Goal: Transaction & Acquisition: Purchase product/service

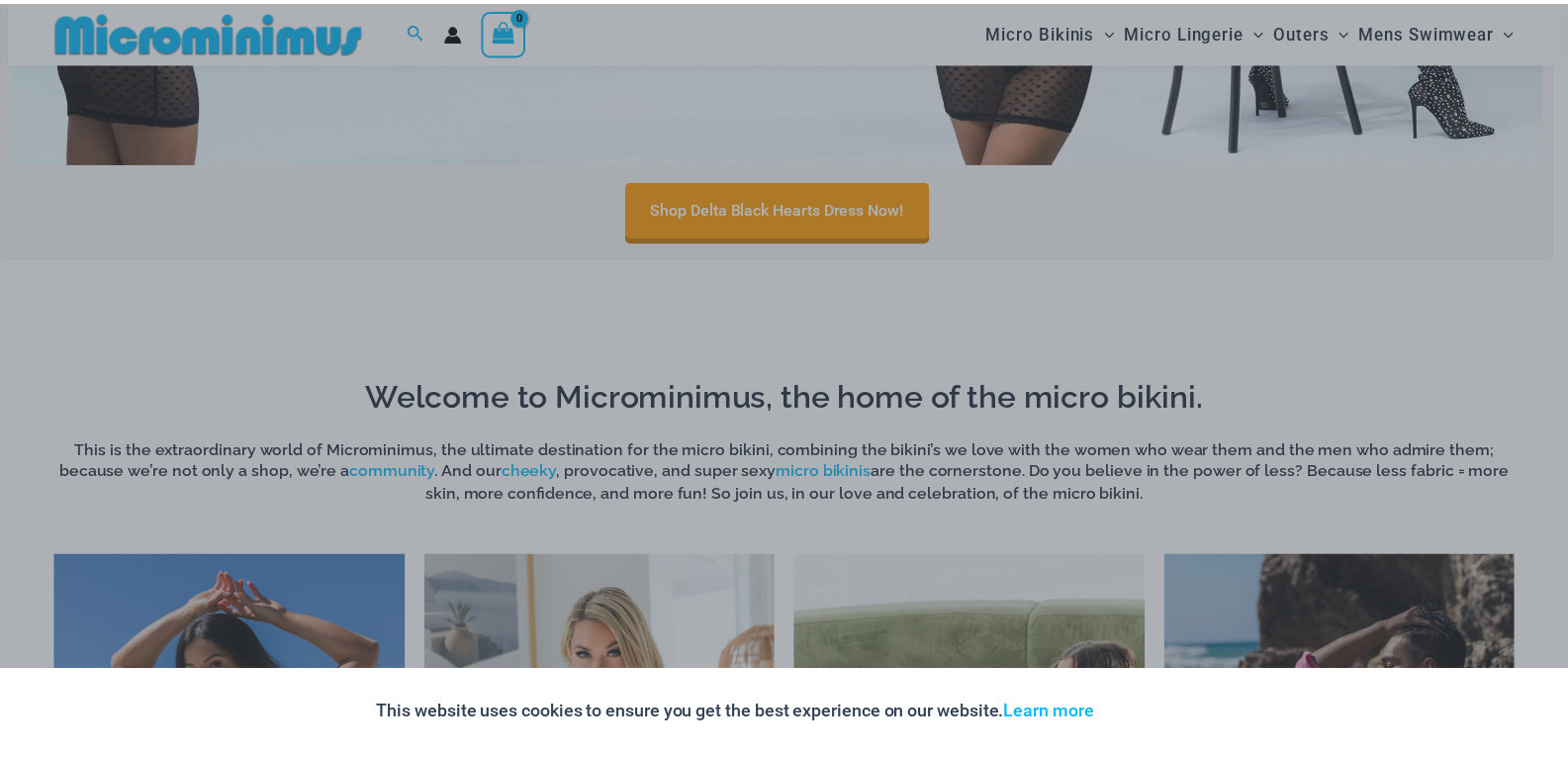
scroll to position [1170, 0]
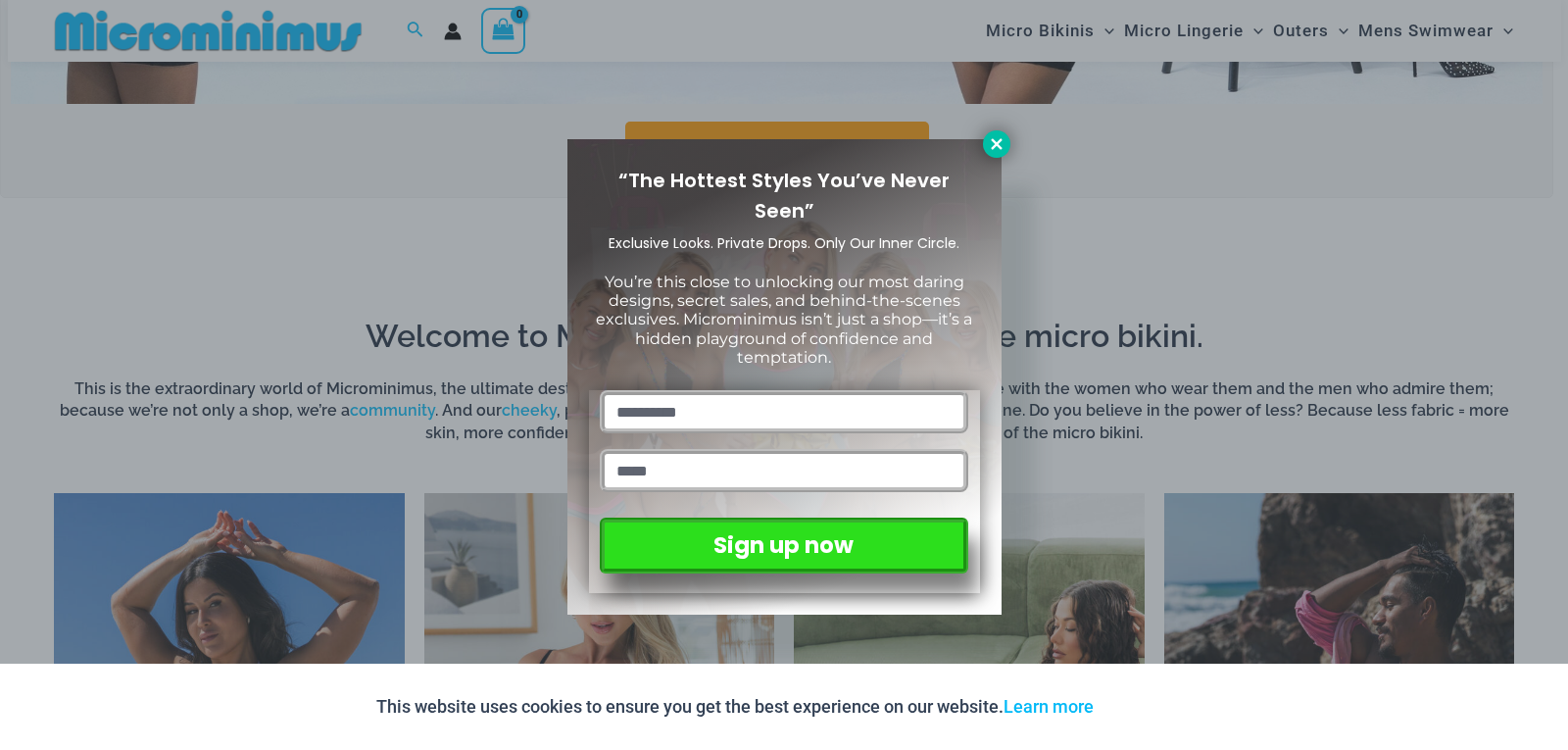
click at [1001, 154] on button at bounding box center [997, 144] width 27 height 27
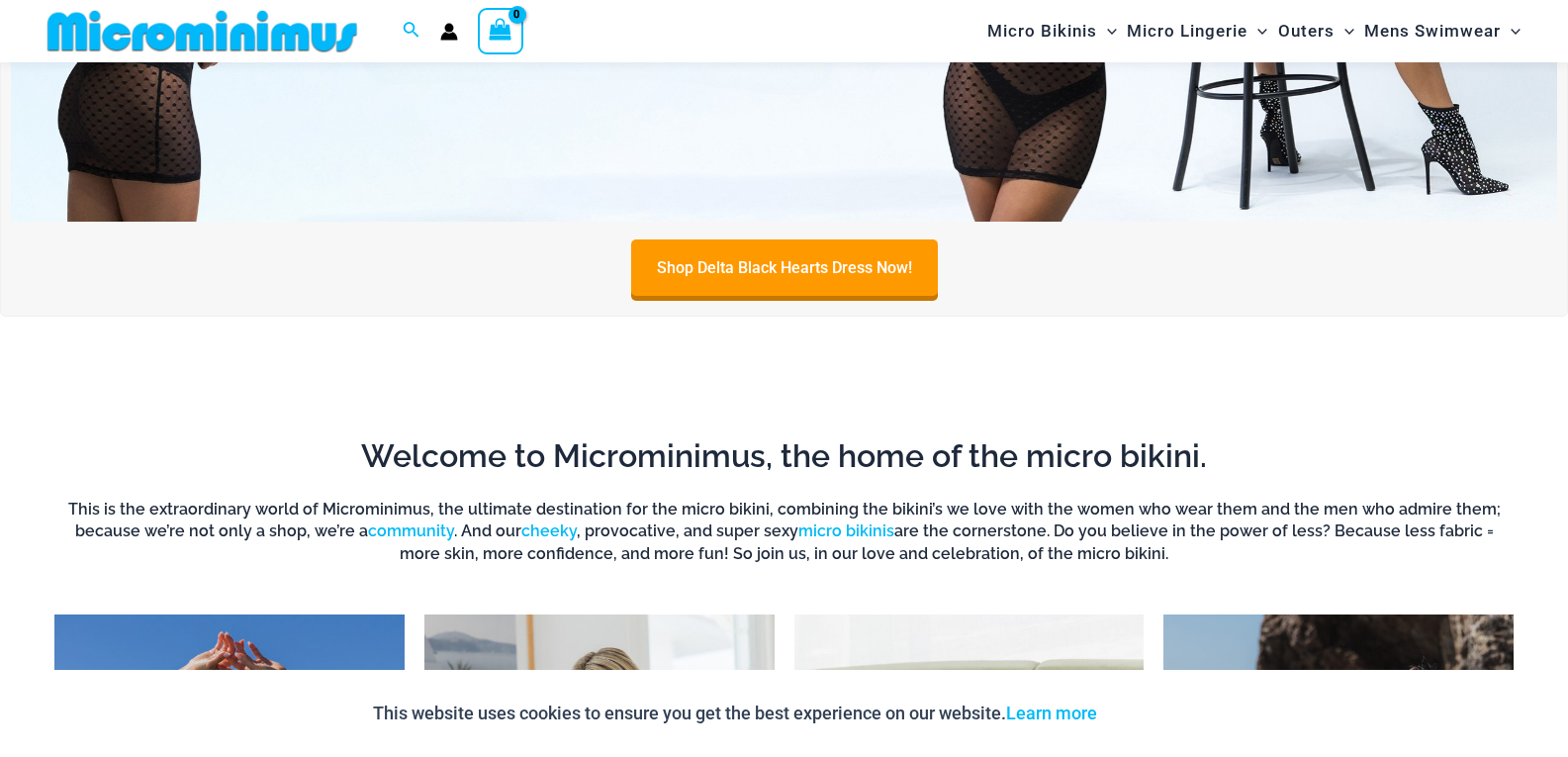
scroll to position [774, 0]
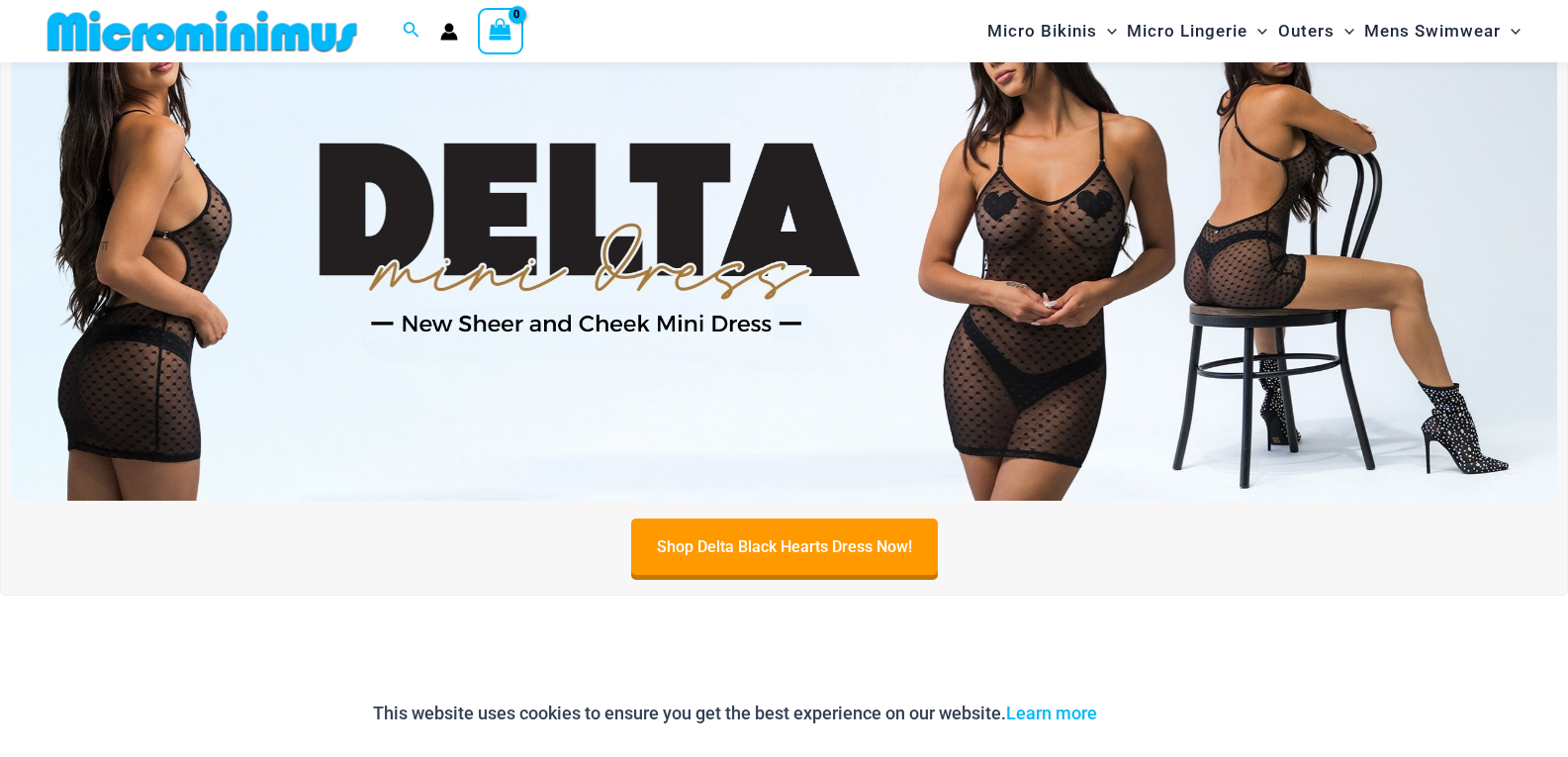
click at [743, 222] on img at bounding box center [784, 238] width 1546 height 525
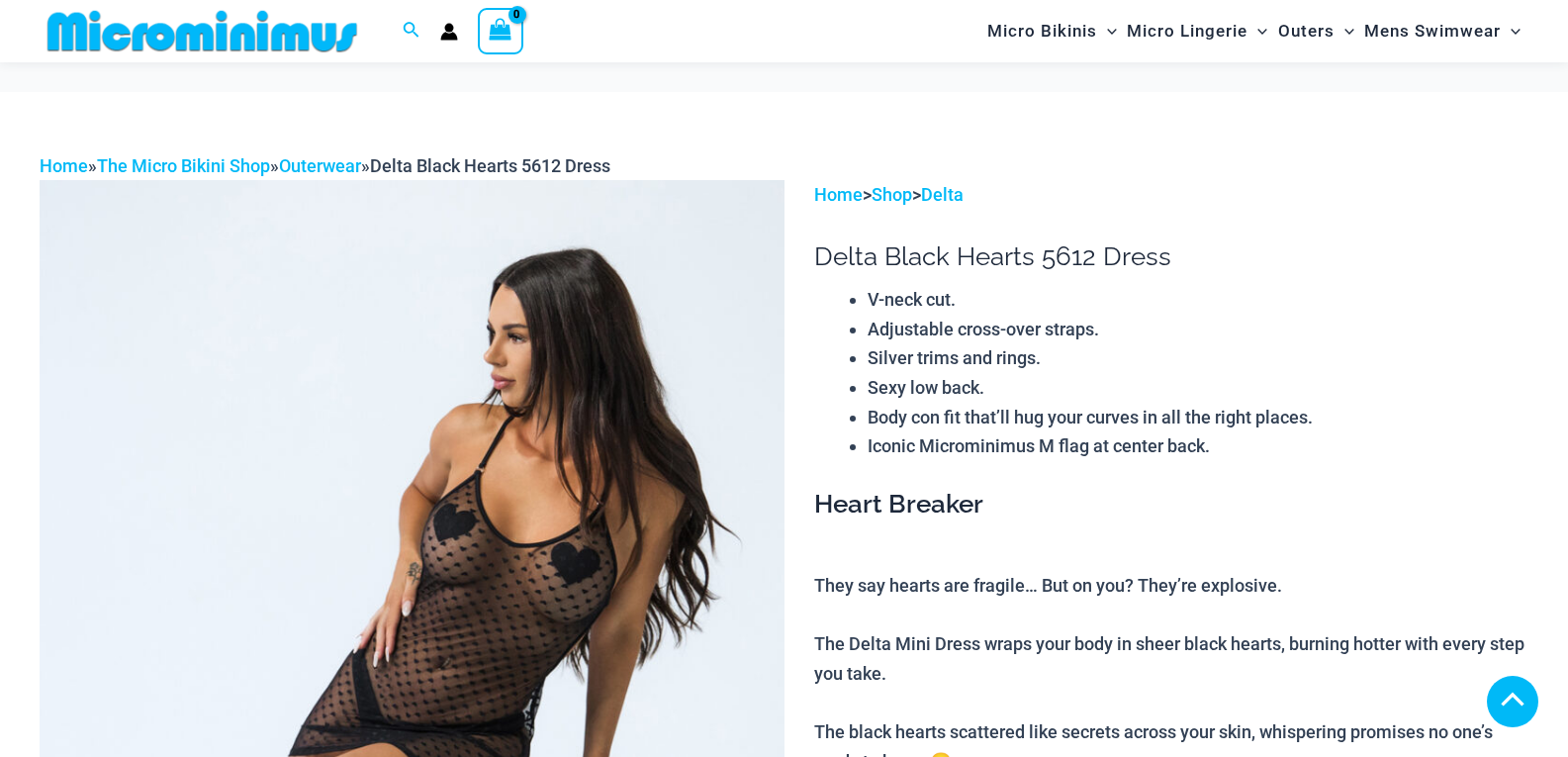
scroll to position [1087, 0]
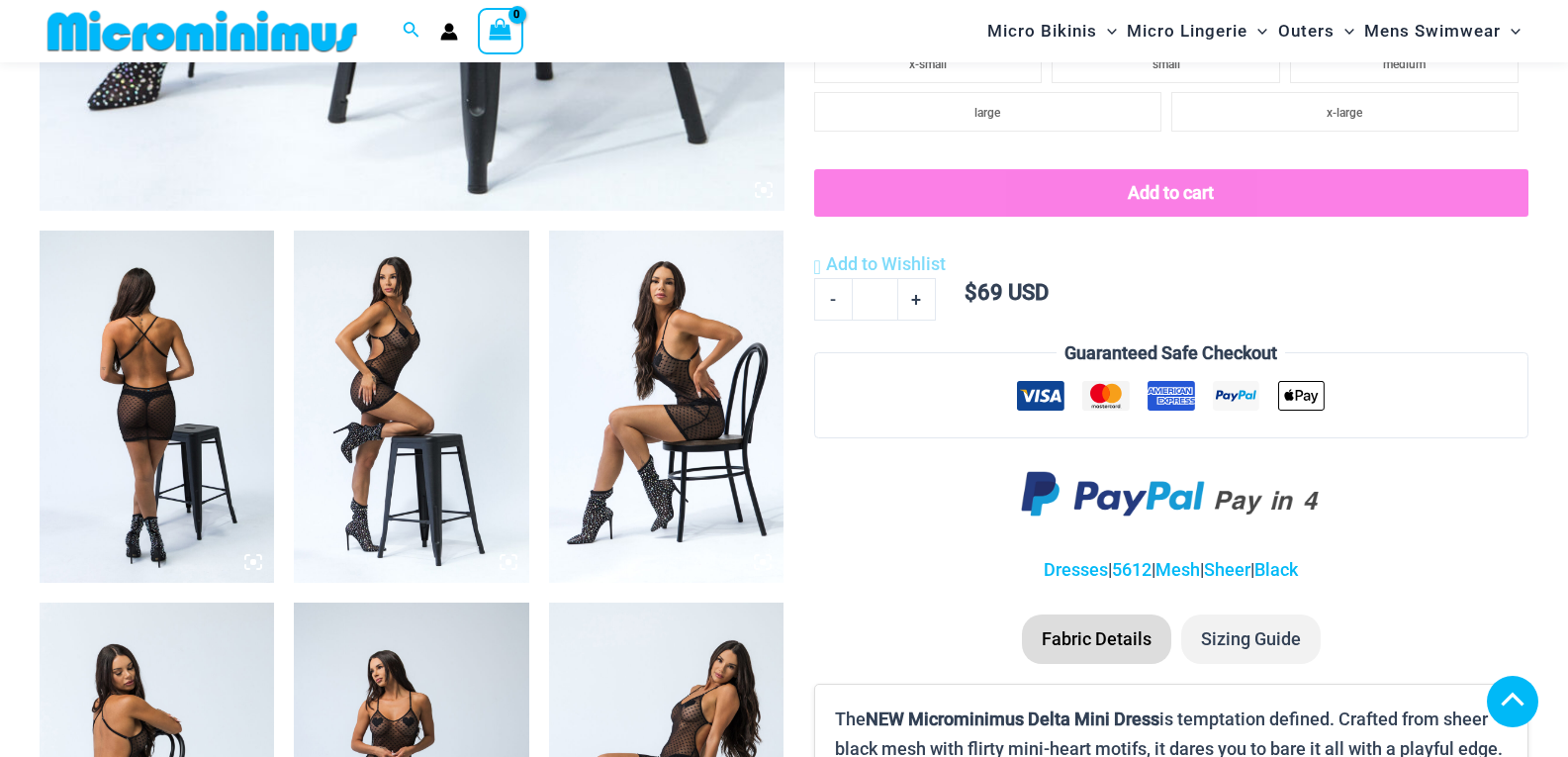
click at [107, 365] on img at bounding box center [157, 407] width 235 height 353
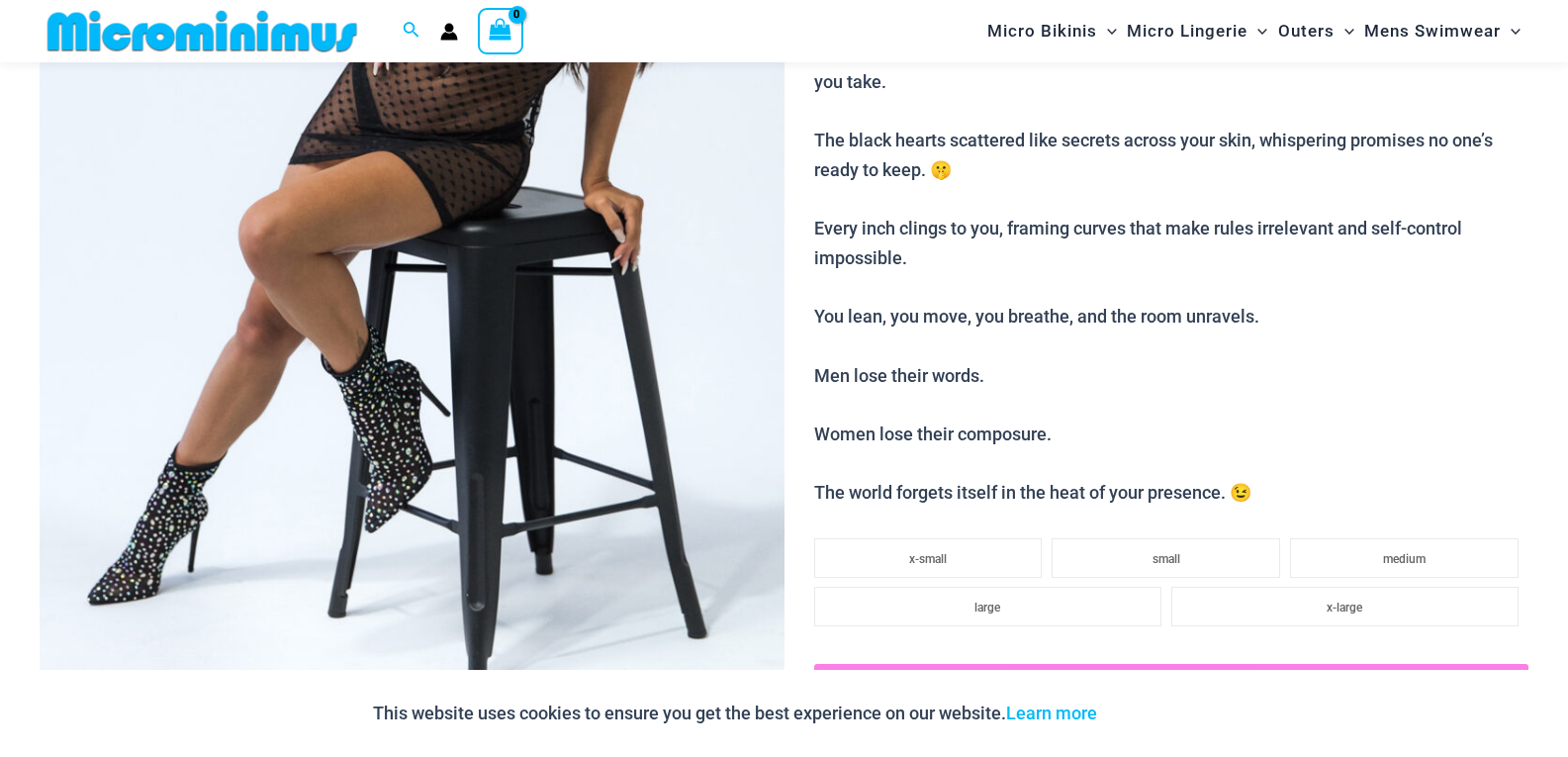
scroll to position [988, 0]
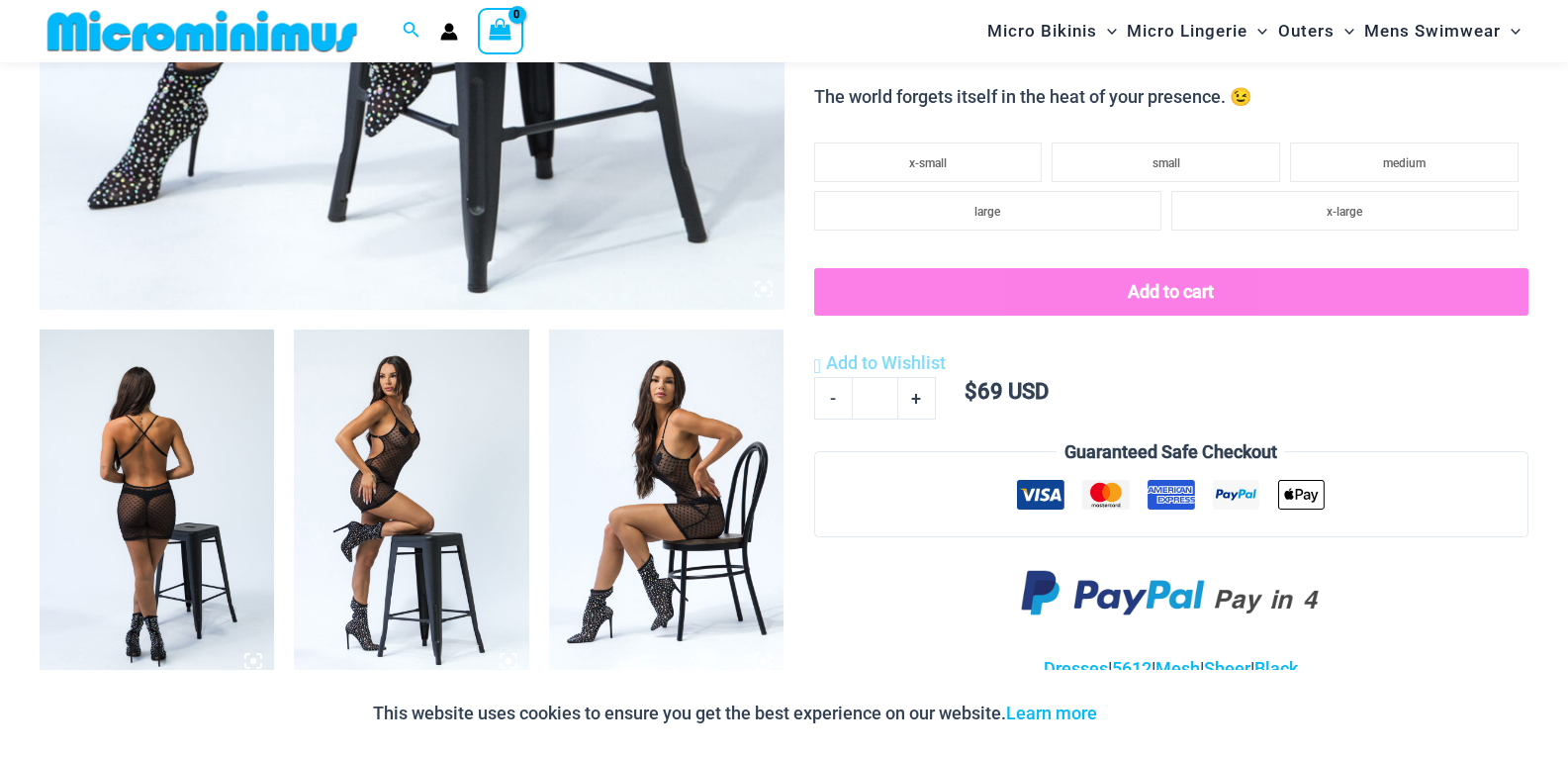
click at [165, 559] on img at bounding box center [157, 506] width 235 height 353
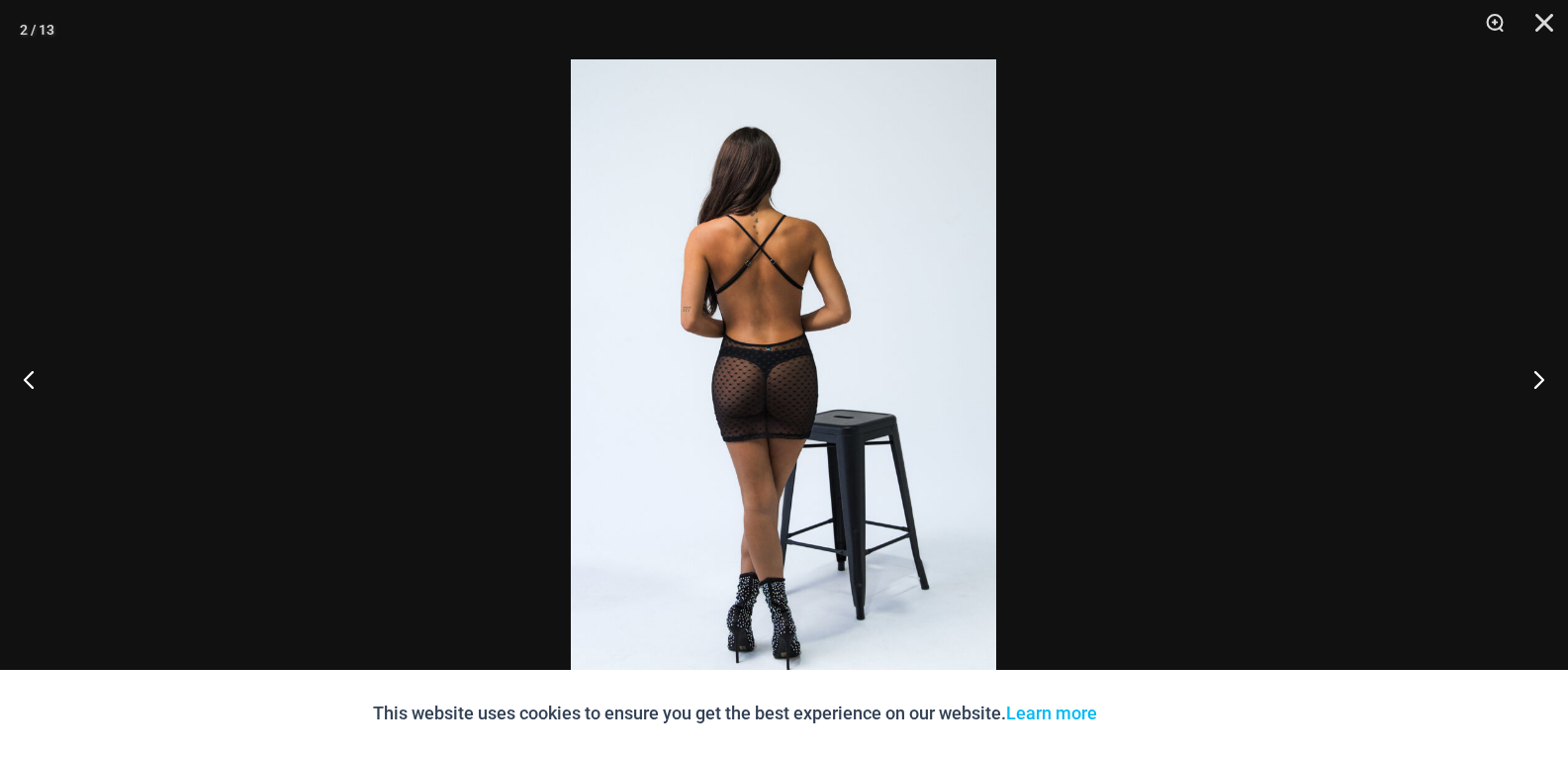
click at [714, 410] on img at bounding box center [783, 378] width 425 height 638
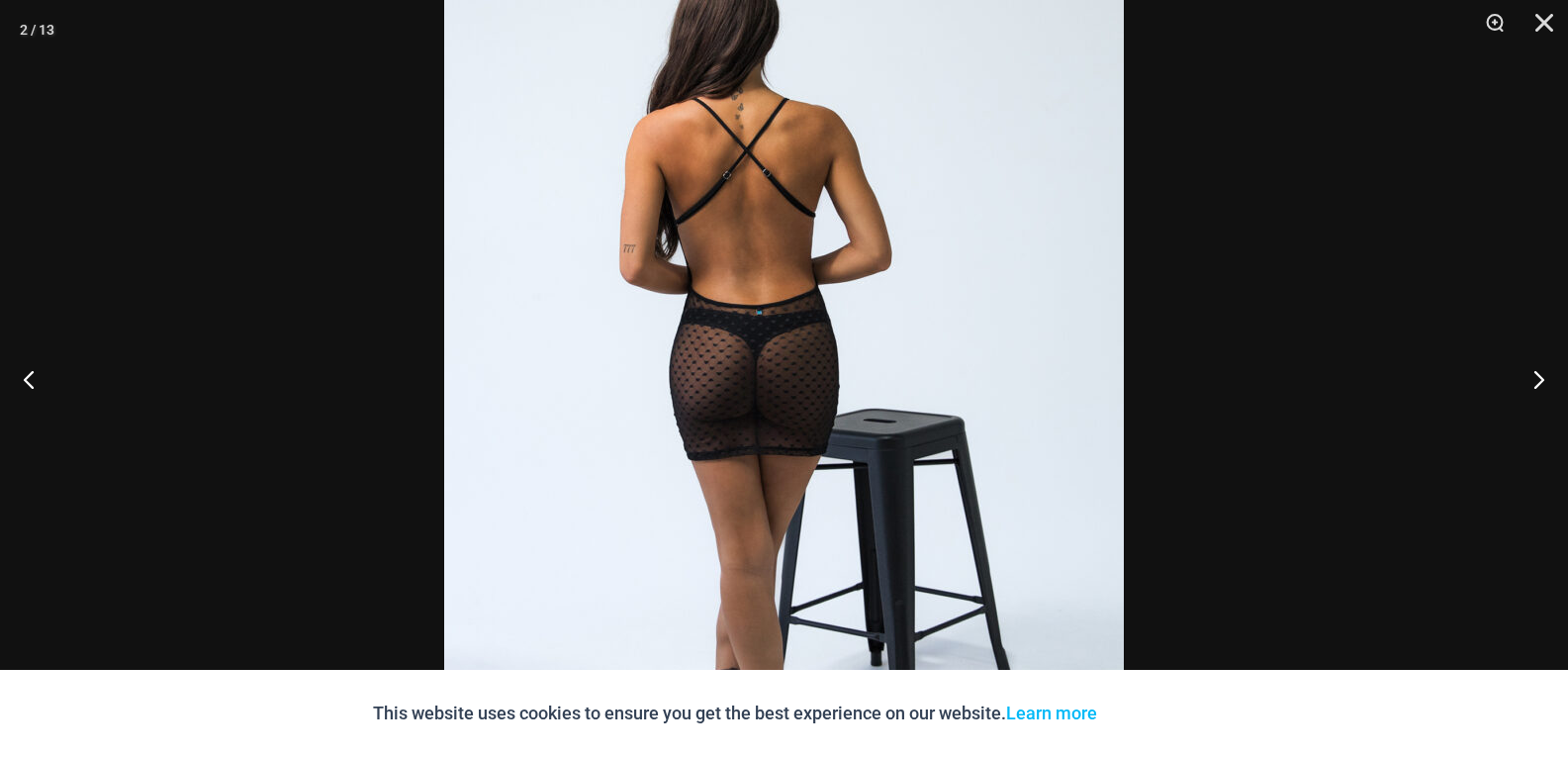
click at [714, 411] on img at bounding box center [784, 359] width 679 height 1020
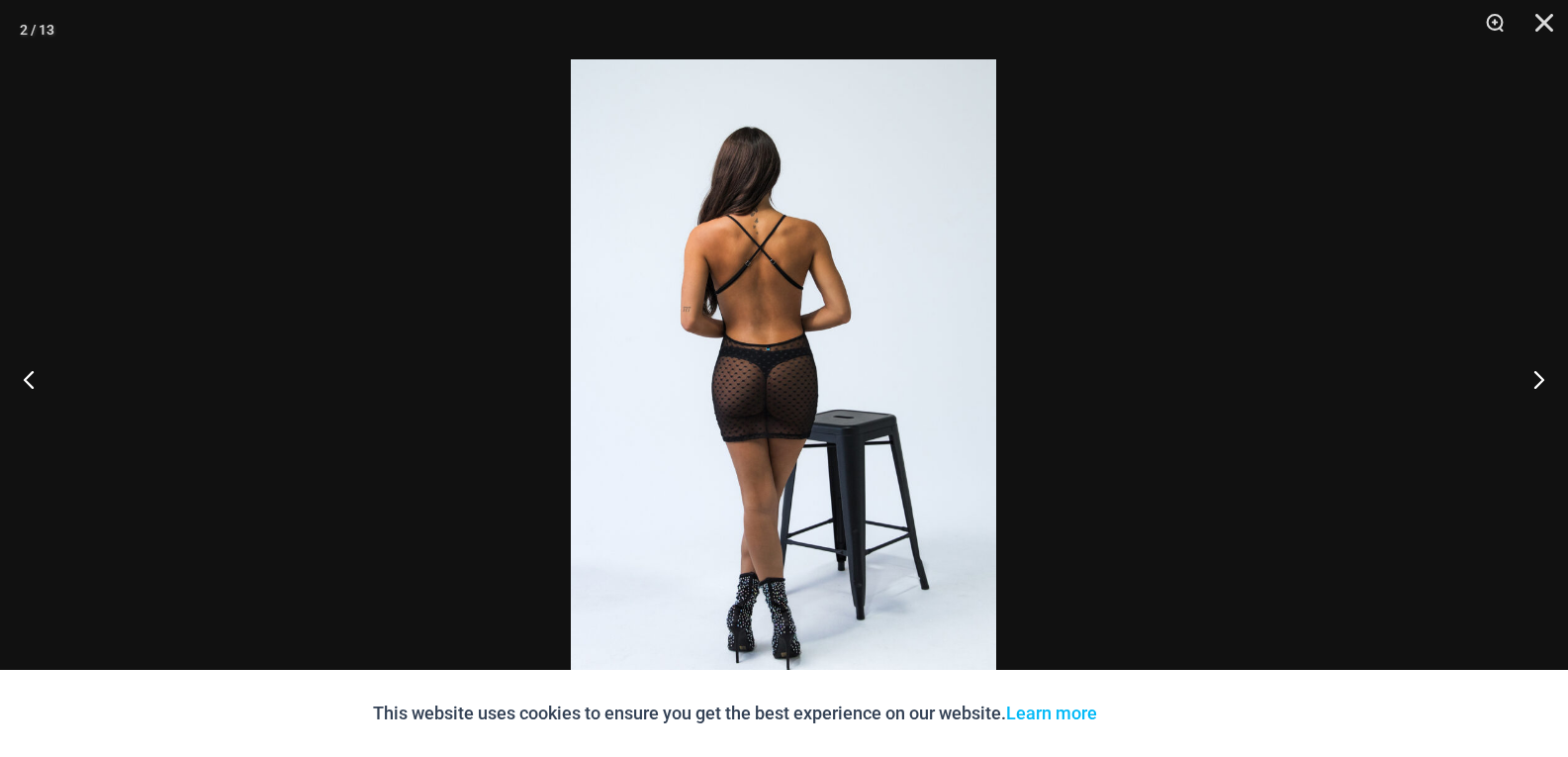
click at [714, 411] on img at bounding box center [783, 378] width 425 height 638
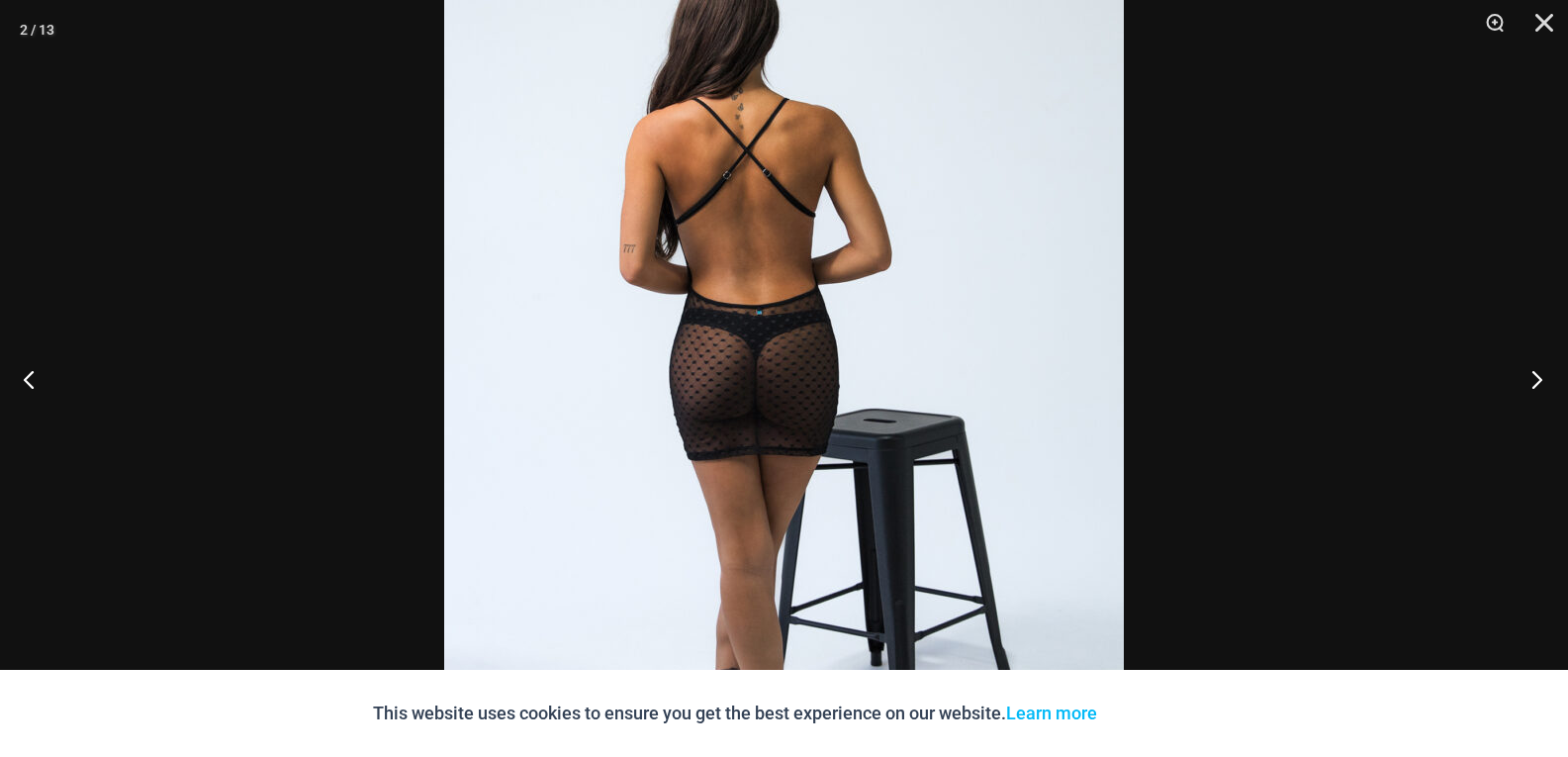
click at [1532, 380] on button "Next" at bounding box center [1530, 379] width 74 height 99
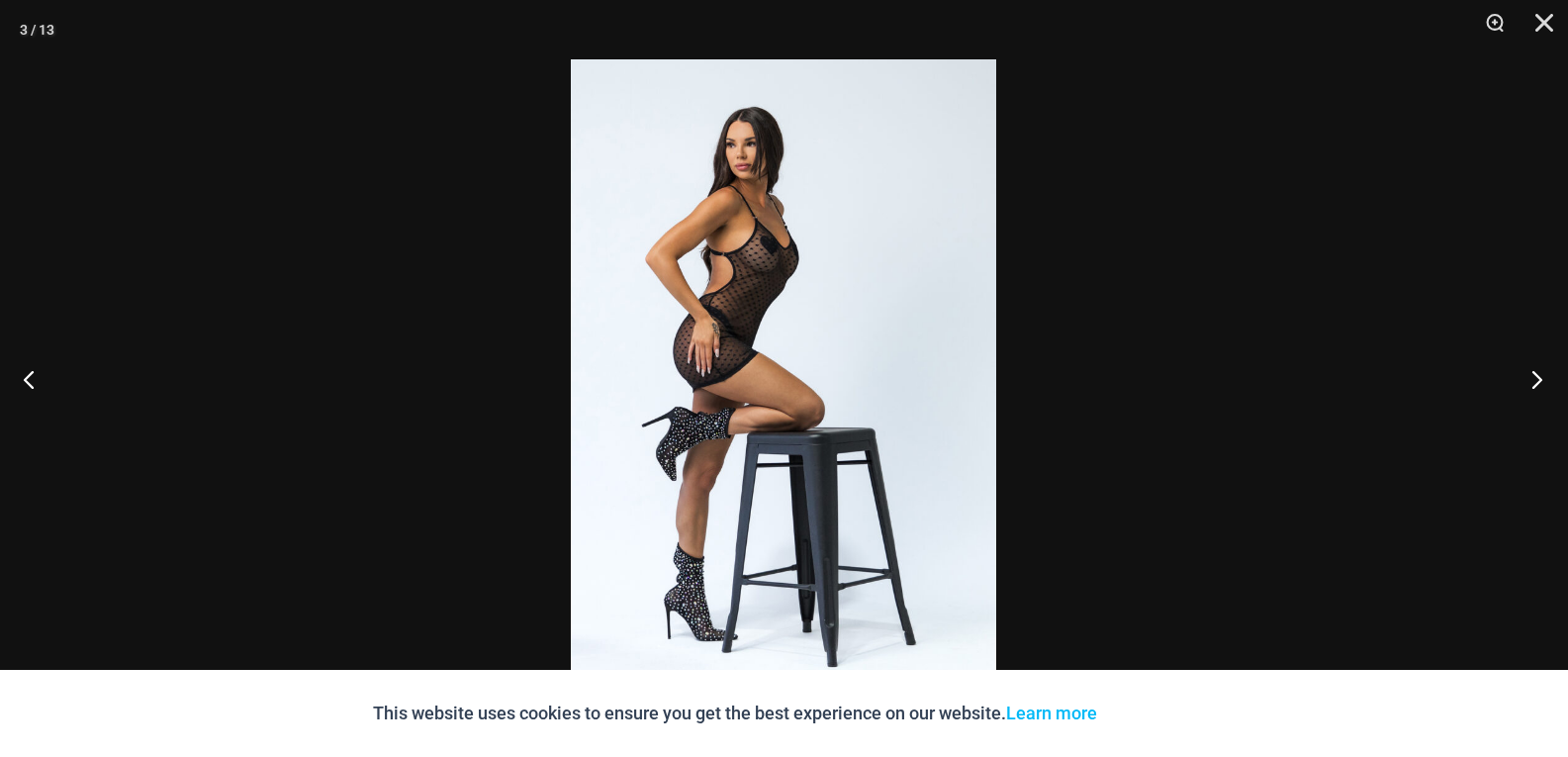
click at [1532, 379] on button "Next" at bounding box center [1530, 379] width 74 height 99
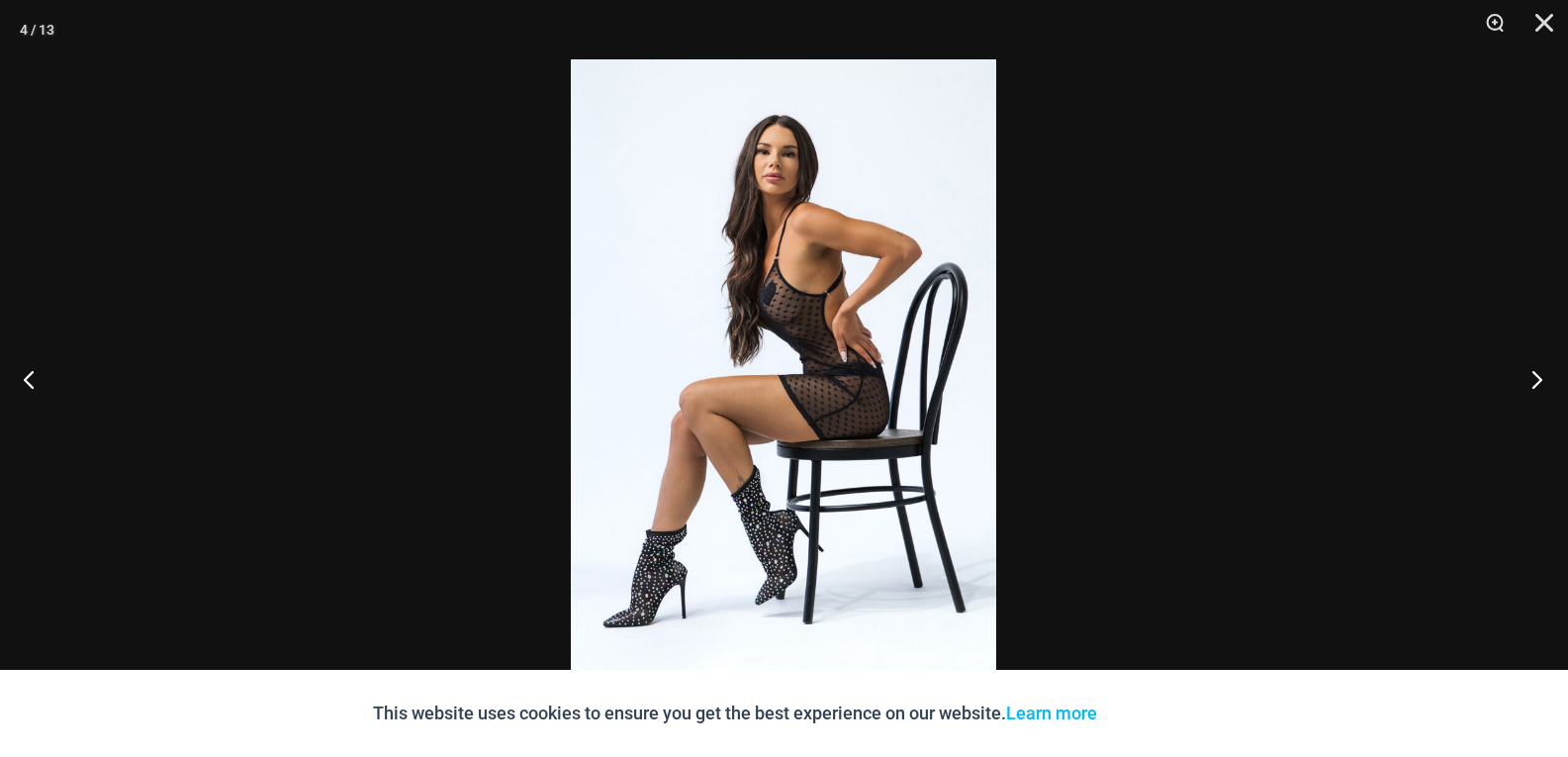
click at [1532, 379] on button "Next" at bounding box center [1530, 379] width 74 height 99
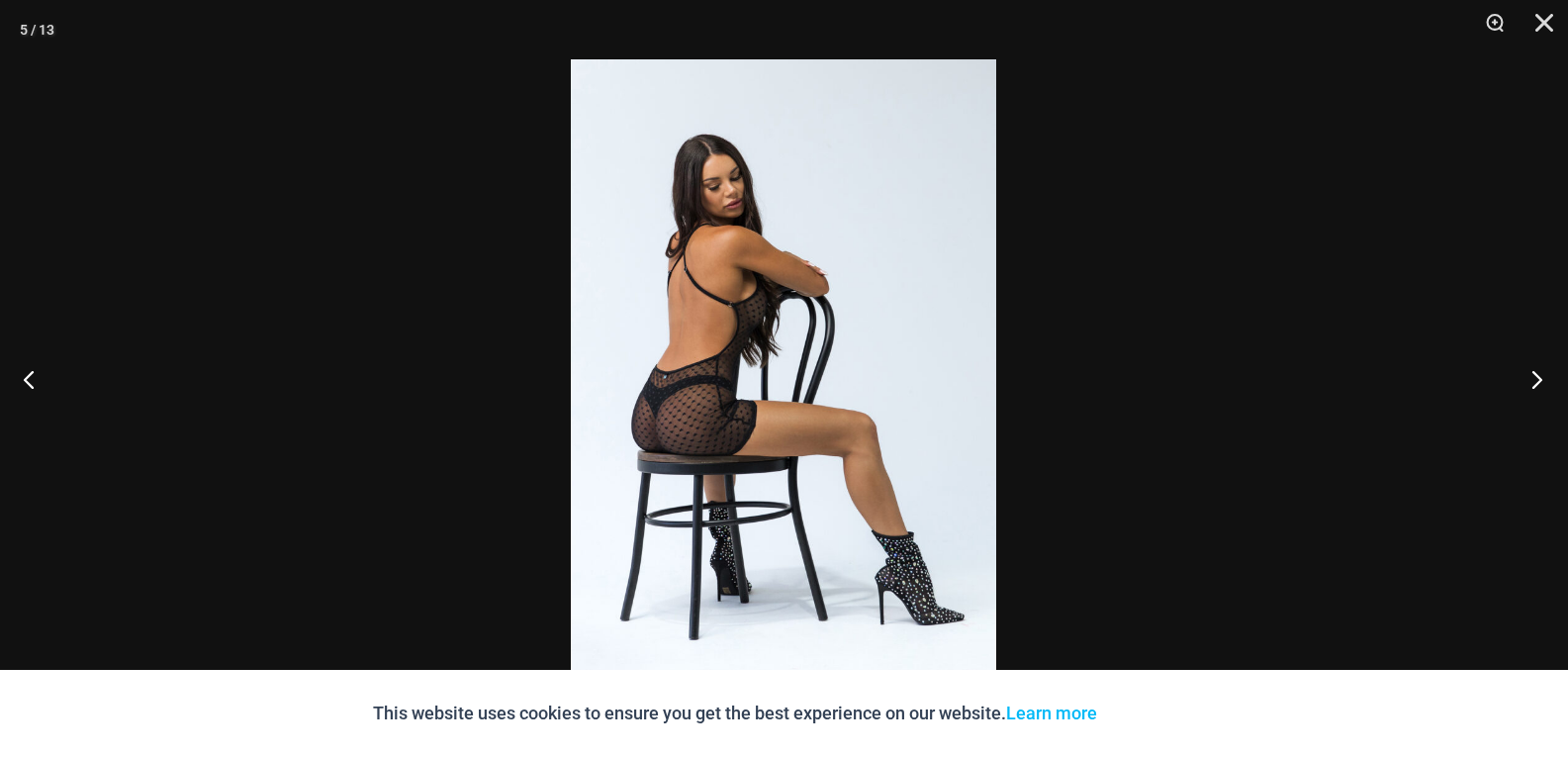
click at [1532, 378] on button "Next" at bounding box center [1530, 379] width 74 height 99
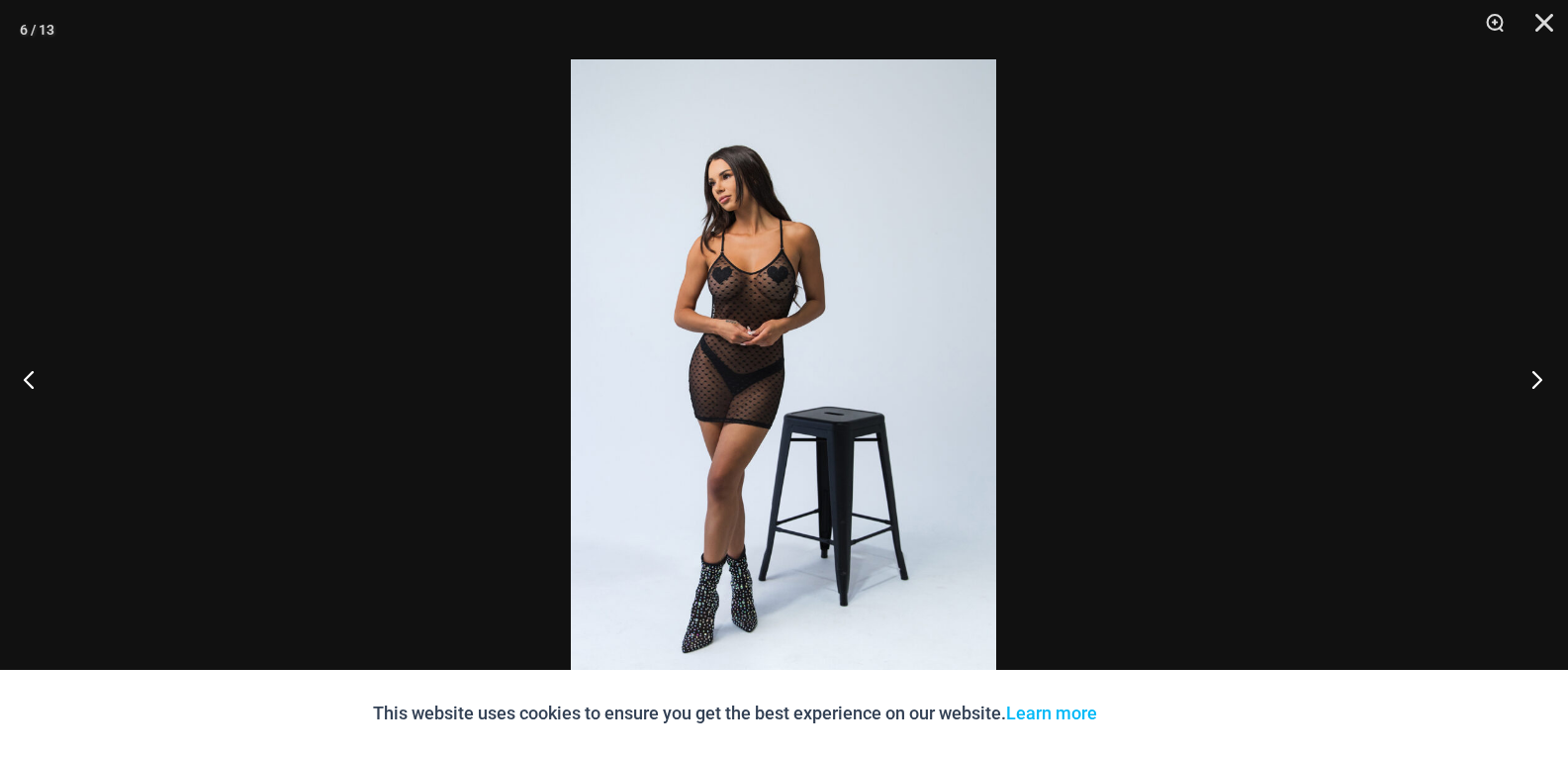
click at [1532, 378] on button "Next" at bounding box center [1530, 379] width 74 height 99
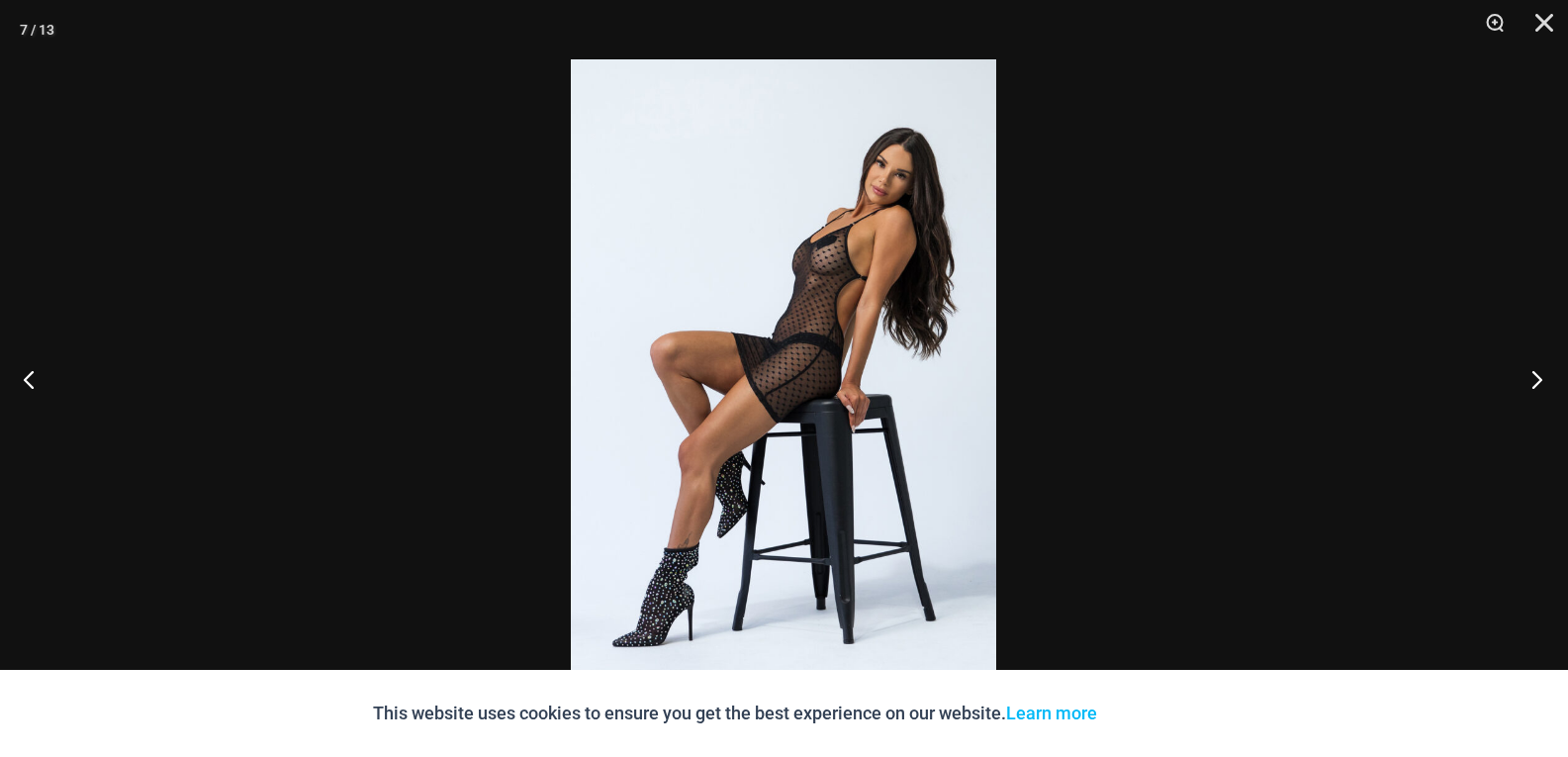
click at [1532, 378] on button "Next" at bounding box center [1530, 379] width 74 height 99
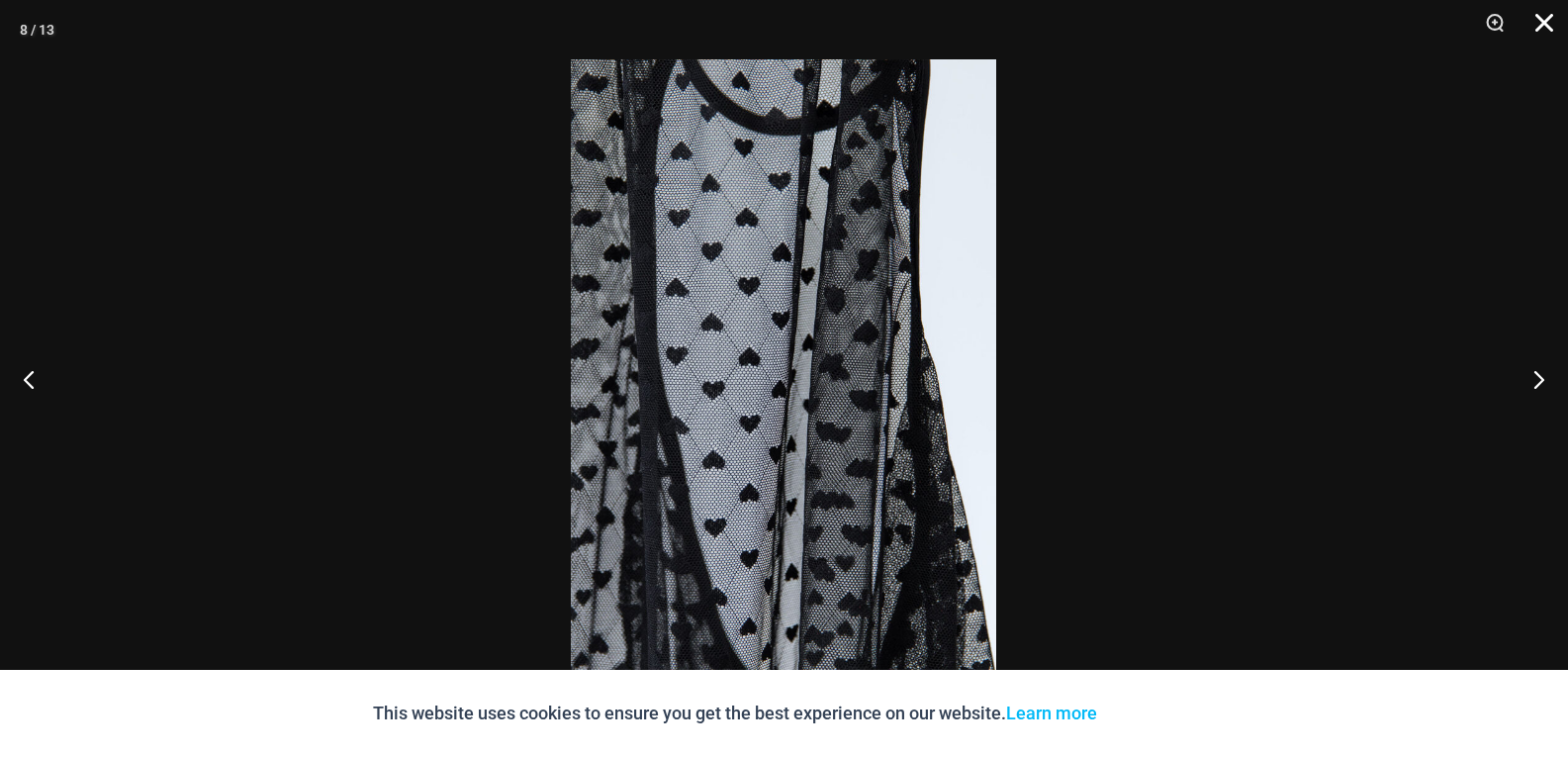
click at [1541, 26] on button "Close" at bounding box center [1537, 30] width 50 height 59
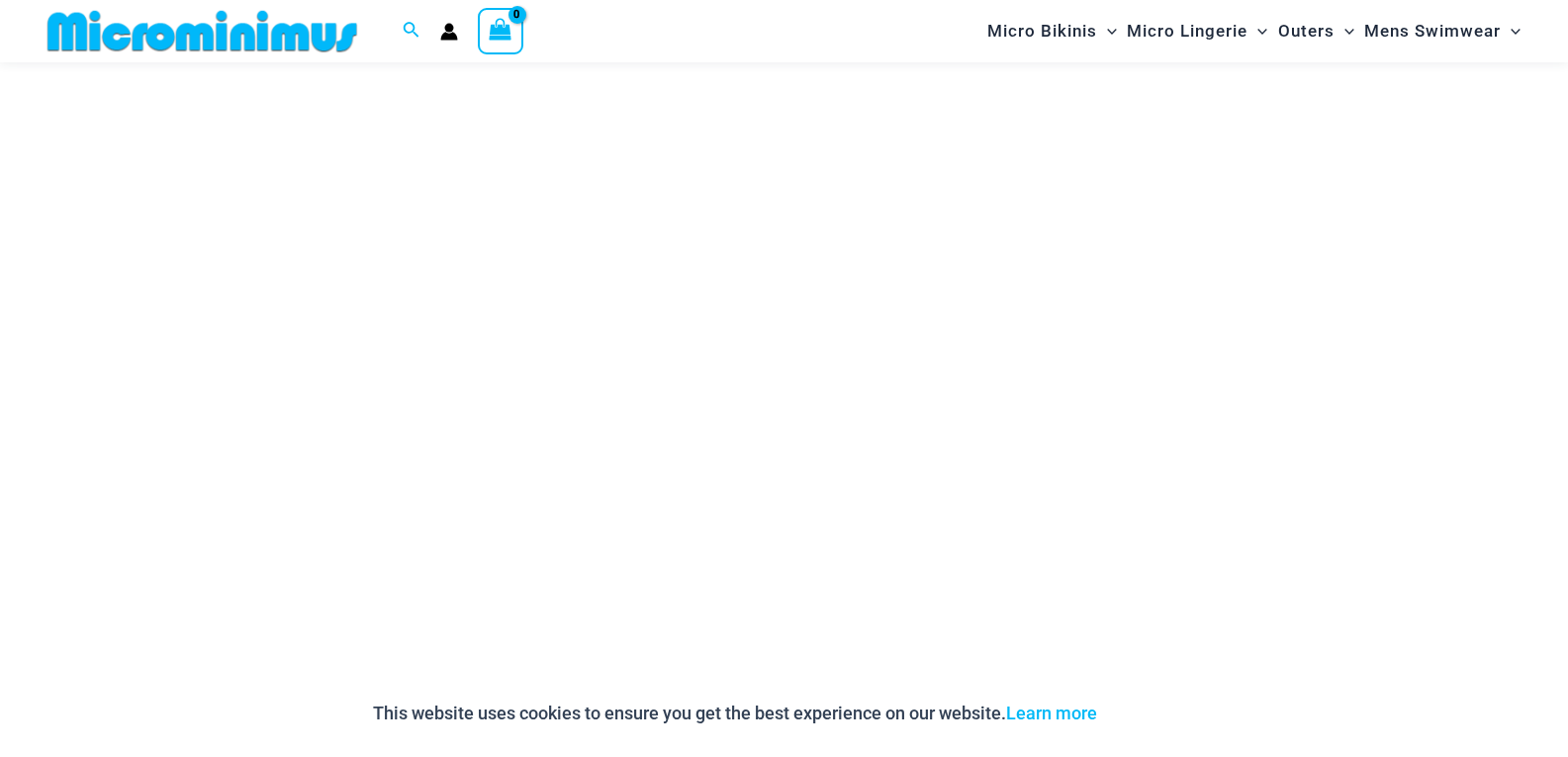
scroll to position [3660, 0]
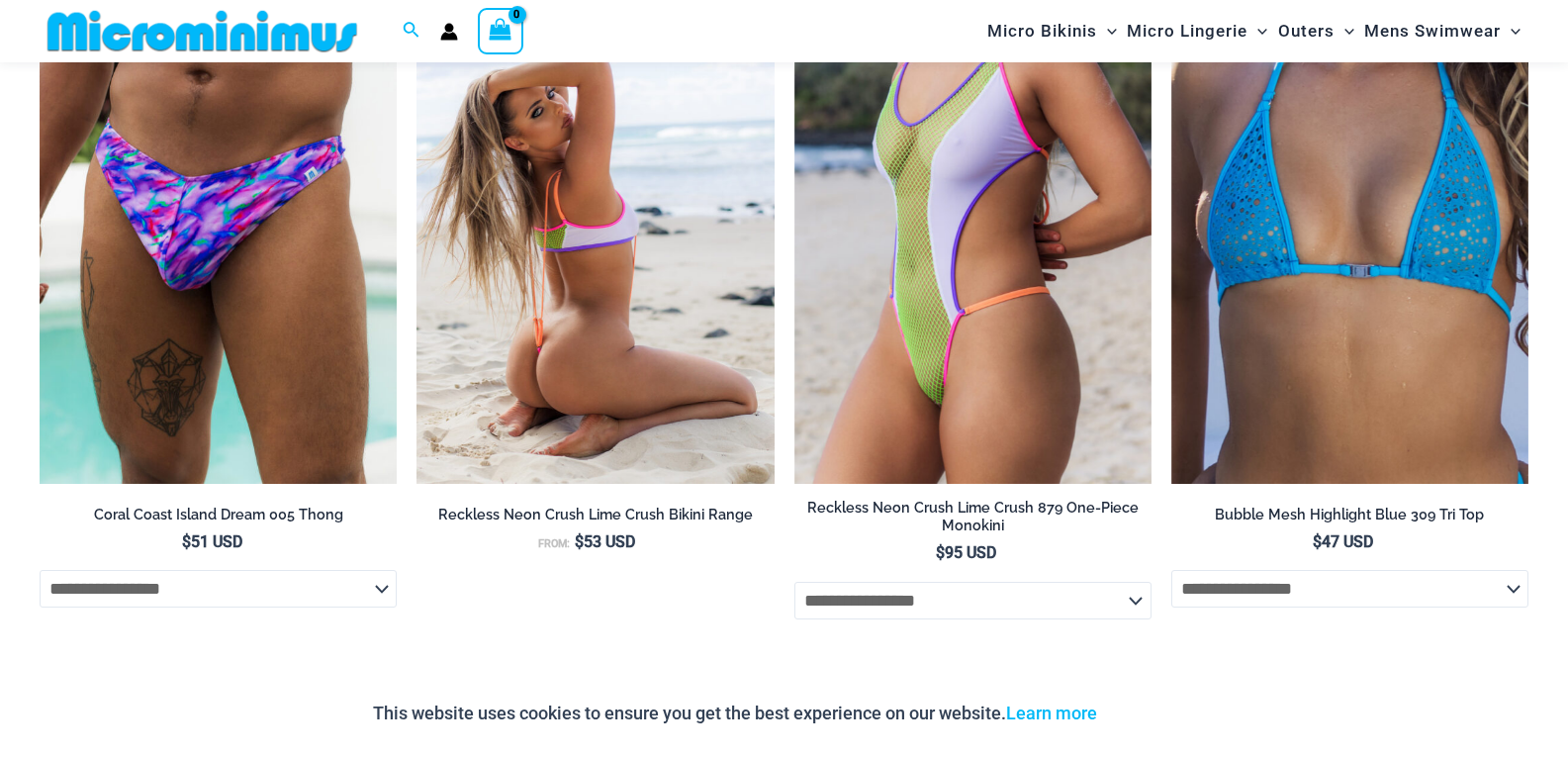
click at [614, 318] on img at bounding box center [594, 215] width 358 height 536
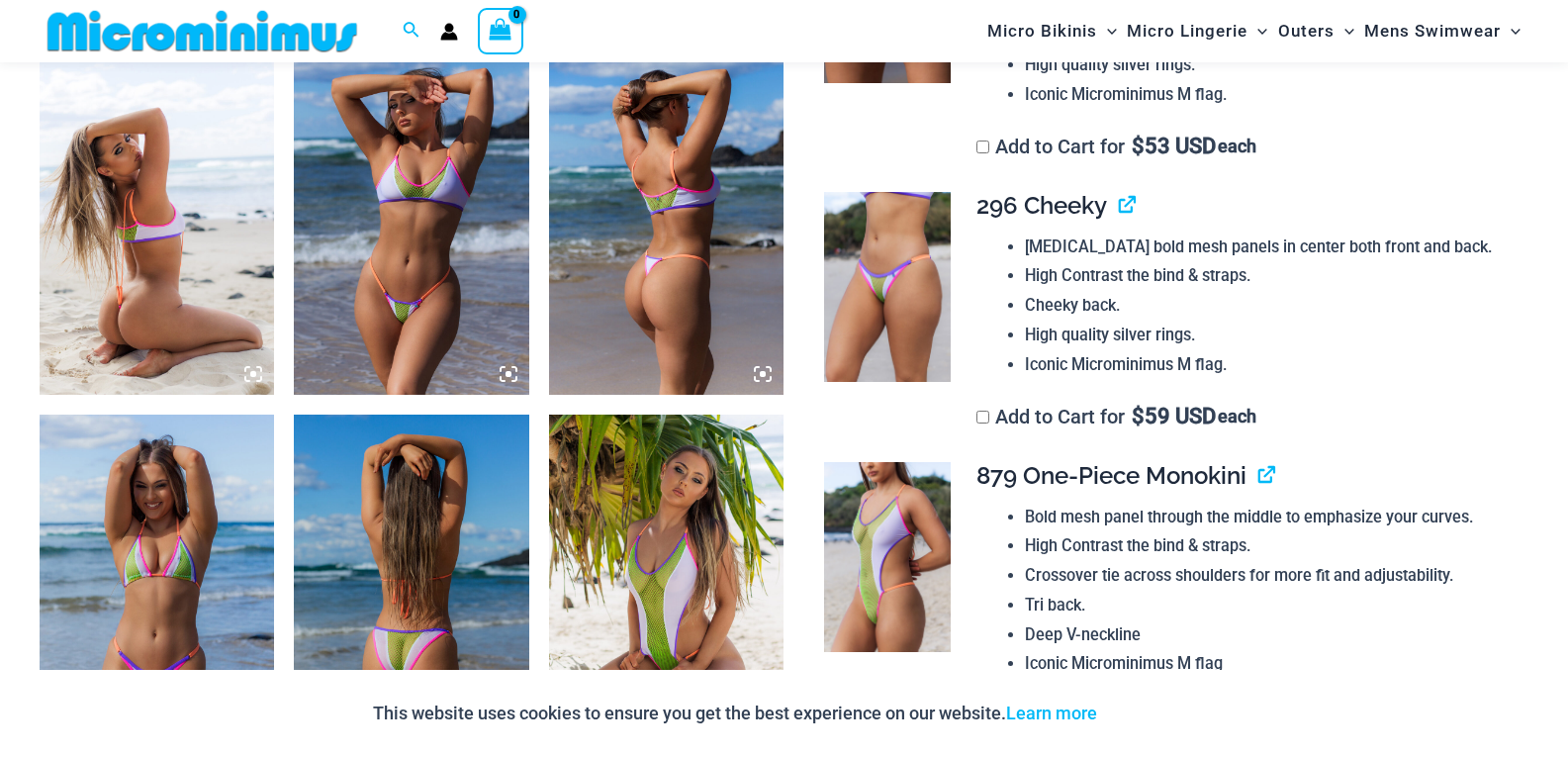
scroll to position [977, 0]
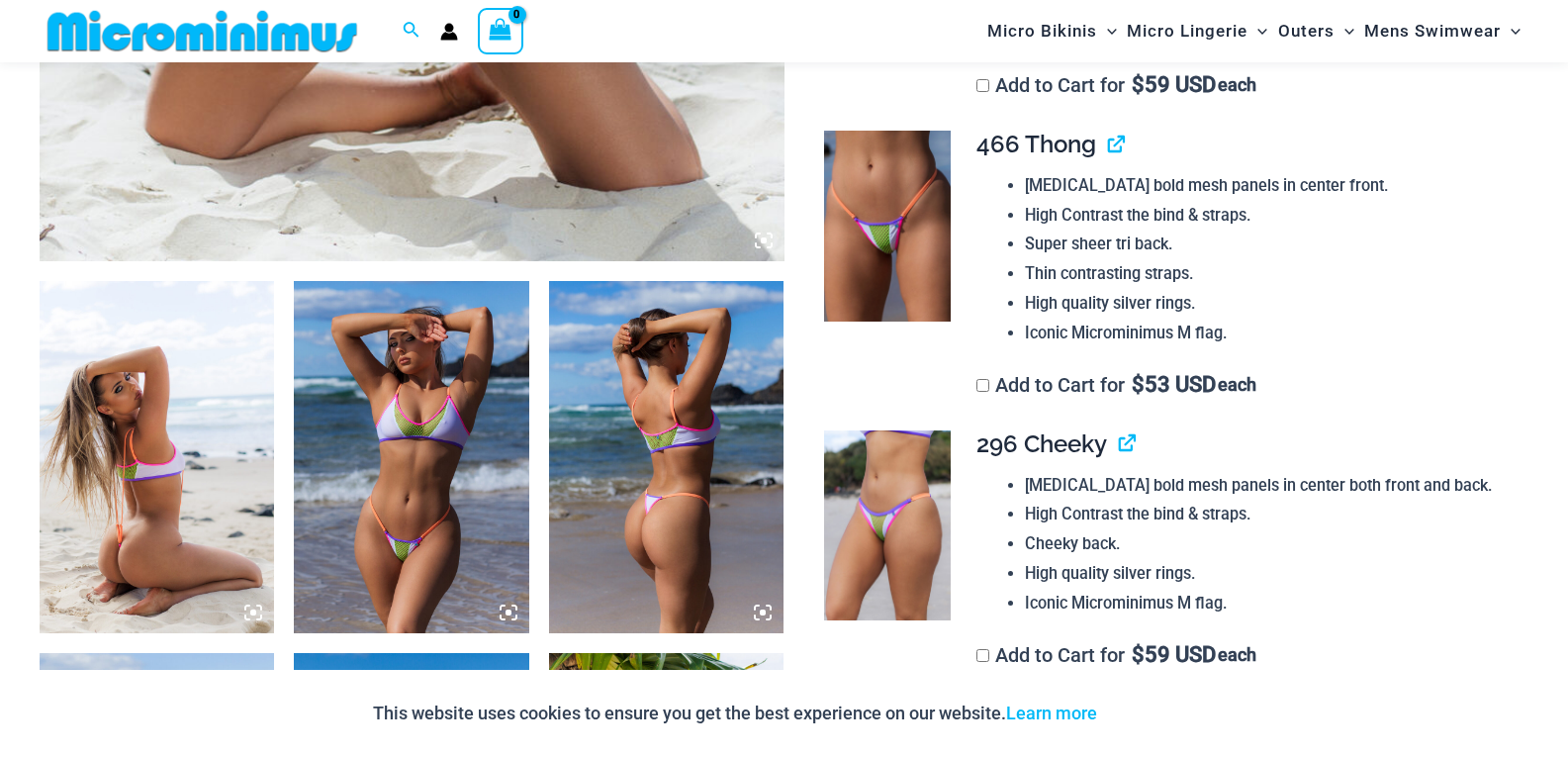
click at [217, 461] on img at bounding box center [157, 458] width 235 height 353
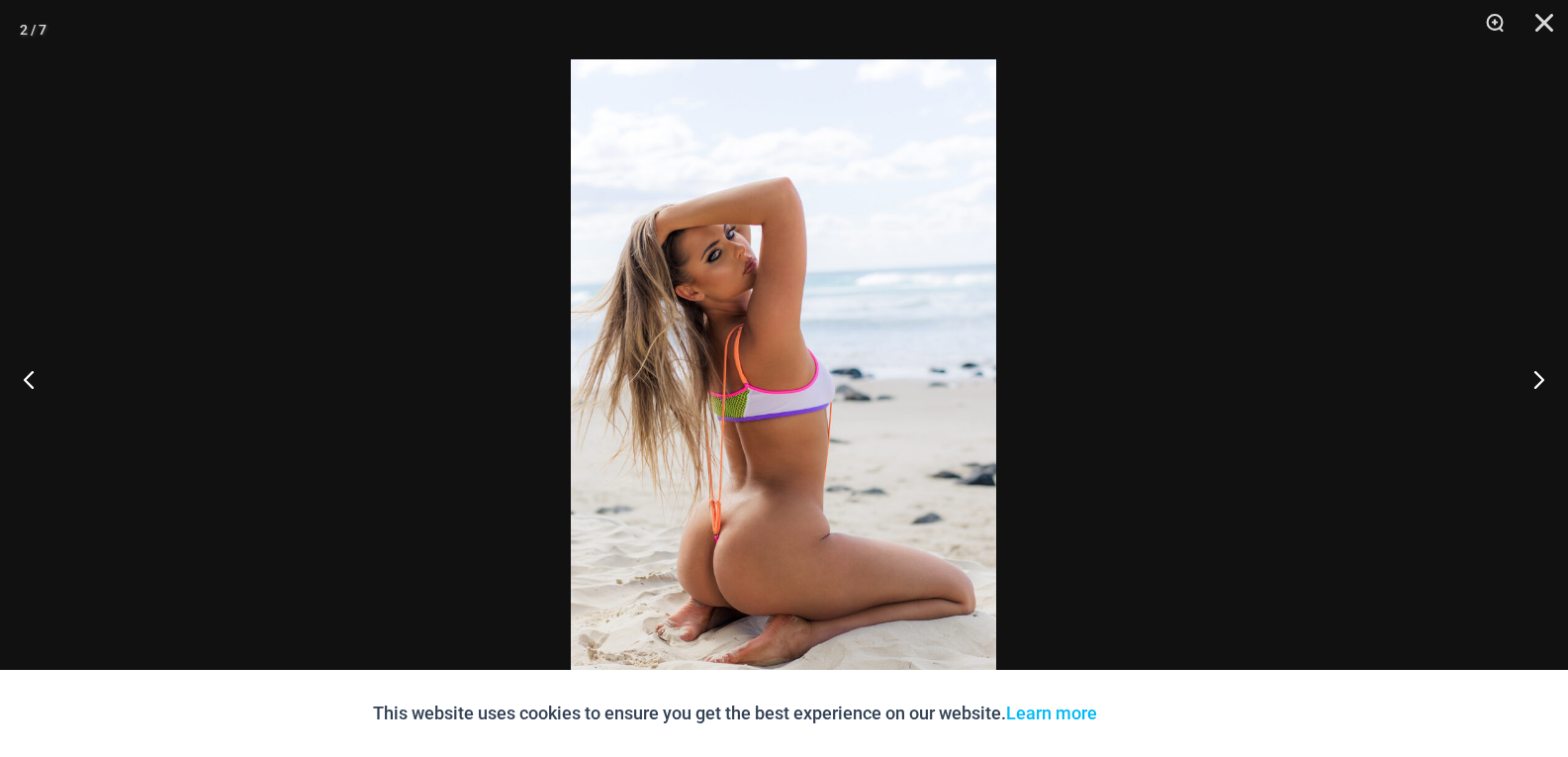
click at [722, 563] on img at bounding box center [783, 378] width 425 height 638
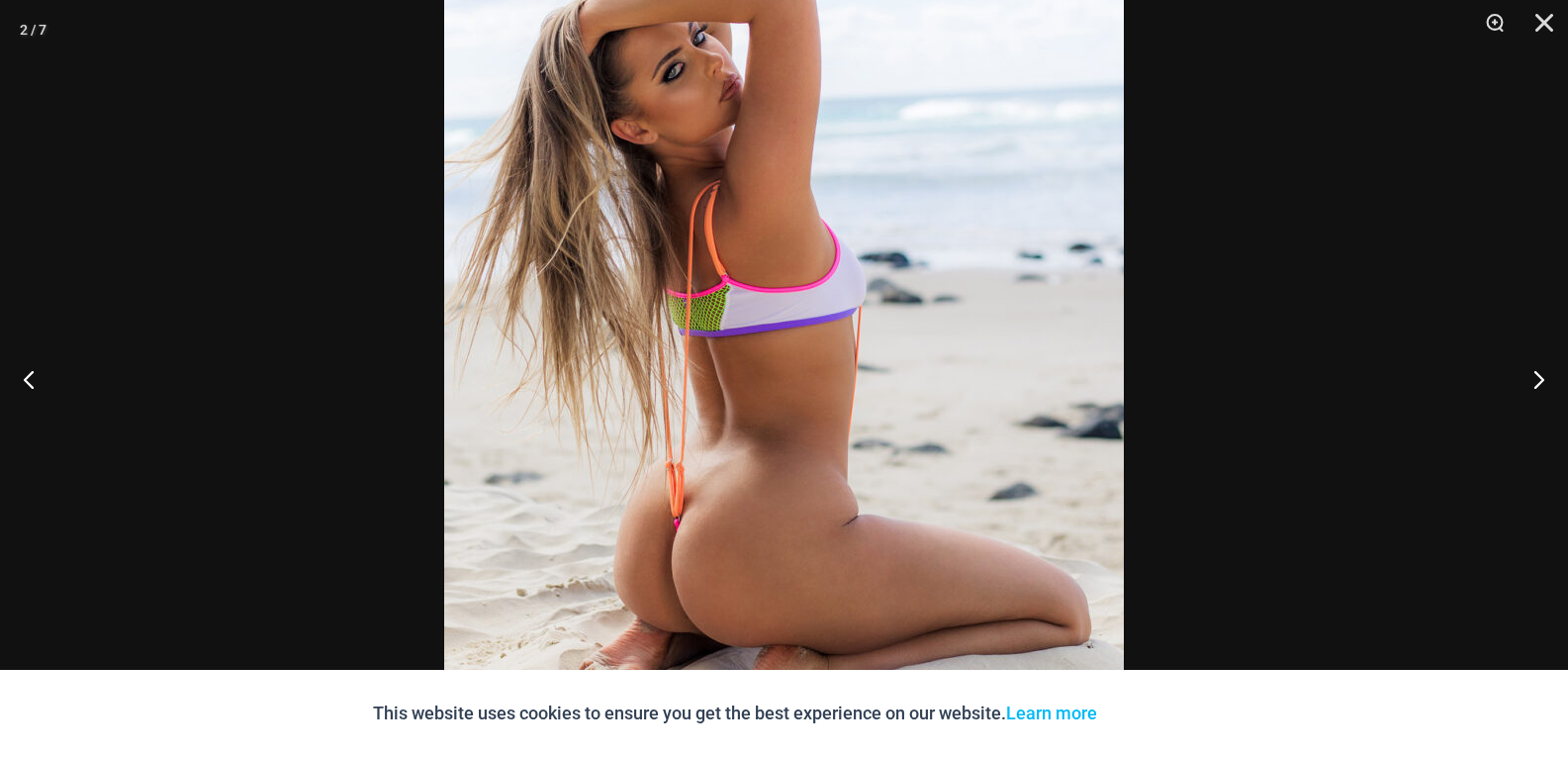
click at [722, 563] on img at bounding box center [784, 268] width 679 height 1020
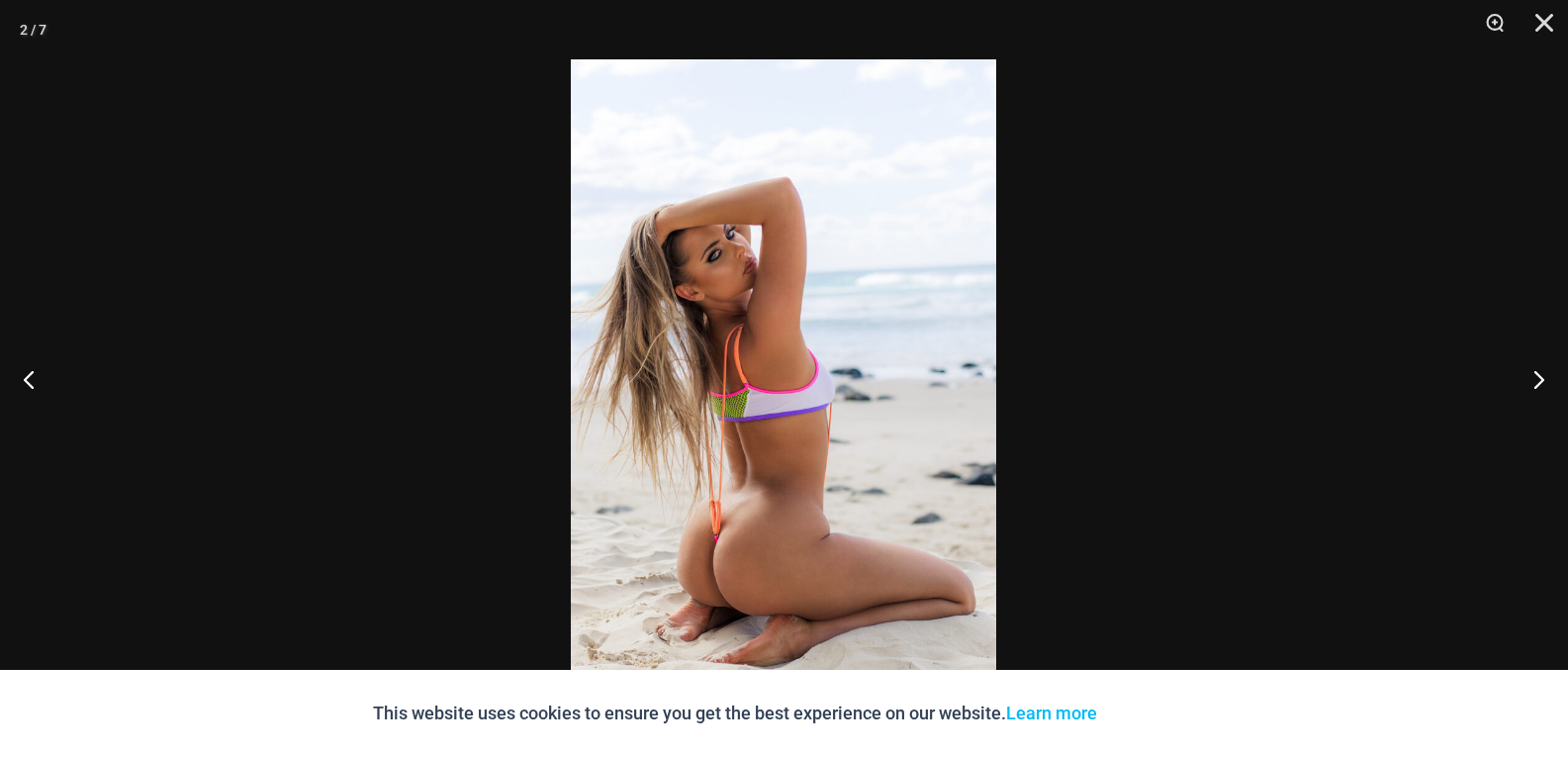
click at [722, 563] on img at bounding box center [783, 378] width 425 height 638
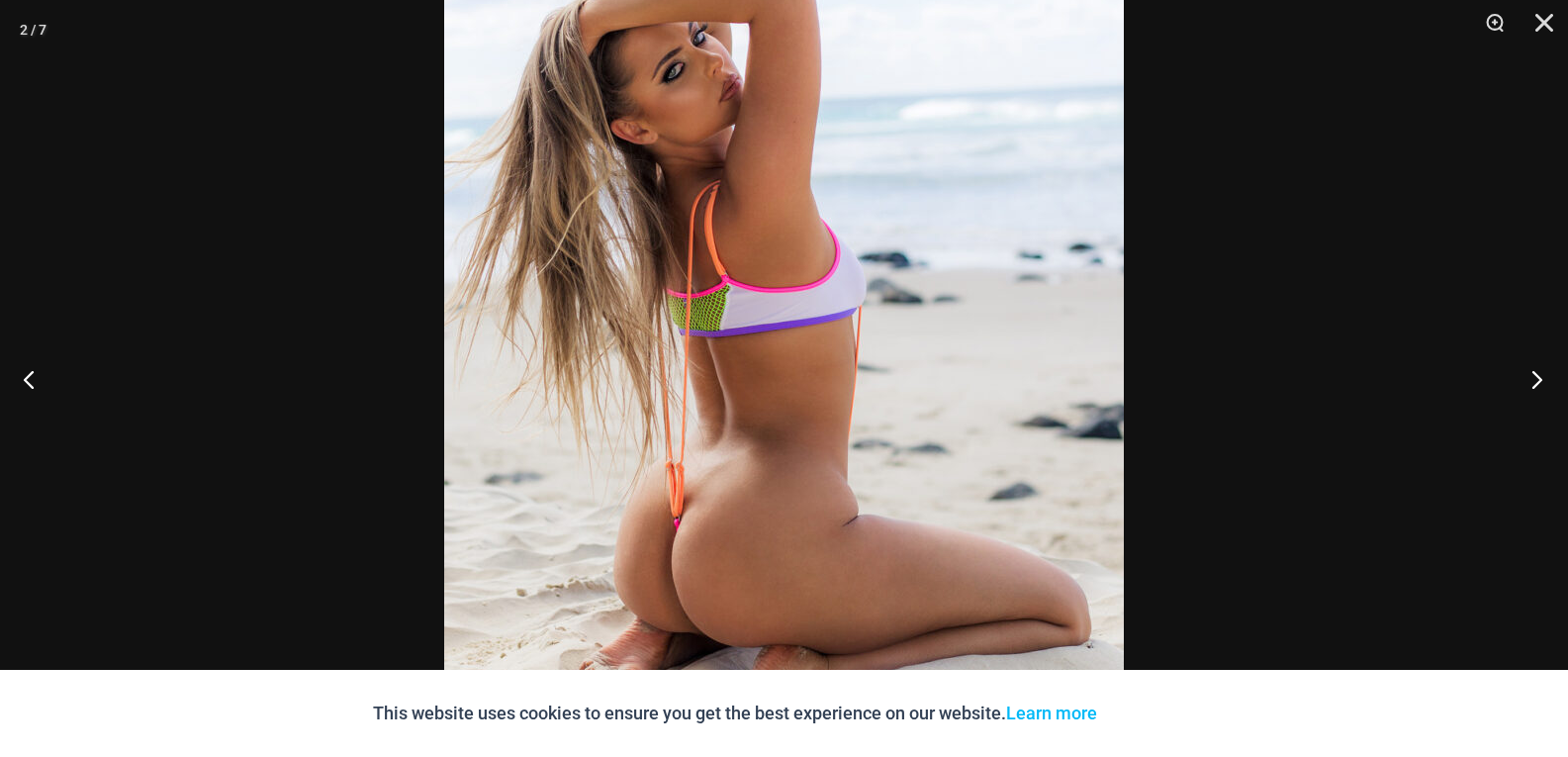
click at [1537, 382] on button "Next" at bounding box center [1530, 379] width 74 height 99
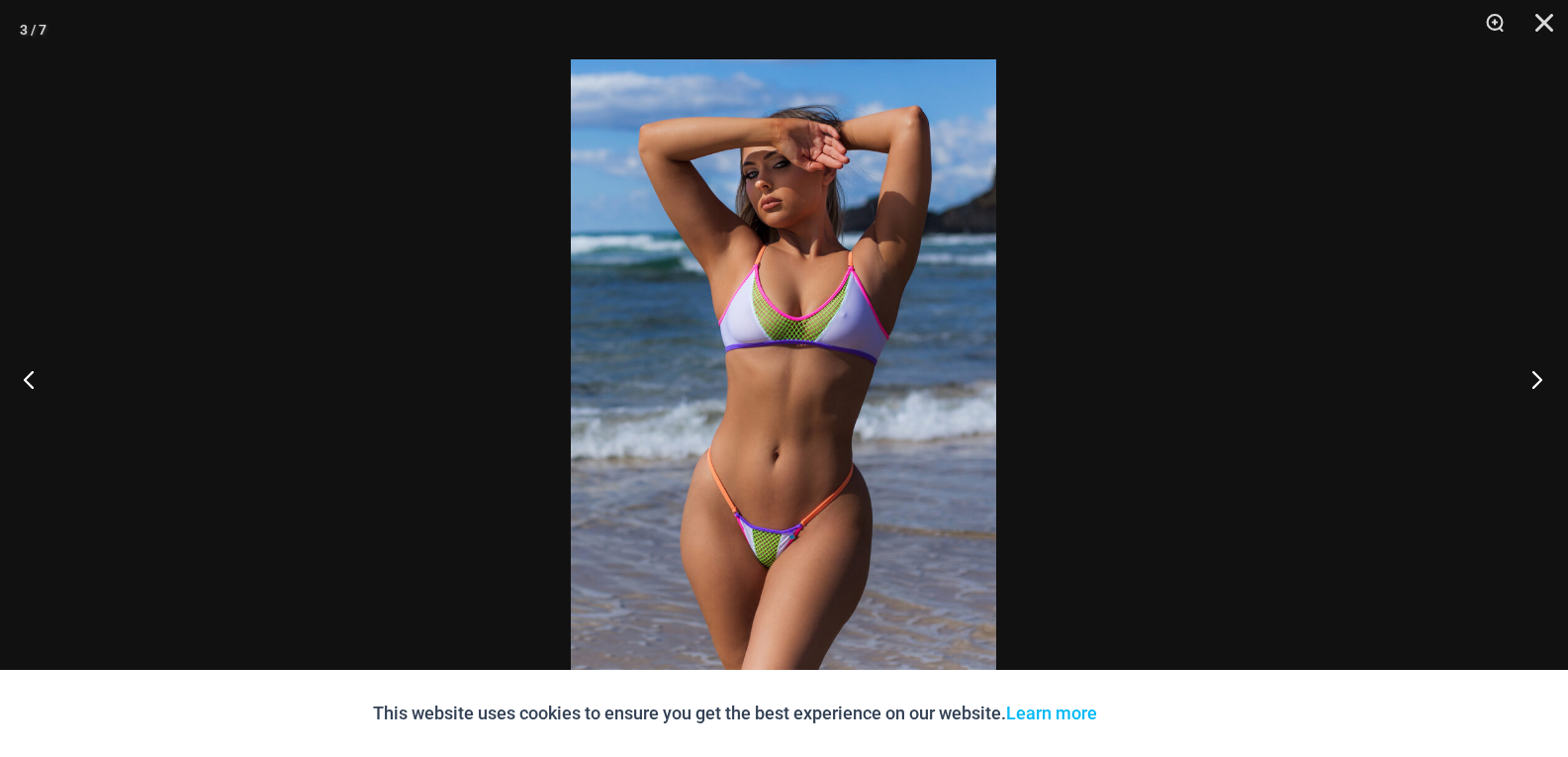
click at [1536, 386] on button "Next" at bounding box center [1530, 379] width 74 height 99
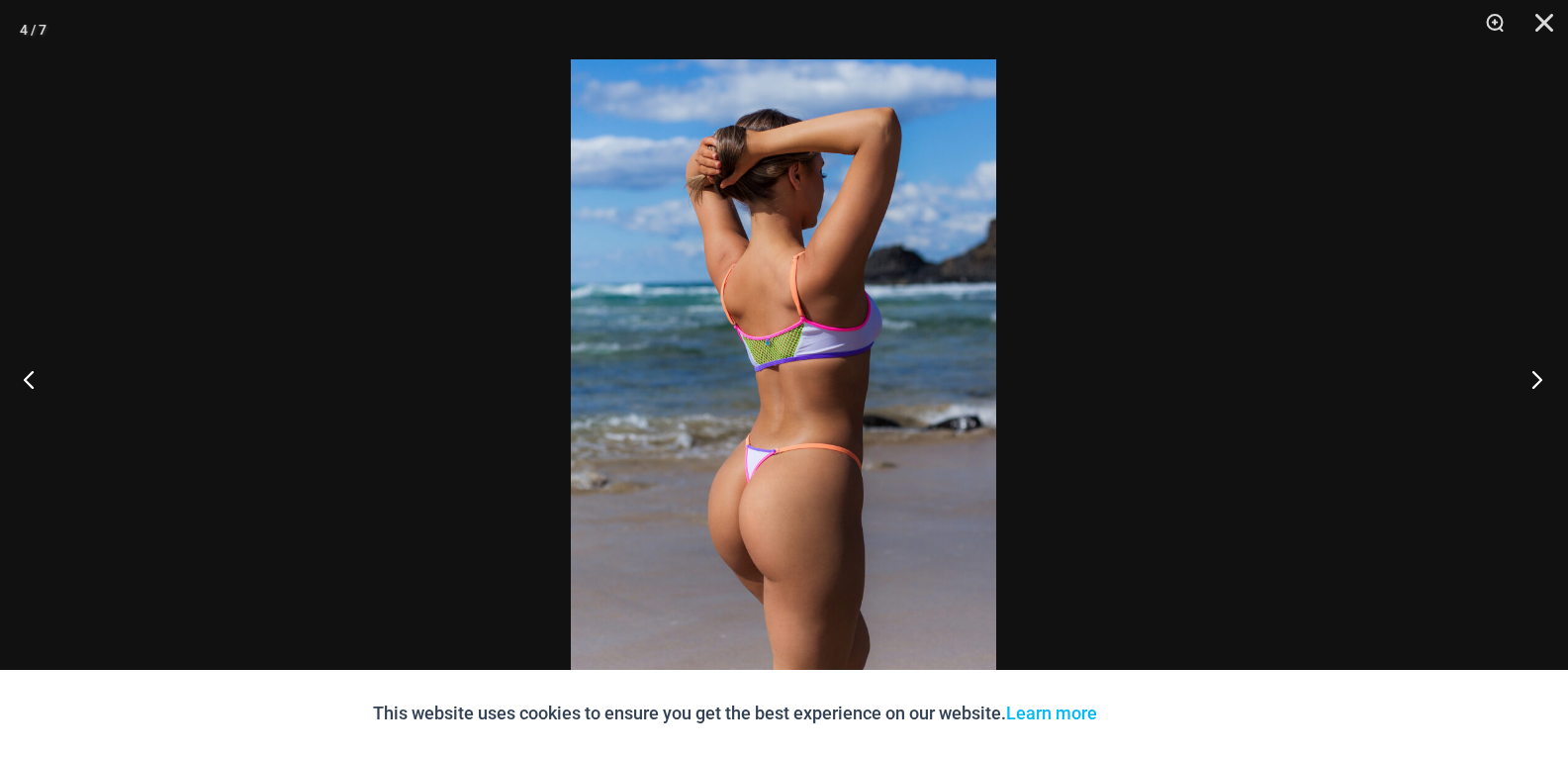
click at [1536, 386] on button "Next" at bounding box center [1530, 379] width 74 height 99
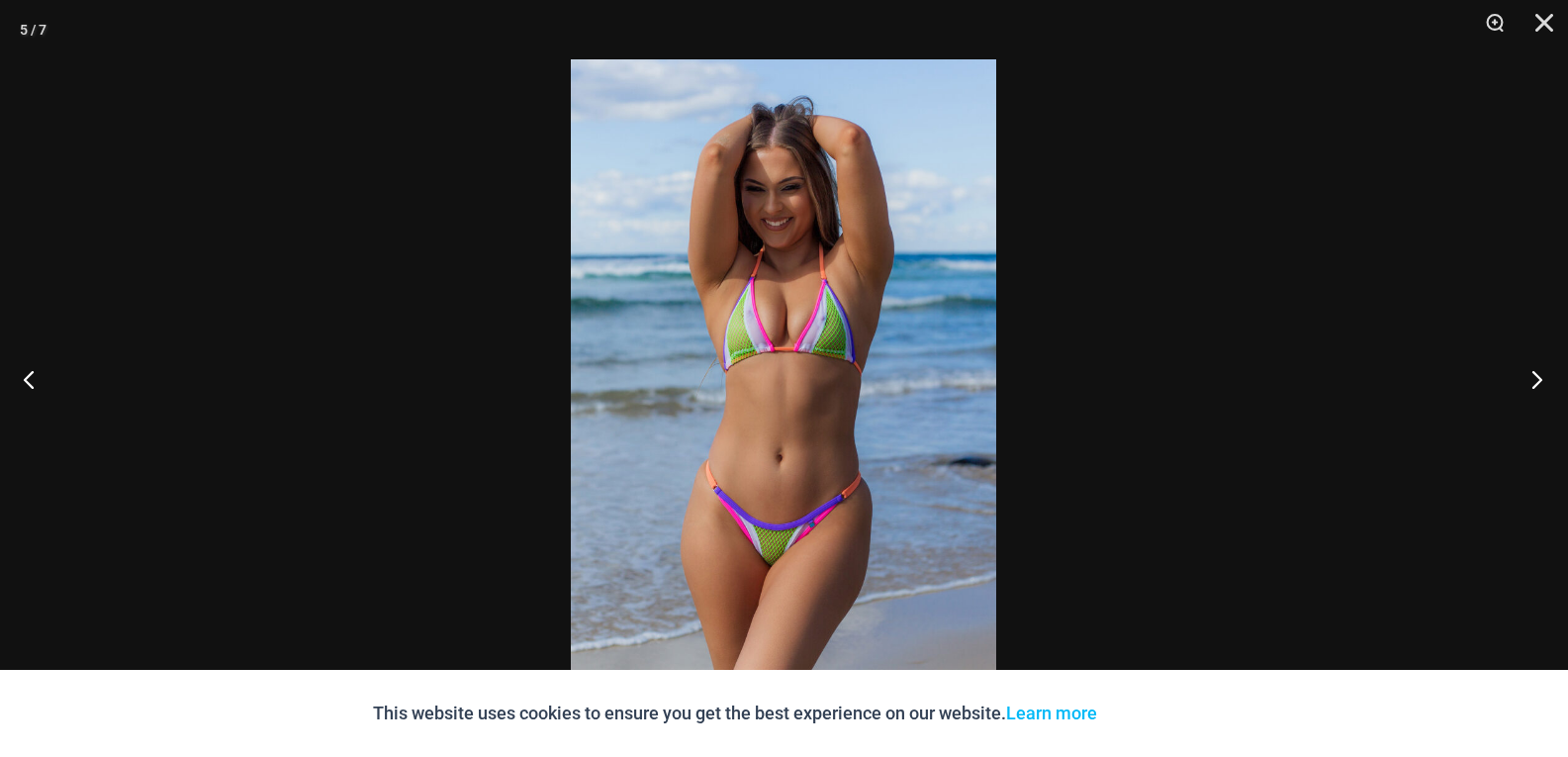
click at [1536, 386] on button "Next" at bounding box center [1530, 379] width 74 height 99
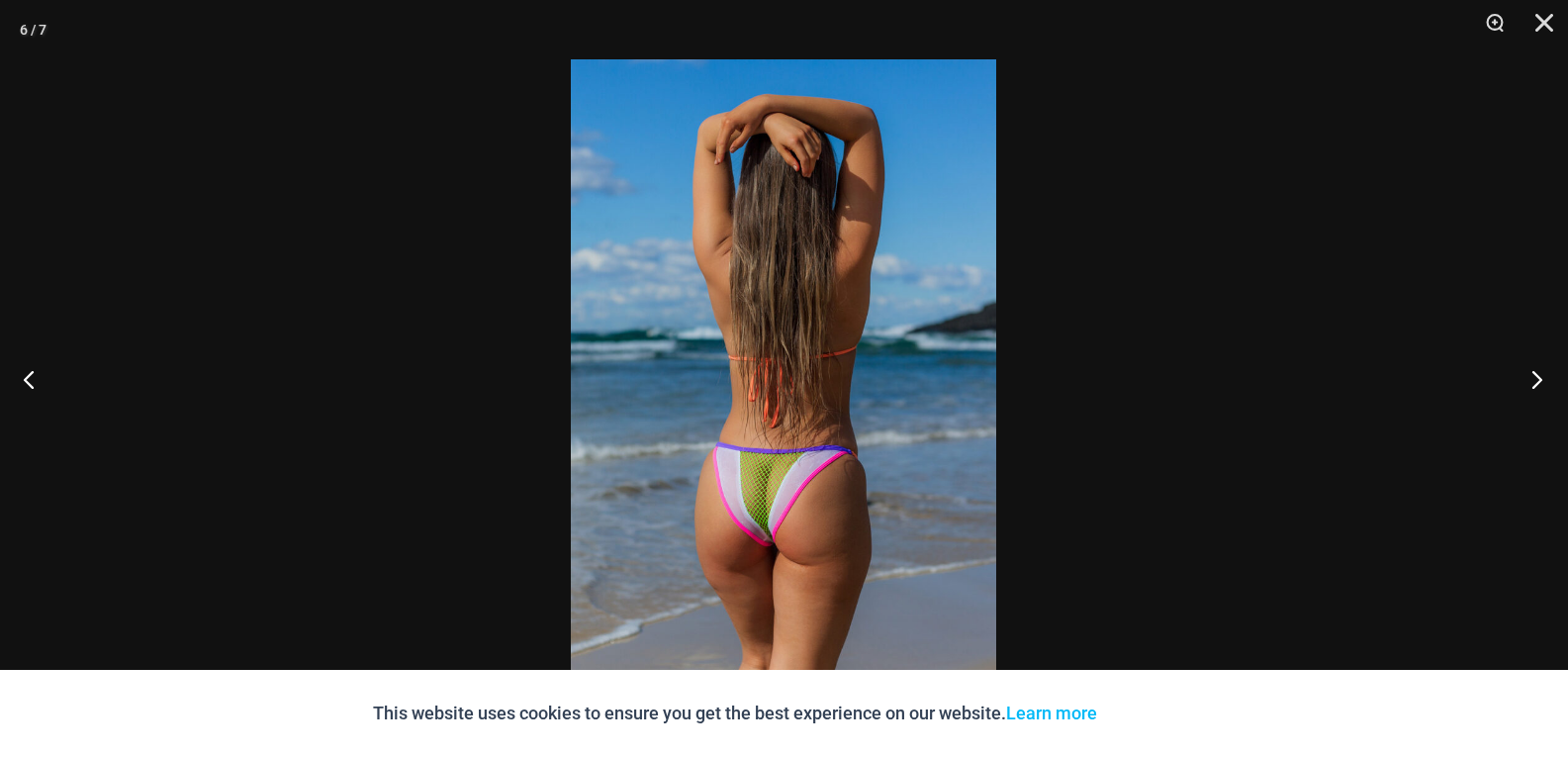
click at [1536, 386] on button "Next" at bounding box center [1530, 379] width 74 height 99
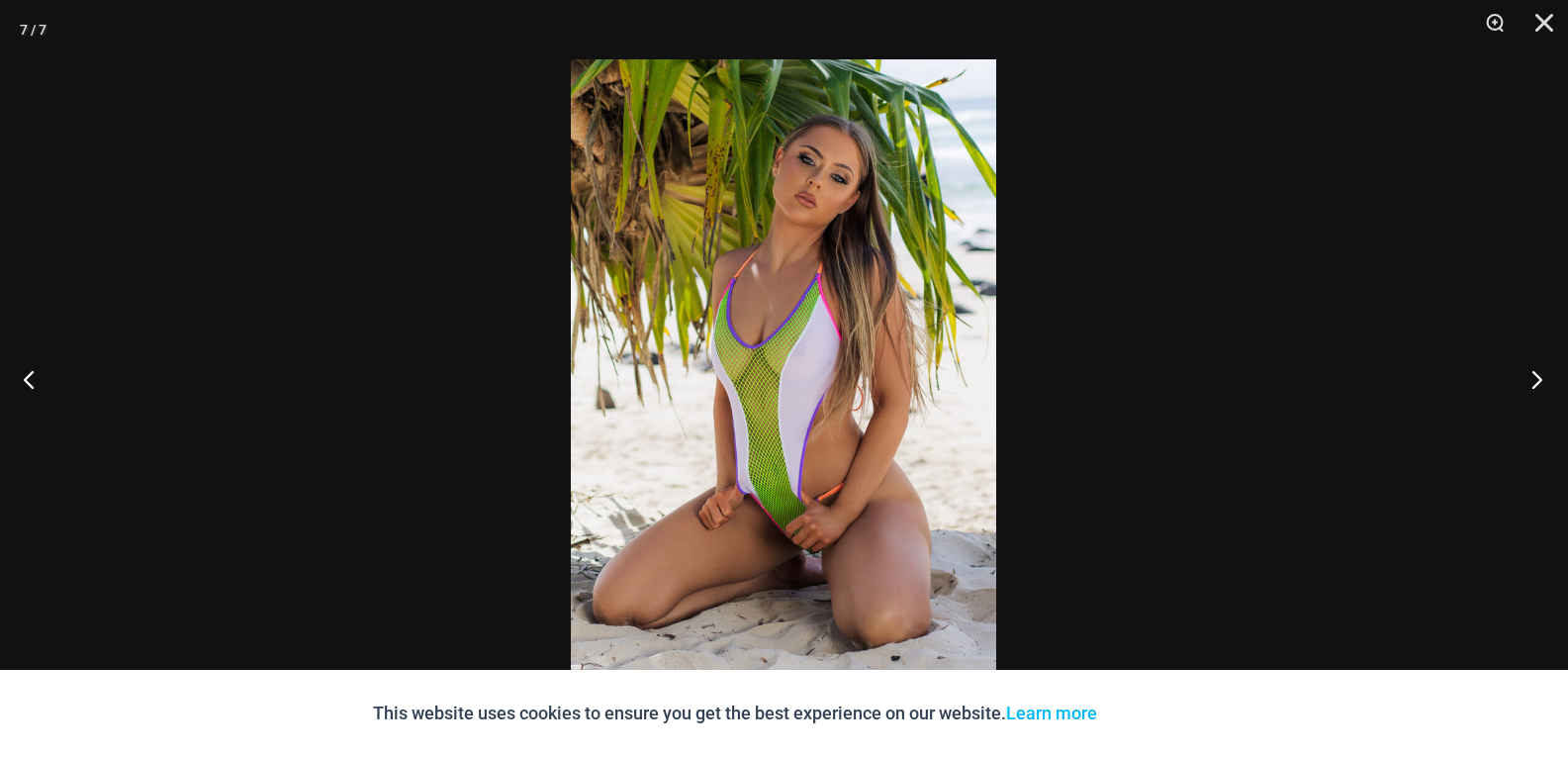
click at [1536, 386] on button "Next" at bounding box center [1530, 379] width 74 height 99
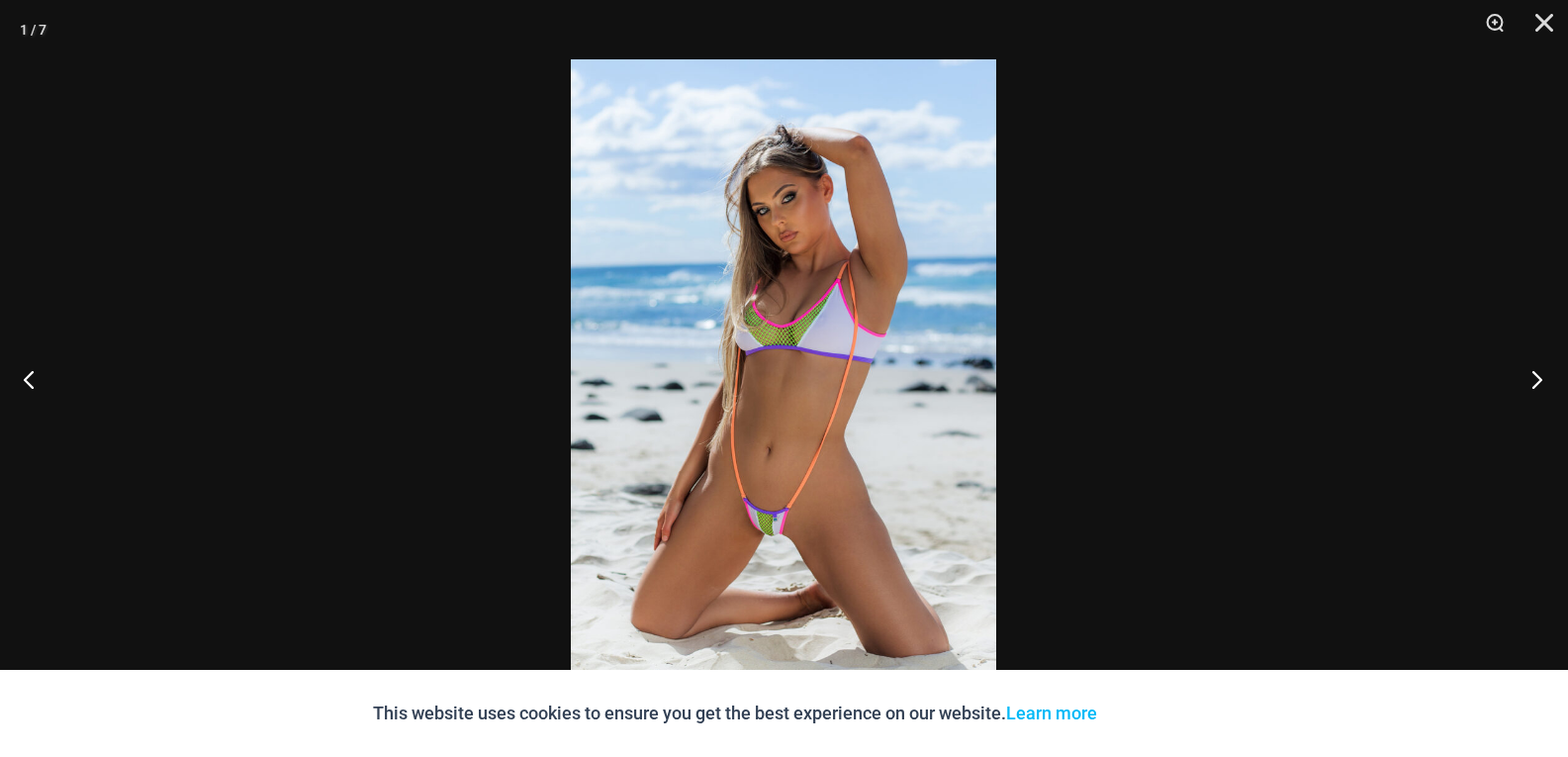
click at [1536, 386] on button "Next" at bounding box center [1530, 379] width 74 height 99
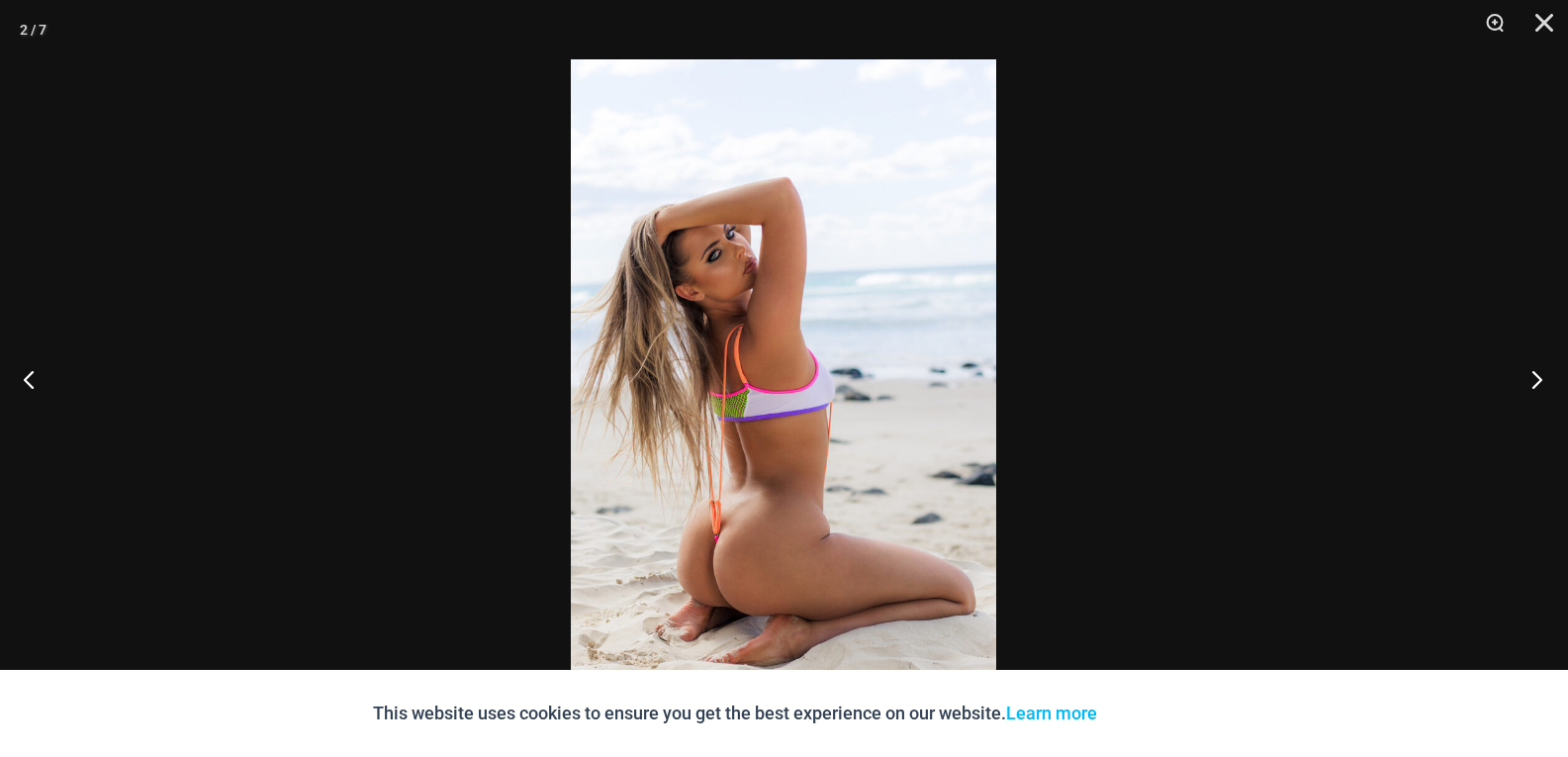
click at [1536, 386] on button "Next" at bounding box center [1530, 379] width 74 height 99
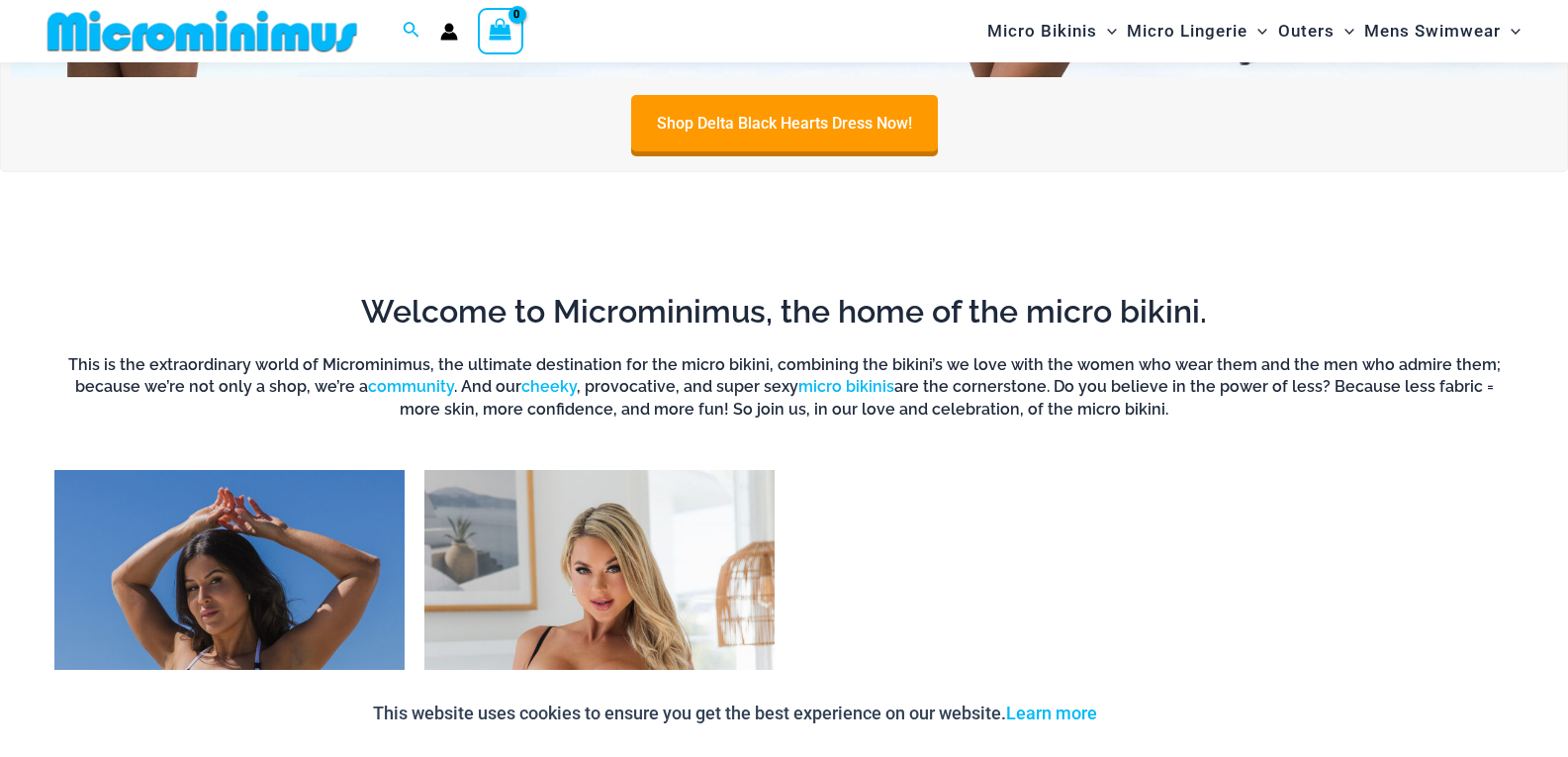
scroll to position [1466, 0]
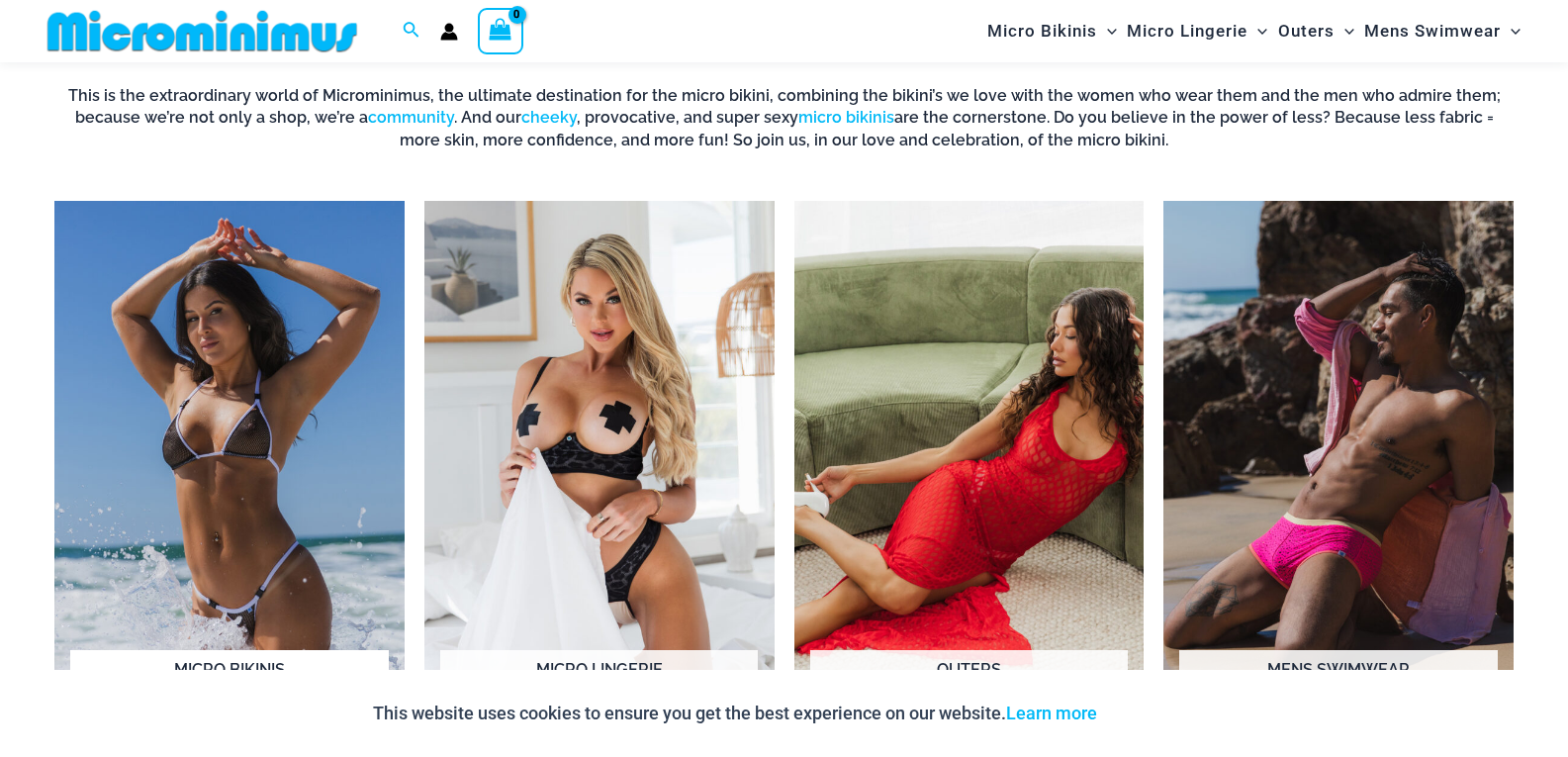
click at [292, 370] on img "Visit product category Micro Bikinis" at bounding box center [230, 471] width 351 height 539
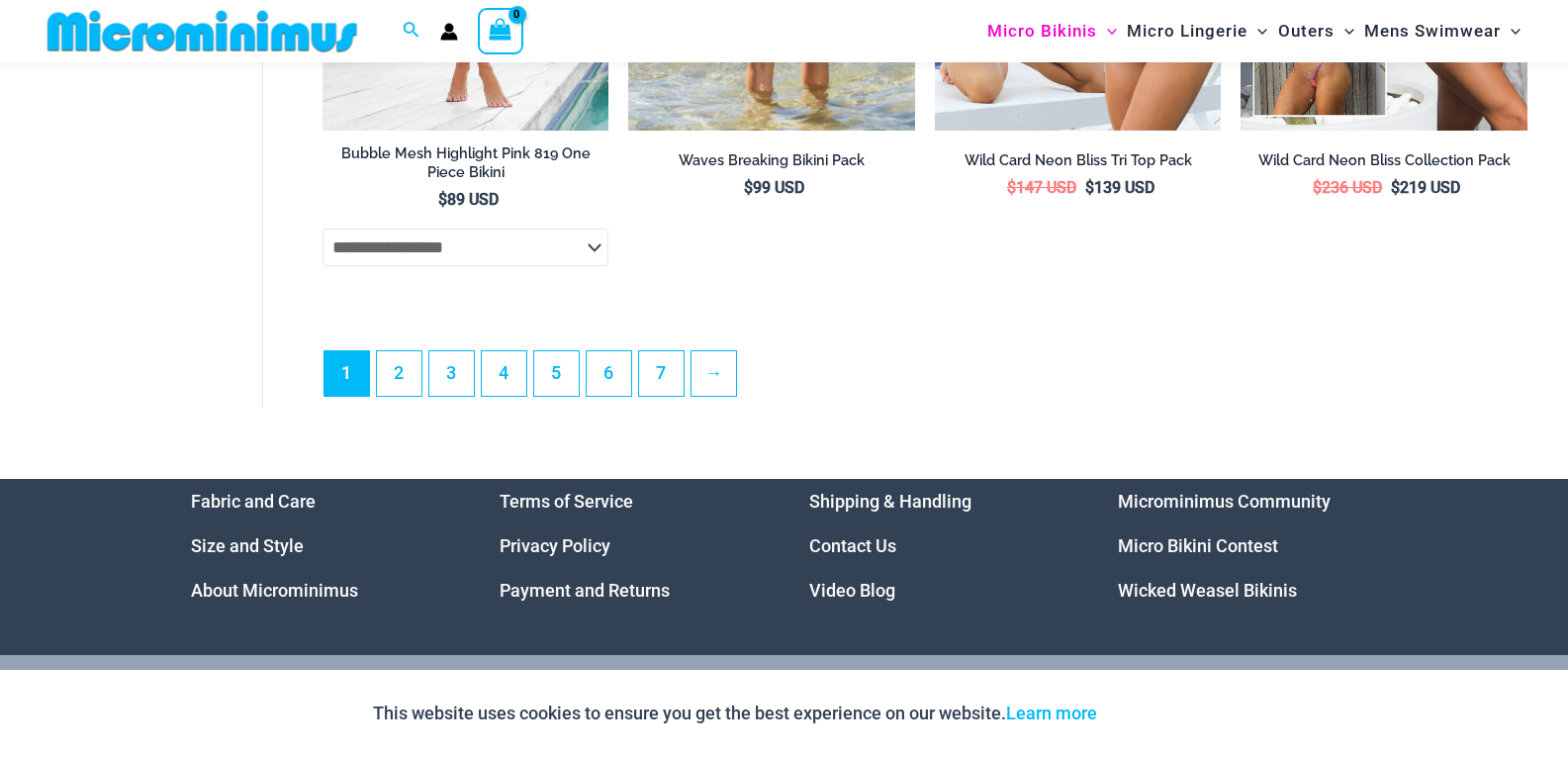
scroll to position [5553, 0]
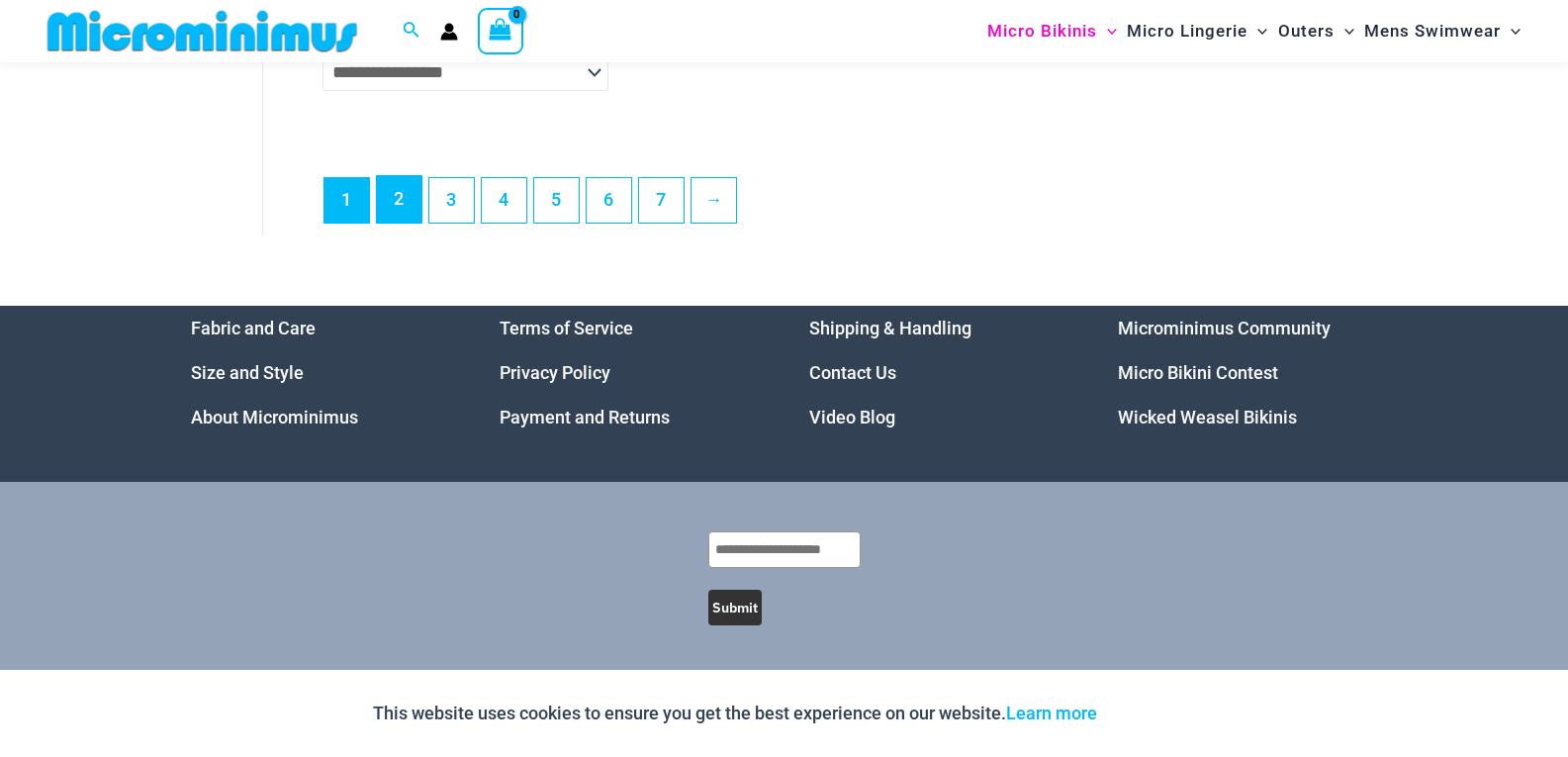
click at [393, 208] on link "2" at bounding box center [399, 199] width 45 height 47
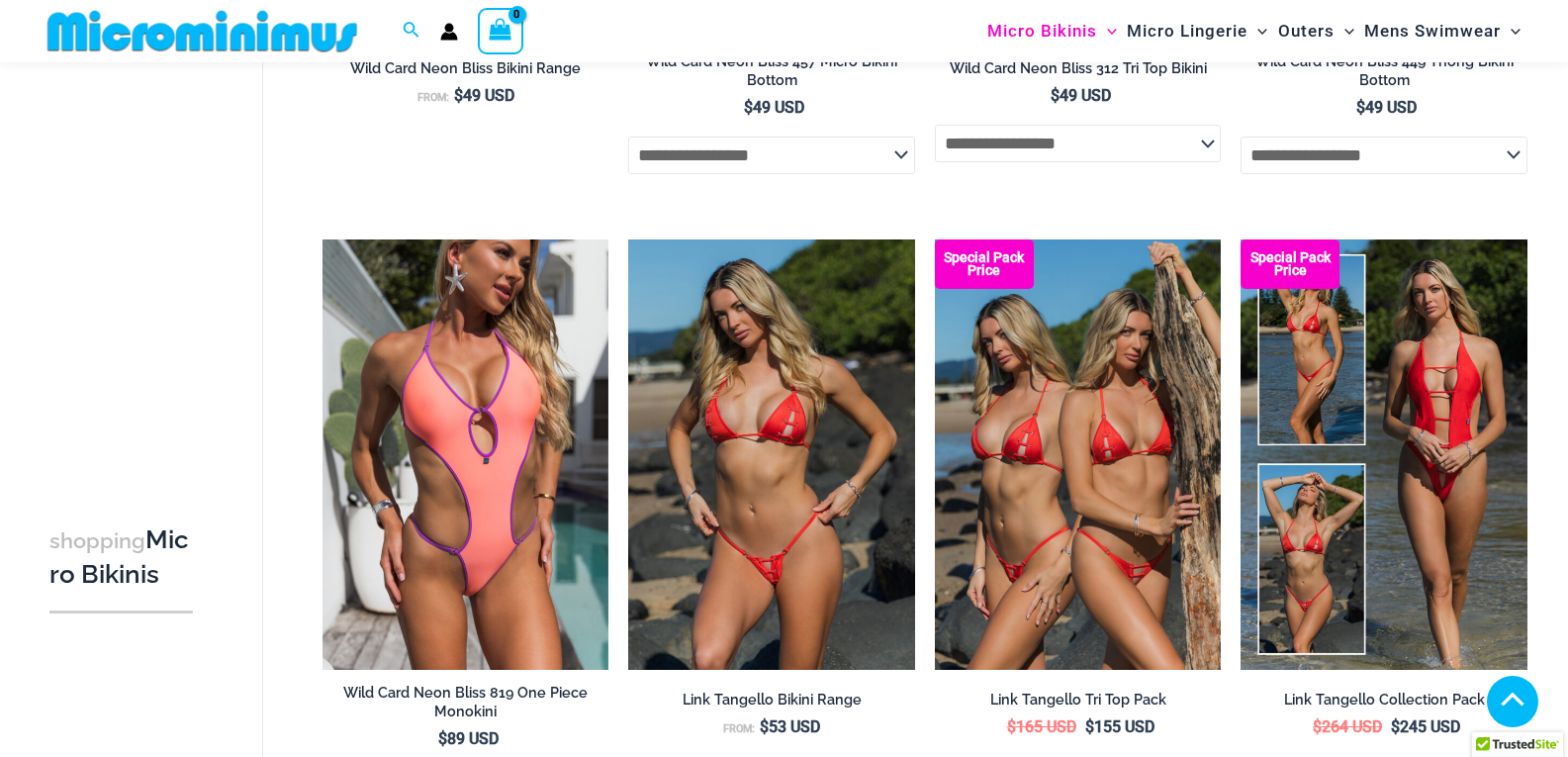
scroll to position [1170, 0]
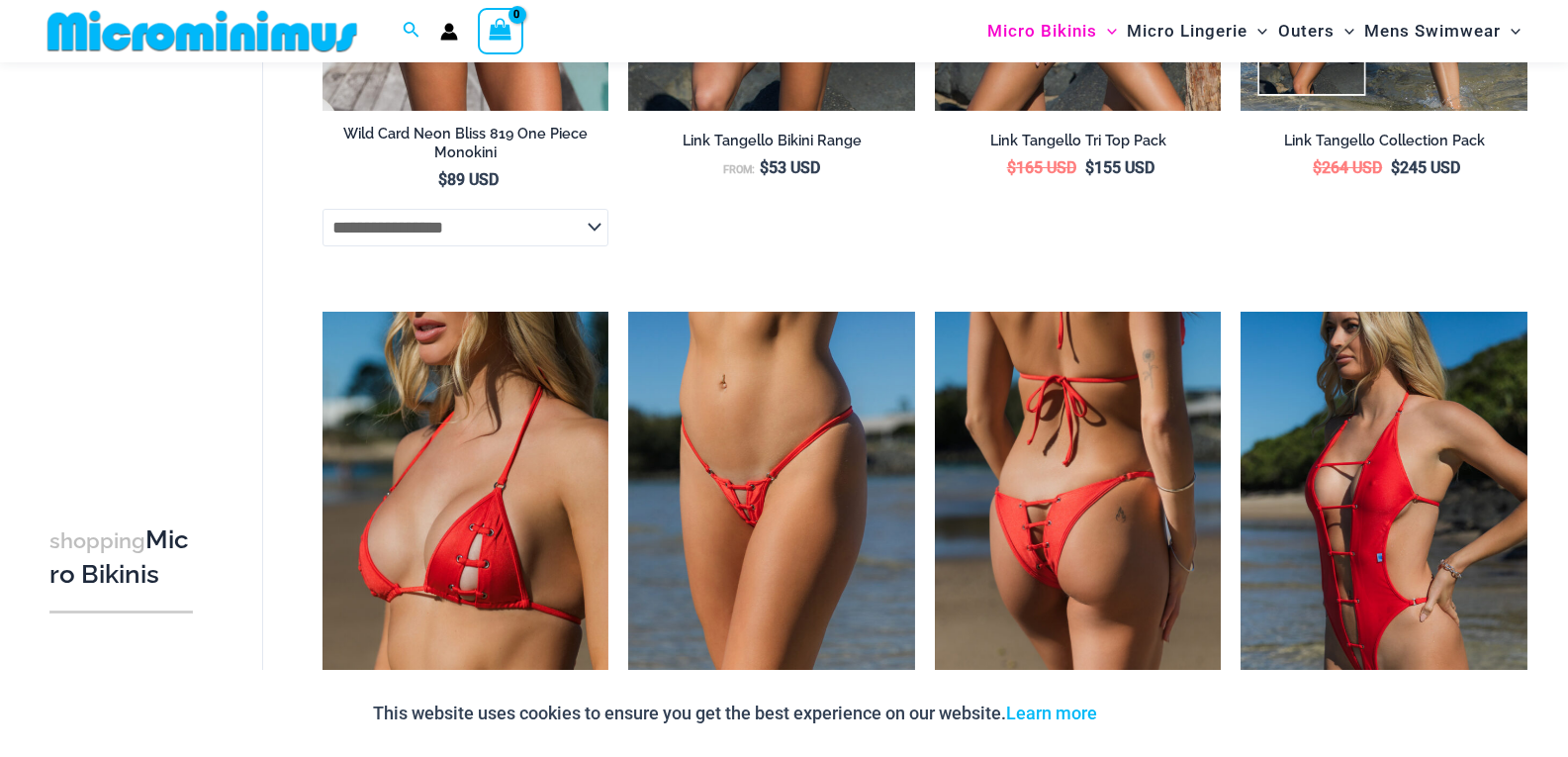
click at [1015, 435] on img at bounding box center [1079, 526] width 287 height 429
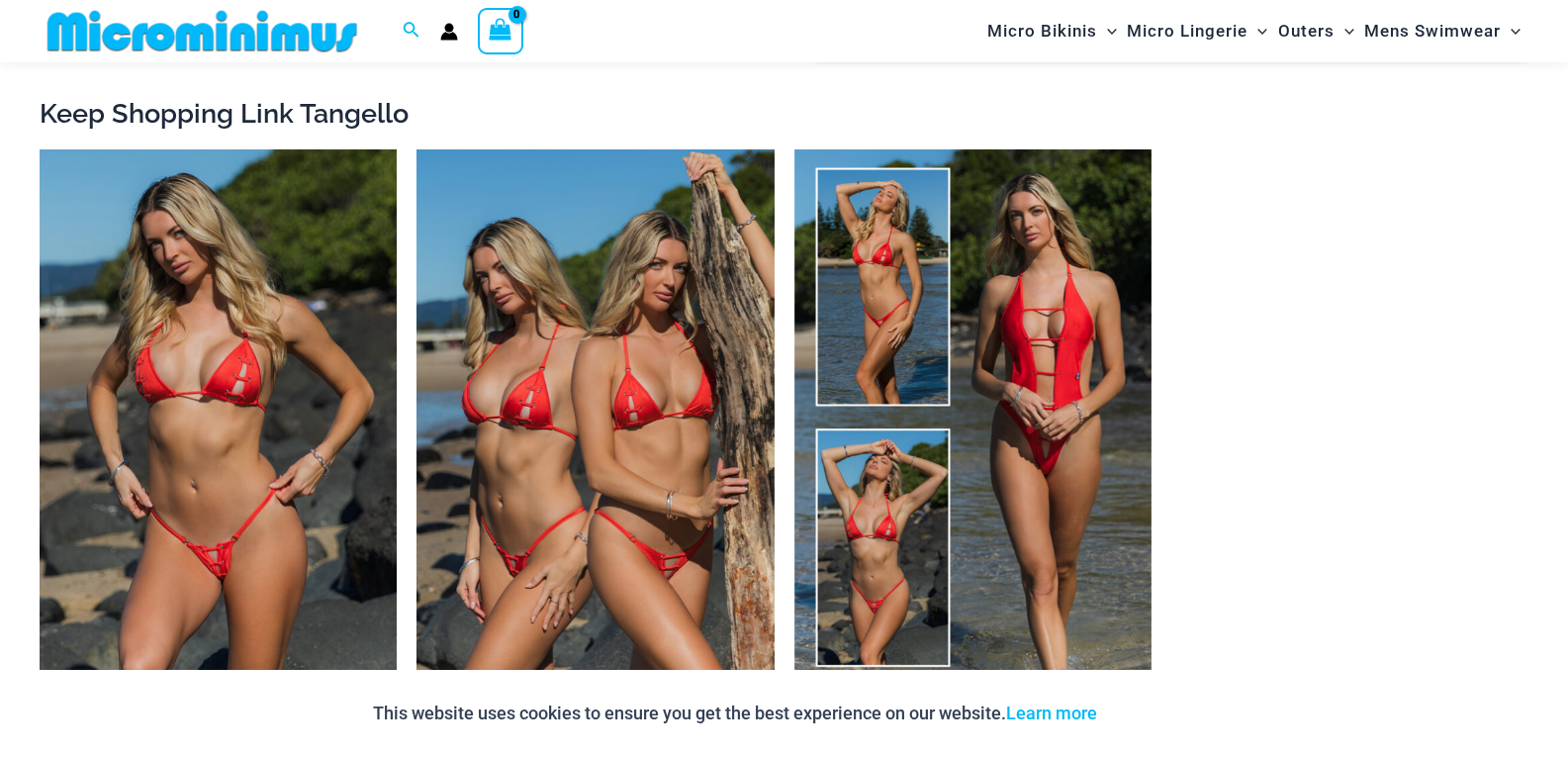
scroll to position [2160, 0]
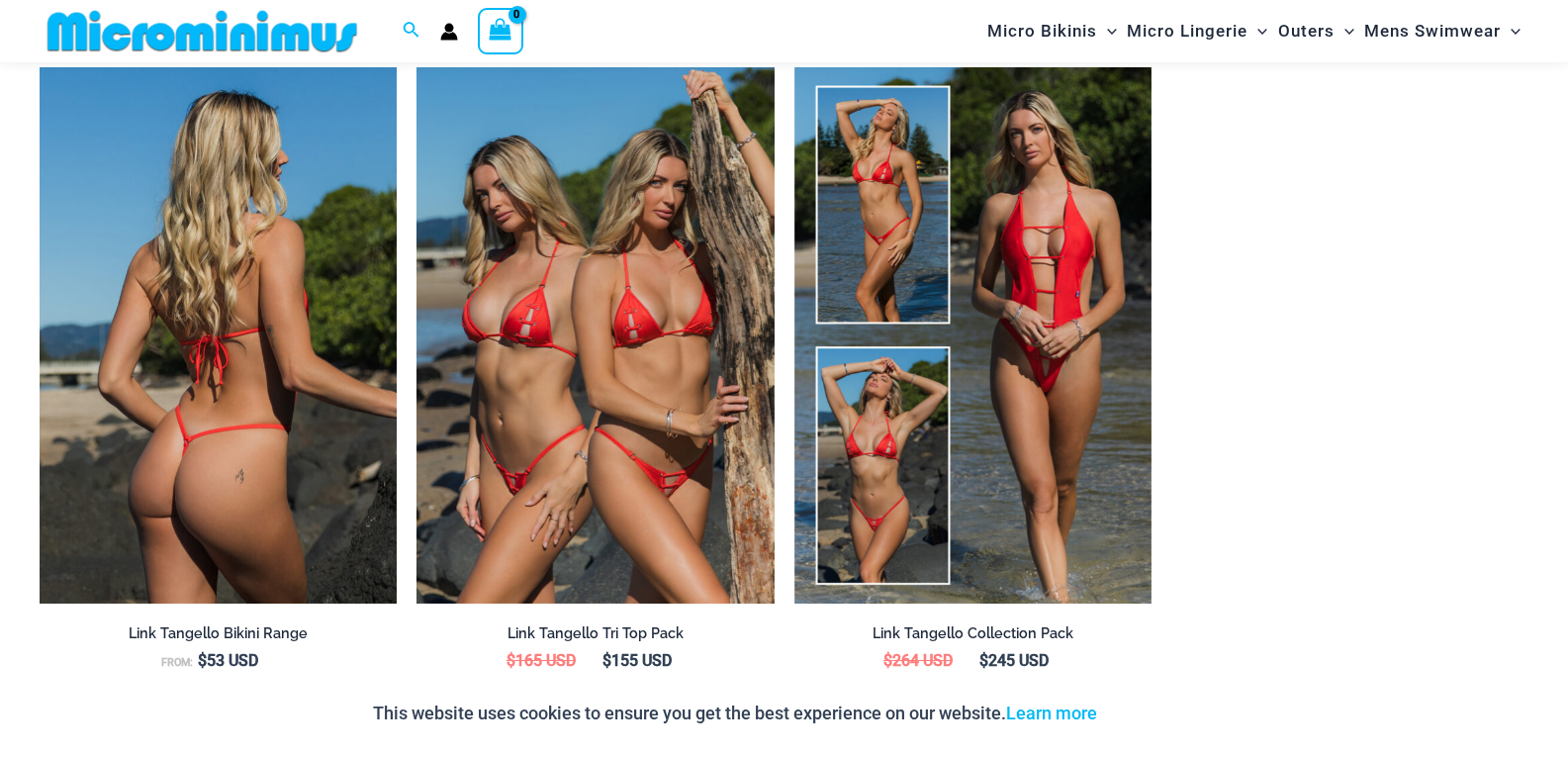
click at [286, 413] on img at bounding box center [218, 335] width 358 height 536
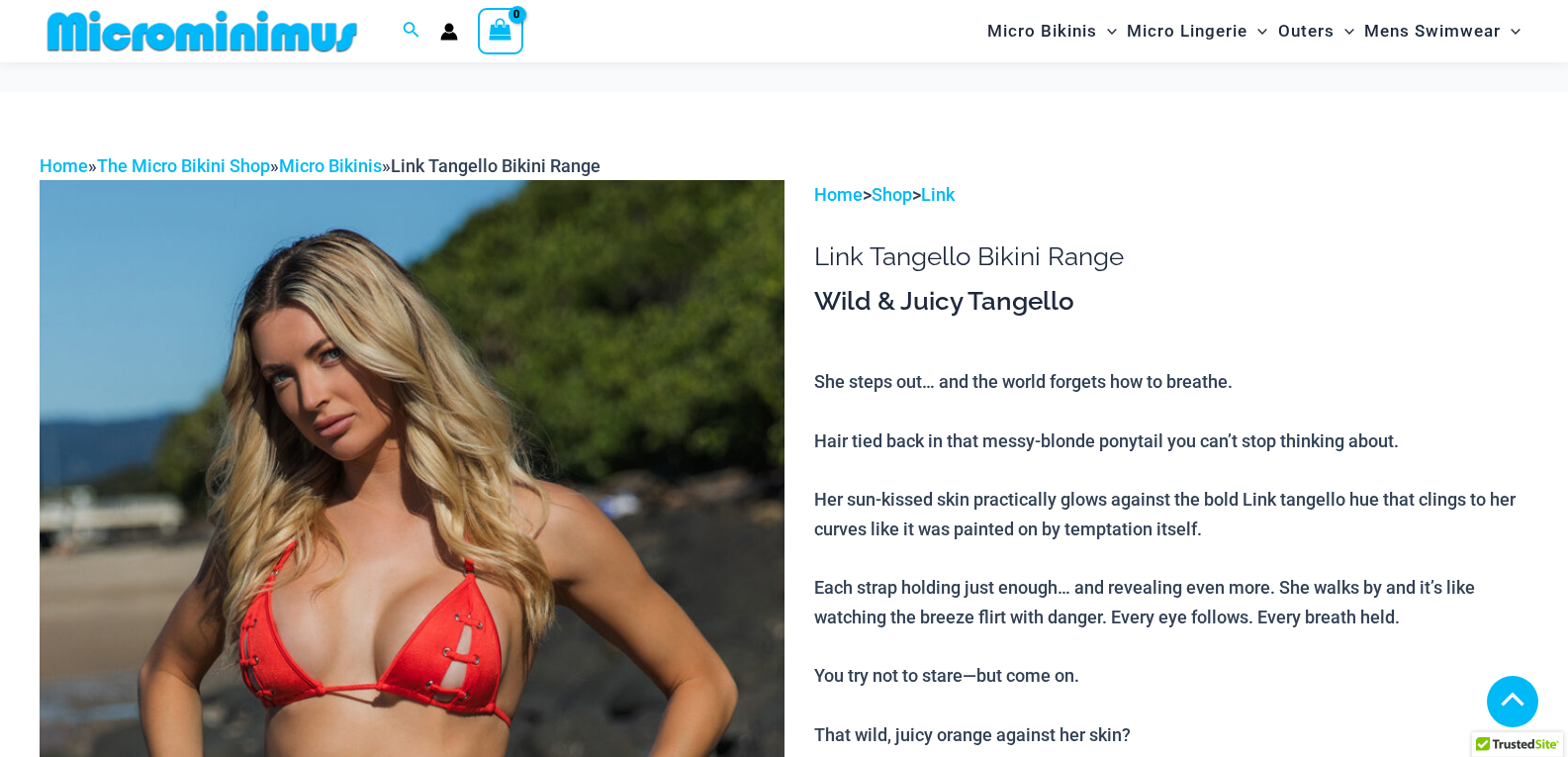
scroll to position [579, 0]
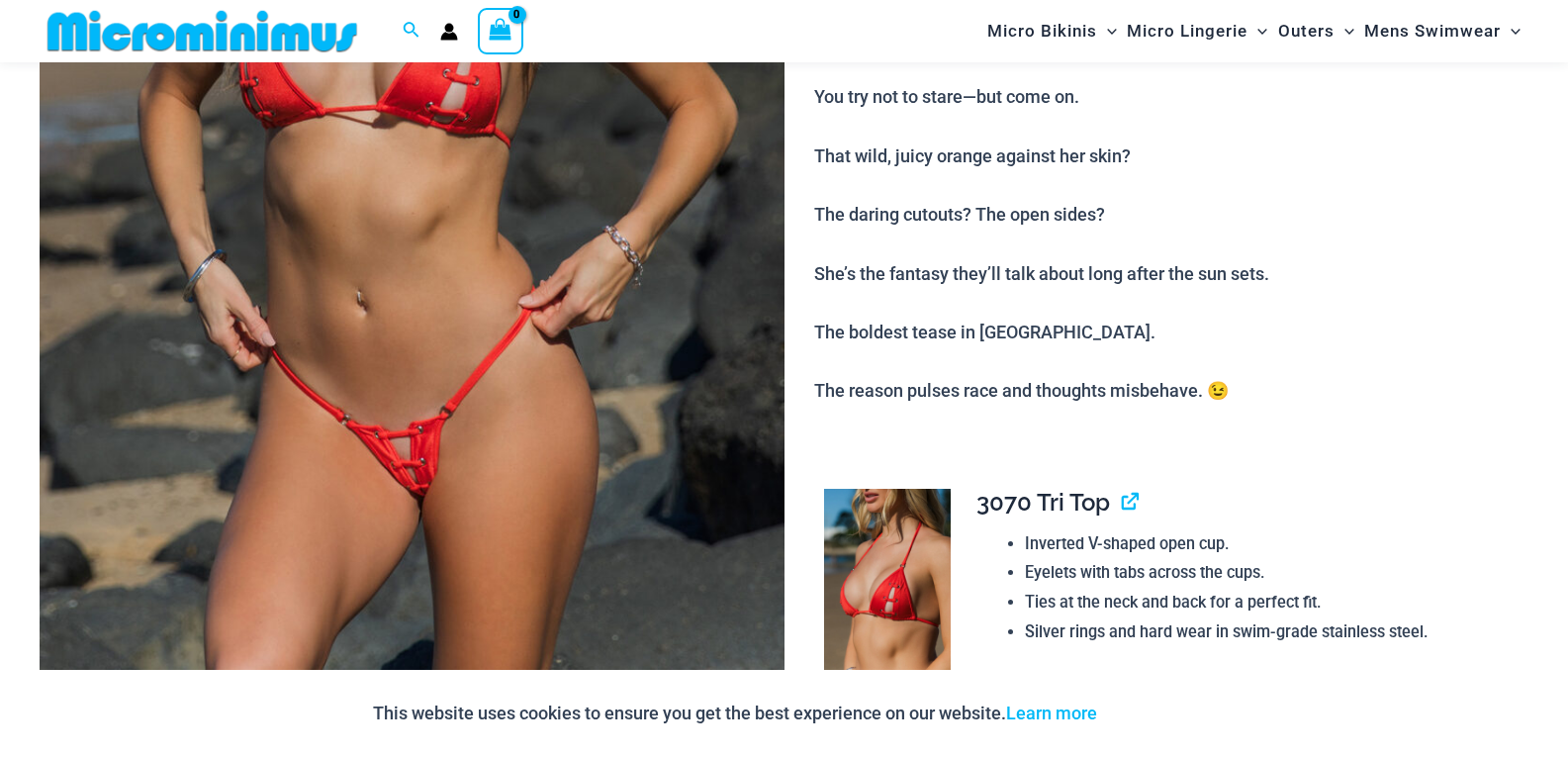
click at [713, 585] on img at bounding box center [412, 160] width 745 height 1118
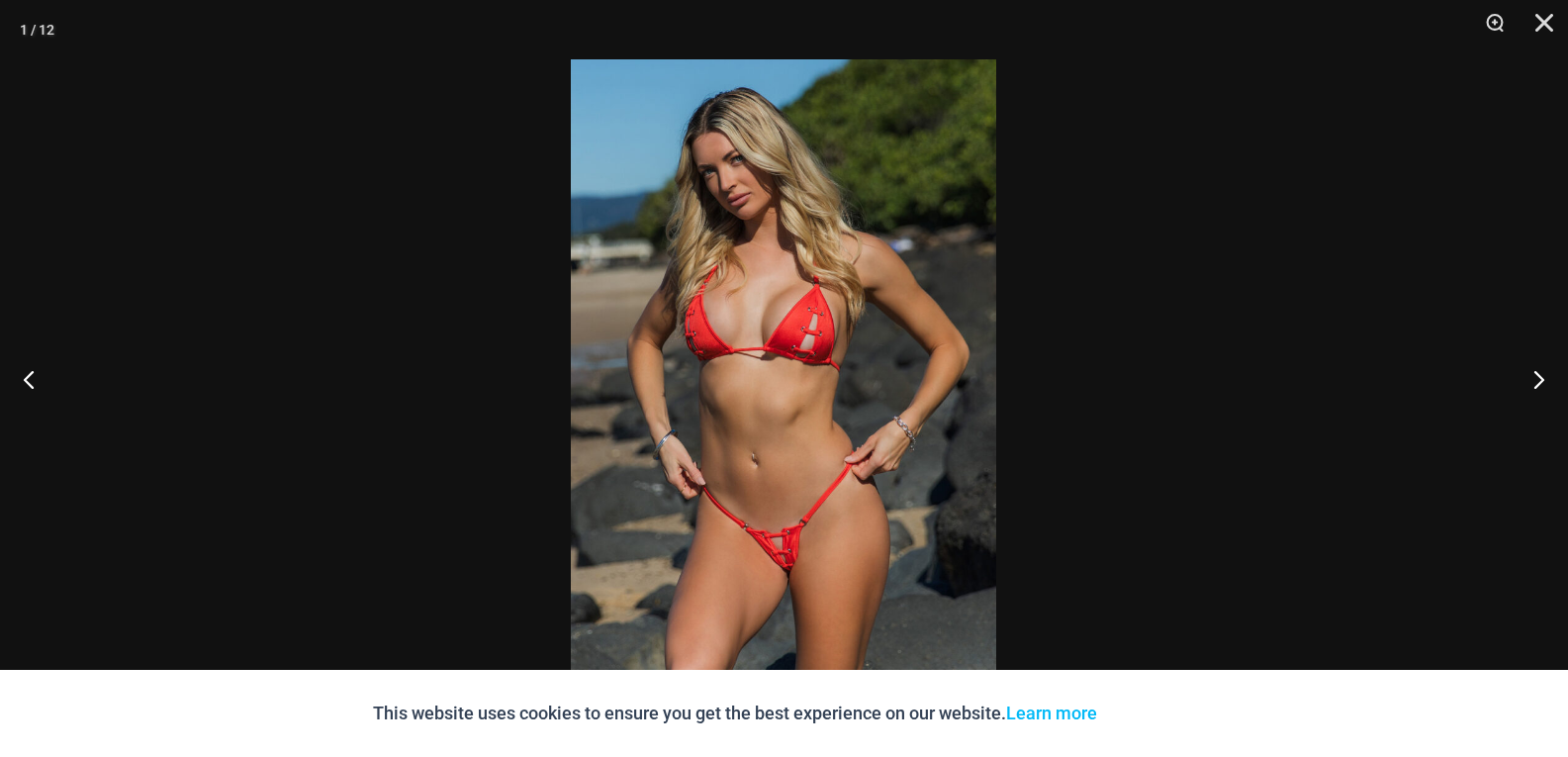
click at [799, 569] on img at bounding box center [783, 378] width 425 height 638
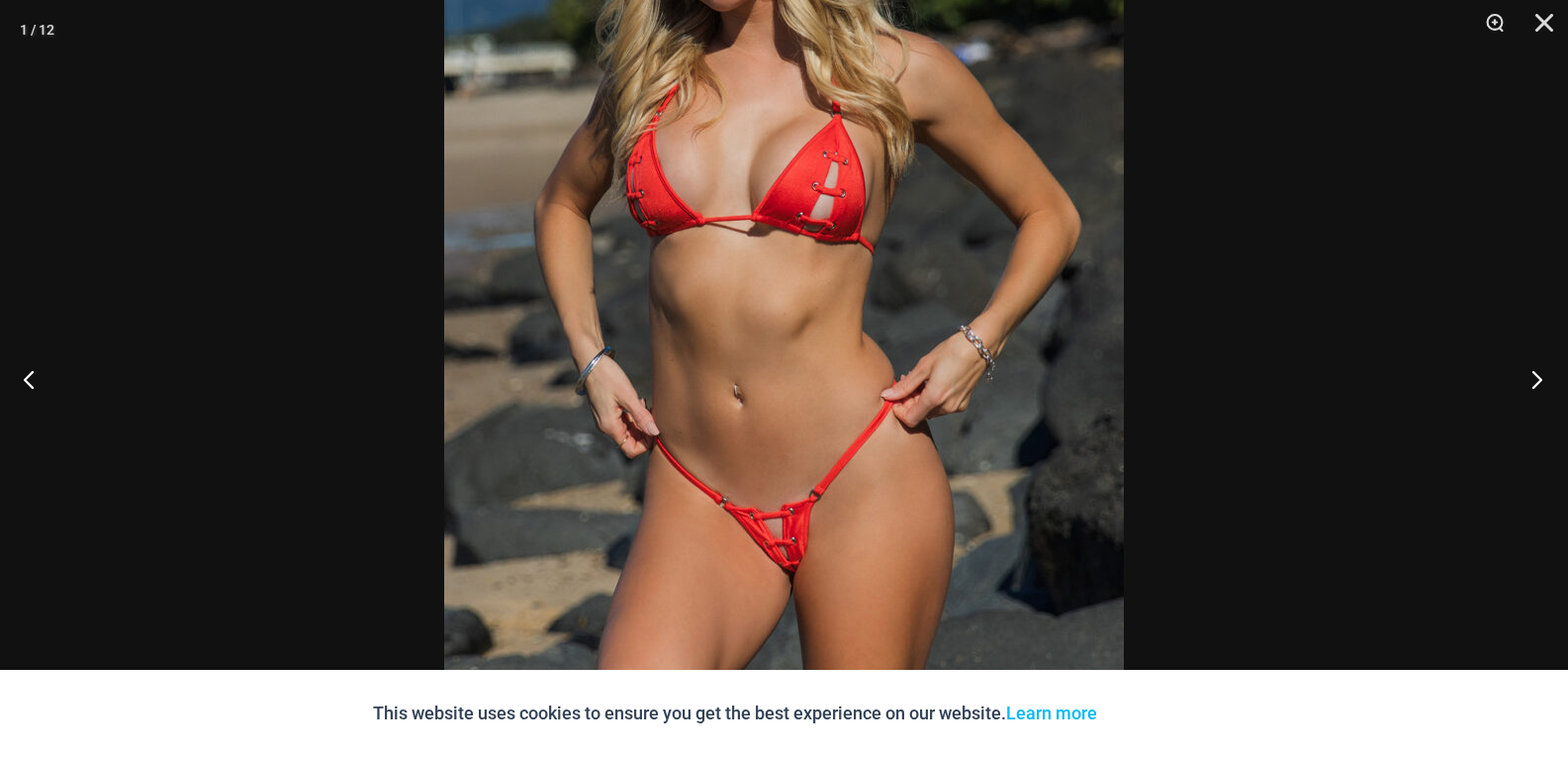
click at [1538, 387] on button "Next" at bounding box center [1530, 379] width 74 height 99
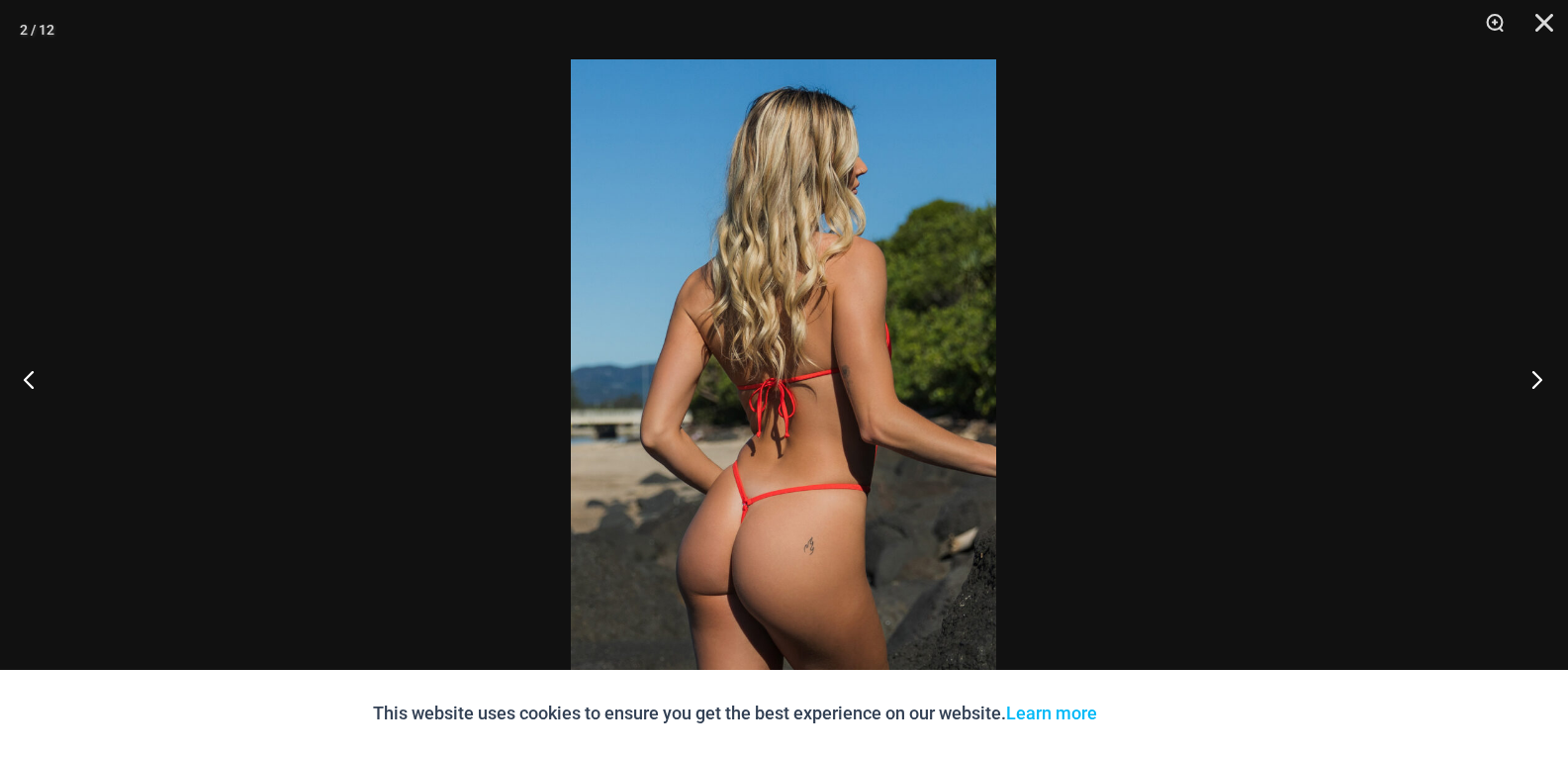
click at [1538, 383] on button "Next" at bounding box center [1530, 379] width 74 height 99
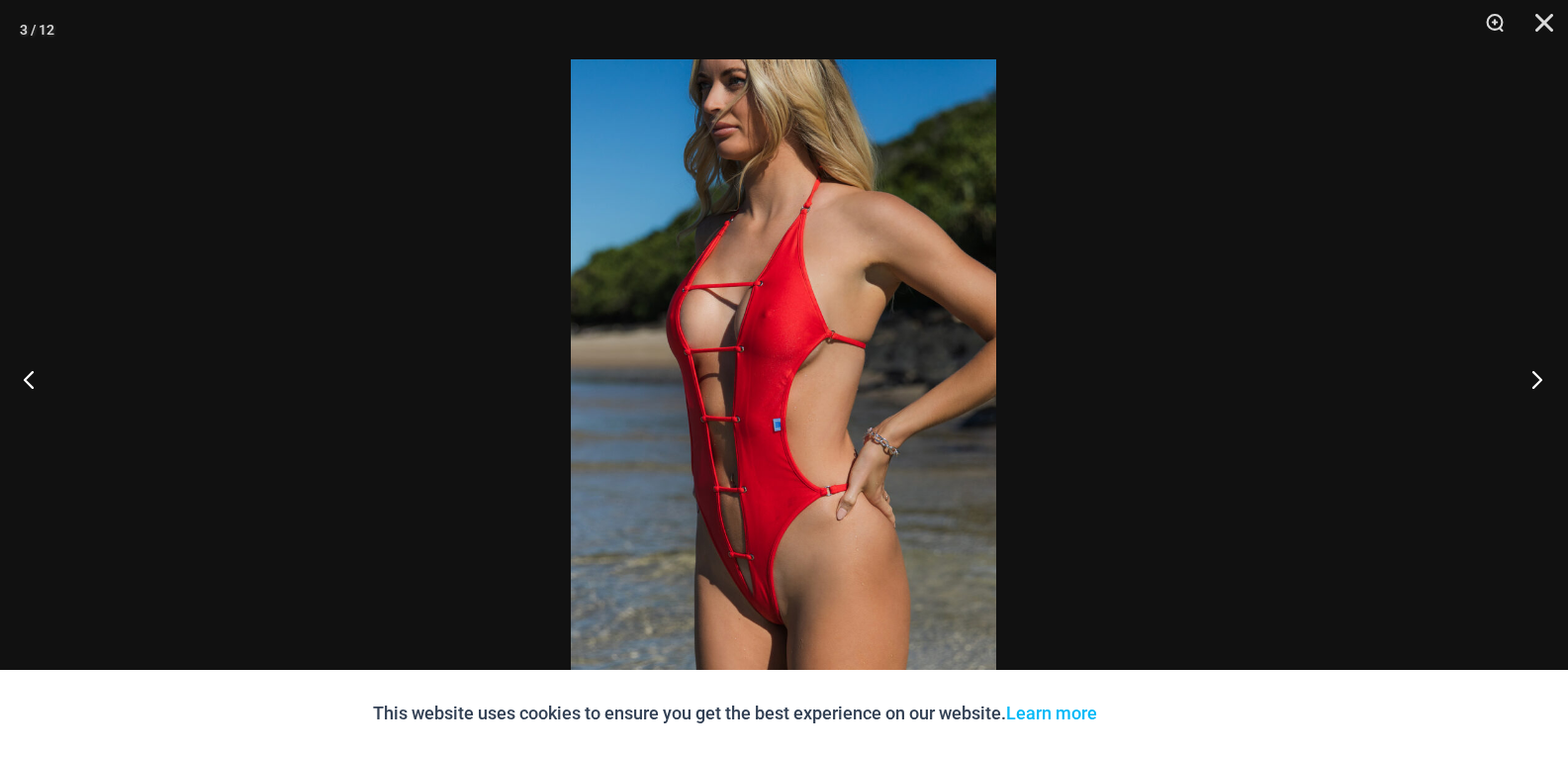
click at [1538, 386] on button "Next" at bounding box center [1530, 379] width 74 height 99
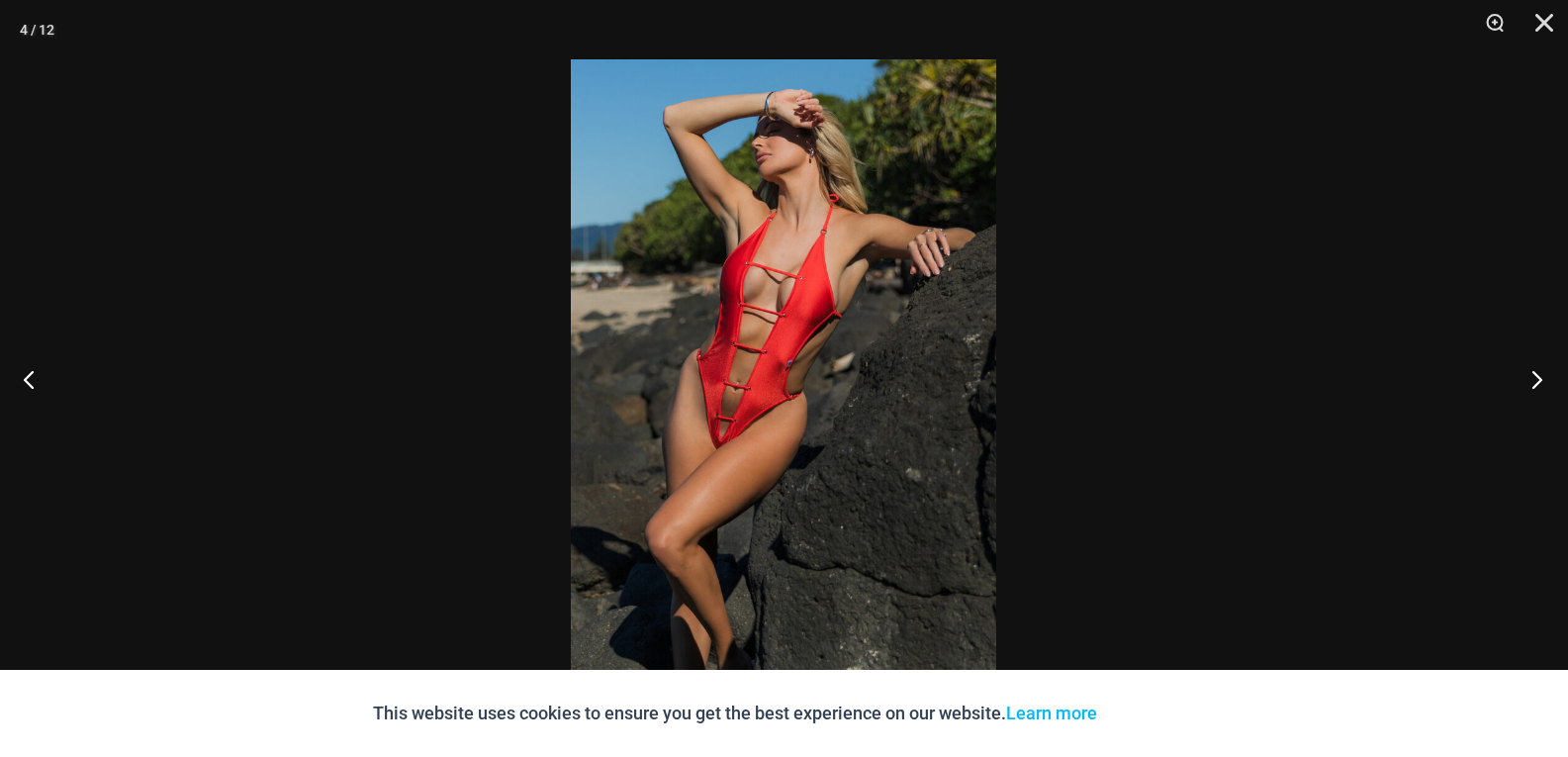
click at [1538, 386] on button "Next" at bounding box center [1530, 379] width 74 height 99
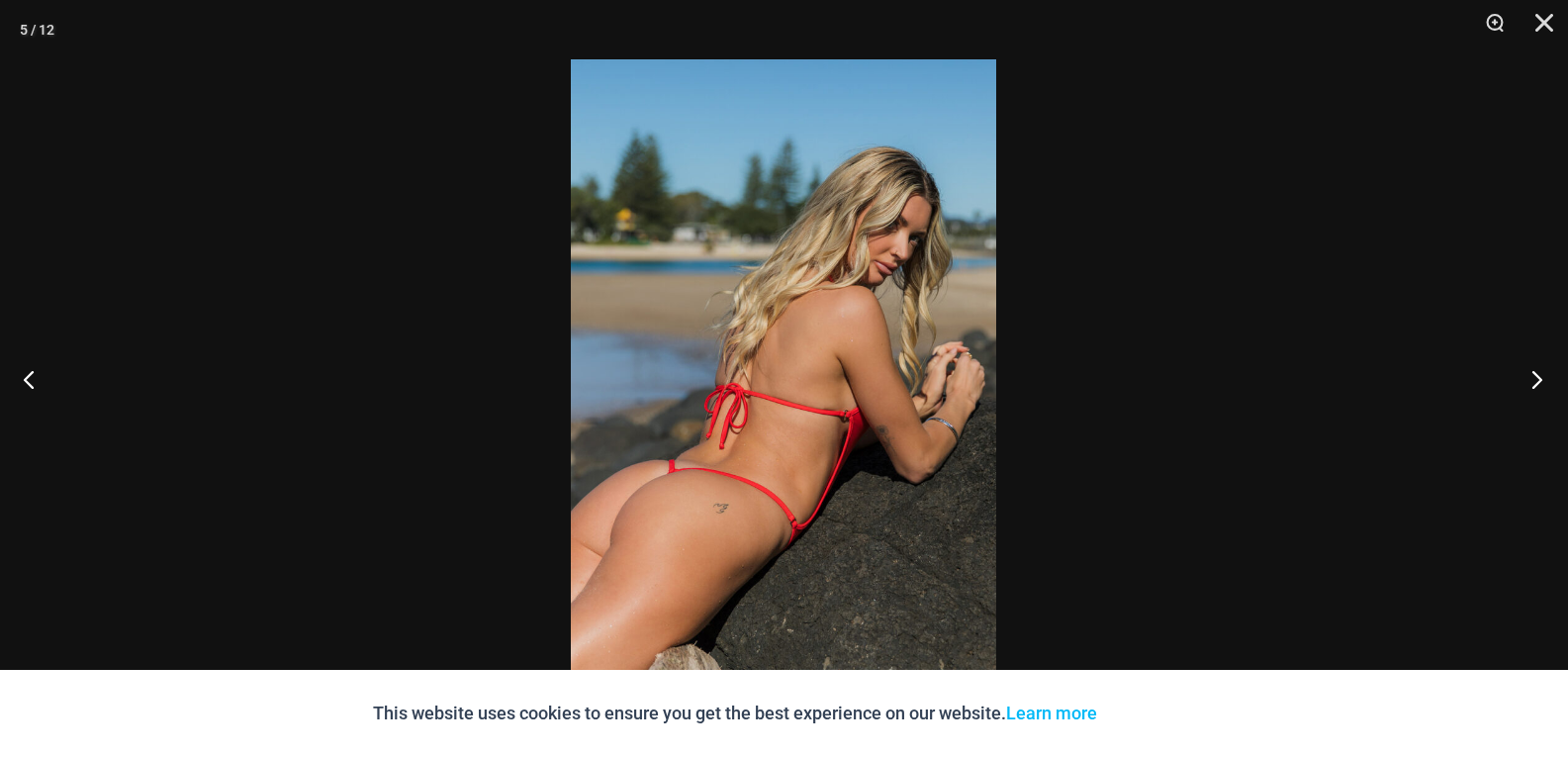
click at [1538, 386] on button "Next" at bounding box center [1530, 379] width 74 height 99
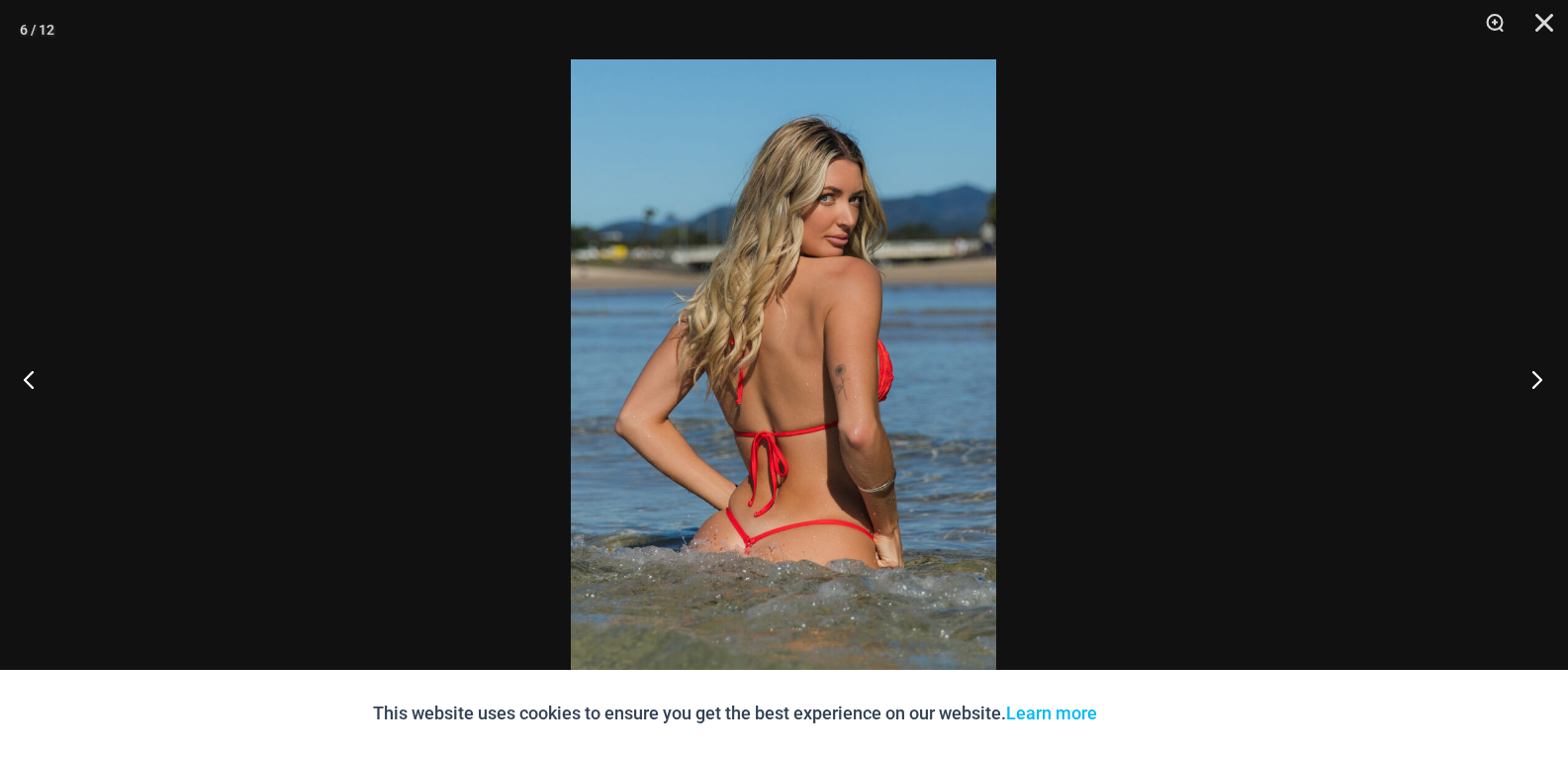
click at [1538, 386] on button "Next" at bounding box center [1530, 379] width 74 height 99
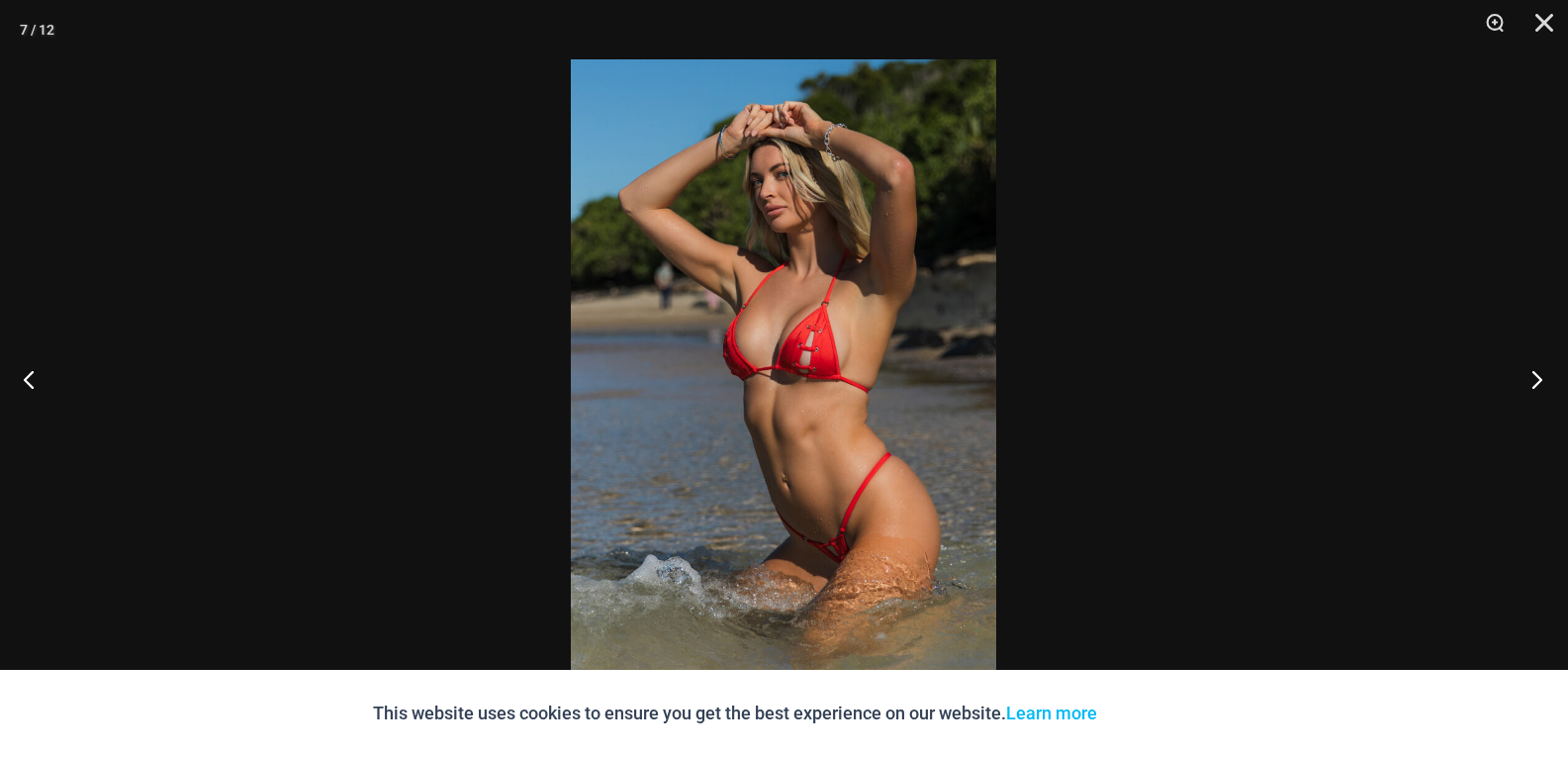
click at [1538, 386] on button "Next" at bounding box center [1530, 379] width 74 height 99
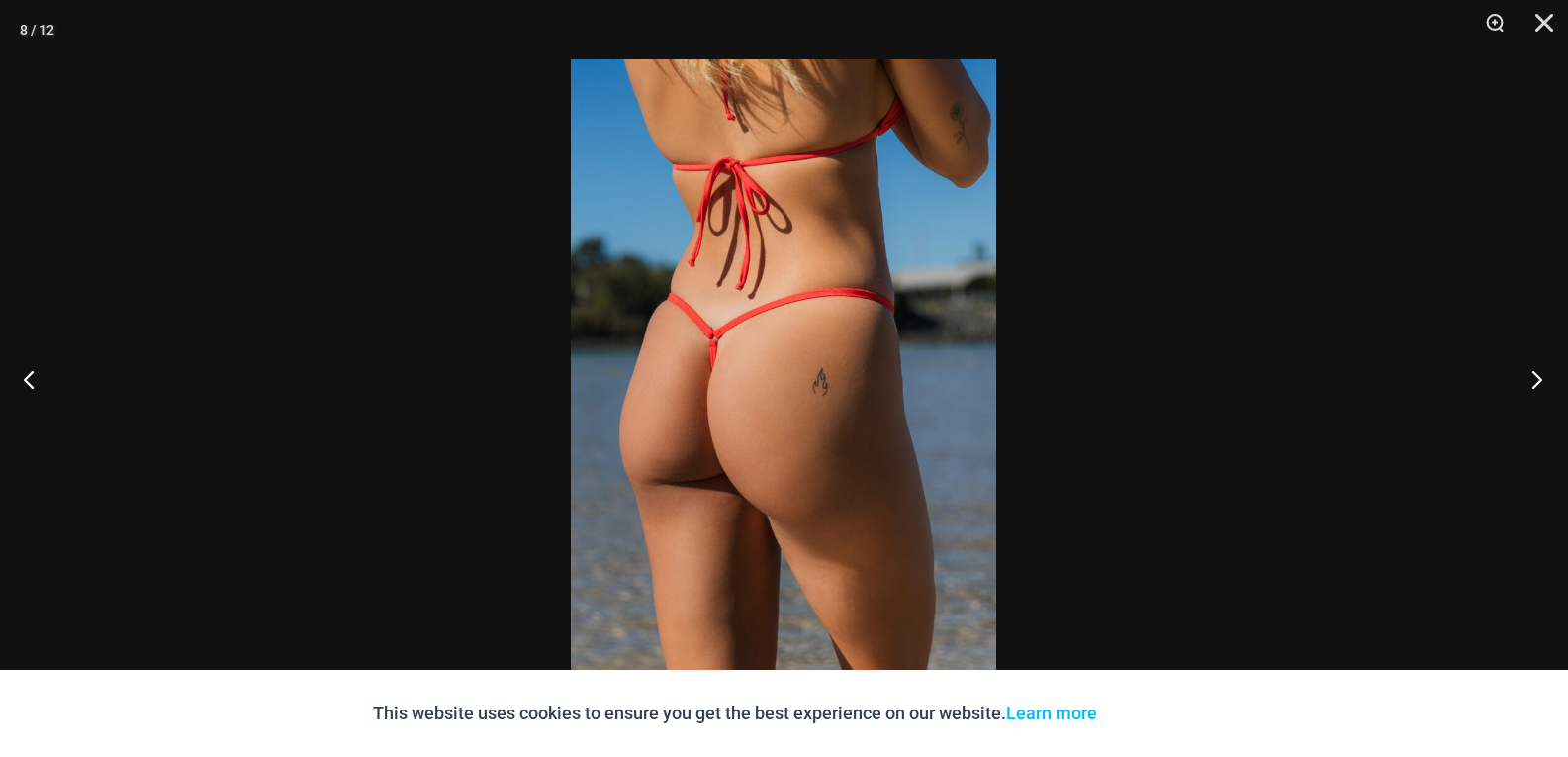
click at [1538, 386] on button "Next" at bounding box center [1530, 379] width 74 height 99
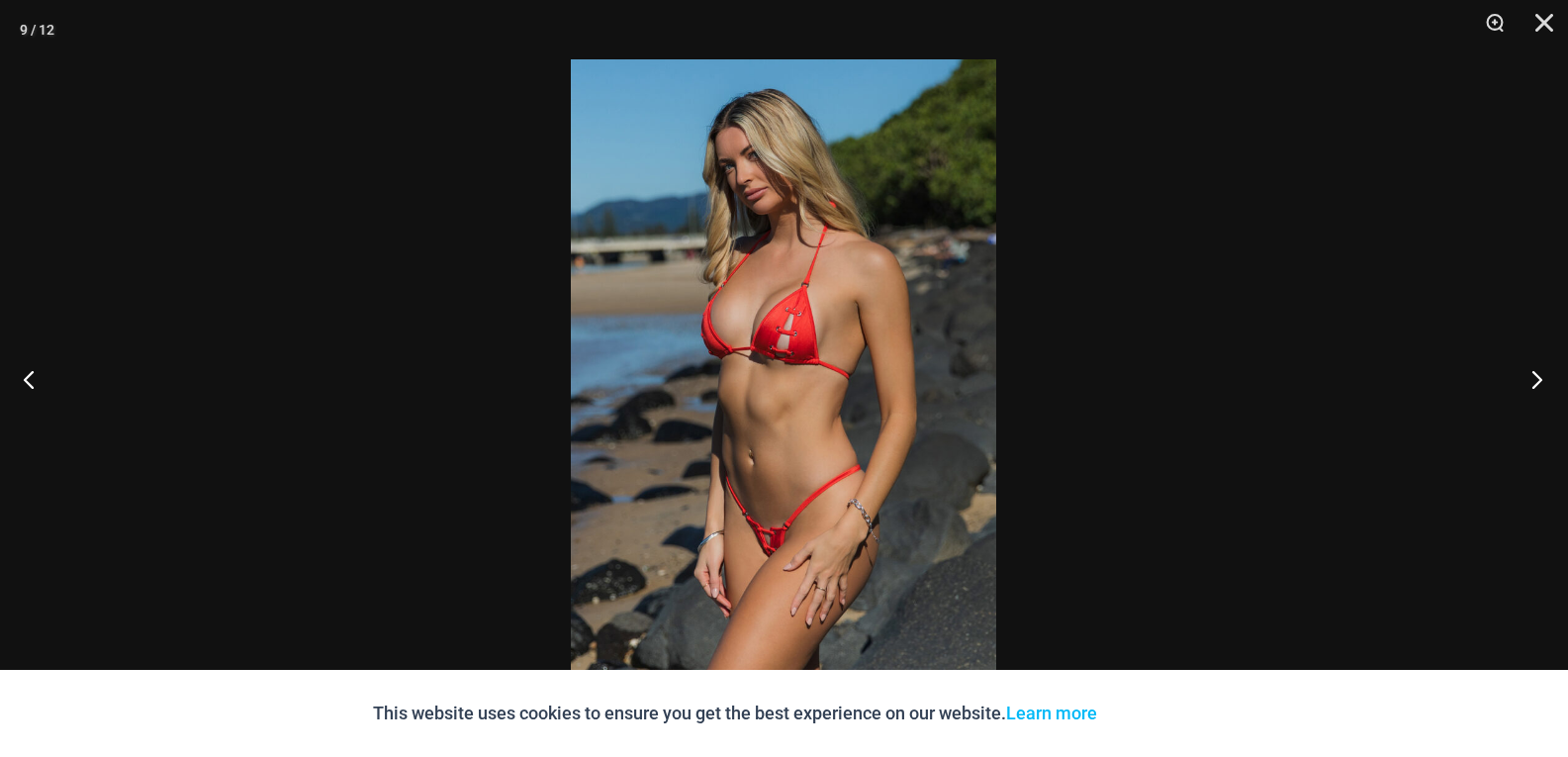
click at [1538, 386] on button "Next" at bounding box center [1530, 379] width 74 height 99
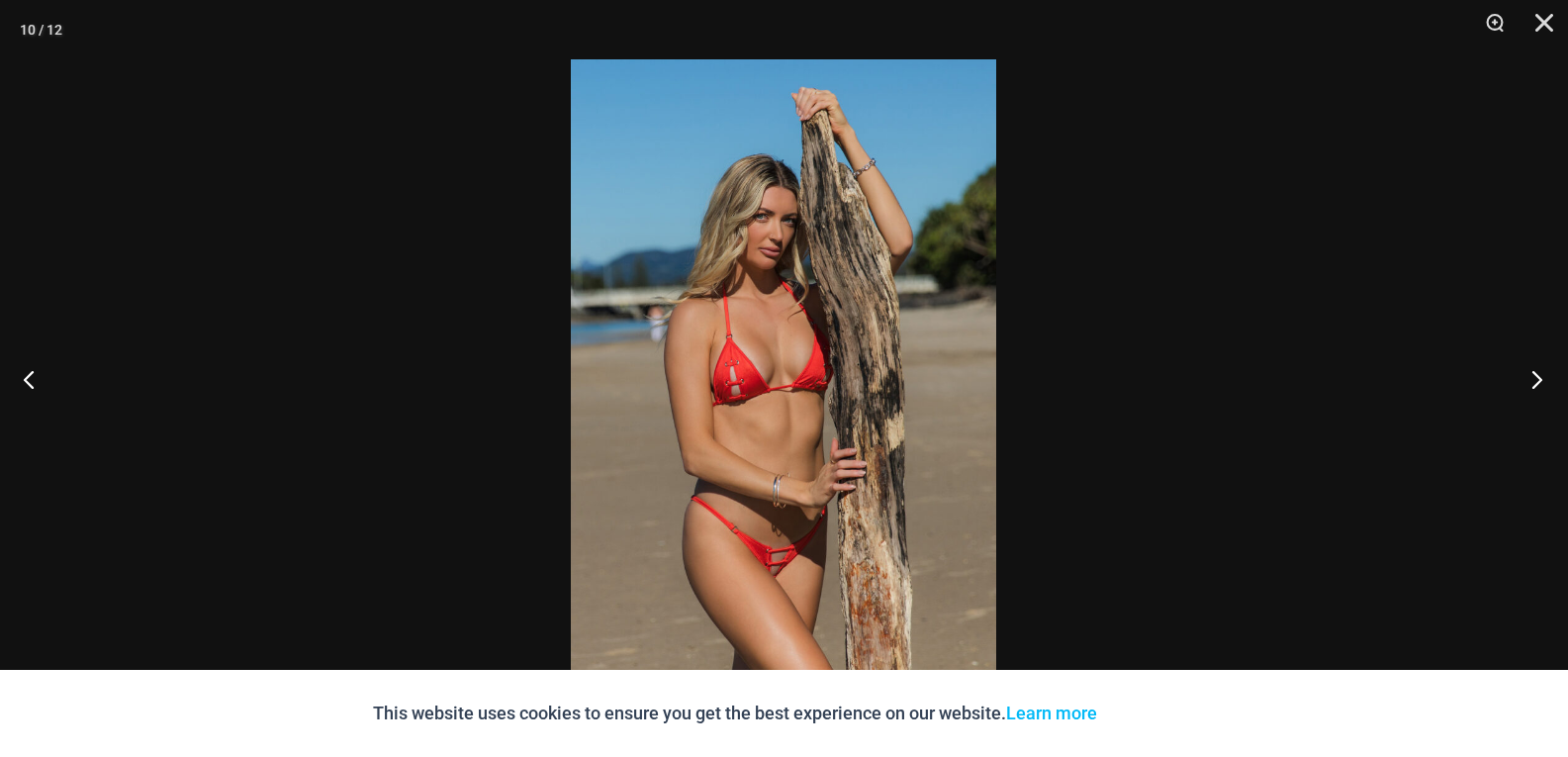
click at [1538, 386] on button "Next" at bounding box center [1530, 379] width 74 height 99
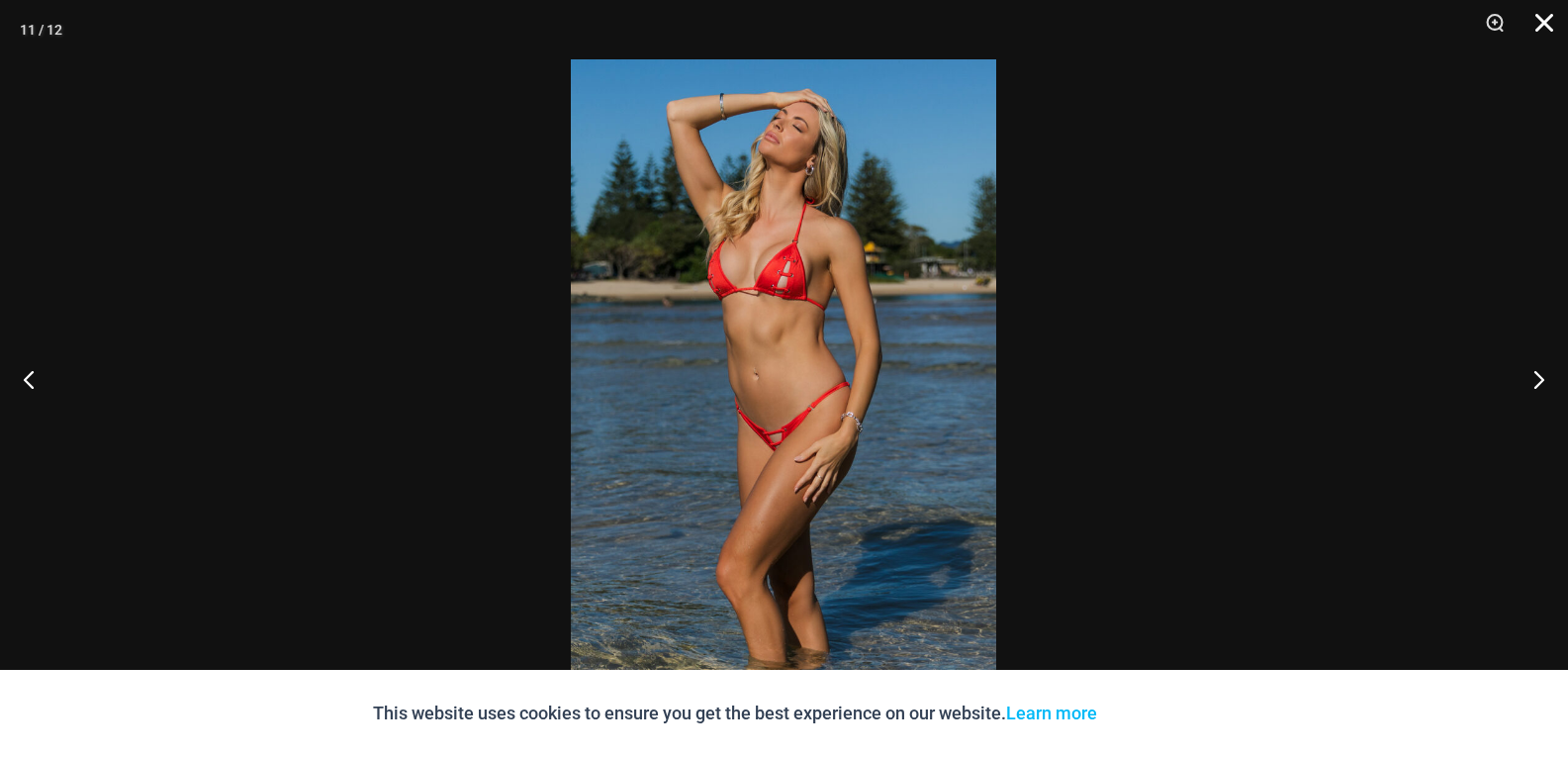
click at [1548, 20] on button "Close" at bounding box center [1537, 30] width 50 height 59
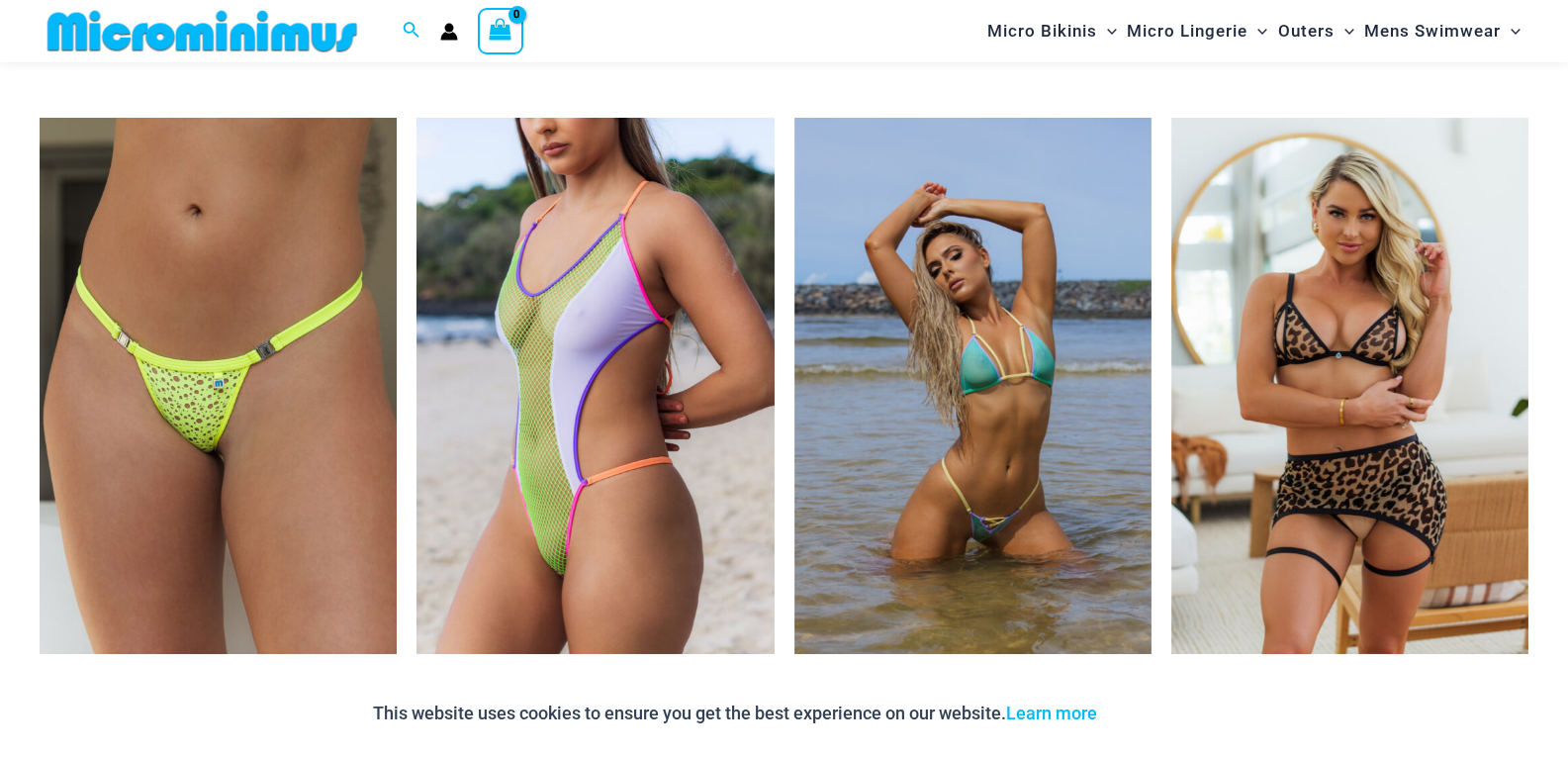
scroll to position [4537, 0]
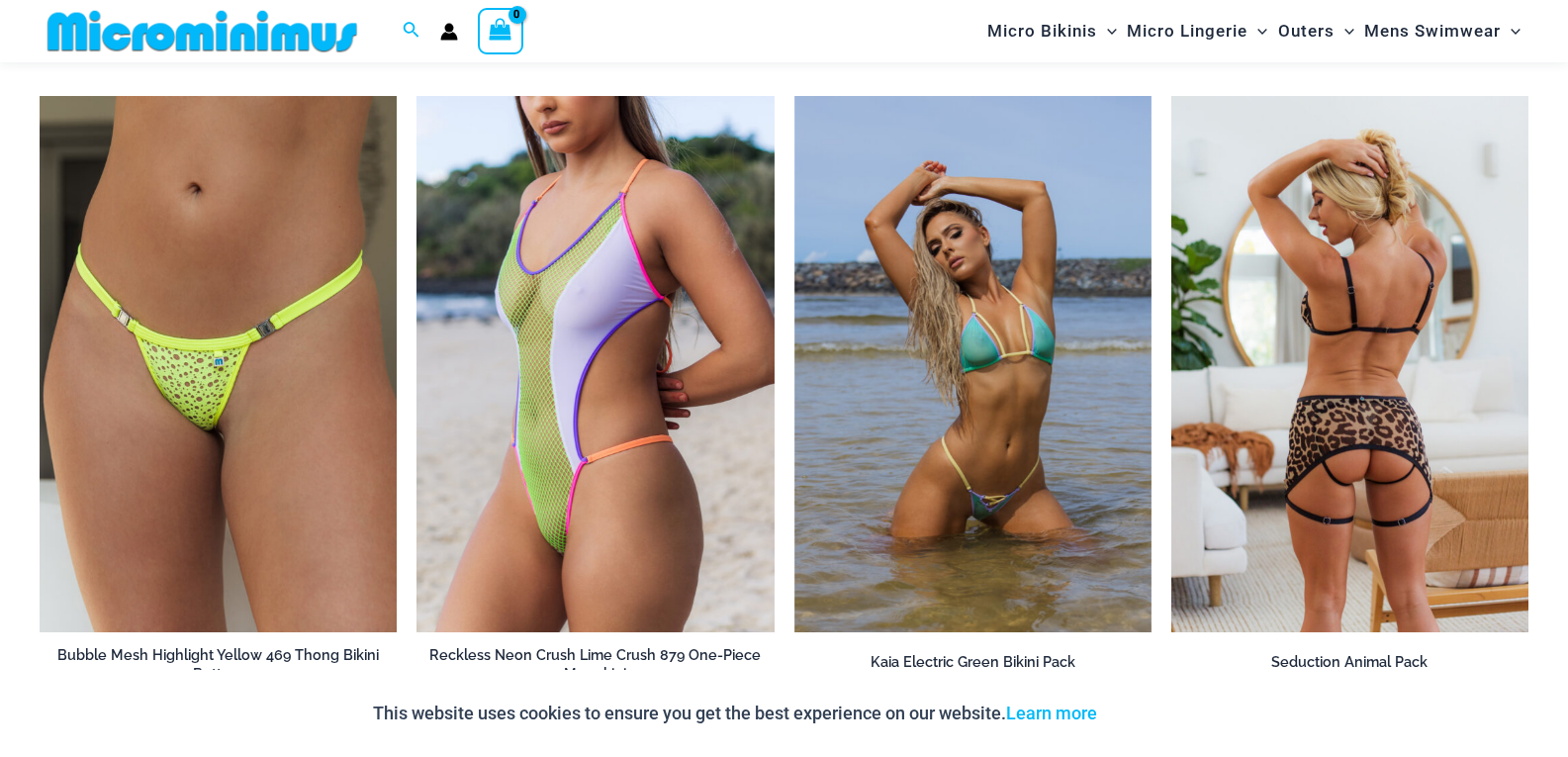
click at [1460, 439] on img at bounding box center [1350, 364] width 358 height 536
click at [1315, 315] on img at bounding box center [1350, 364] width 358 height 536
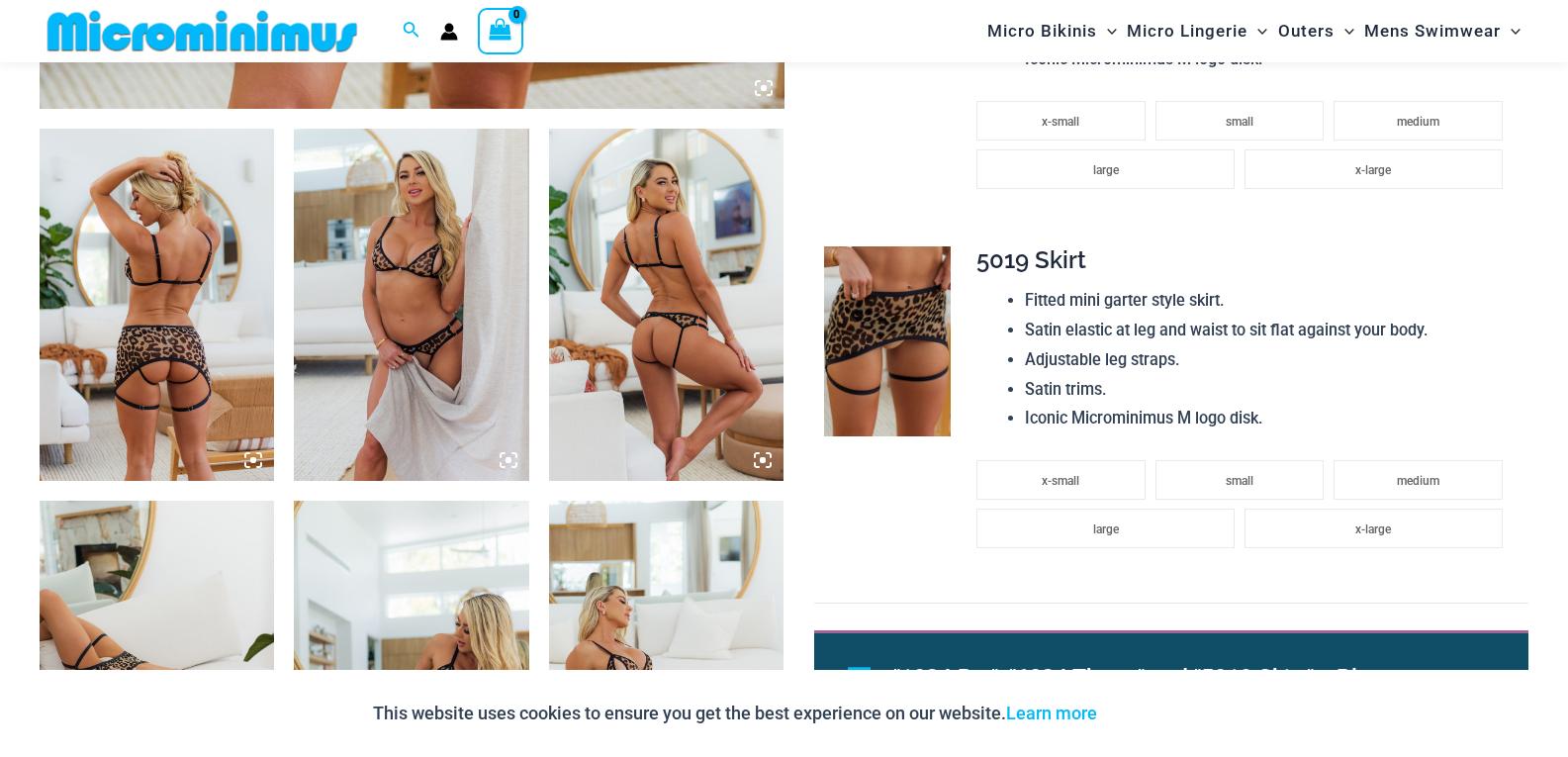
scroll to position [1188, 0]
click at [646, 276] on img at bounding box center [666, 306] width 235 height 353
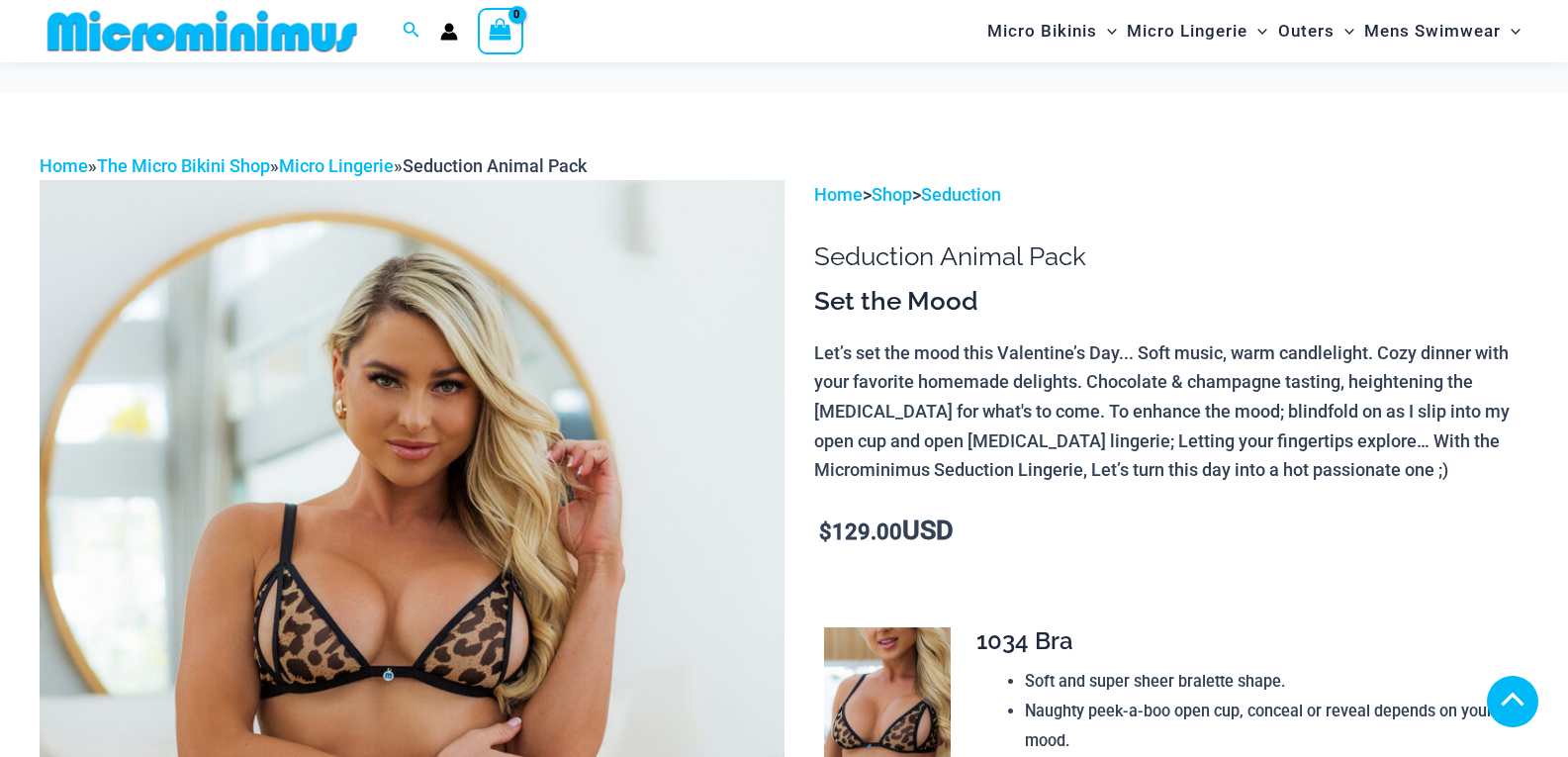
scroll to position [885, 0]
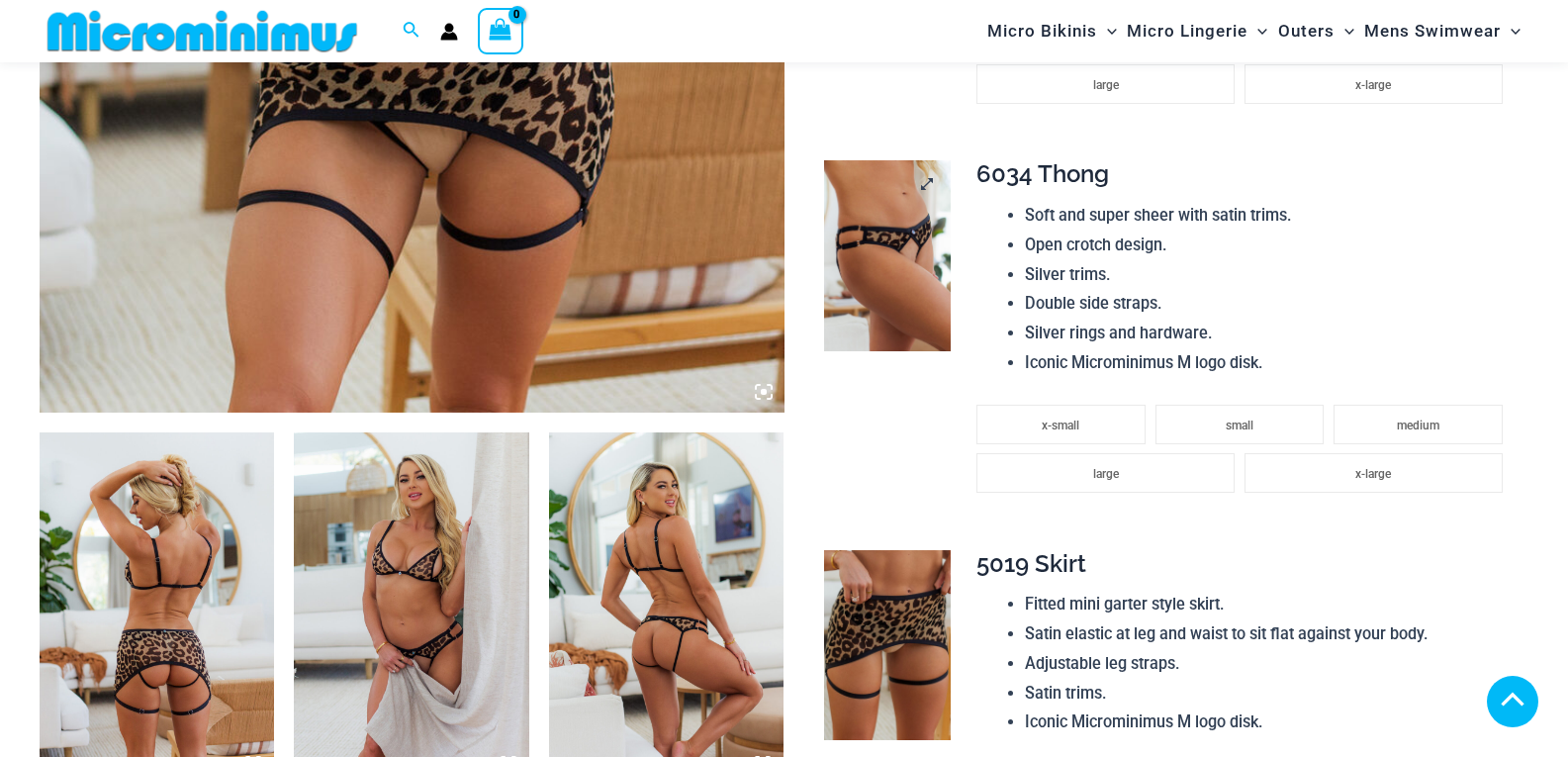
click at [915, 247] on img at bounding box center [888, 256] width 127 height 190
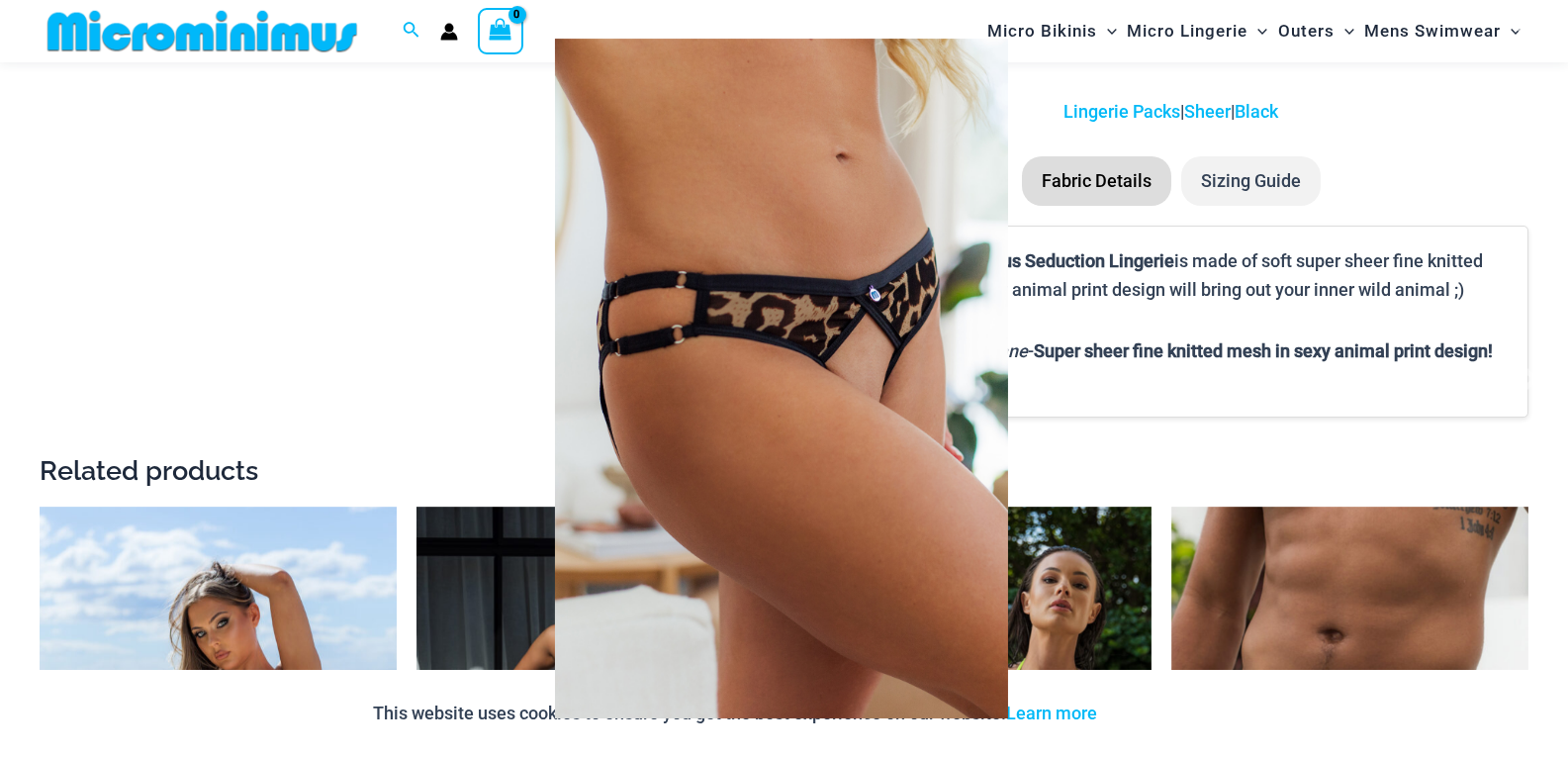
scroll to position [2072, 0]
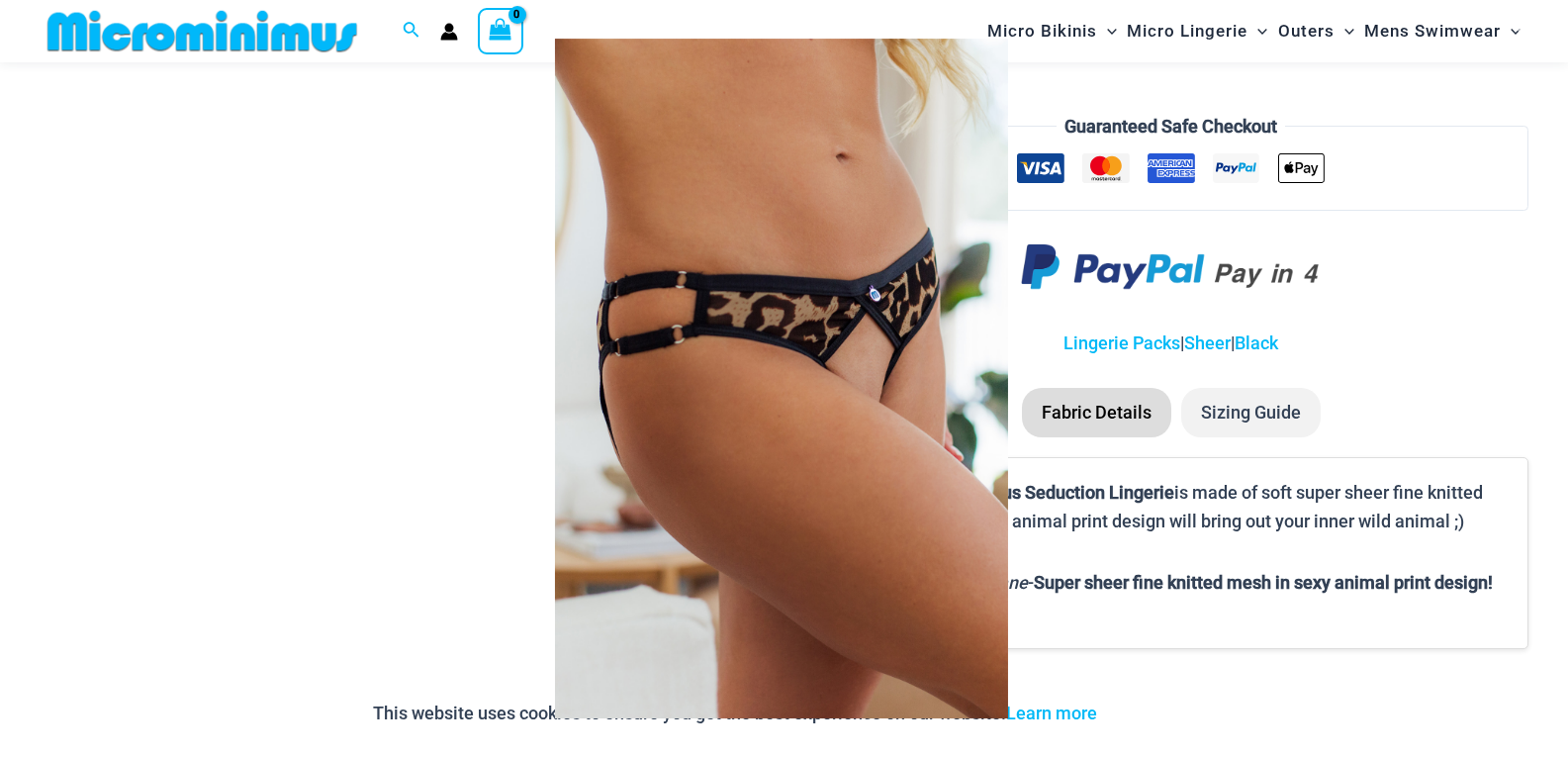
click at [831, 356] on img at bounding box center [781, 378] width 453 height 680
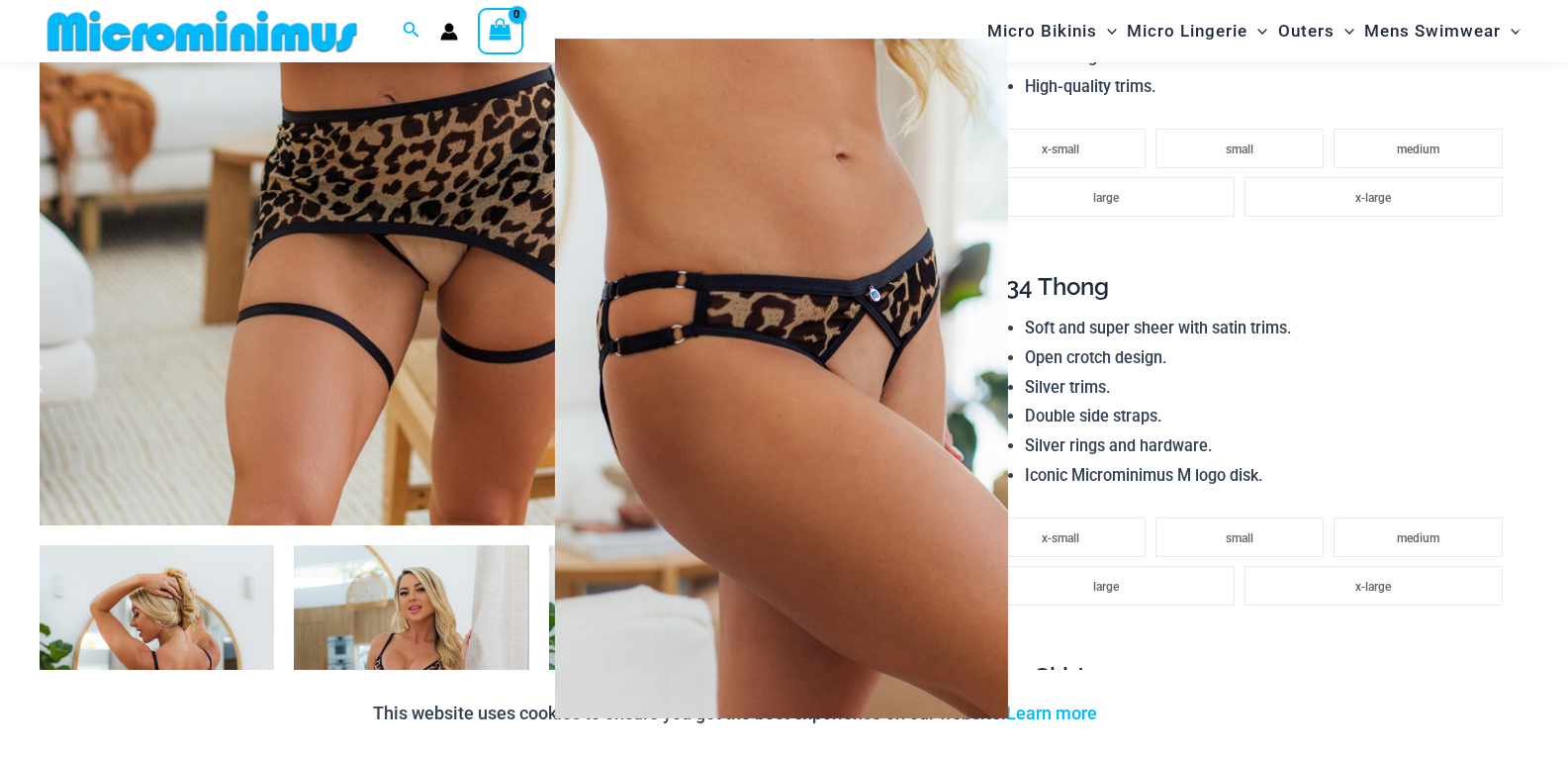
scroll to position [291, 0]
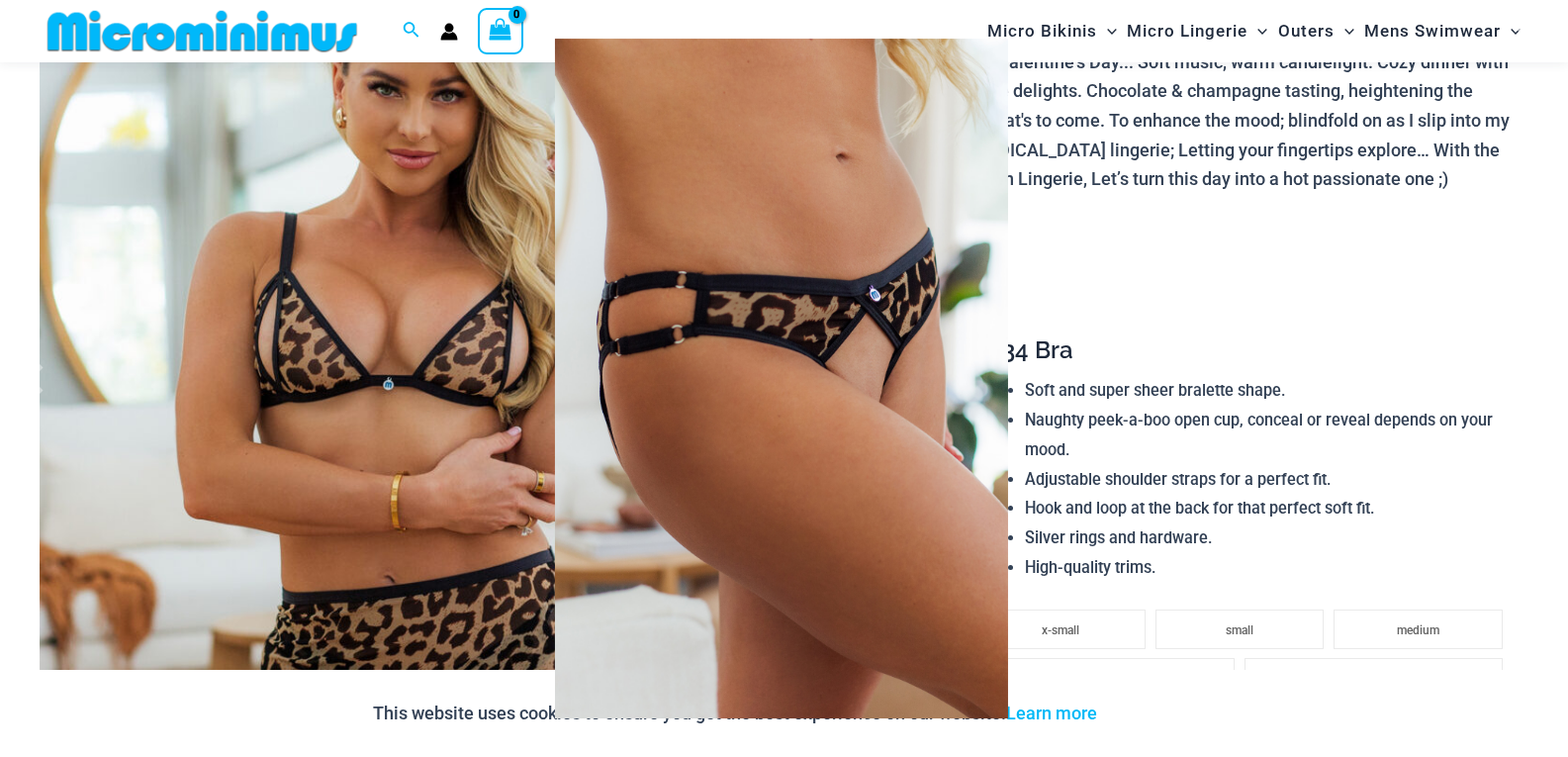
click at [980, 228] on img at bounding box center [781, 378] width 453 height 680
click at [895, 269] on img at bounding box center [781, 378] width 453 height 680
click at [894, 269] on img at bounding box center [781, 378] width 453 height 680
click at [1150, 258] on div at bounding box center [784, 378] width 1568 height 757
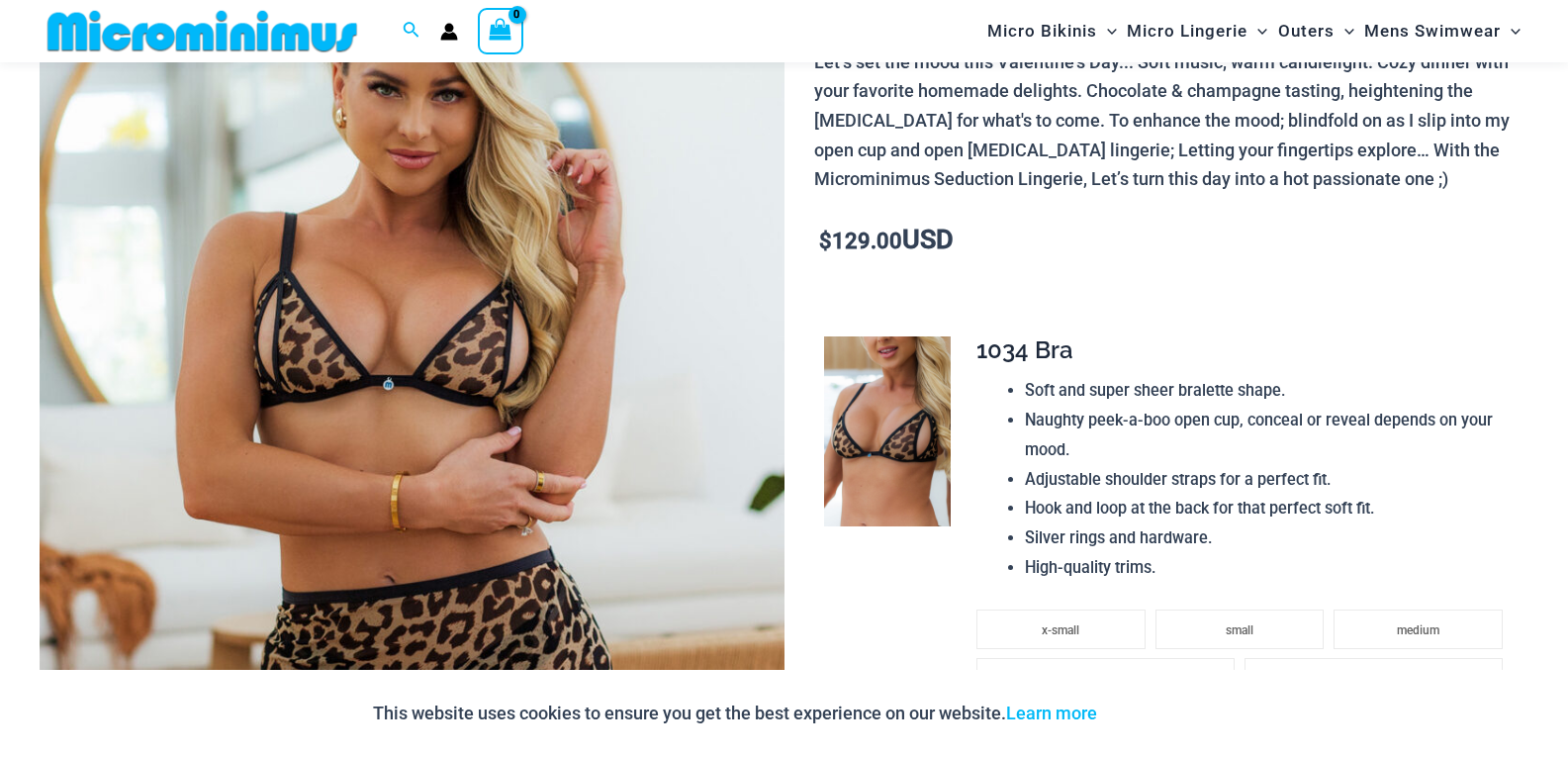
scroll to position [687, 0]
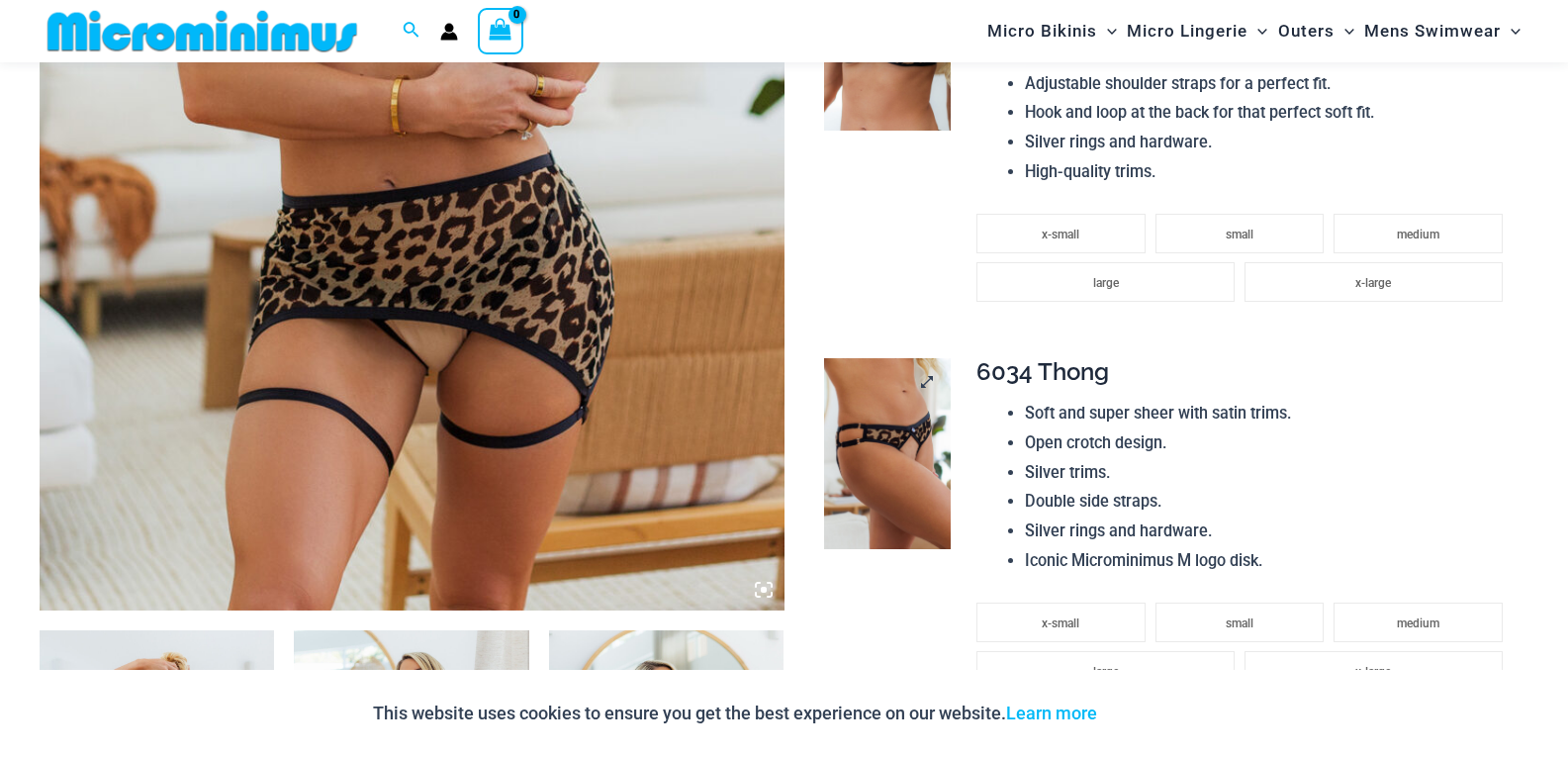
click at [927, 433] on img at bounding box center [888, 454] width 127 height 190
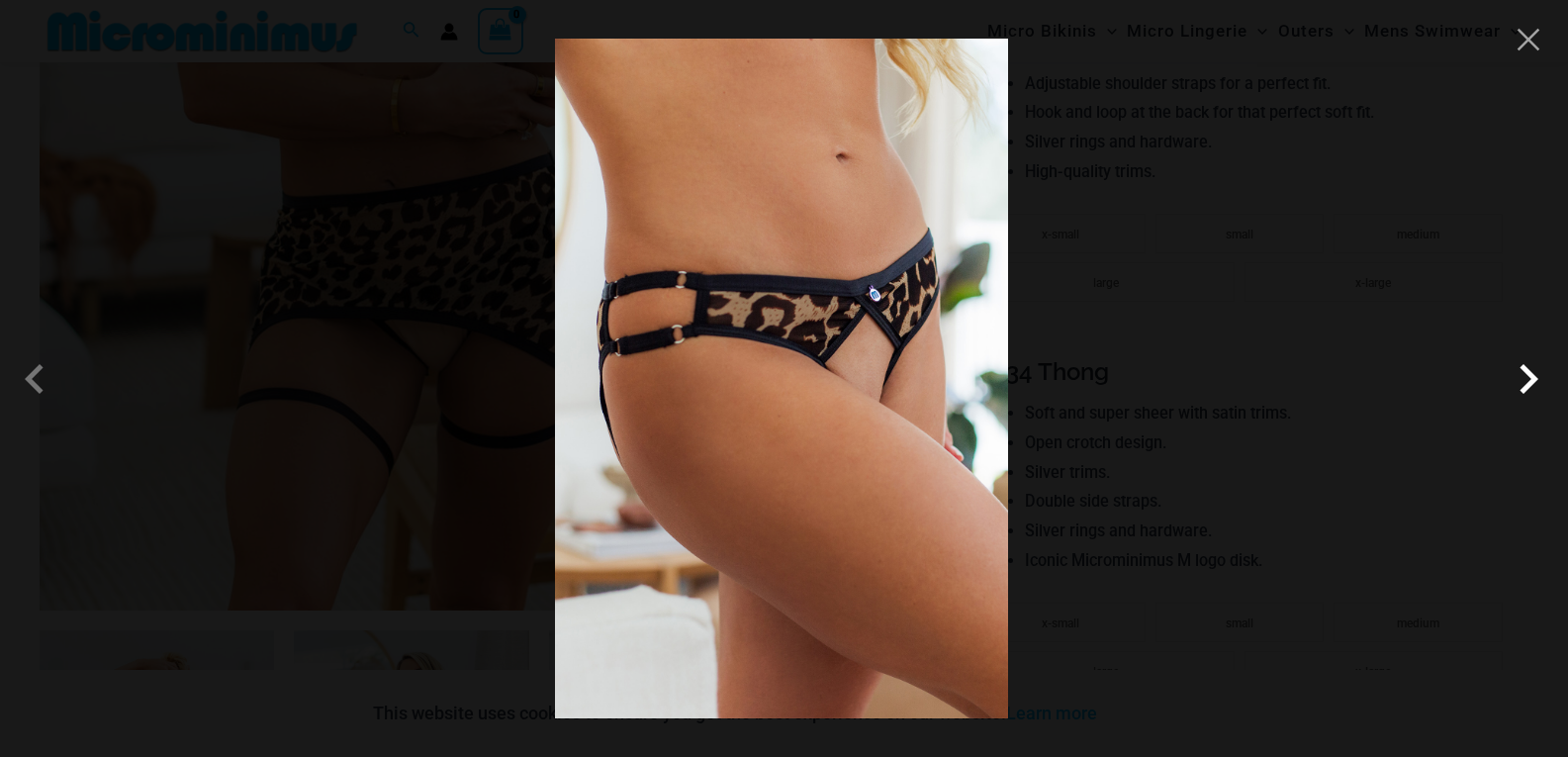
click at [1526, 373] on span at bounding box center [1528, 379] width 59 height 59
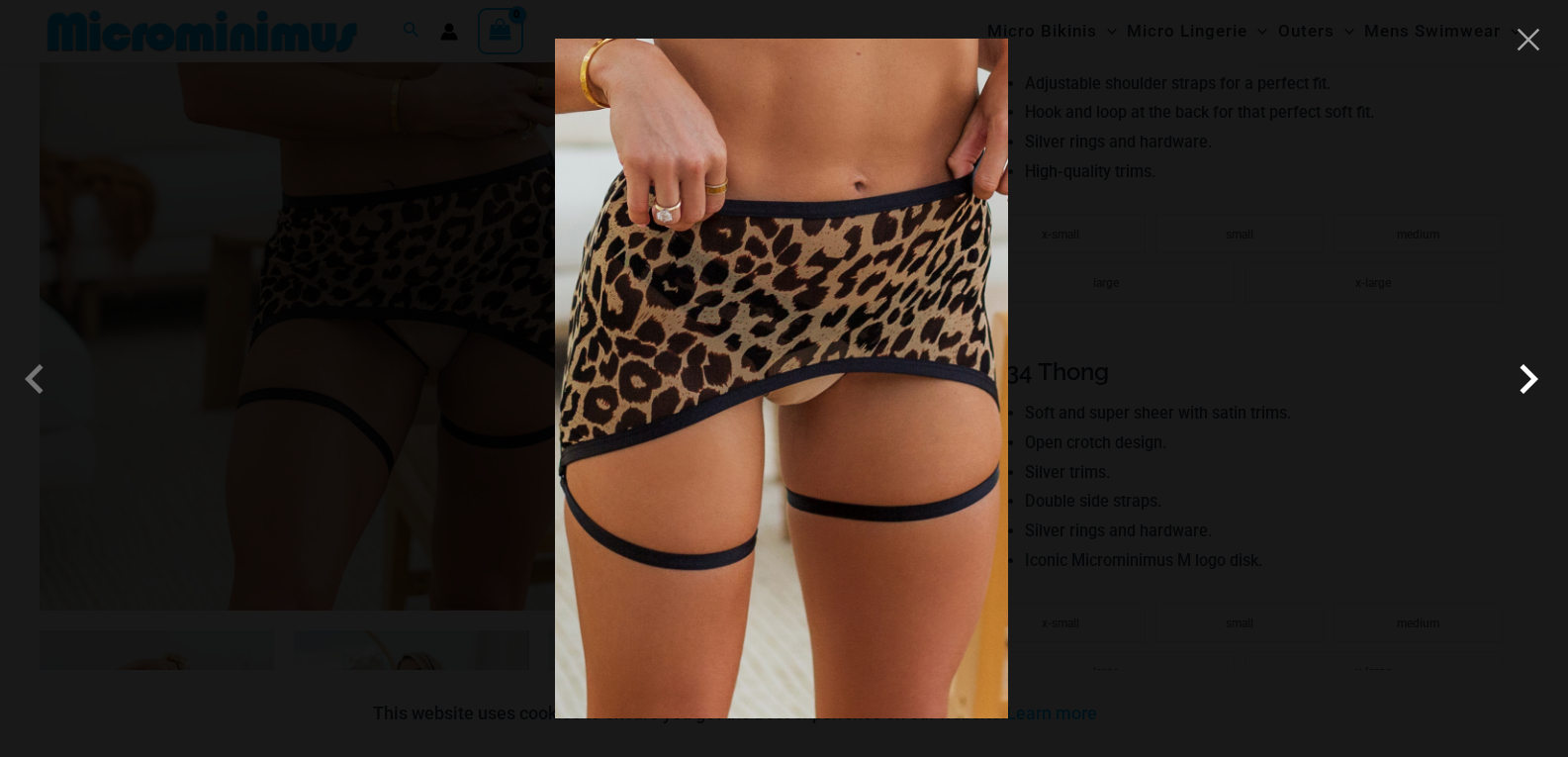
click at [1525, 373] on span at bounding box center [1528, 379] width 59 height 59
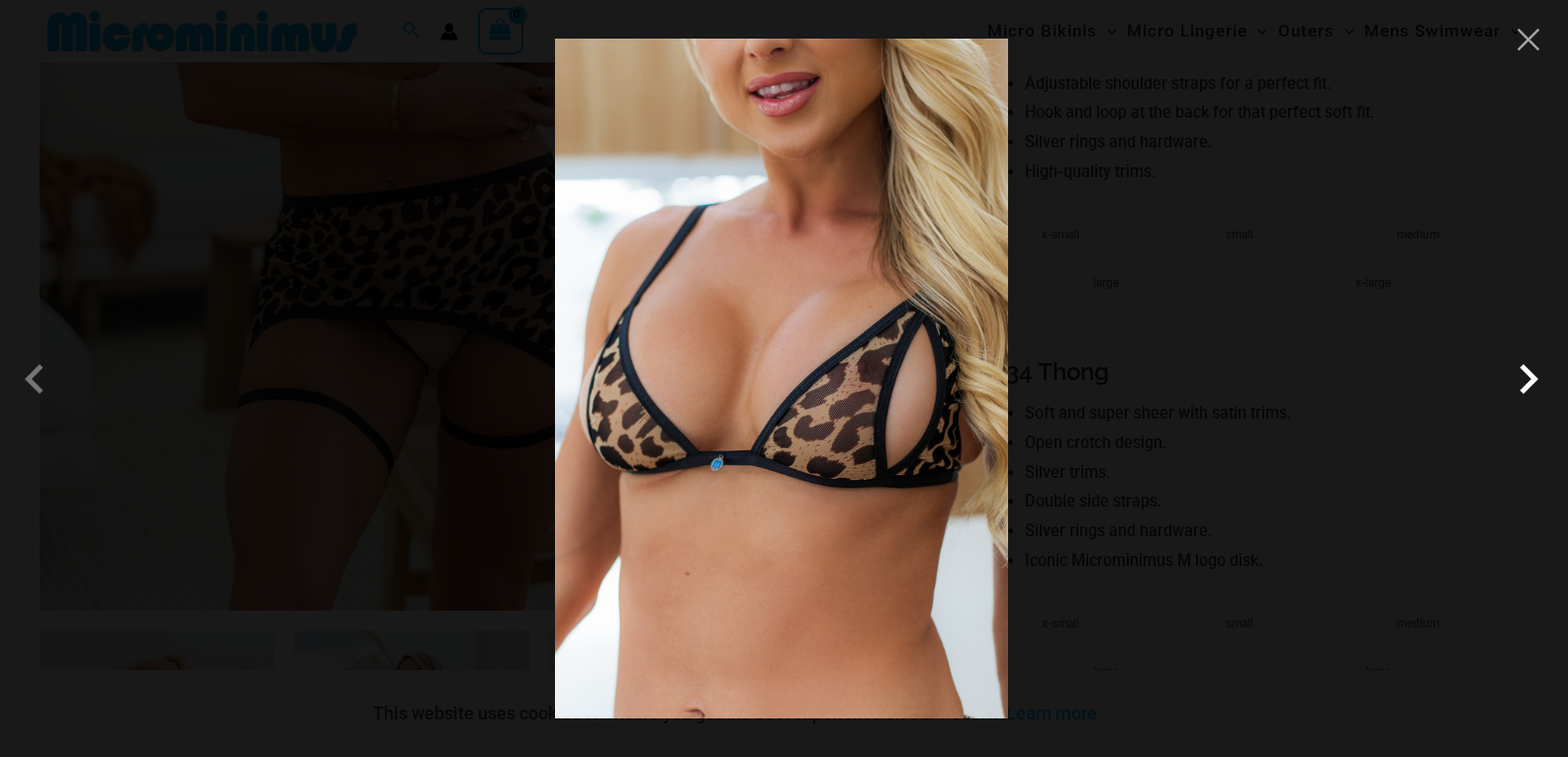
click at [1517, 379] on span at bounding box center [1528, 379] width 59 height 59
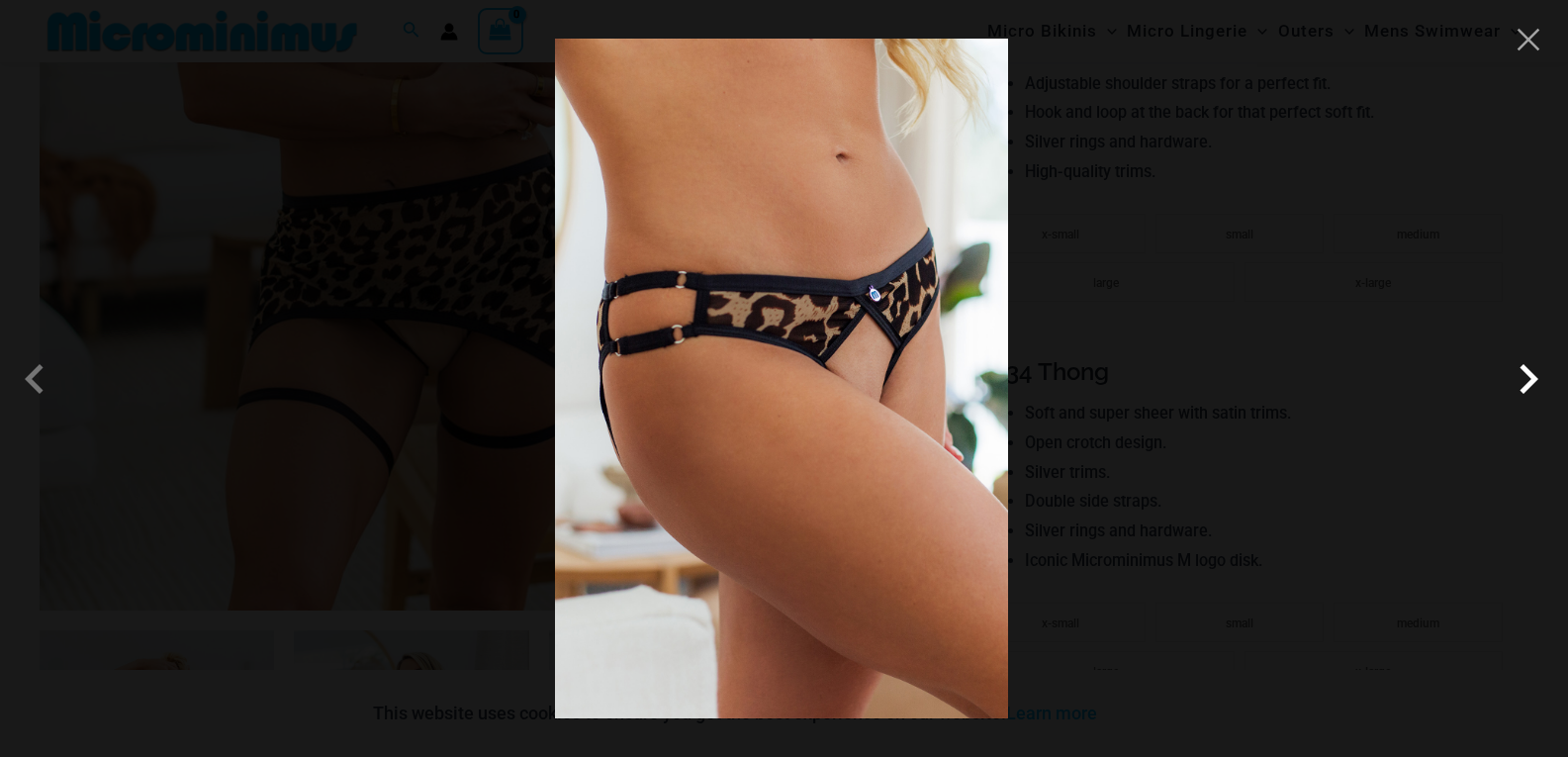
click at [1515, 380] on span at bounding box center [1528, 379] width 59 height 59
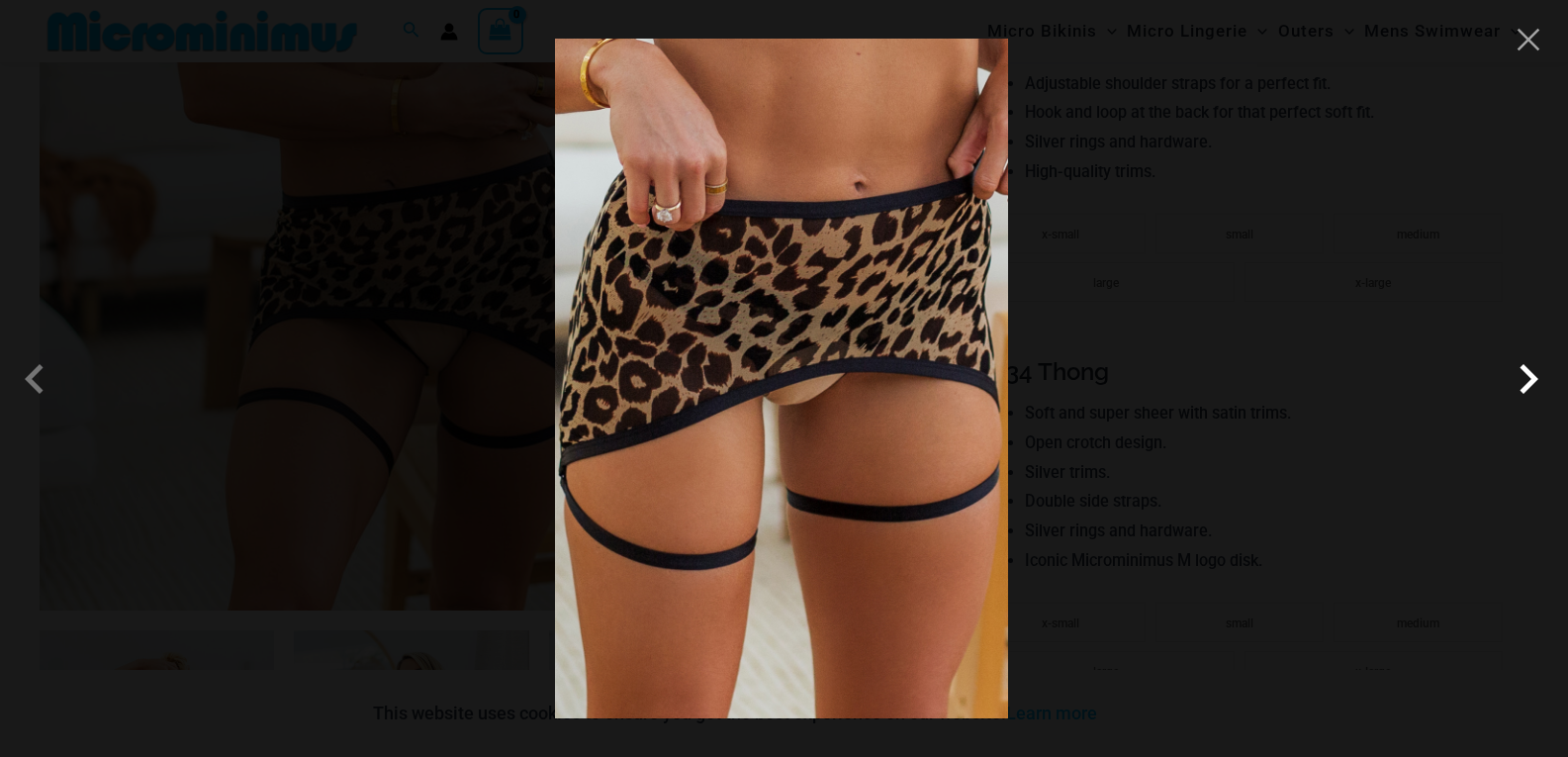
click at [1516, 378] on span at bounding box center [1528, 379] width 59 height 59
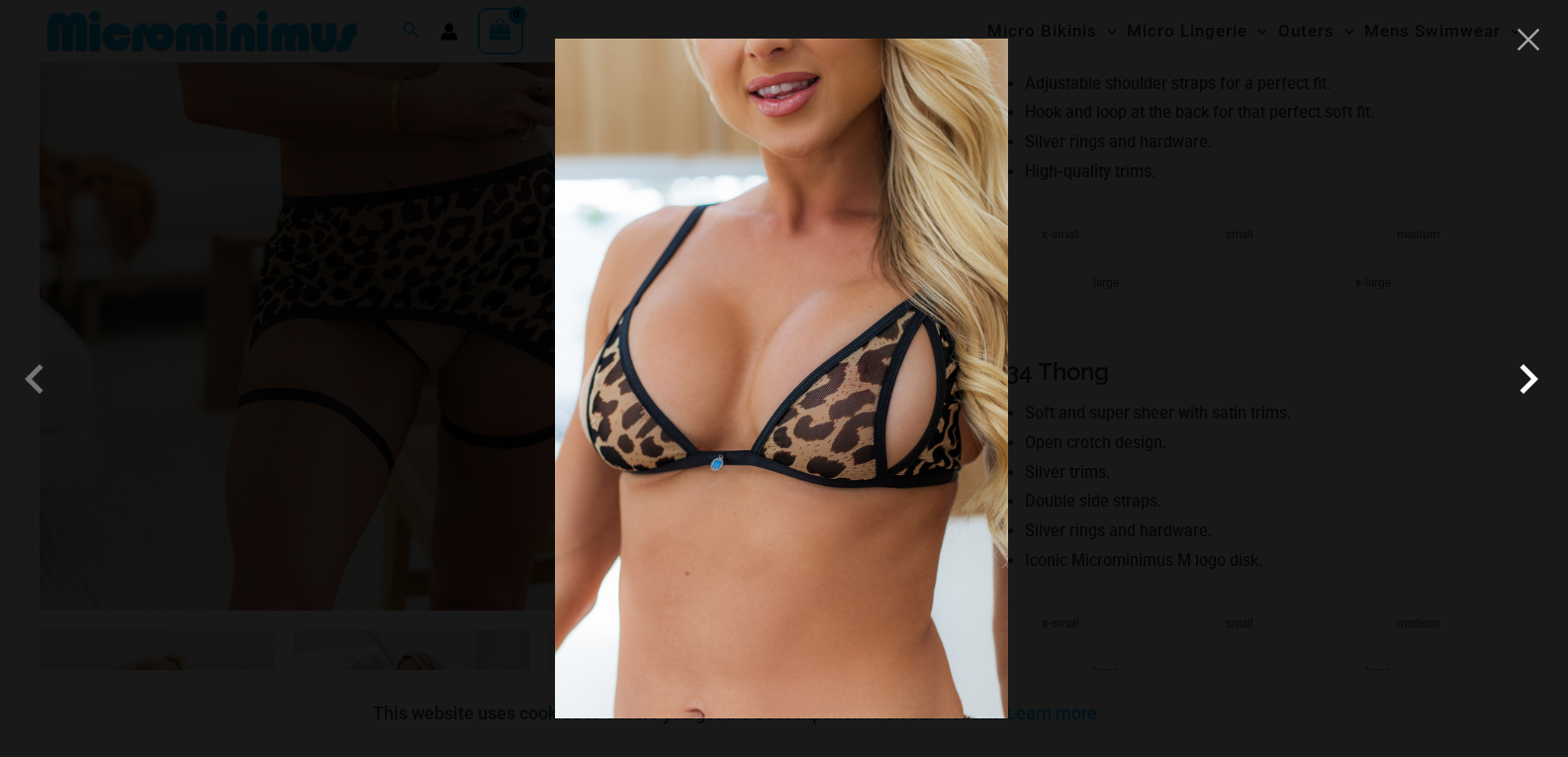
click at [1516, 378] on span at bounding box center [1528, 379] width 59 height 59
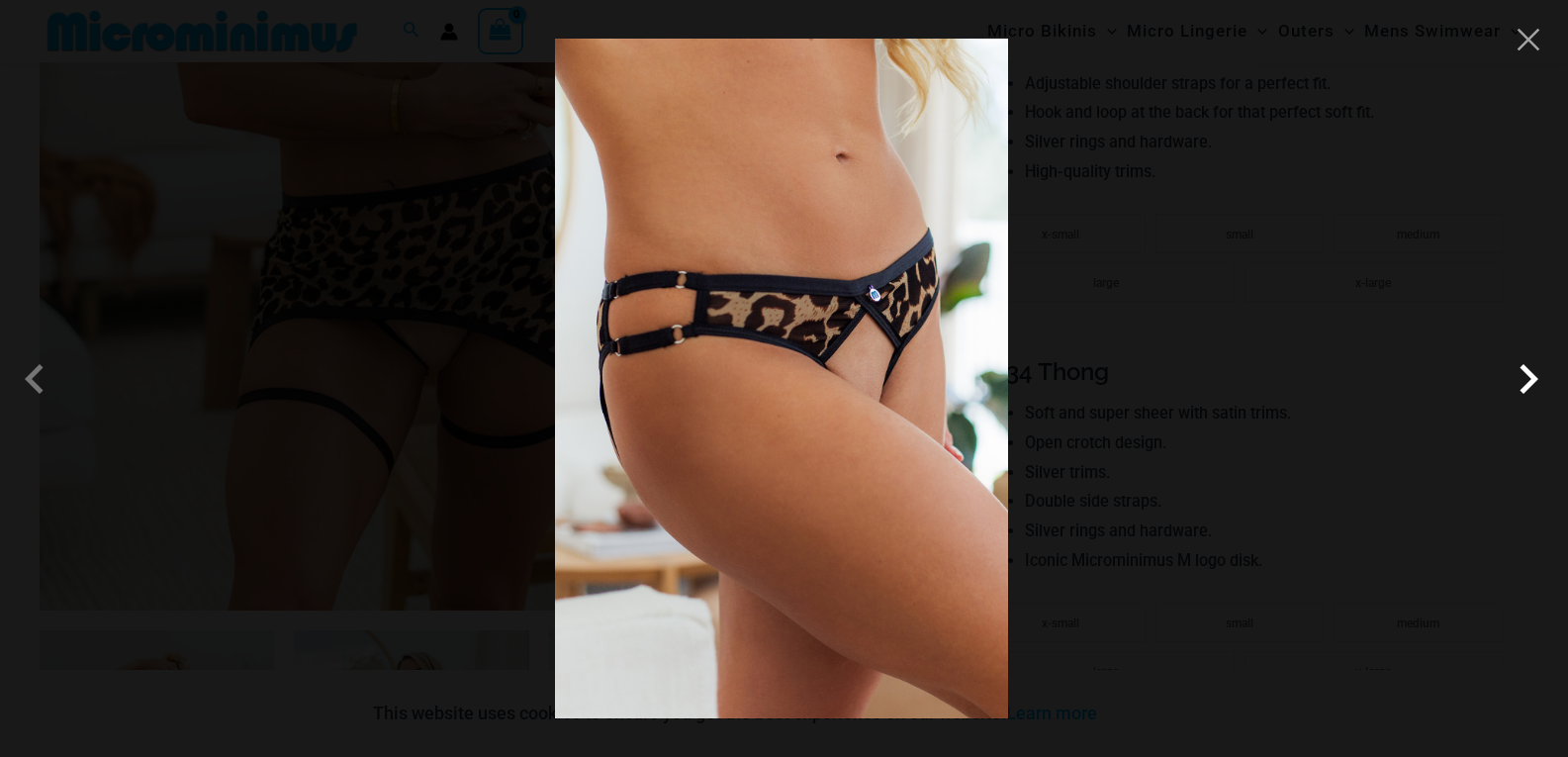
click at [1523, 382] on span at bounding box center [1528, 379] width 59 height 59
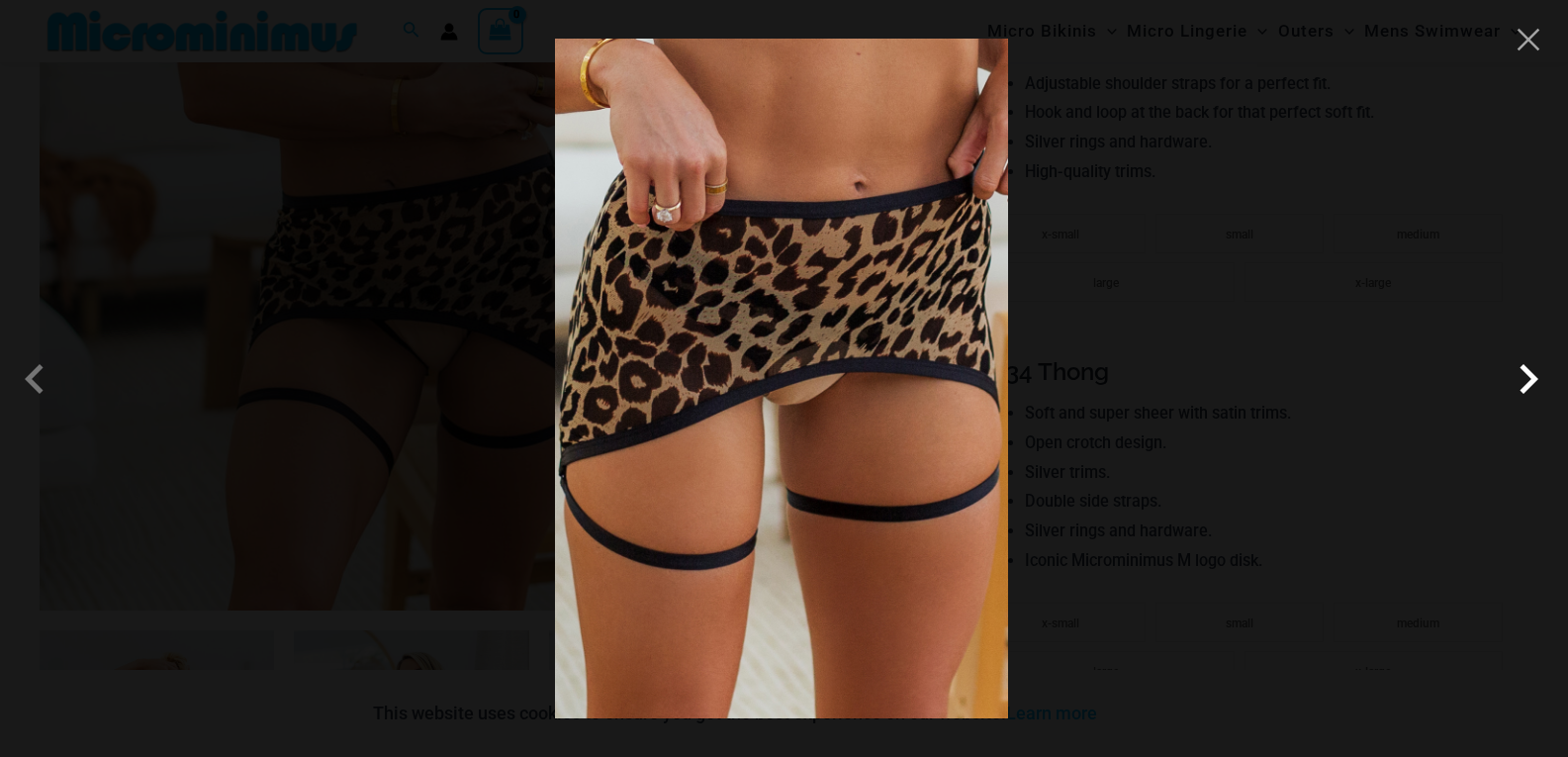
click at [1523, 379] on span at bounding box center [1528, 379] width 59 height 59
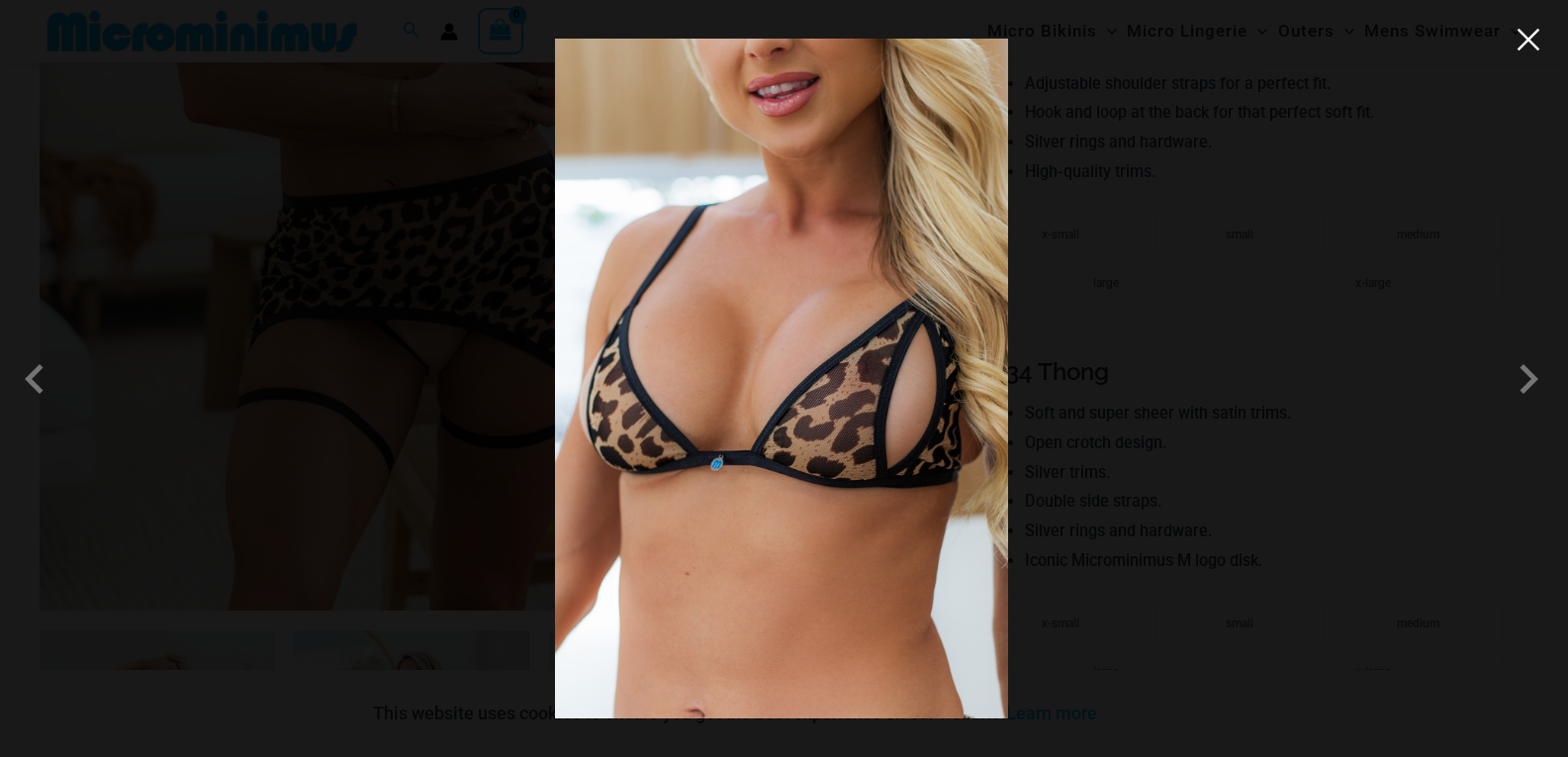
click at [1517, 50] on button "Close" at bounding box center [1528, 40] width 30 height 30
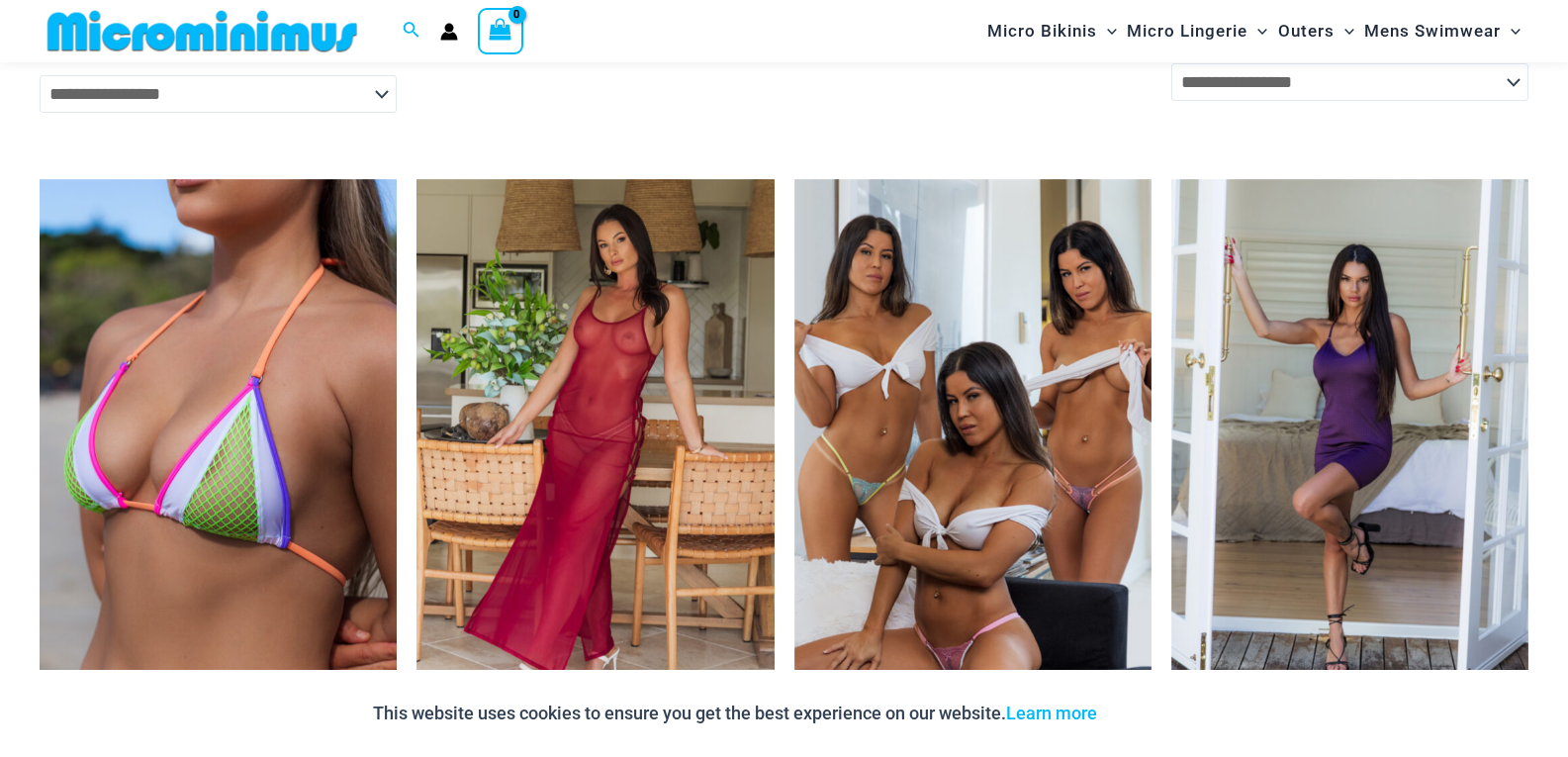
scroll to position [4250, 0]
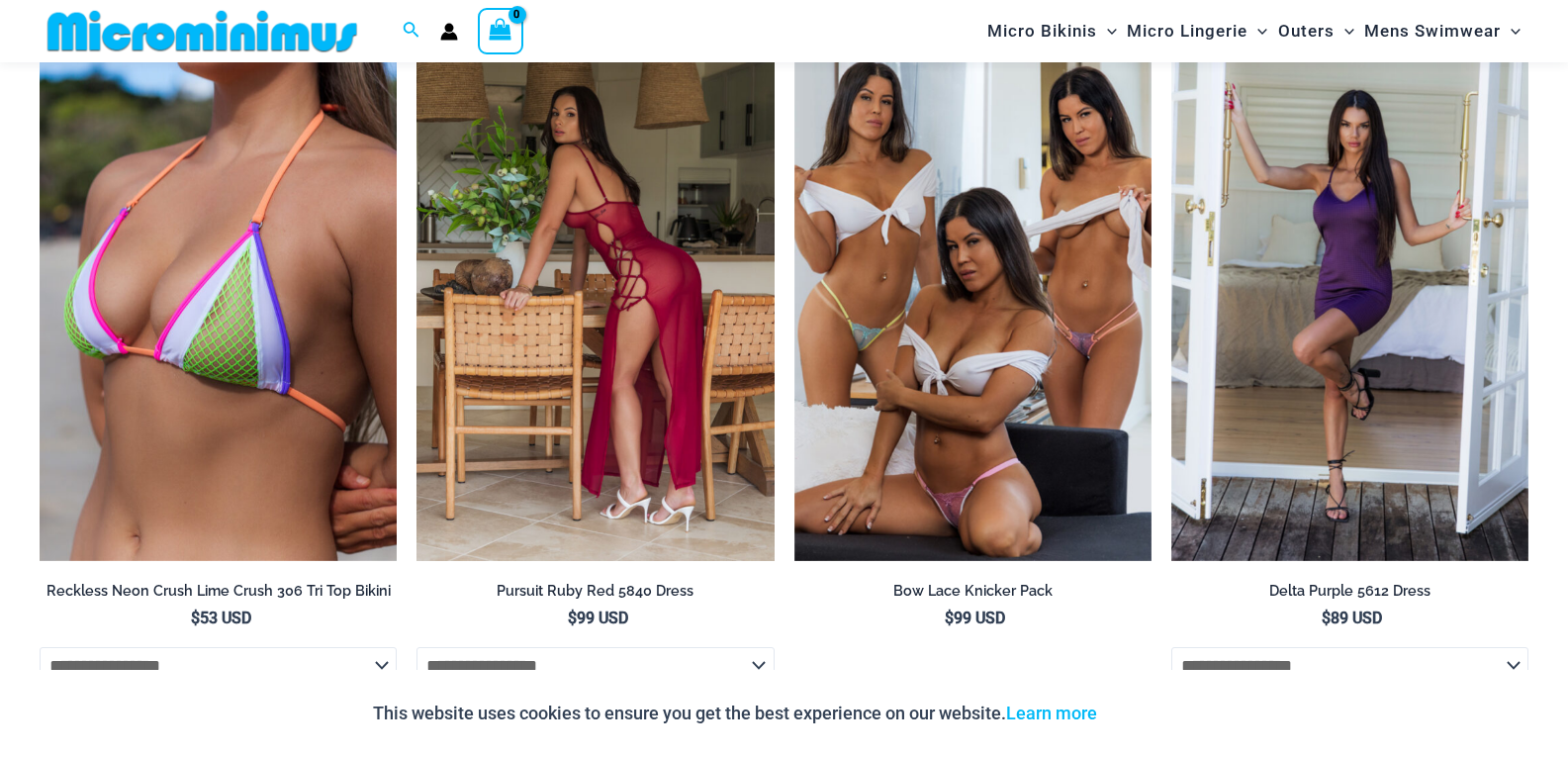
click at [575, 315] on img at bounding box center [594, 292] width 358 height 536
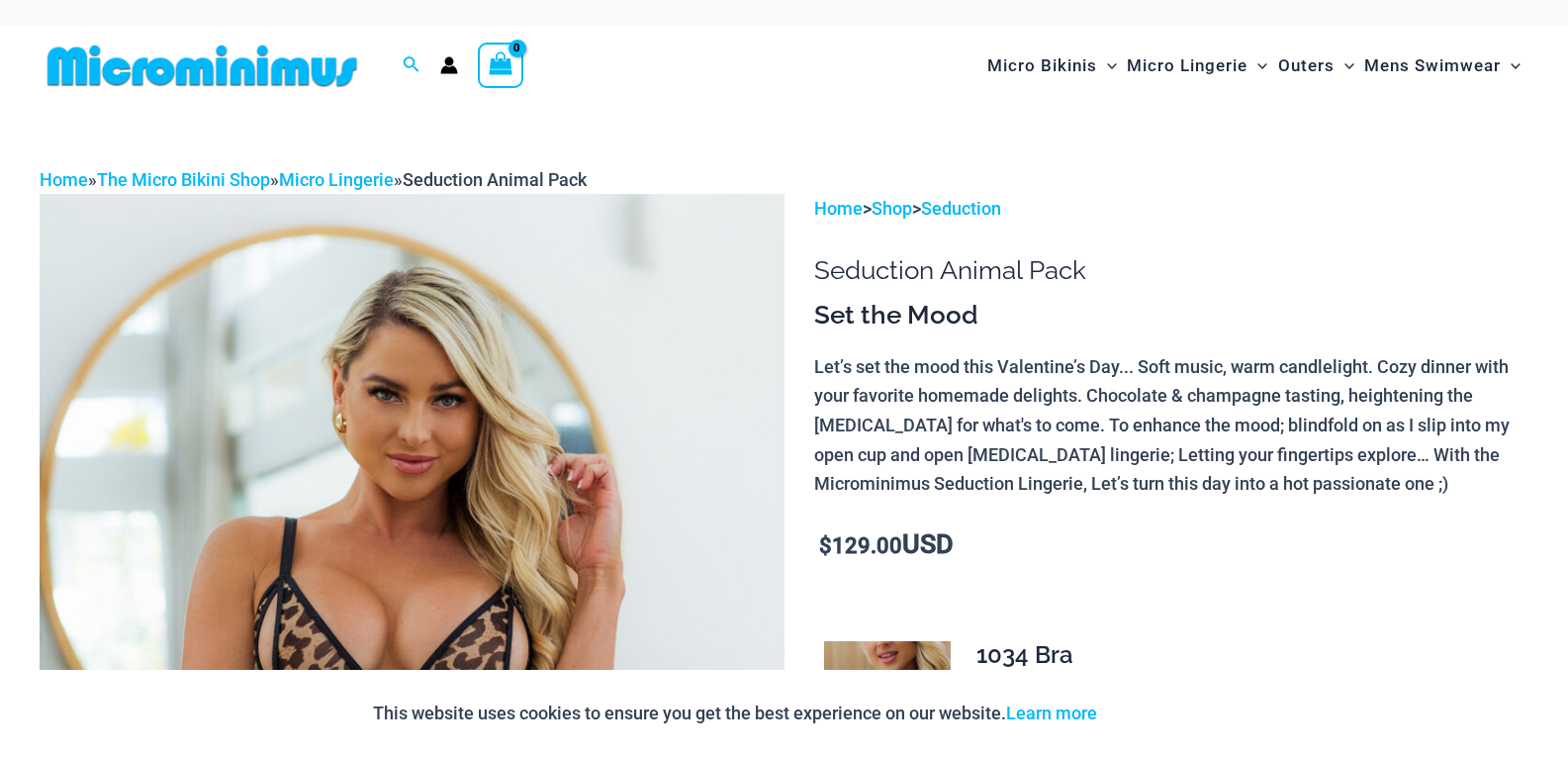
scroll to position [0, 0]
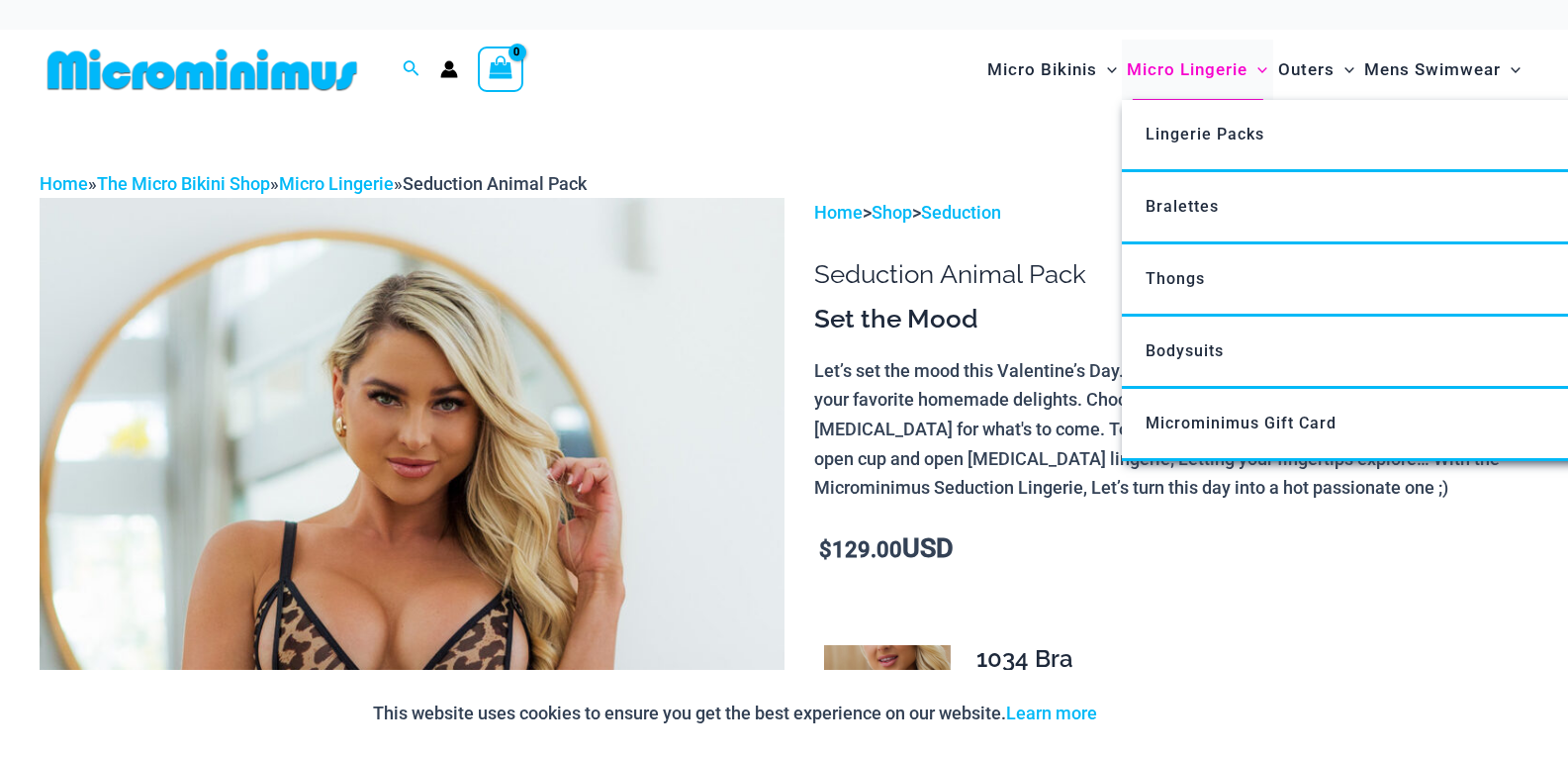
click at [1218, 63] on span "Micro Lingerie" at bounding box center [1188, 69] width 121 height 51
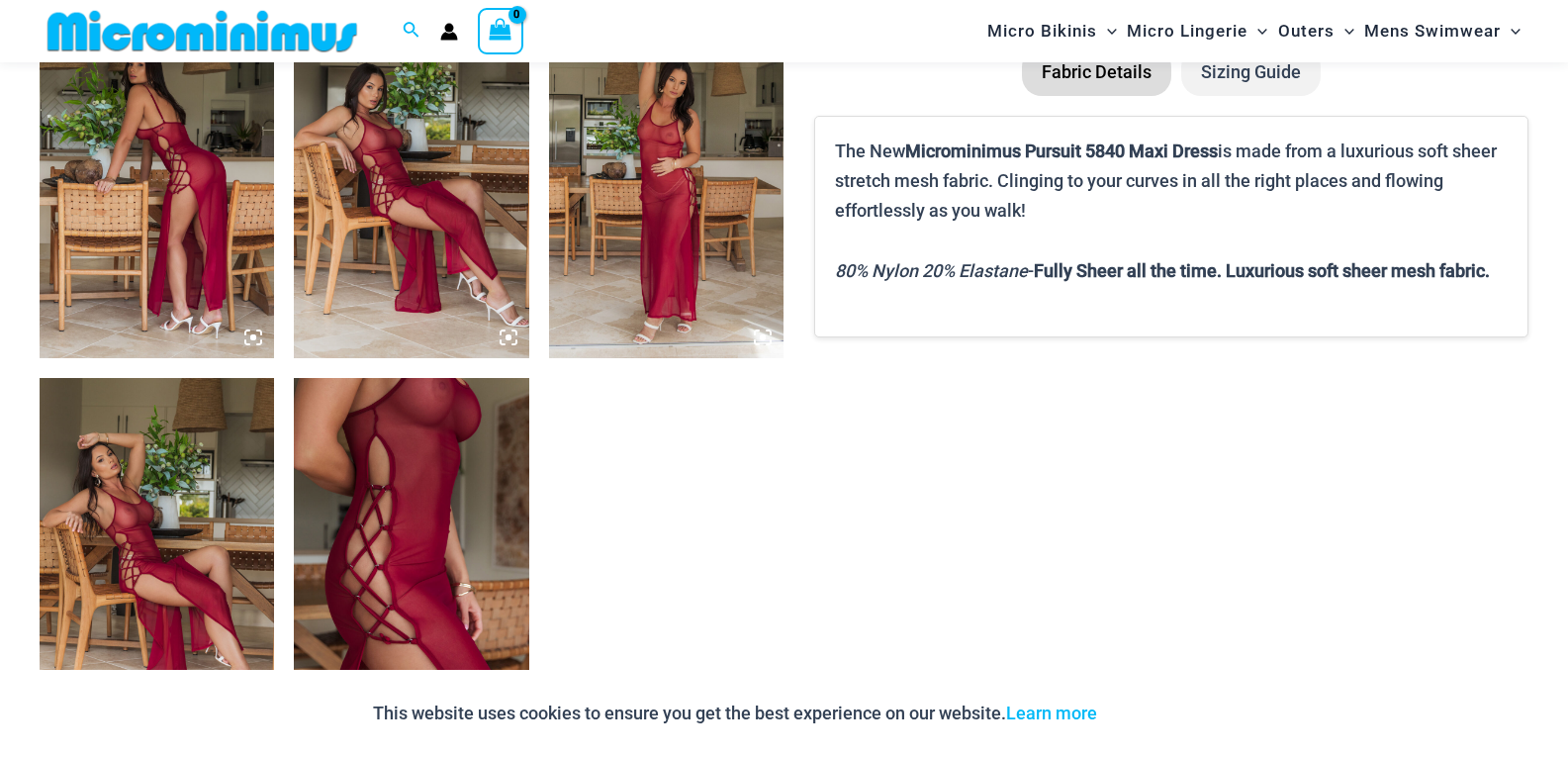
scroll to position [1461, 0]
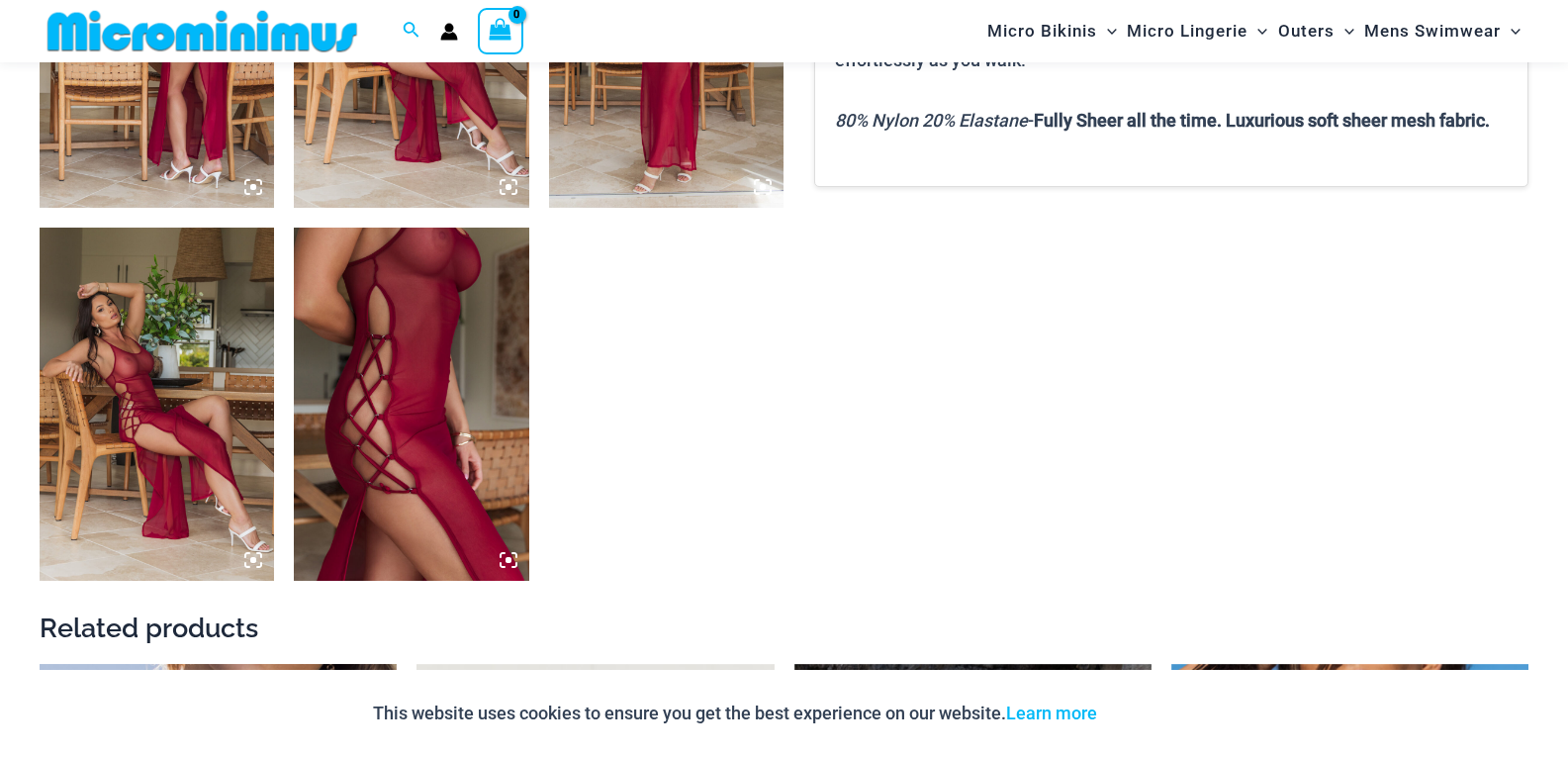
click at [432, 502] on img at bounding box center [411, 404] width 235 height 353
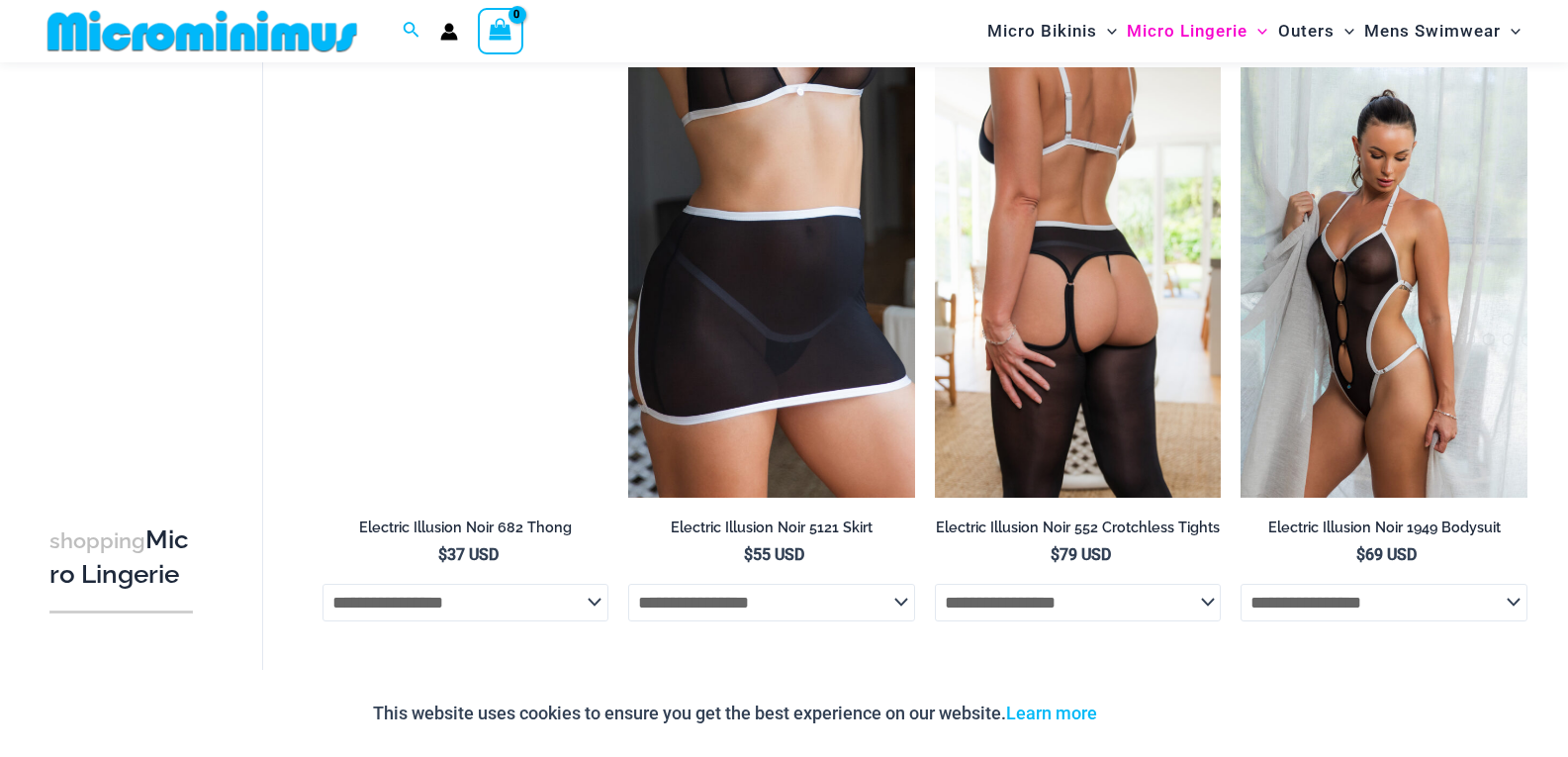
scroll to position [4147, 0]
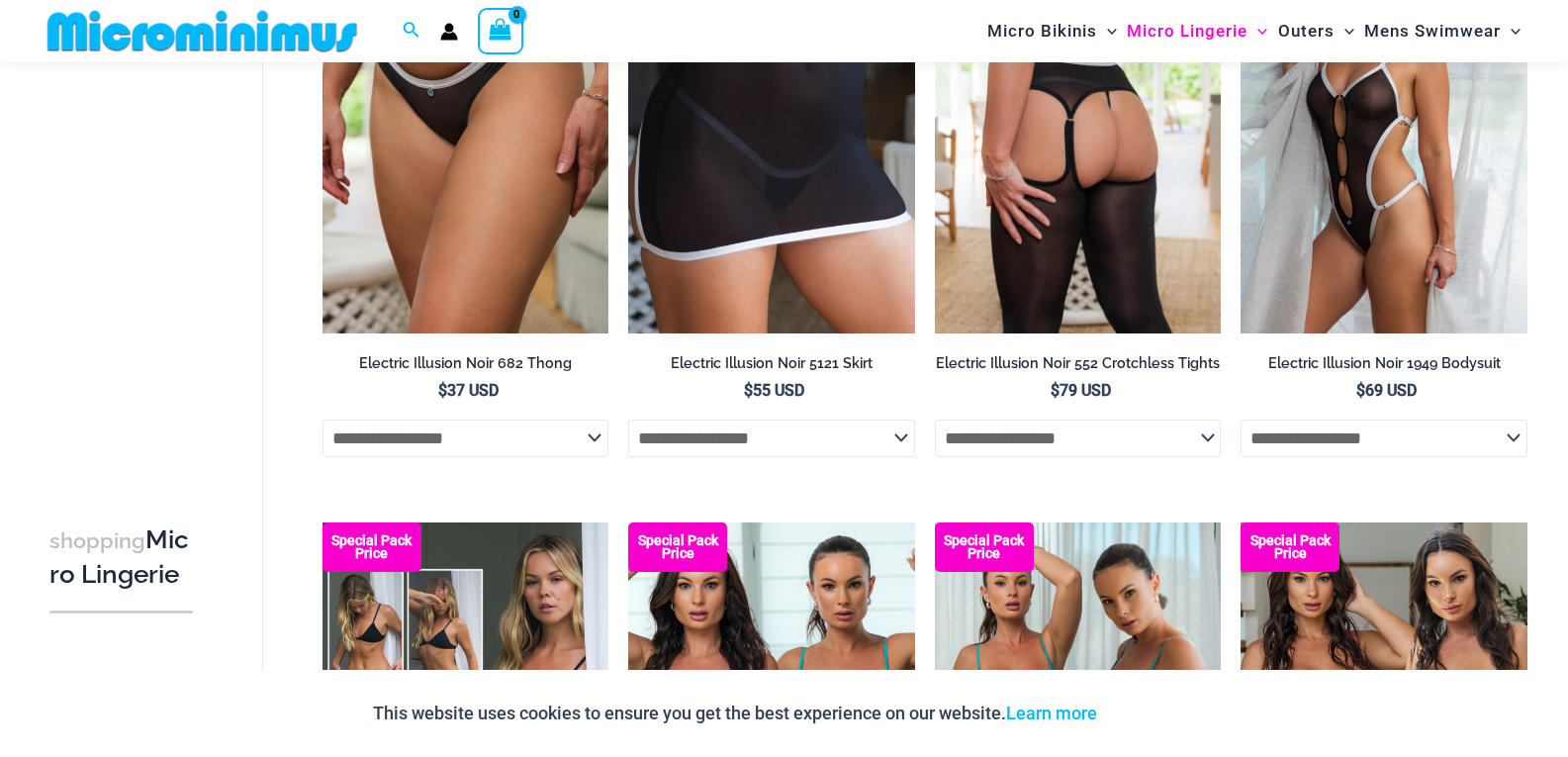
click at [1084, 374] on h2 "Electric Illusion Noir 552 Crotchless Tights" at bounding box center [1079, 364] width 287 height 19
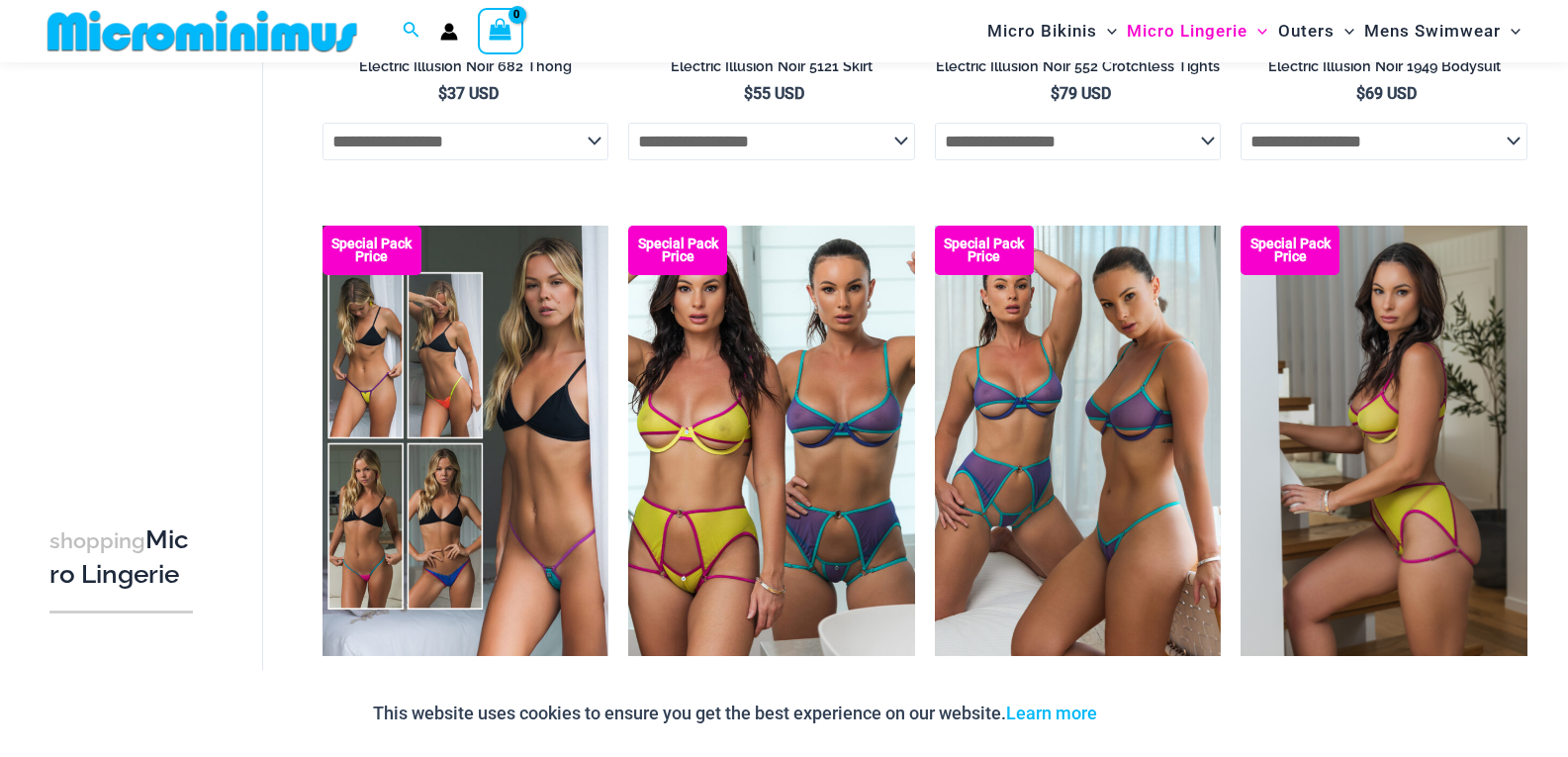
scroll to position [4938, 0]
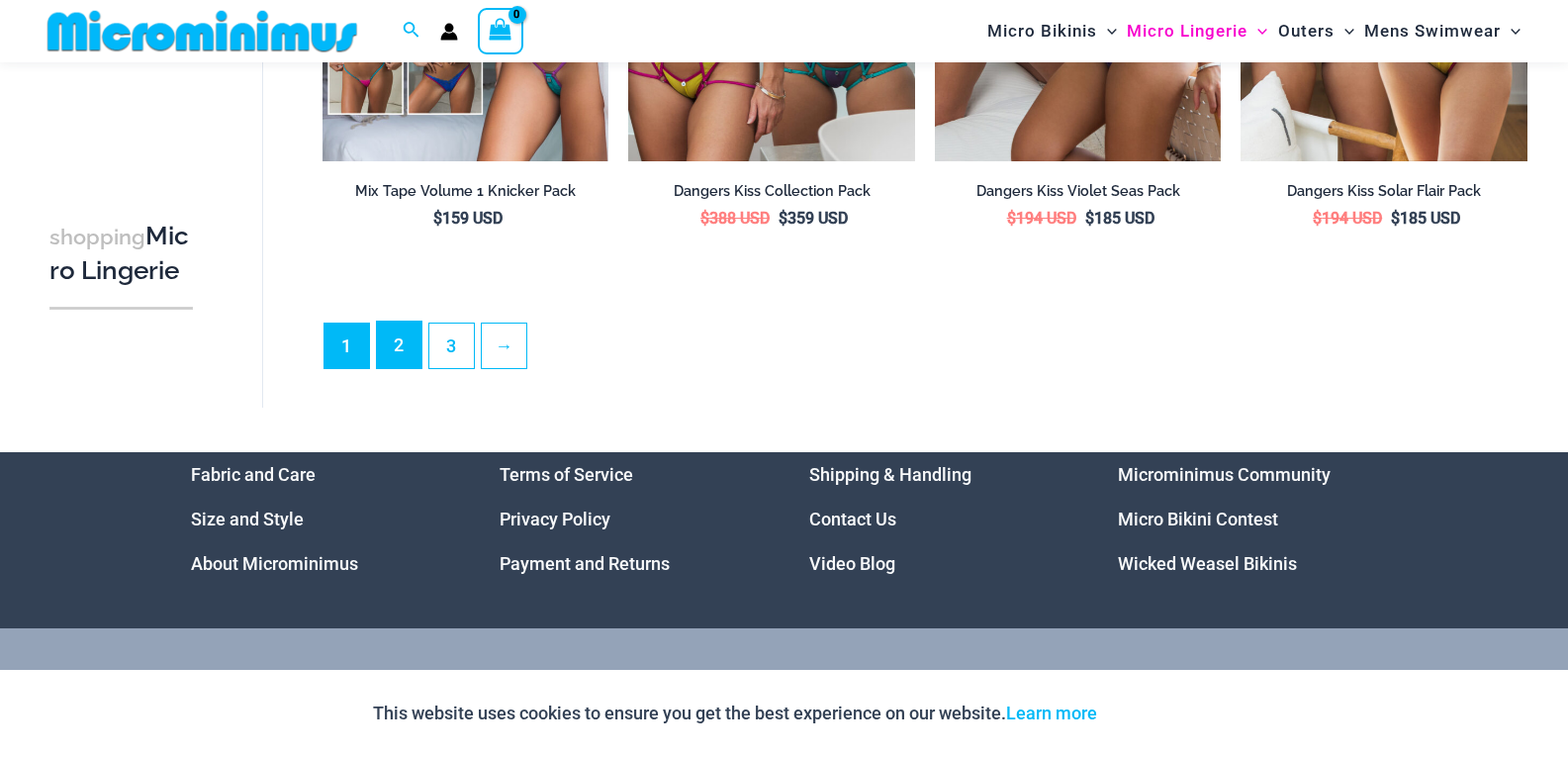
click at [394, 369] on link "2" at bounding box center [399, 345] width 45 height 47
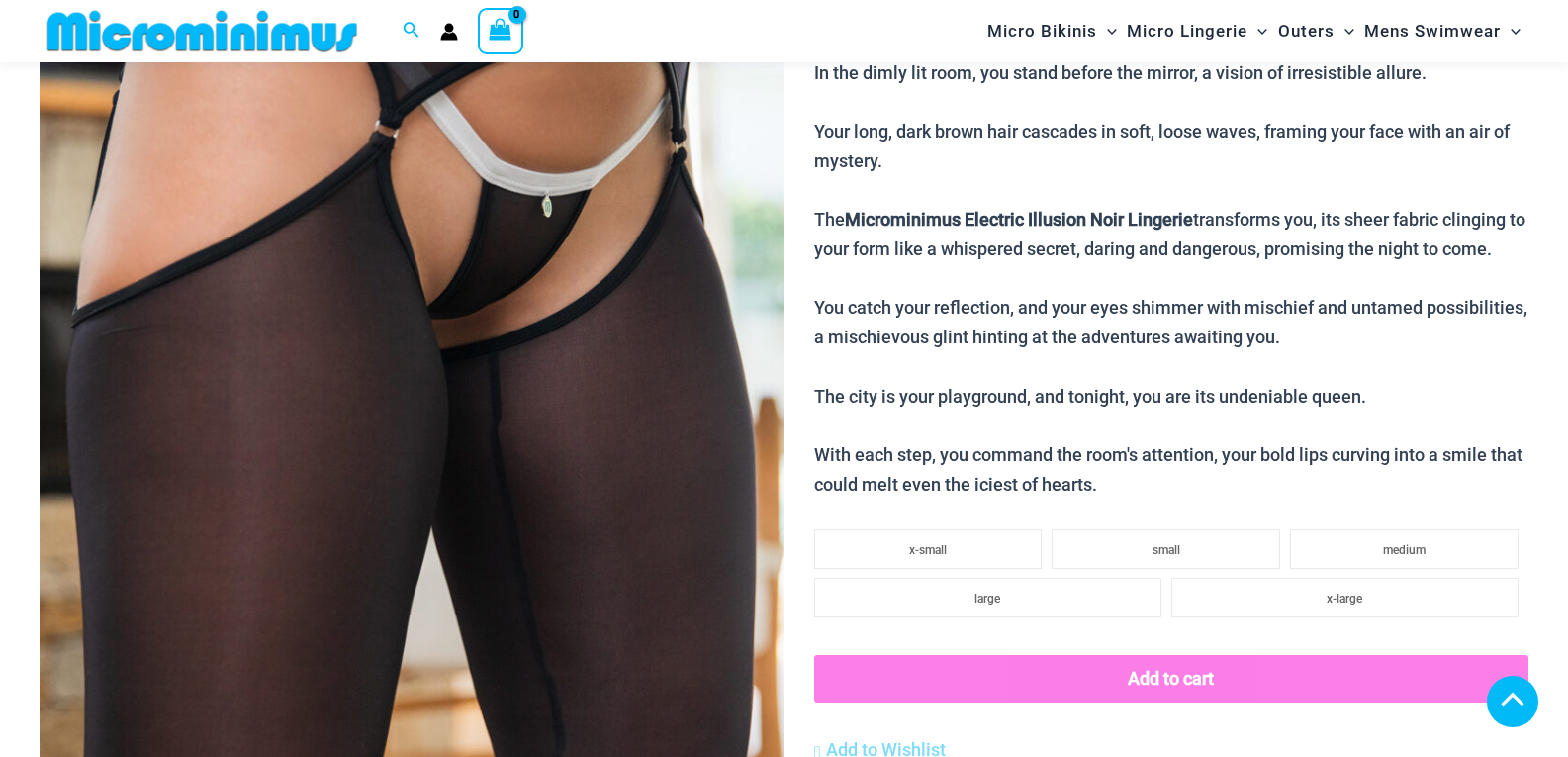
scroll to position [1372, 0]
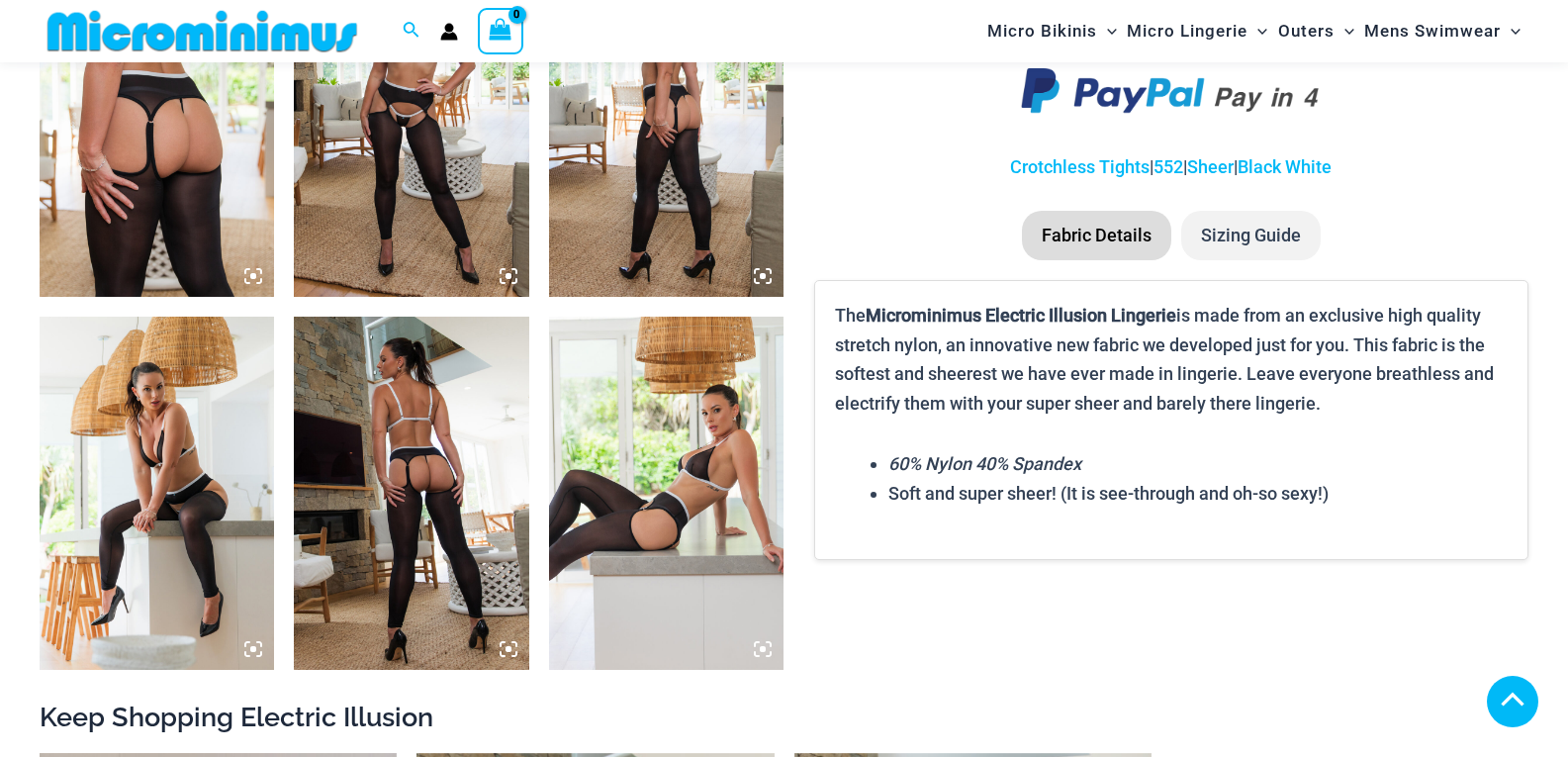
click at [106, 168] on img at bounding box center [157, 121] width 235 height 353
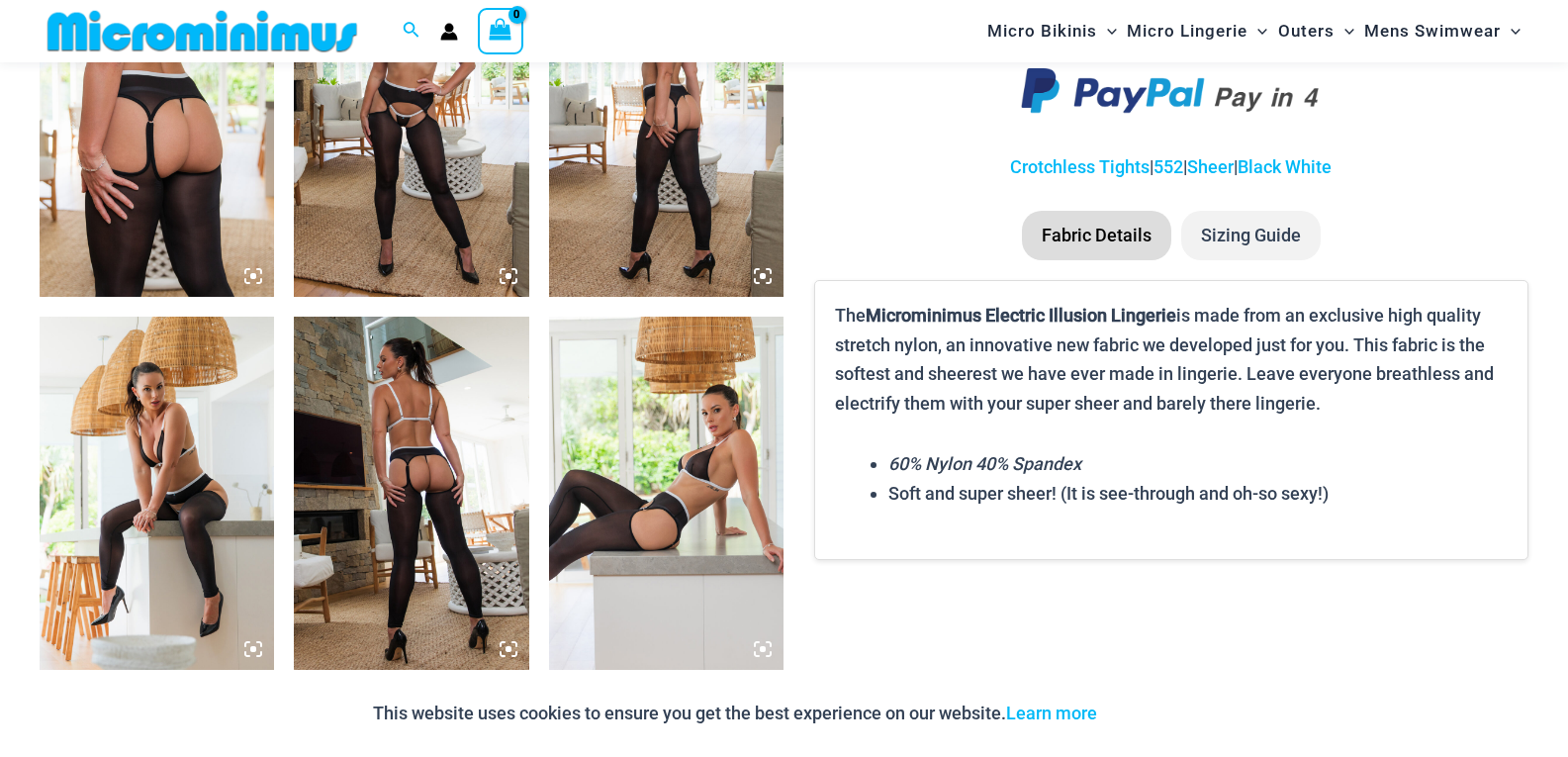
click at [394, 473] on img at bounding box center [411, 493] width 235 height 353
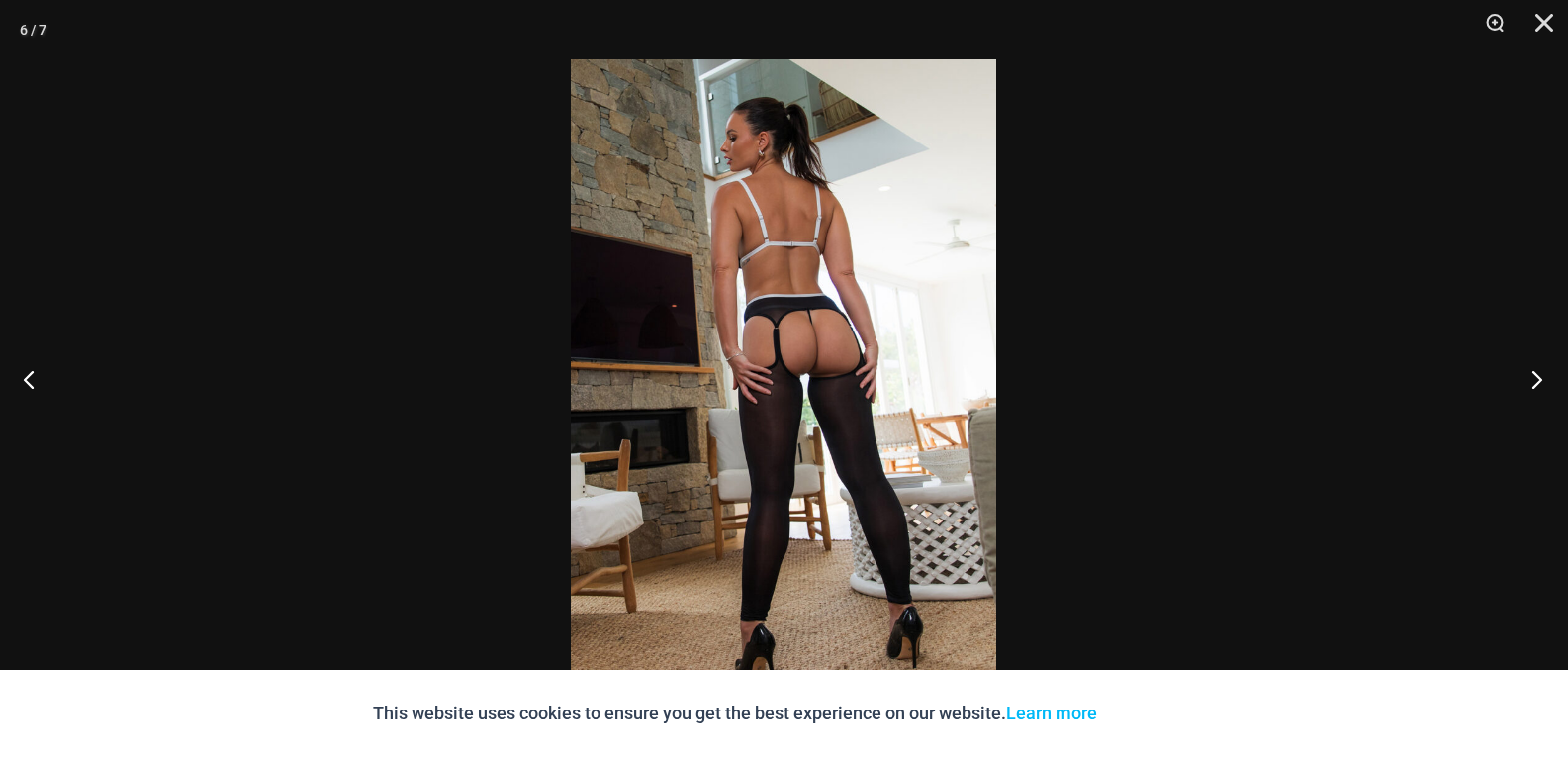
click at [1532, 380] on button "Next" at bounding box center [1530, 379] width 74 height 99
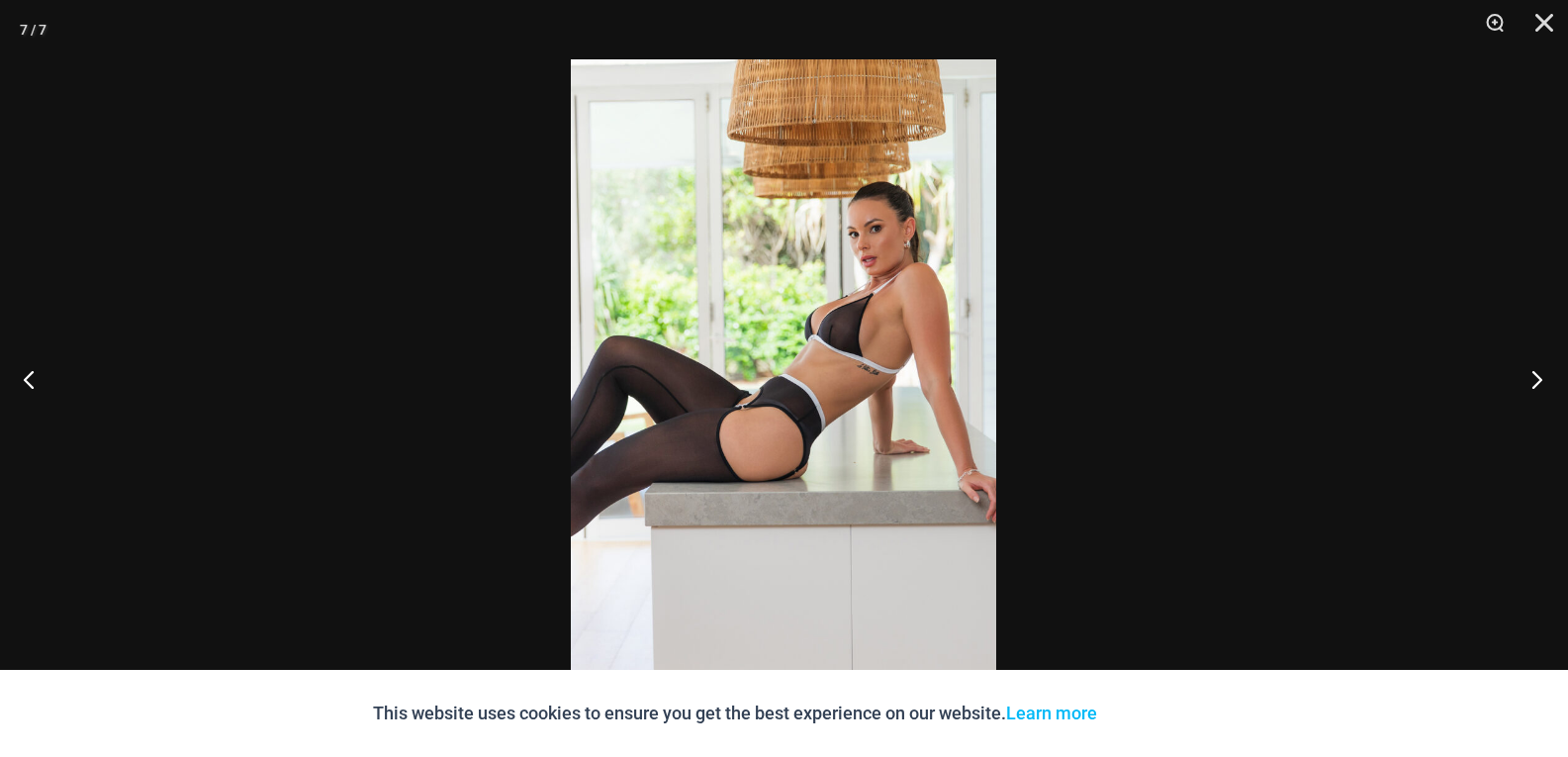
click at [1536, 376] on button "Next" at bounding box center [1530, 379] width 74 height 99
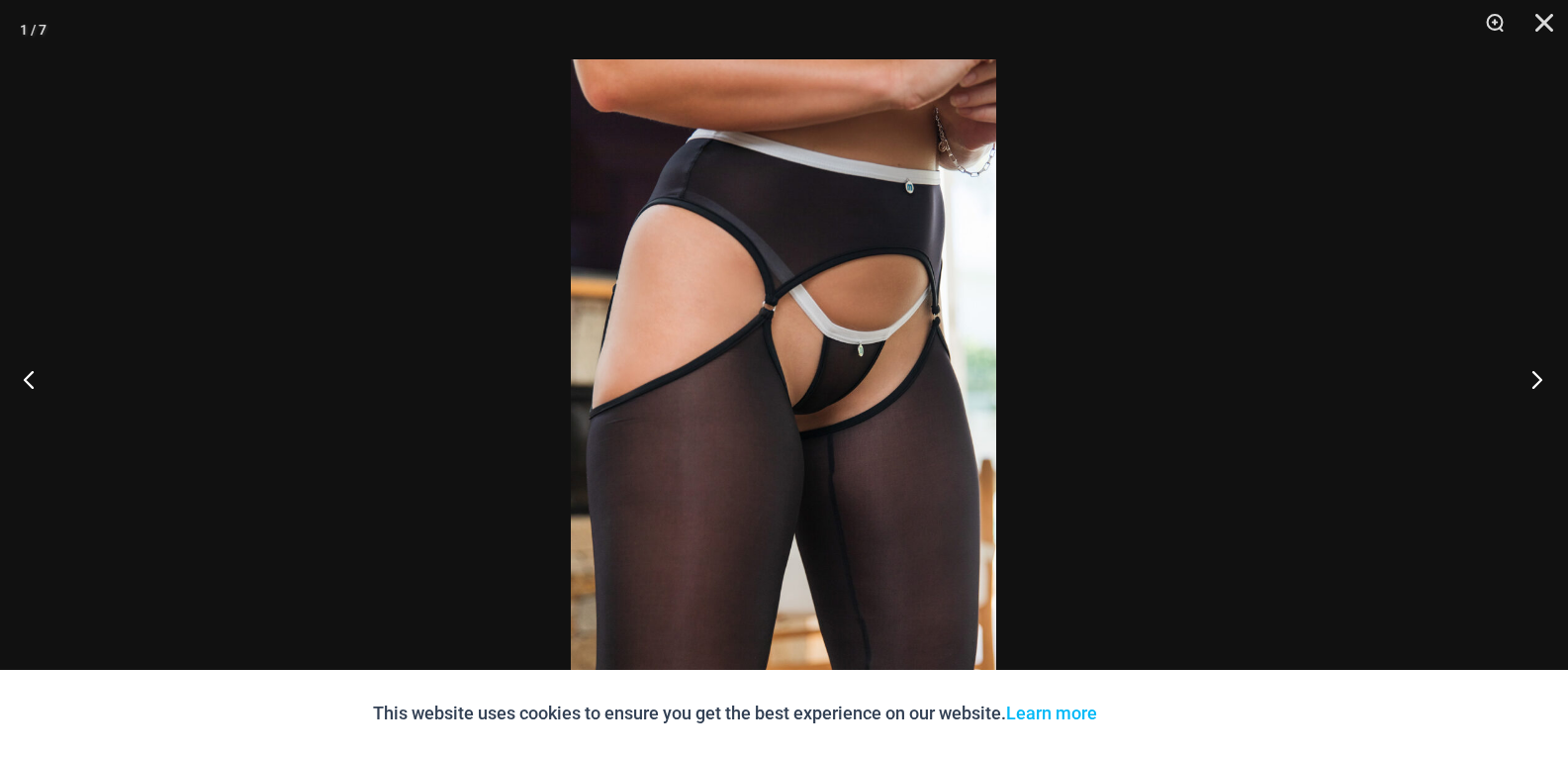
click at [1537, 375] on button "Next" at bounding box center [1530, 379] width 74 height 99
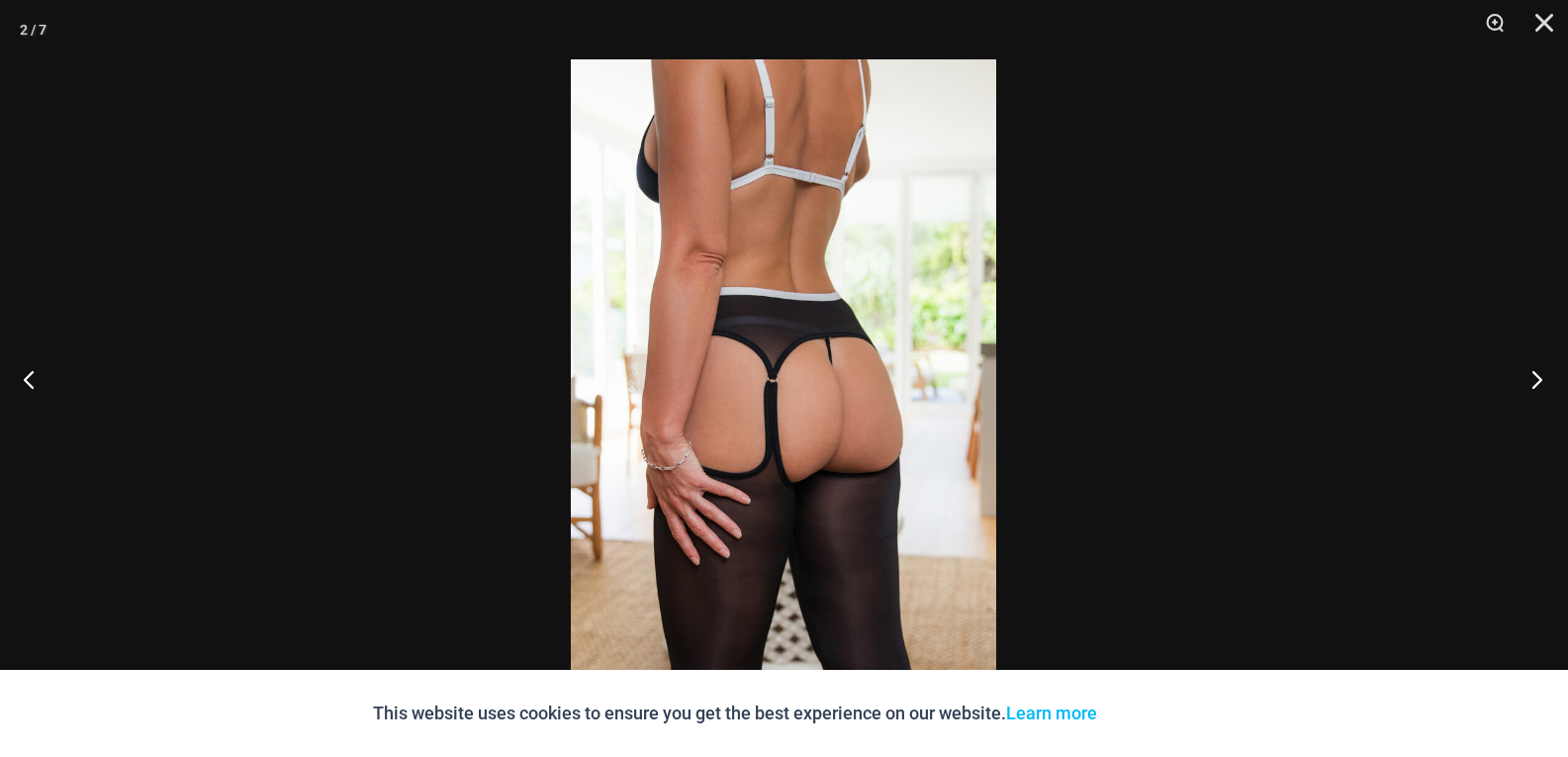
click at [1537, 375] on button "Next" at bounding box center [1530, 379] width 74 height 99
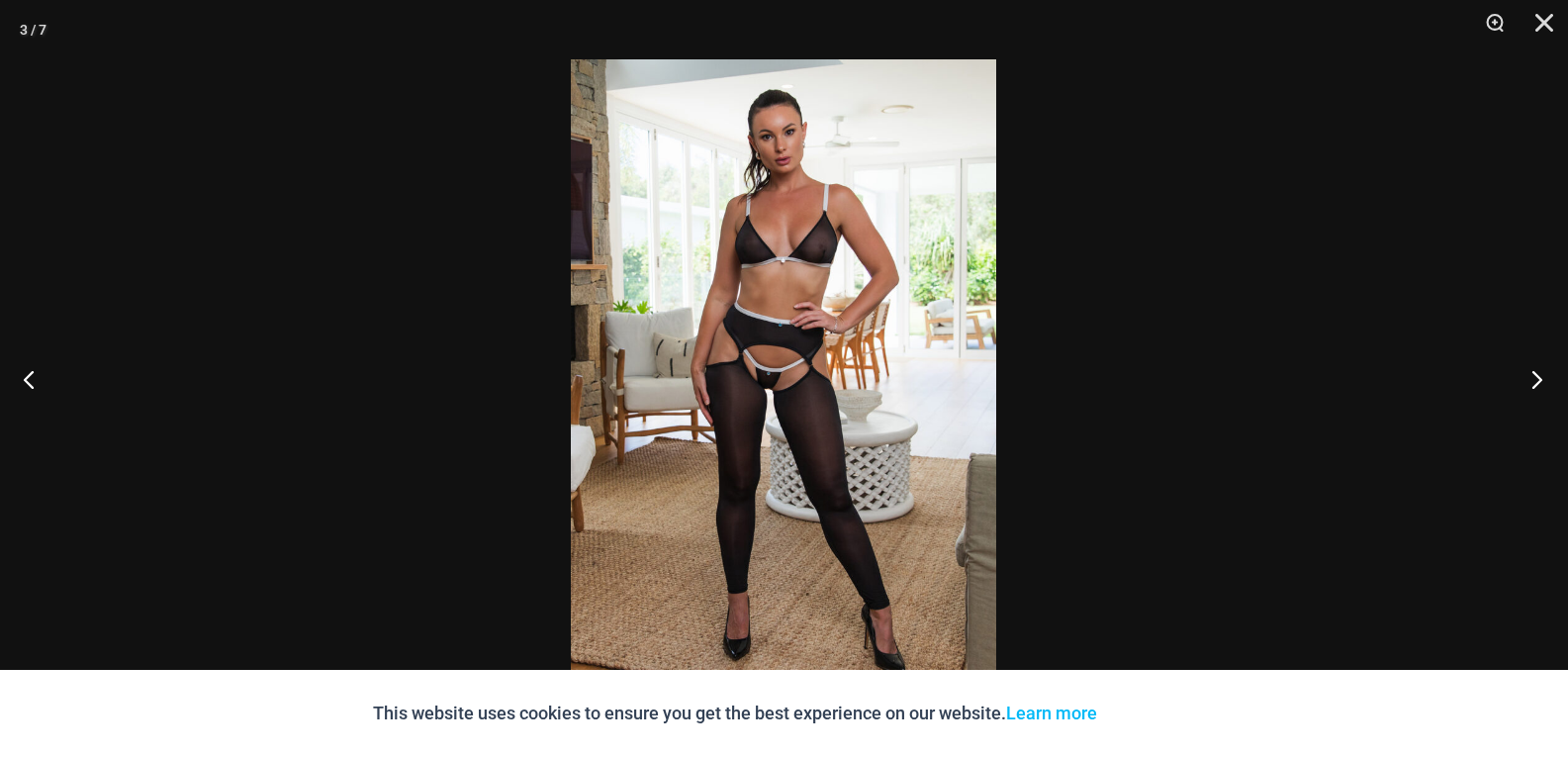
click at [1537, 375] on button "Next" at bounding box center [1530, 379] width 74 height 99
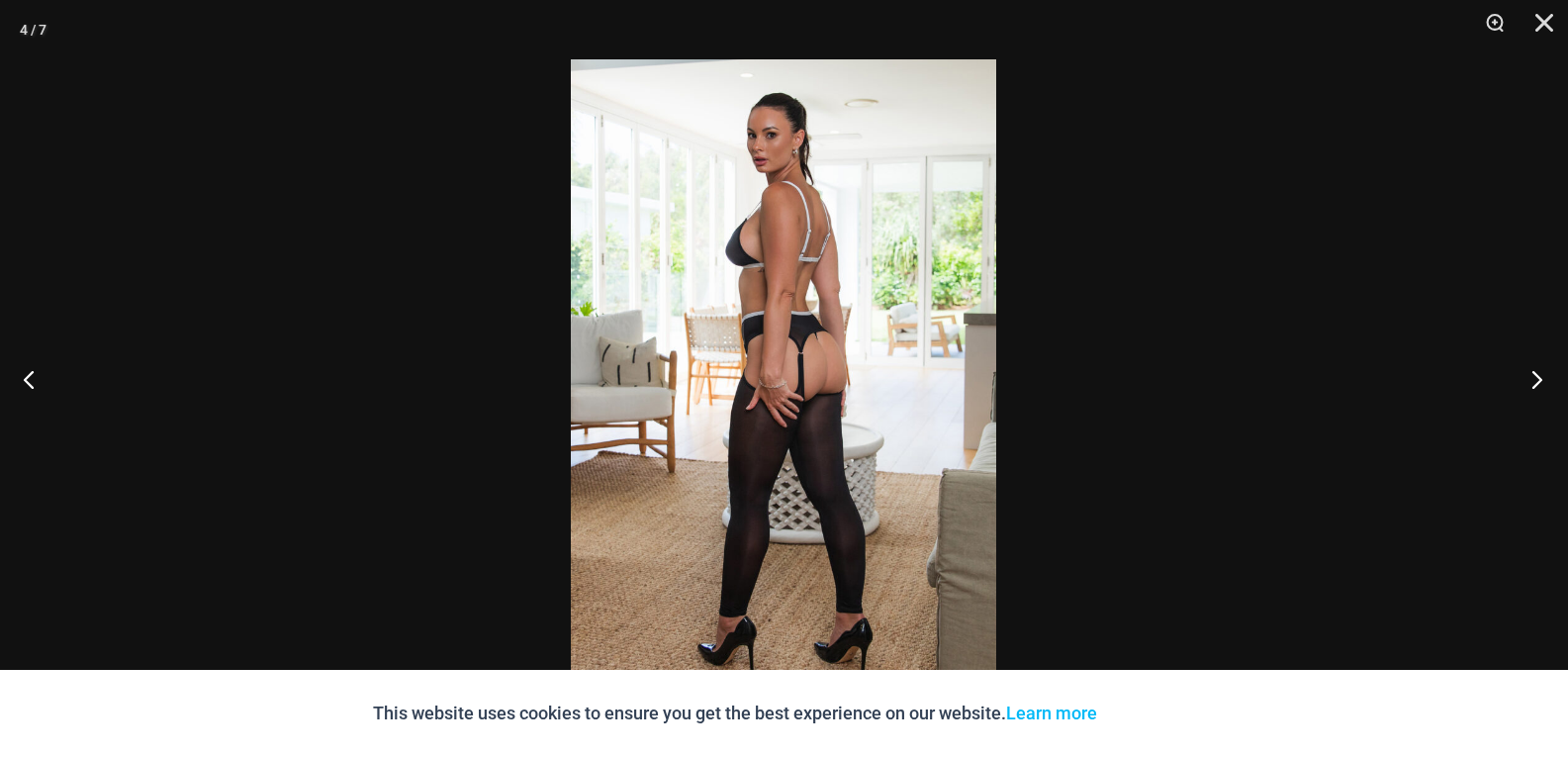
click at [1538, 368] on button "Next" at bounding box center [1530, 379] width 74 height 99
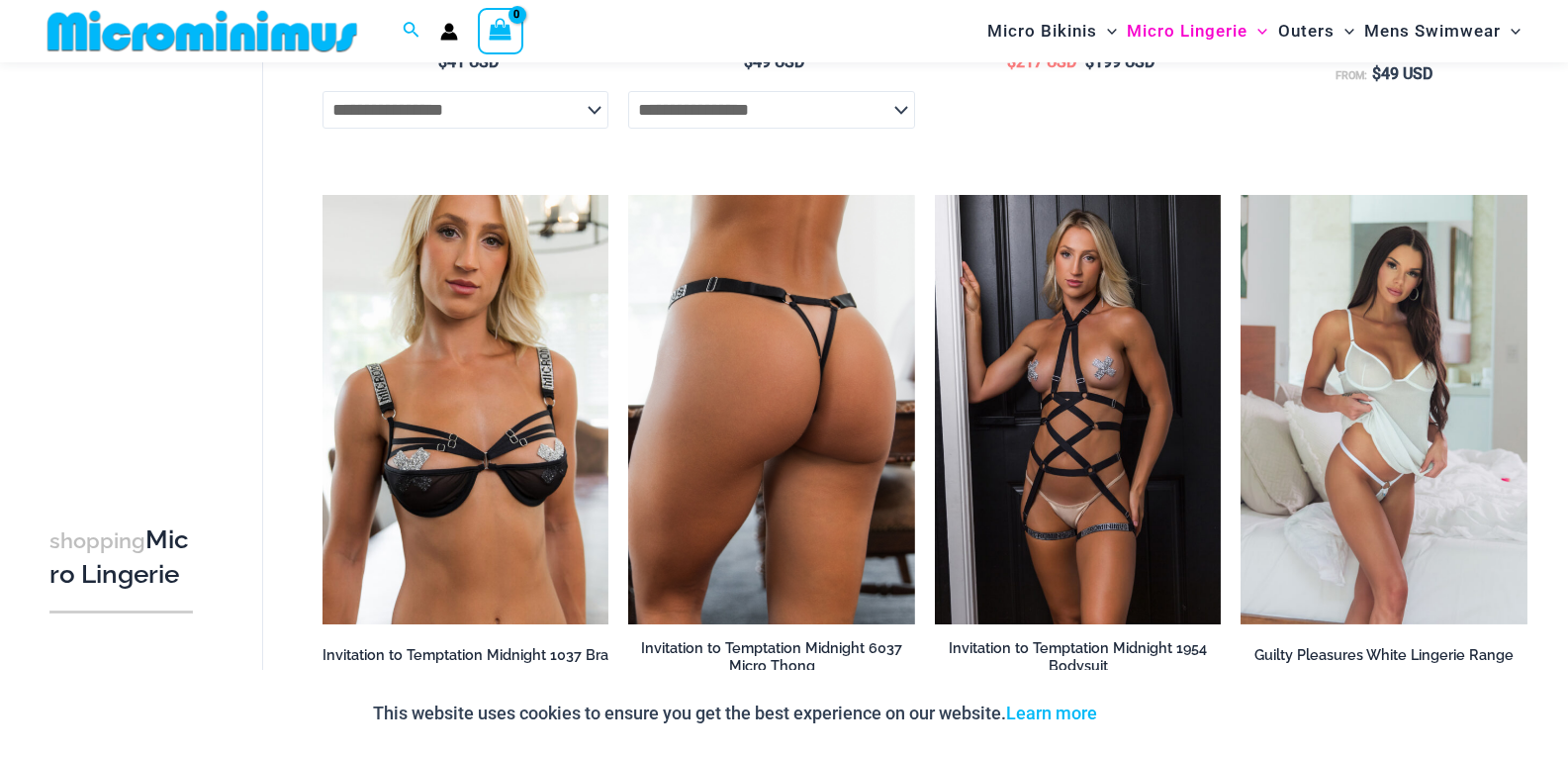
scroll to position [2063, 0]
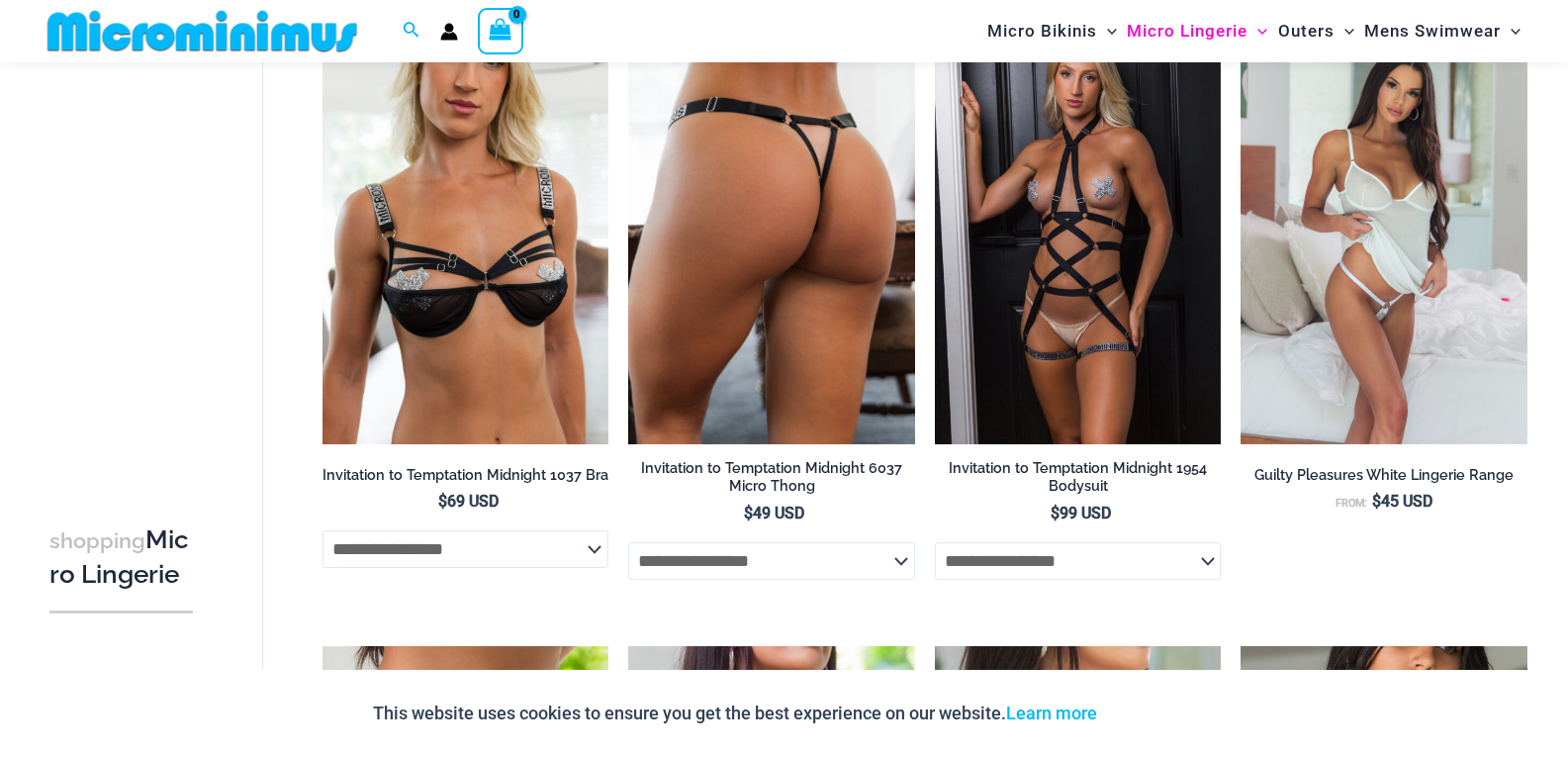
click at [819, 283] on img at bounding box center [772, 229] width 287 height 429
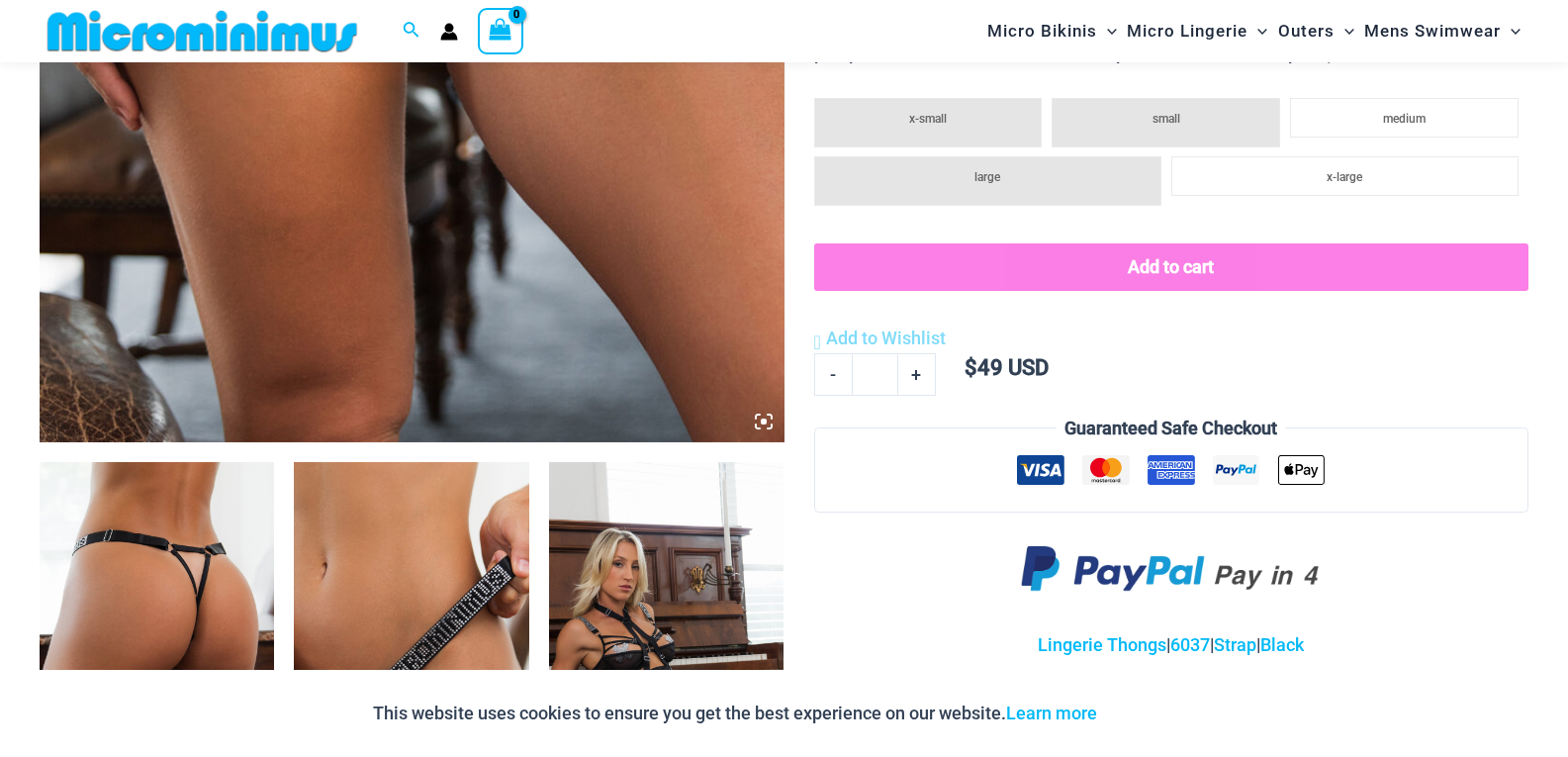
scroll to position [972, 0]
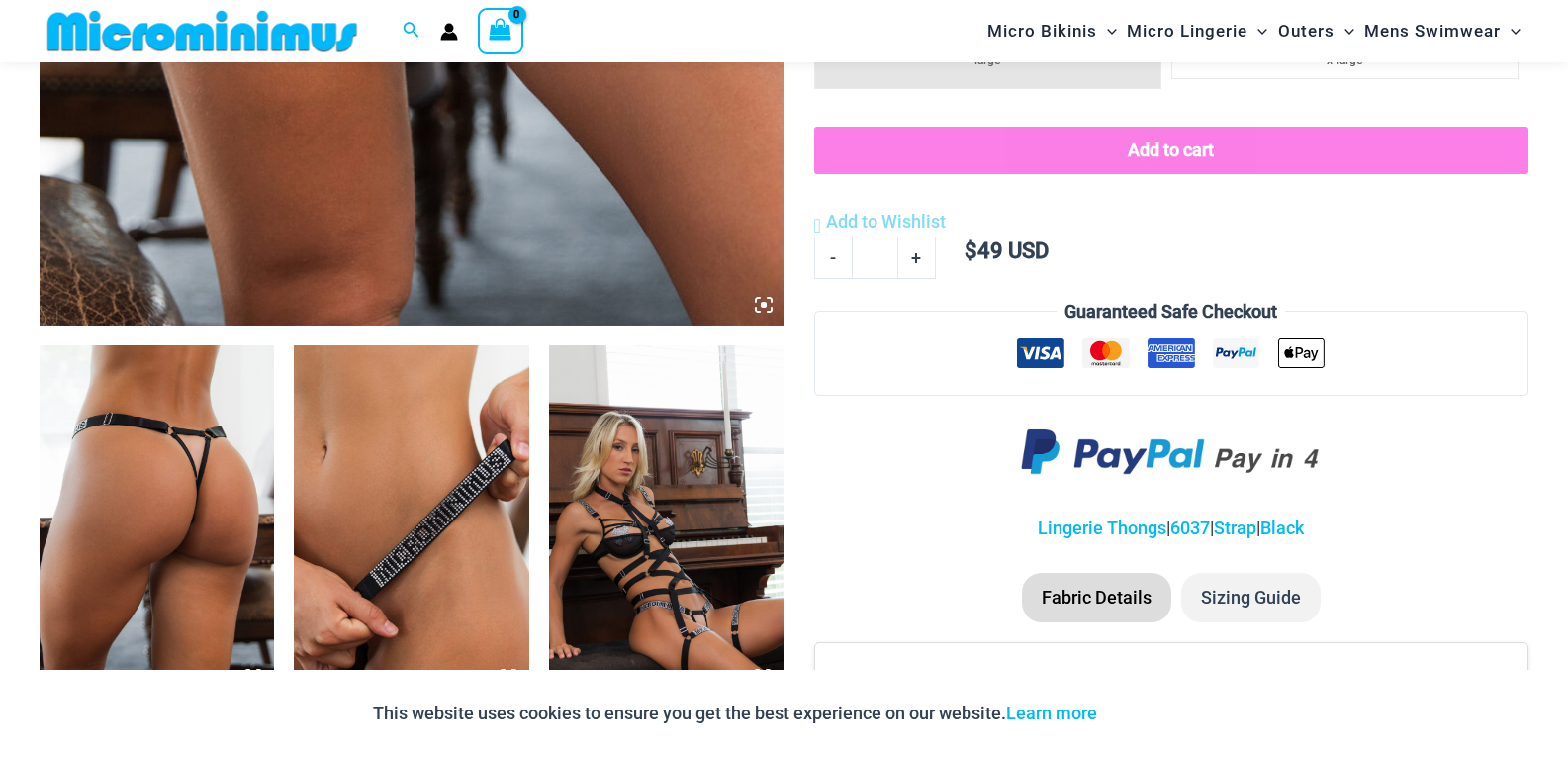
click at [183, 538] on img at bounding box center [157, 522] width 235 height 353
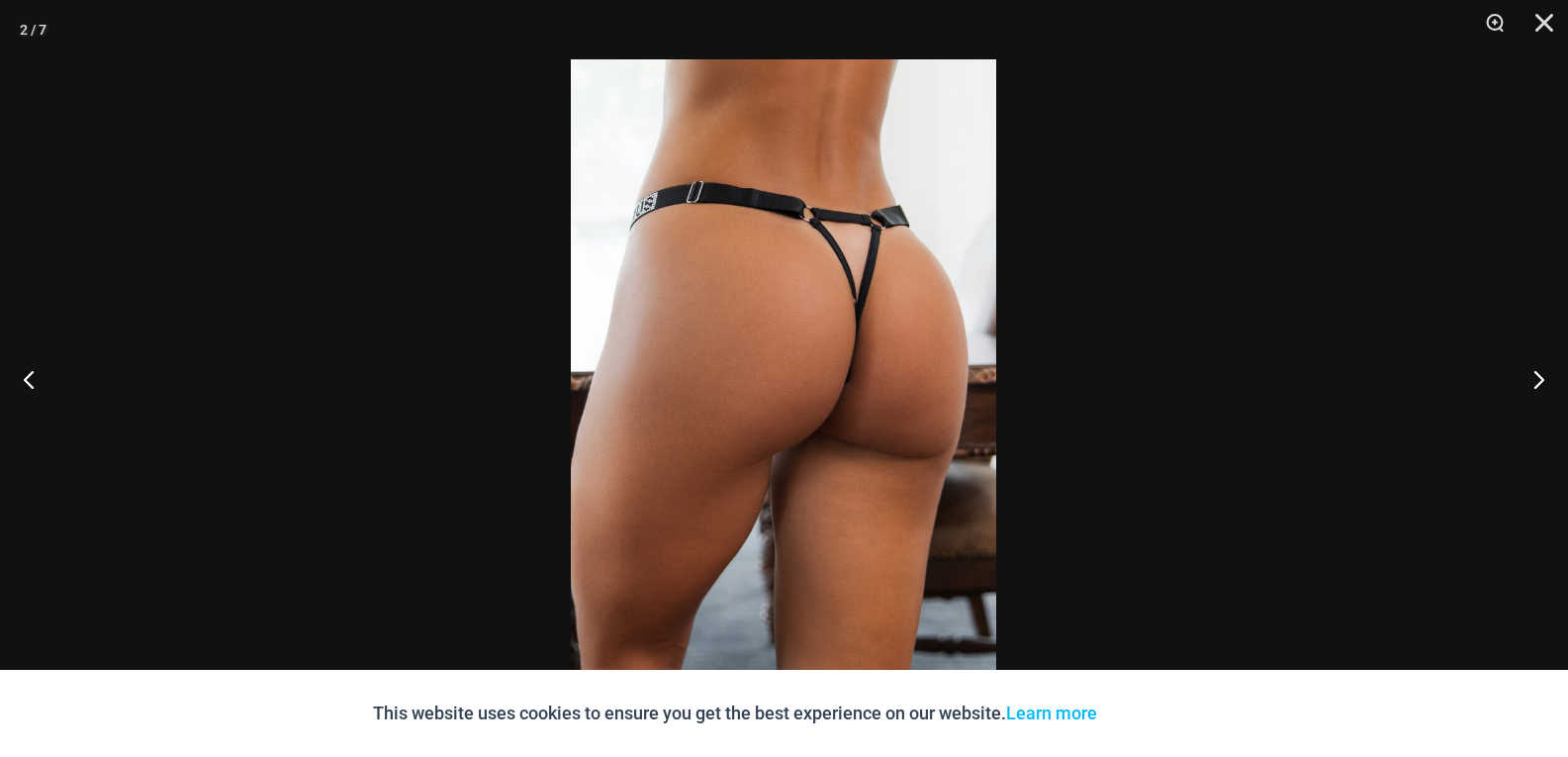
click at [873, 278] on img at bounding box center [783, 378] width 425 height 638
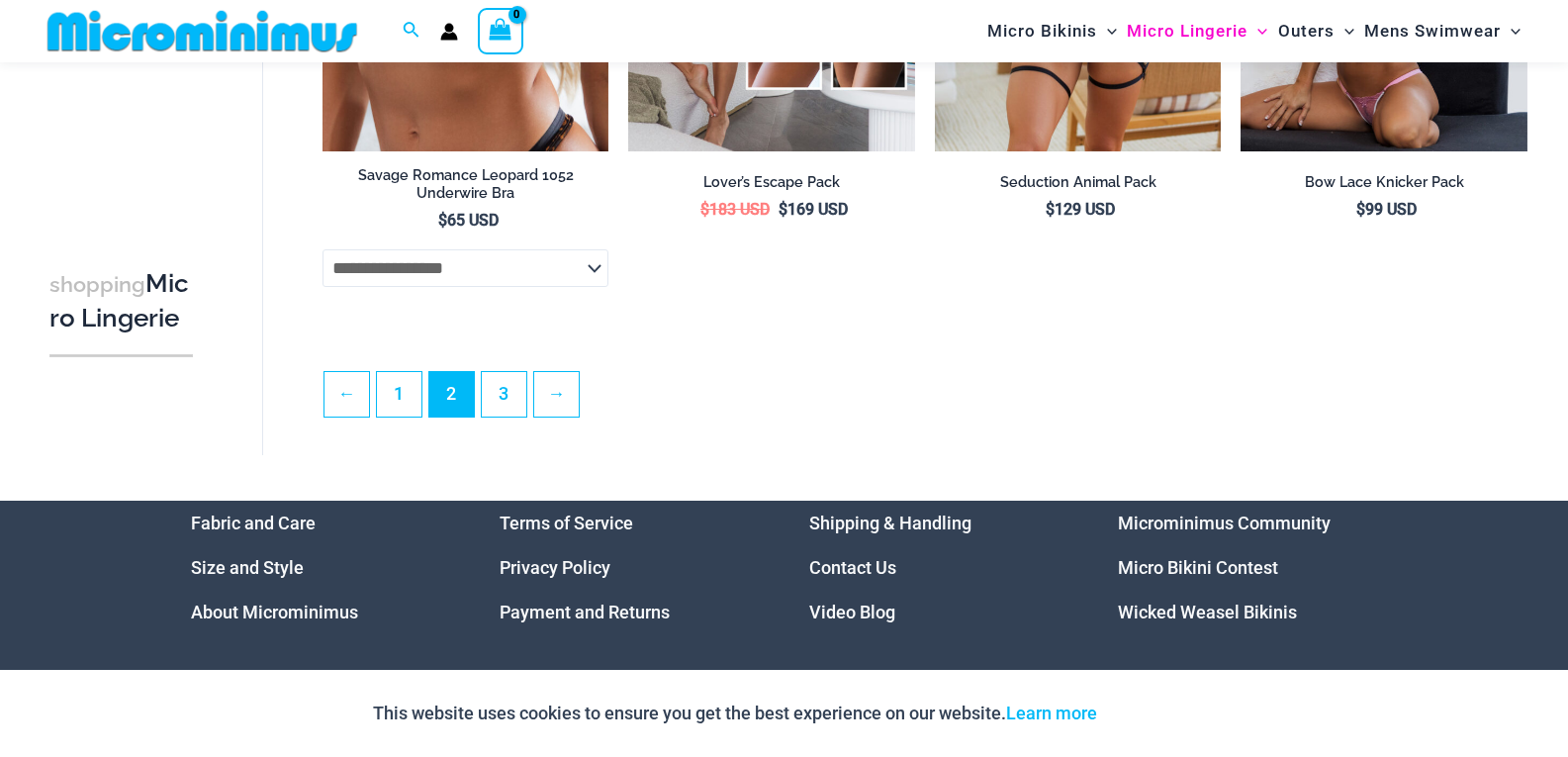
scroll to position [4951, 0]
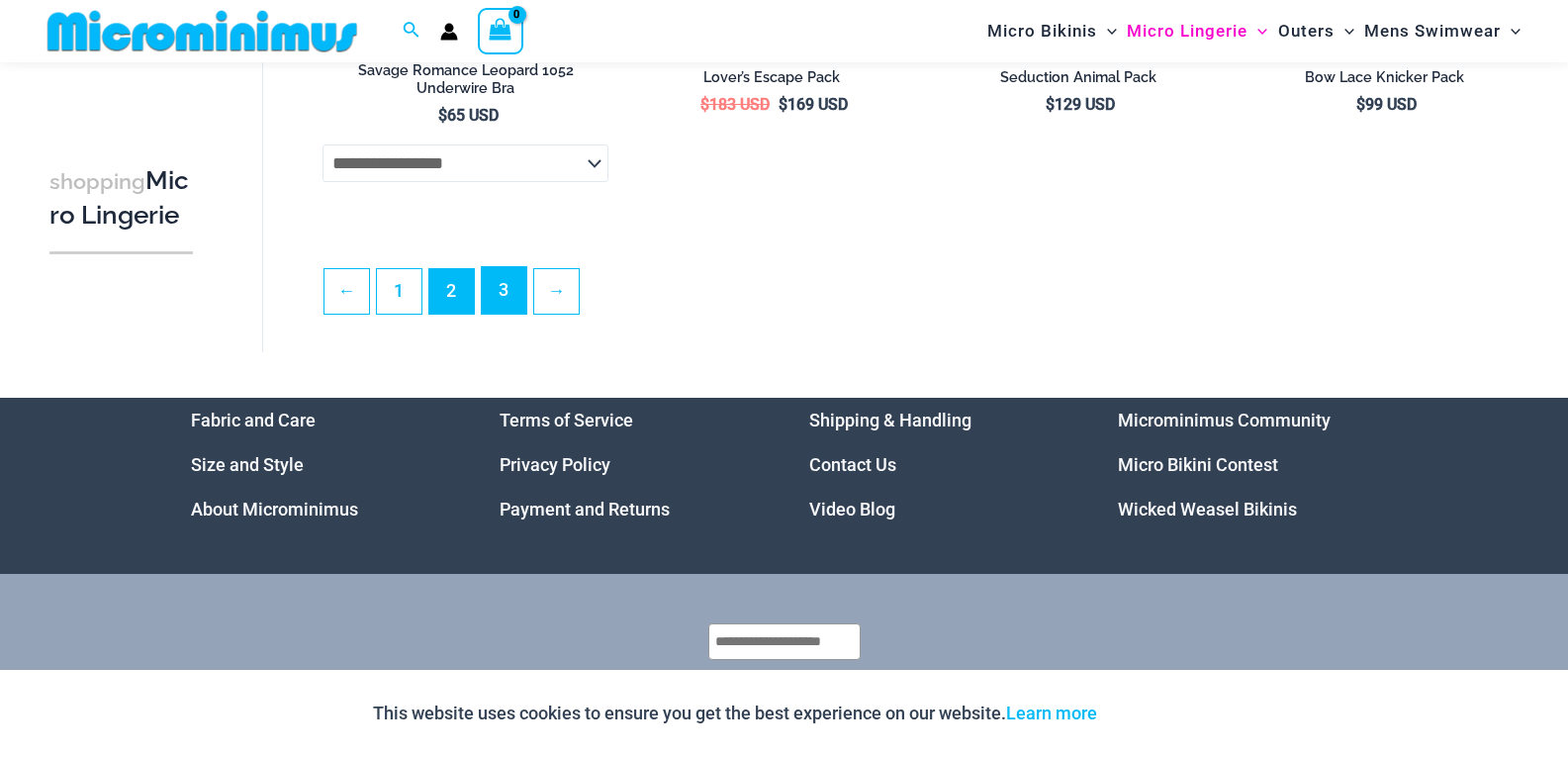
click at [507, 314] on link "3" at bounding box center [503, 290] width 45 height 47
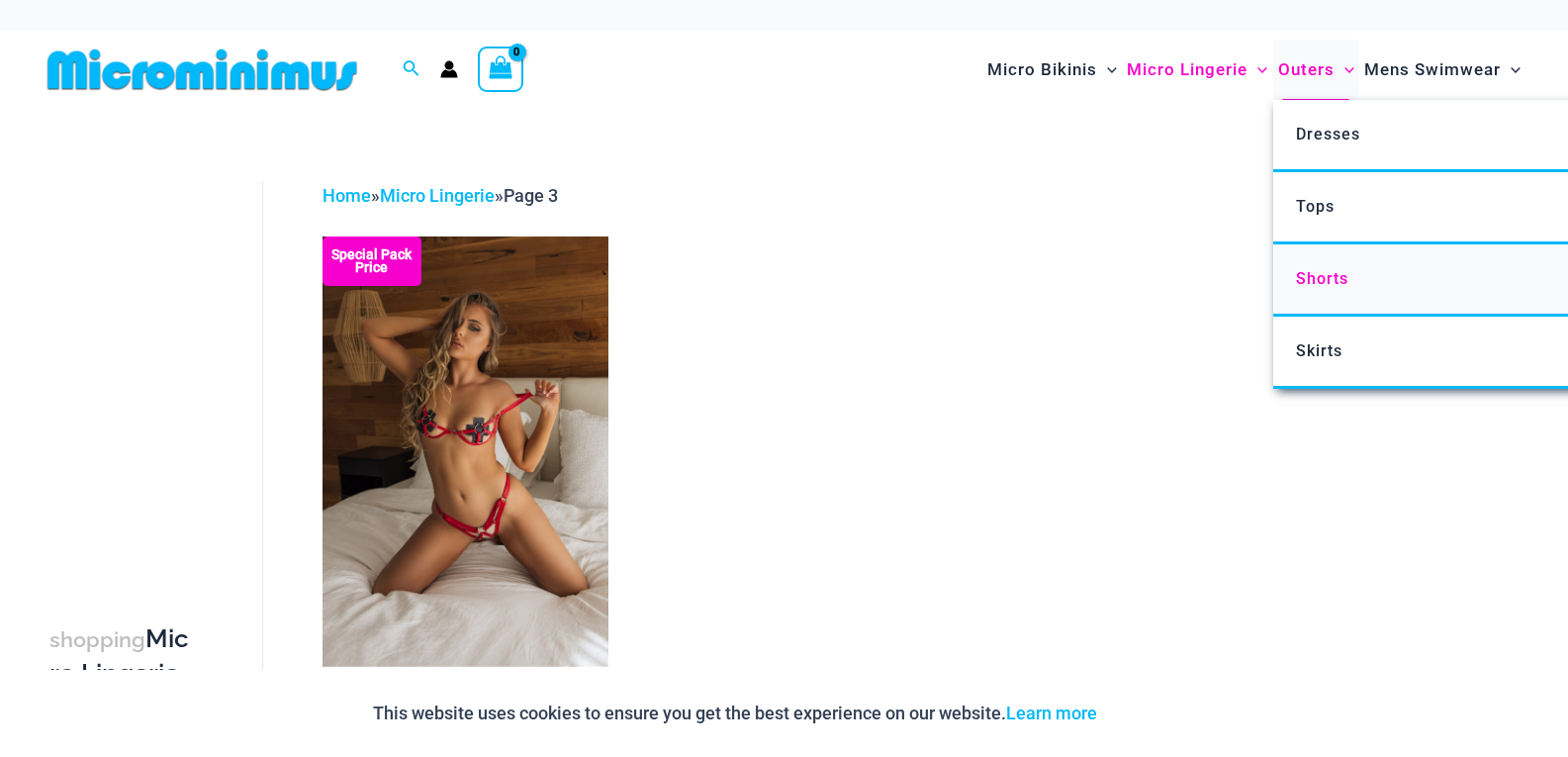
click at [1314, 280] on span "Shorts" at bounding box center [1321, 278] width 52 height 19
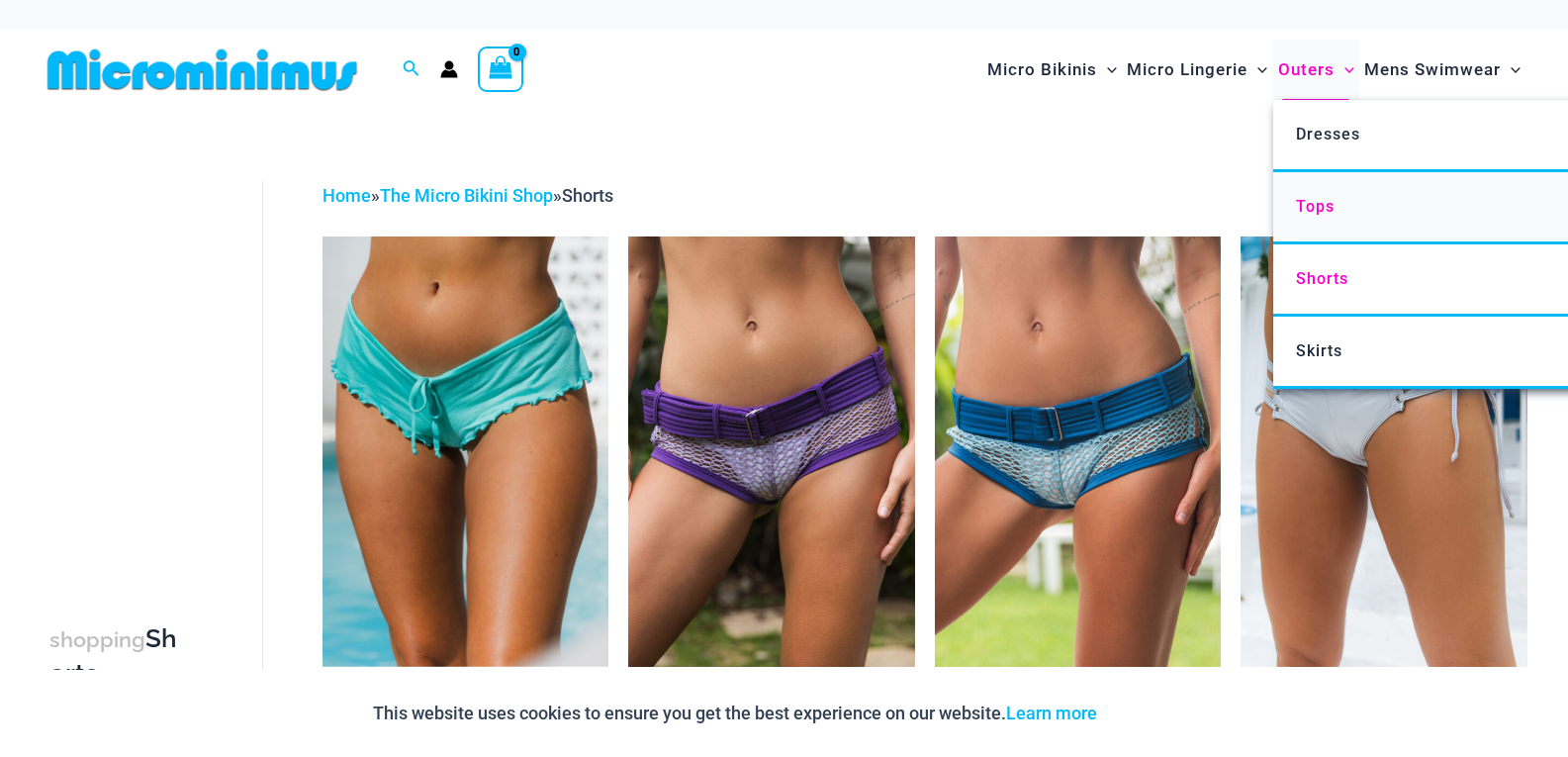
click at [1310, 213] on span "Tops" at bounding box center [1314, 206] width 39 height 19
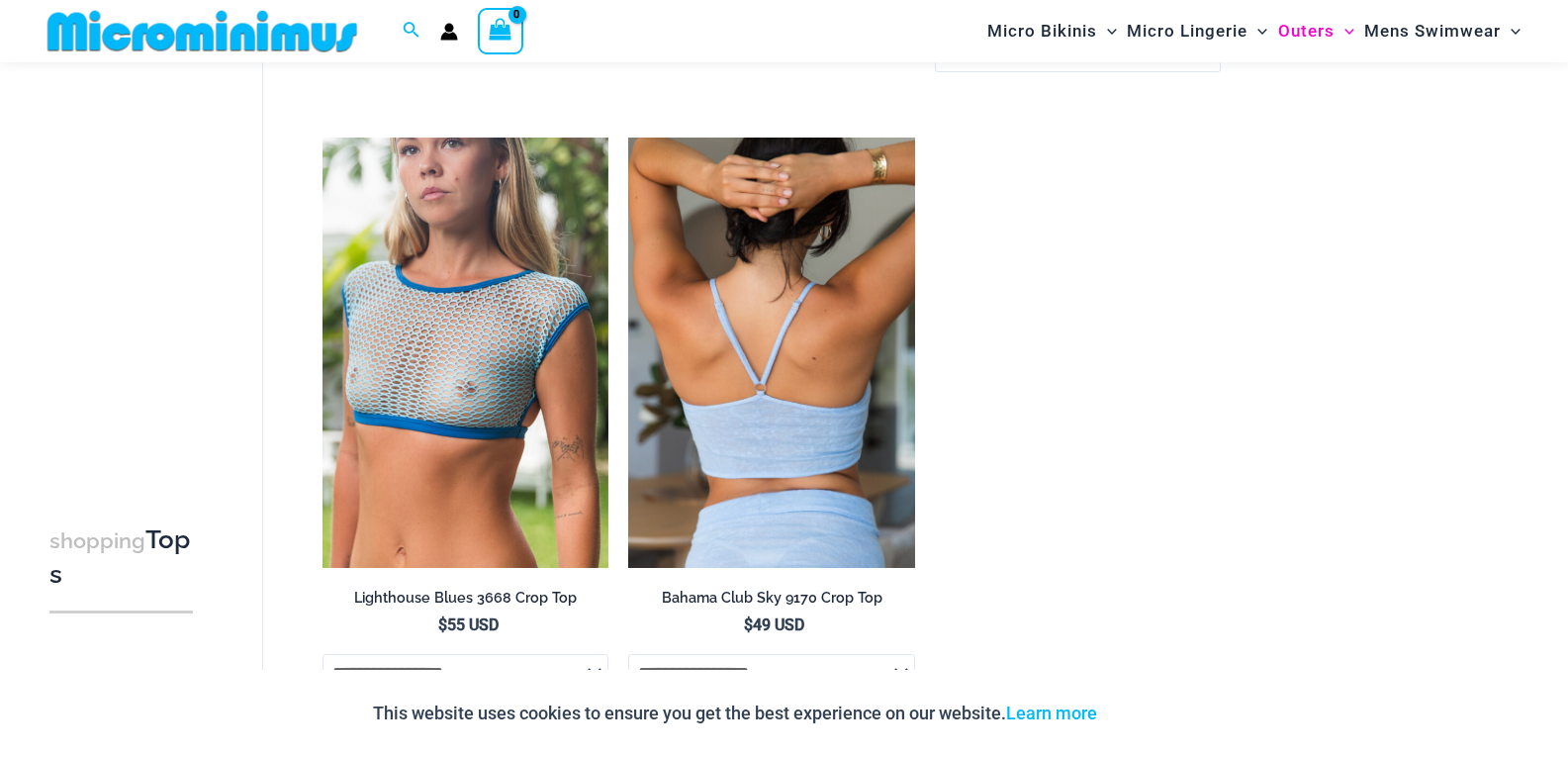
scroll to position [1073, 0]
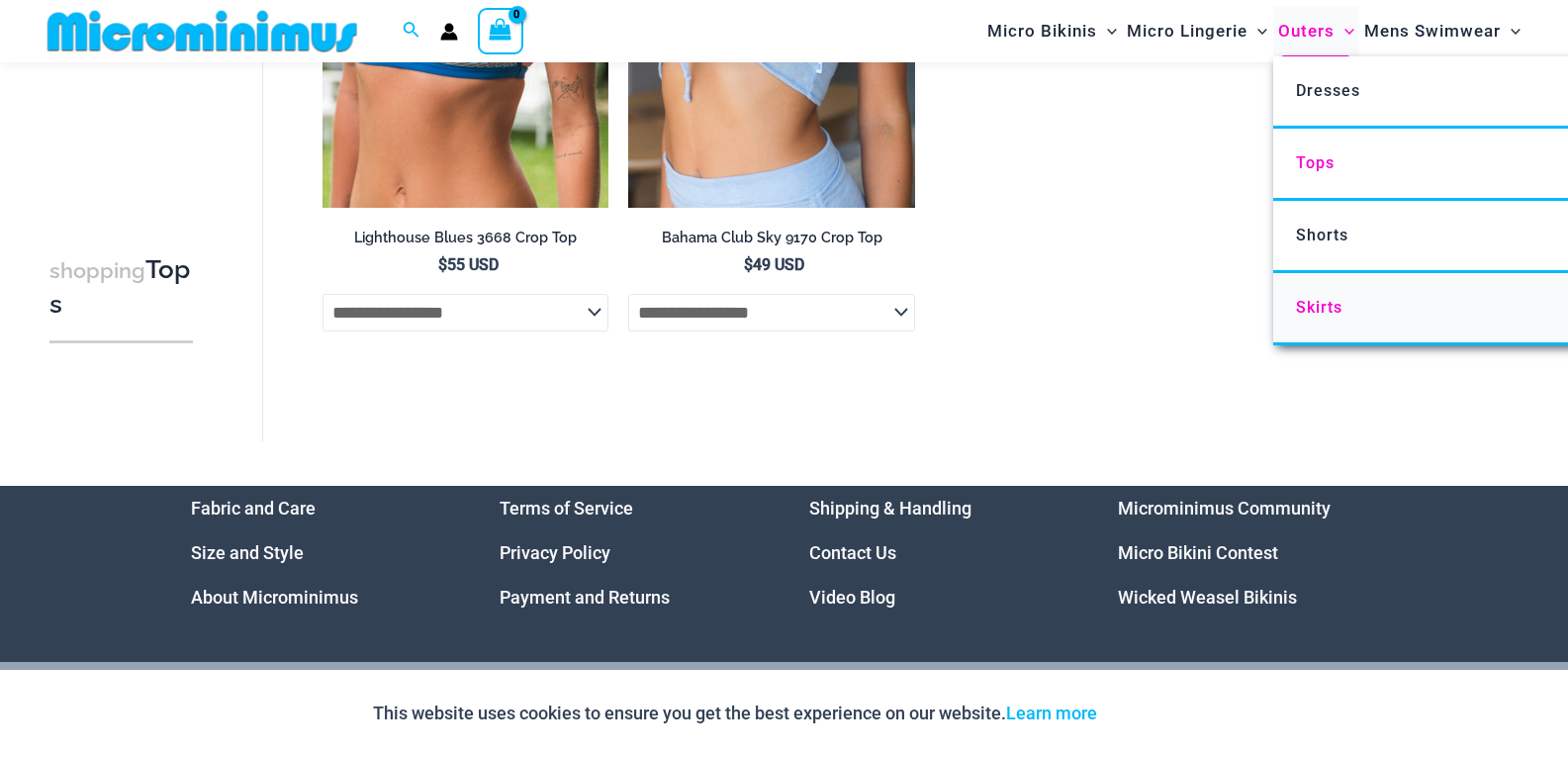
click at [1298, 309] on span "Skirts" at bounding box center [1318, 307] width 47 height 19
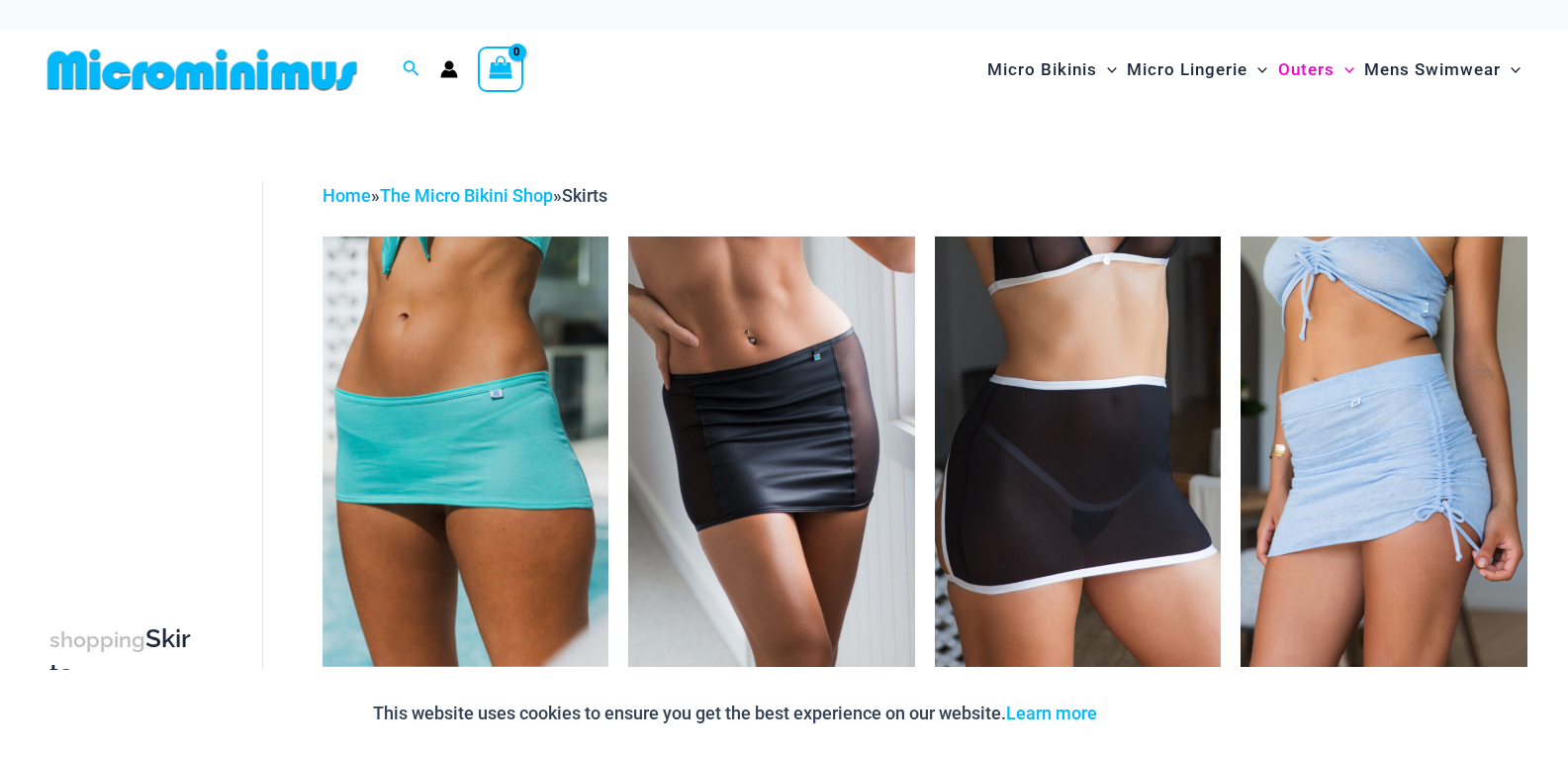
click at [243, 66] on img at bounding box center [202, 69] width 326 height 45
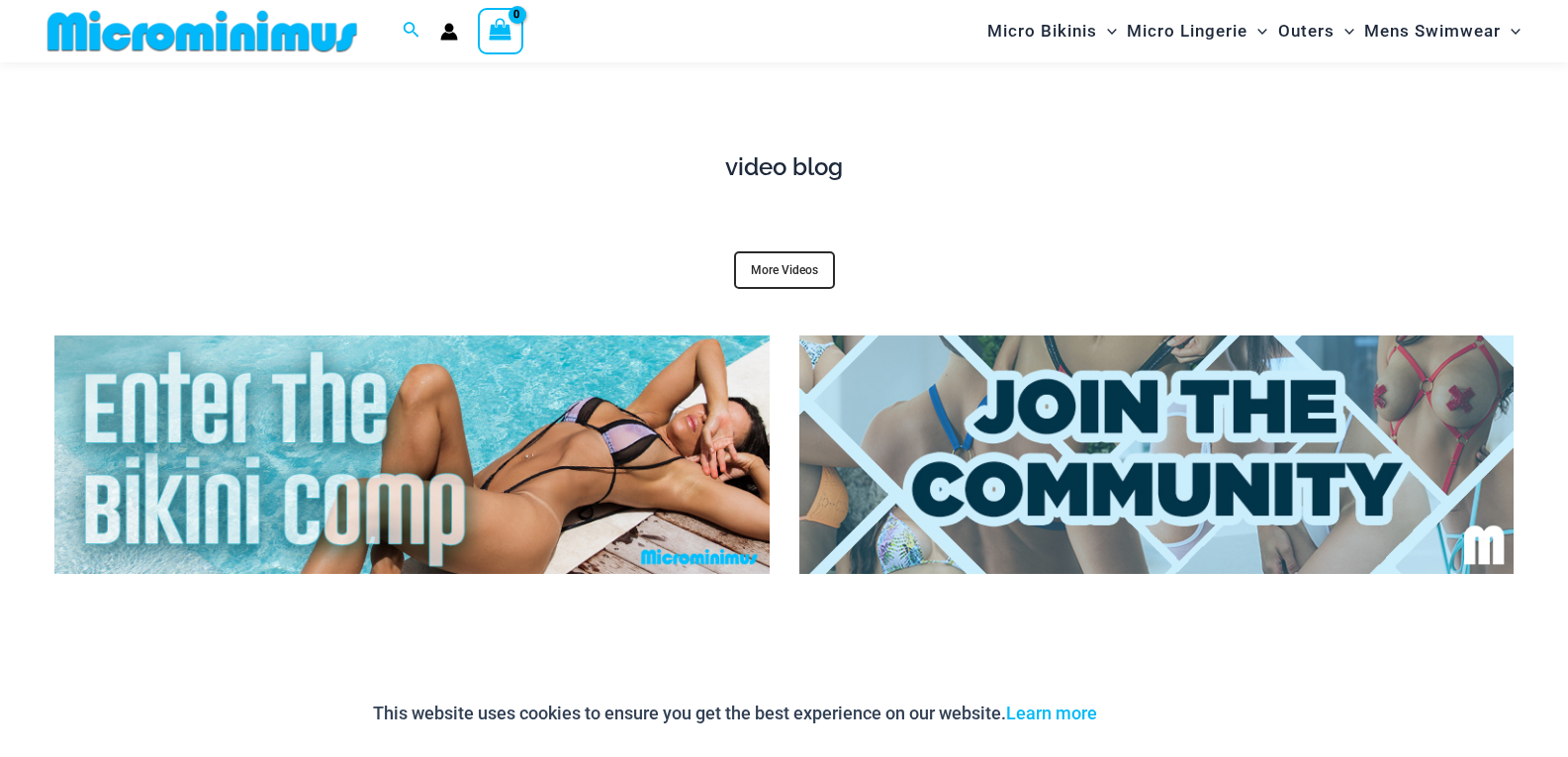
scroll to position [7206, 0]
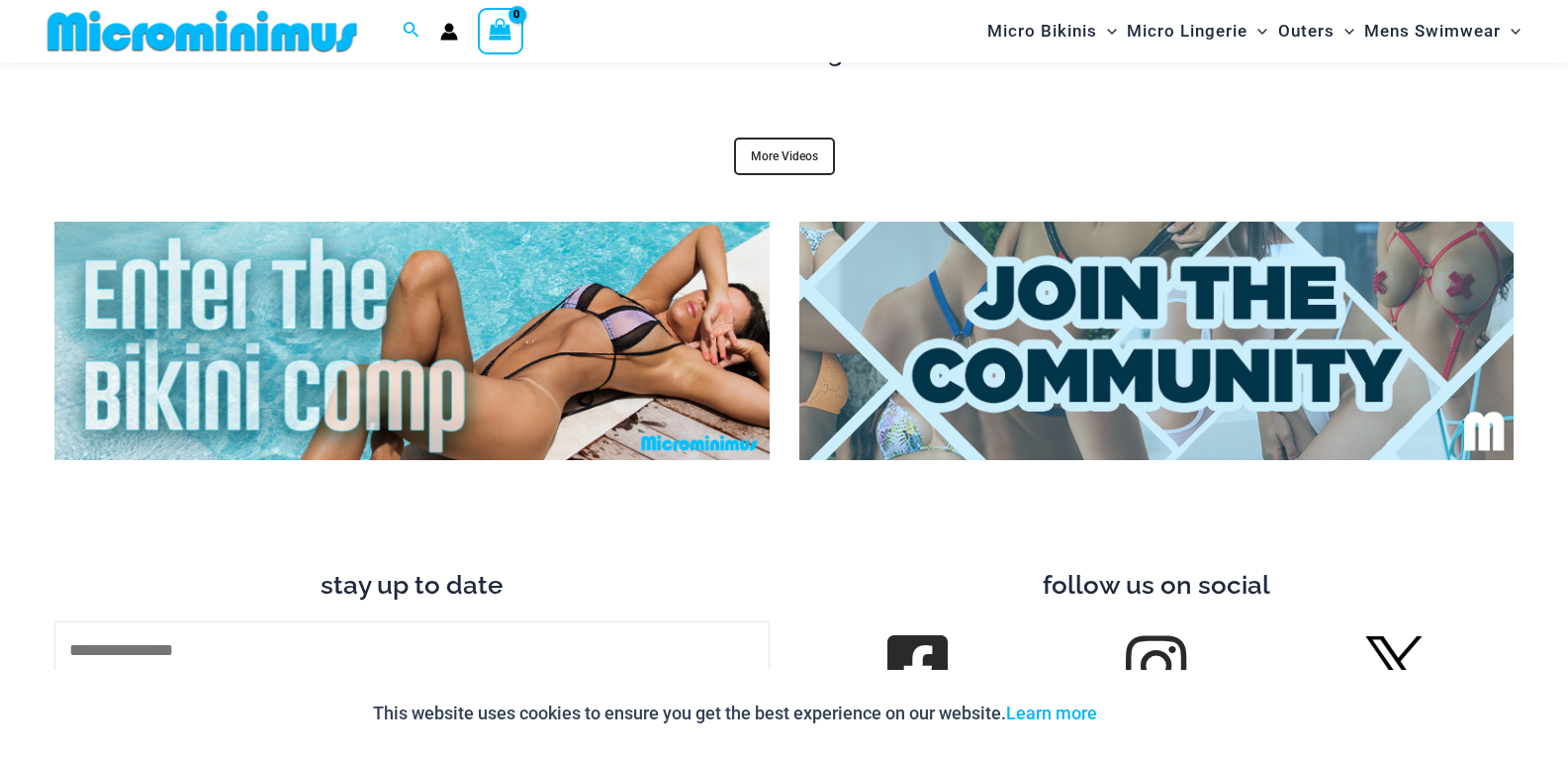
click at [458, 356] on img at bounding box center [412, 341] width 715 height 239
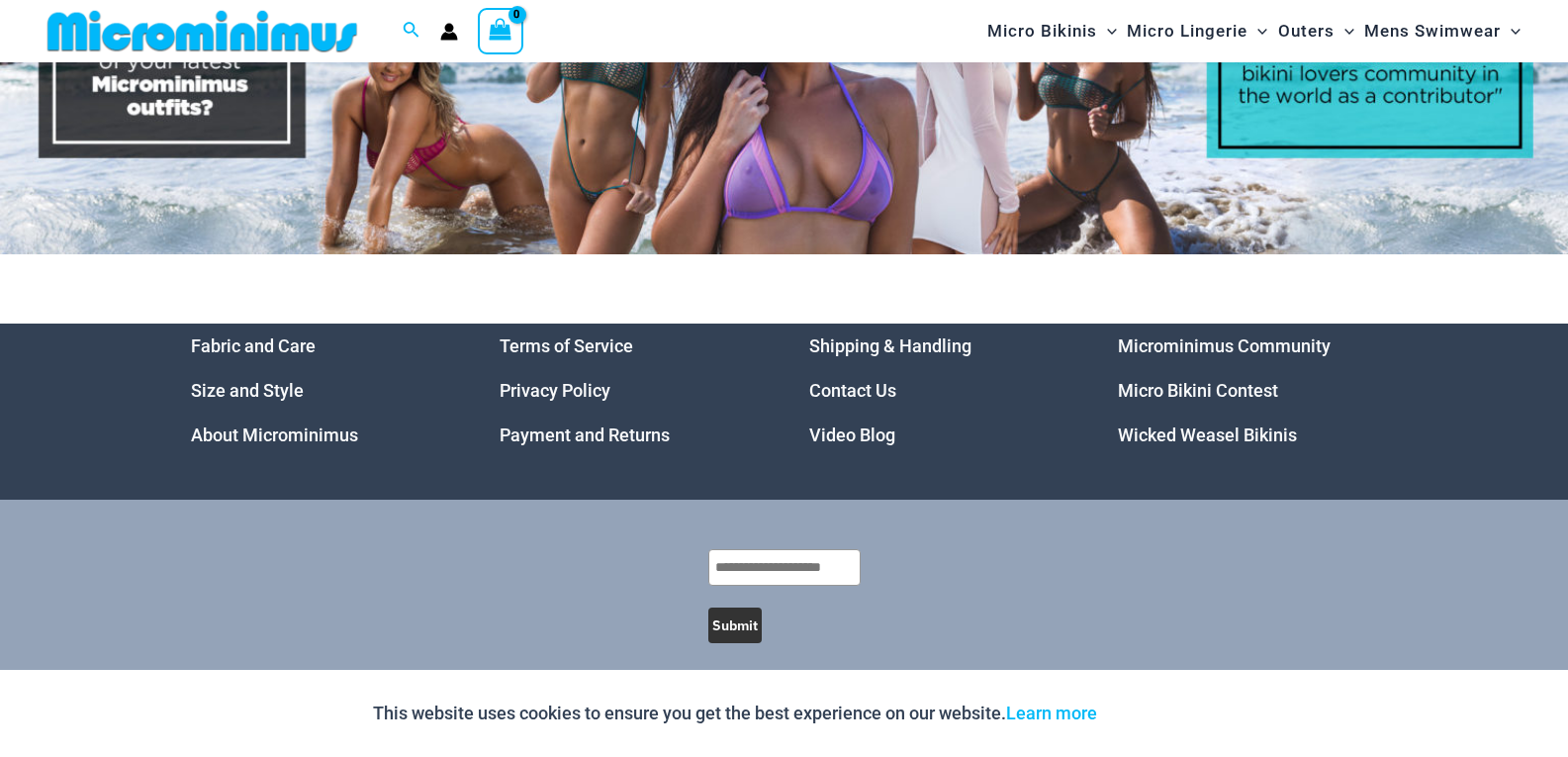
scroll to position [8990, 0]
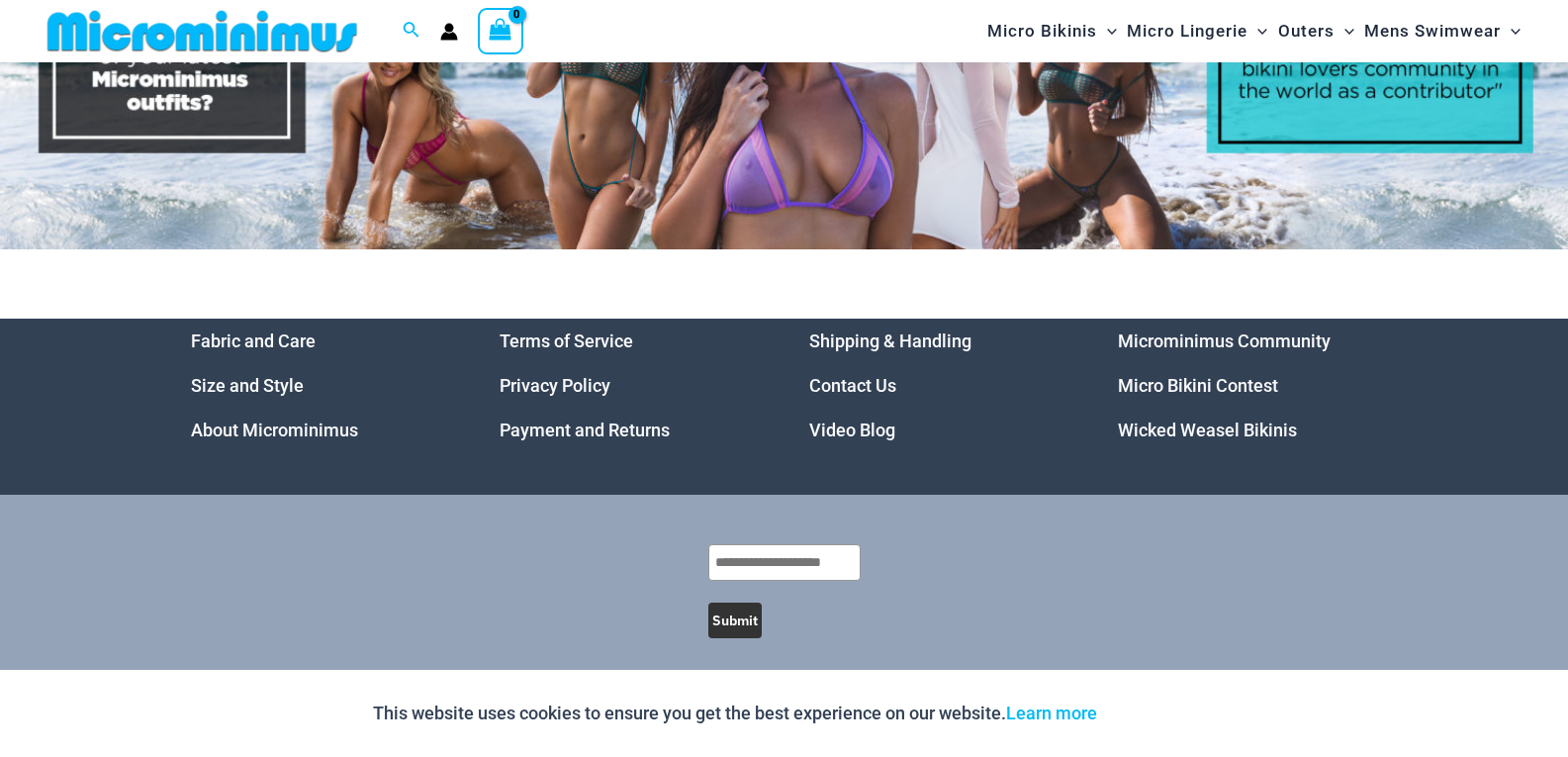
click at [866, 420] on link "Video Blog" at bounding box center [852, 429] width 86 height 21
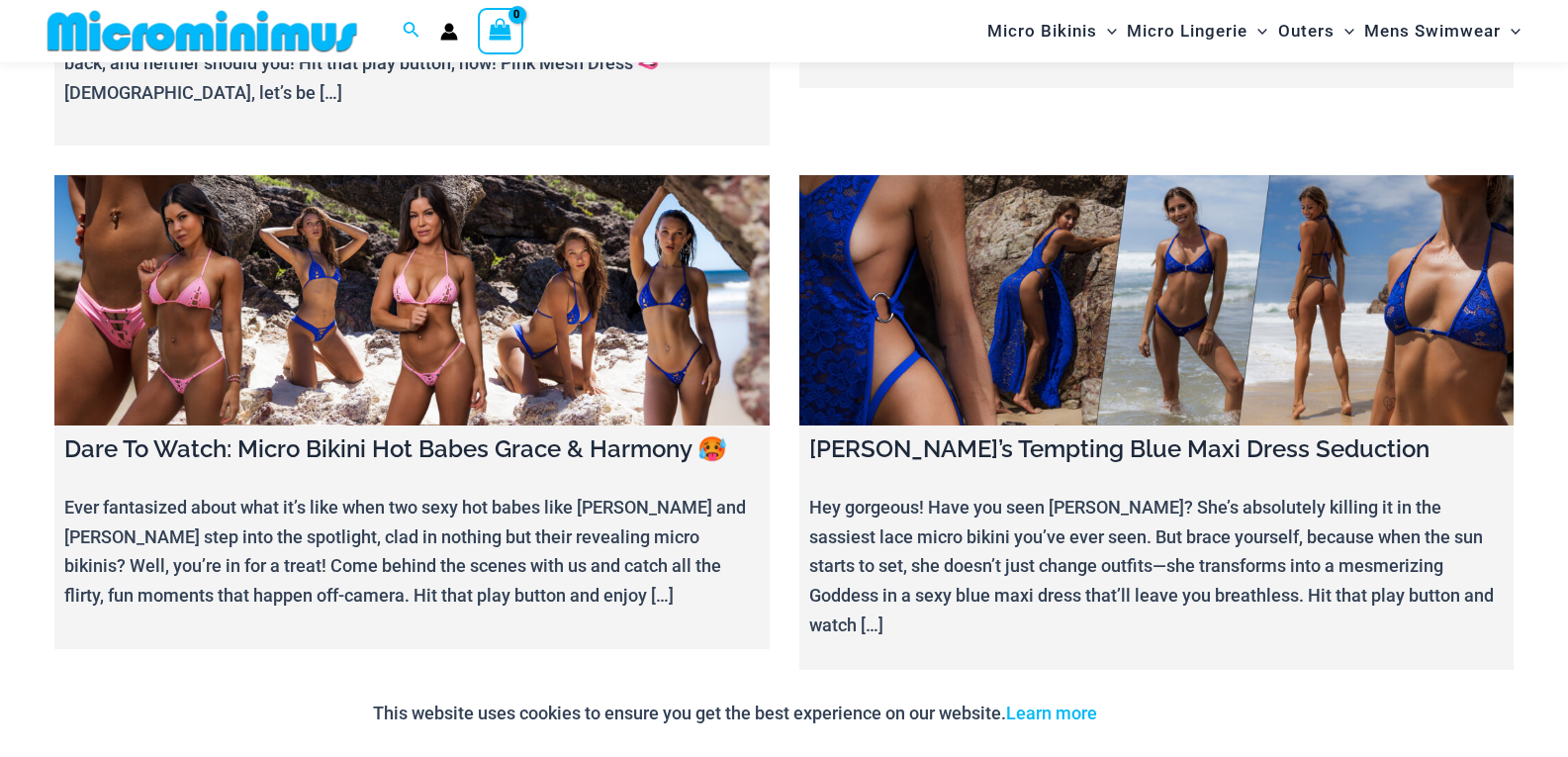
scroll to position [4533, 0]
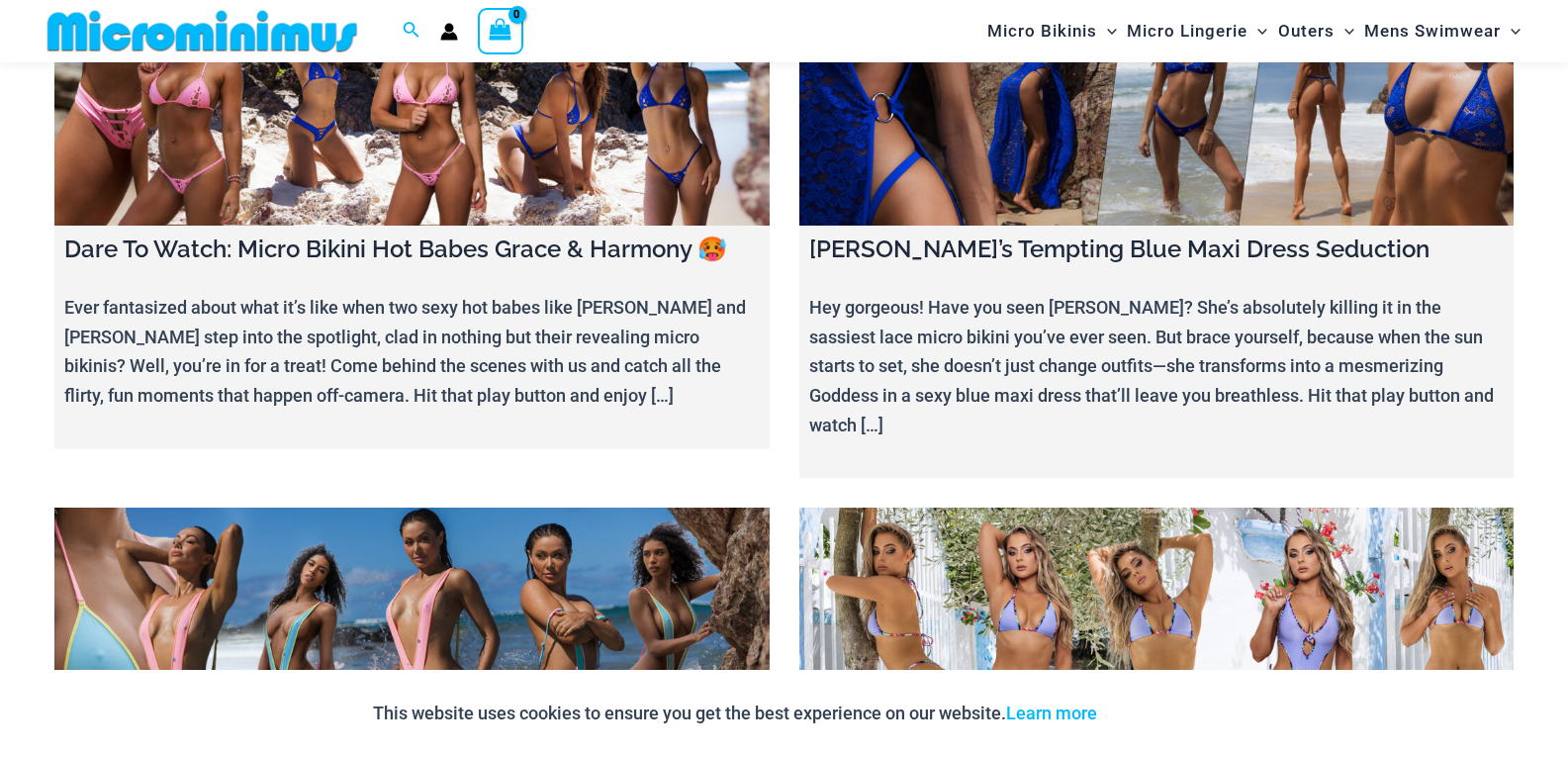
click at [624, 507] on link at bounding box center [412, 632] width 715 height 251
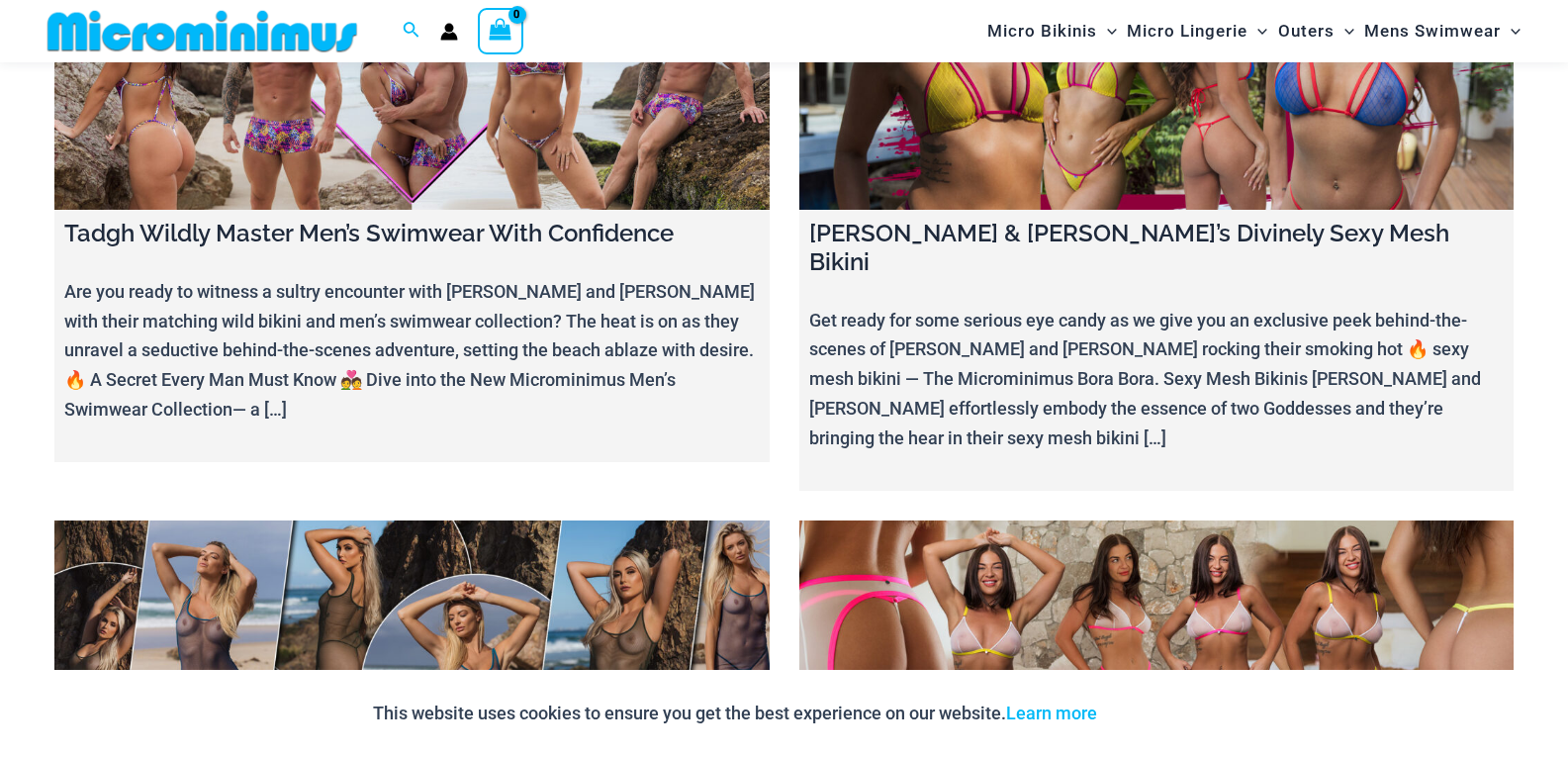
scroll to position [8393, 0]
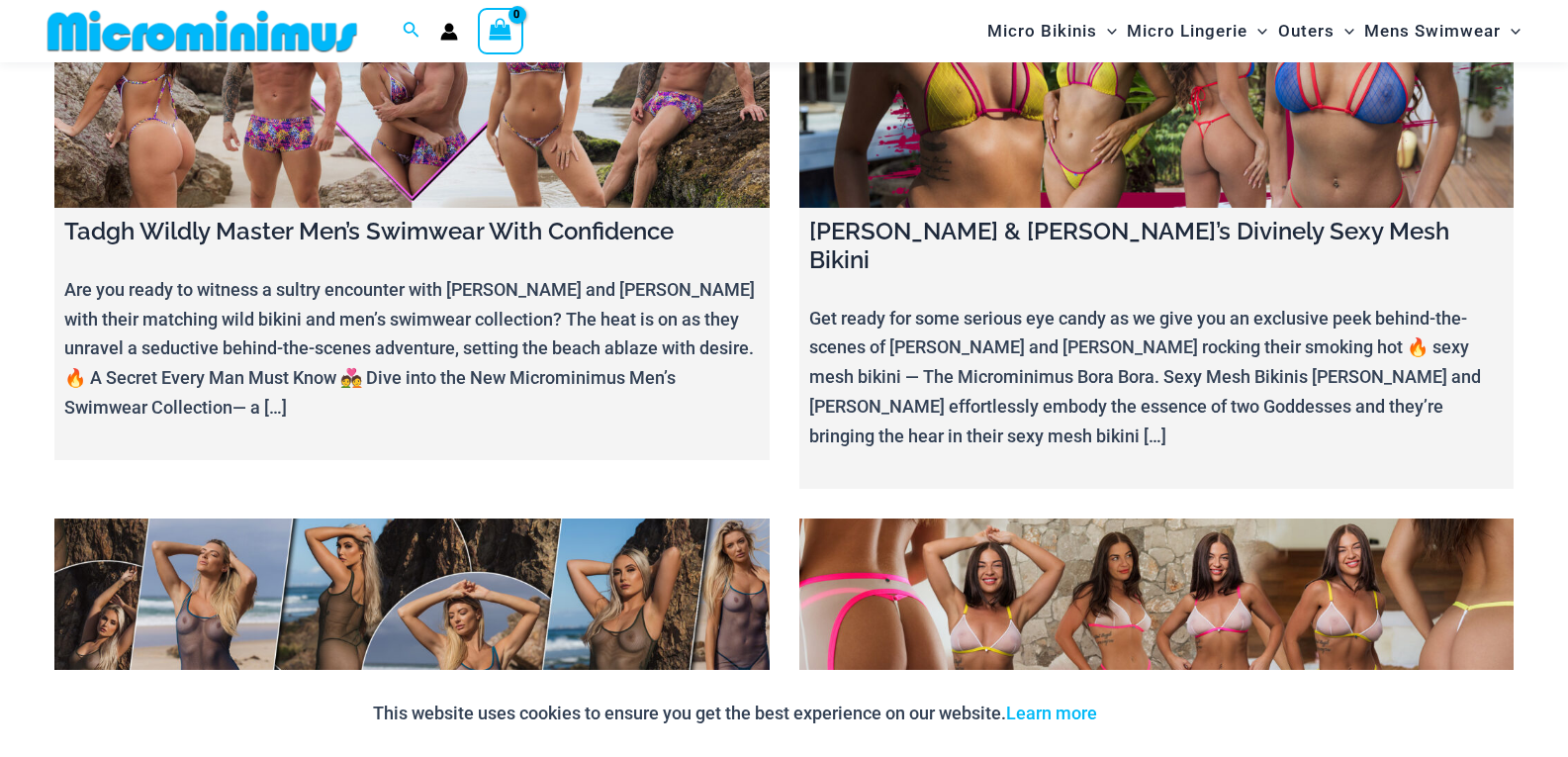
click at [398, 518] on link at bounding box center [412, 643] width 715 height 251
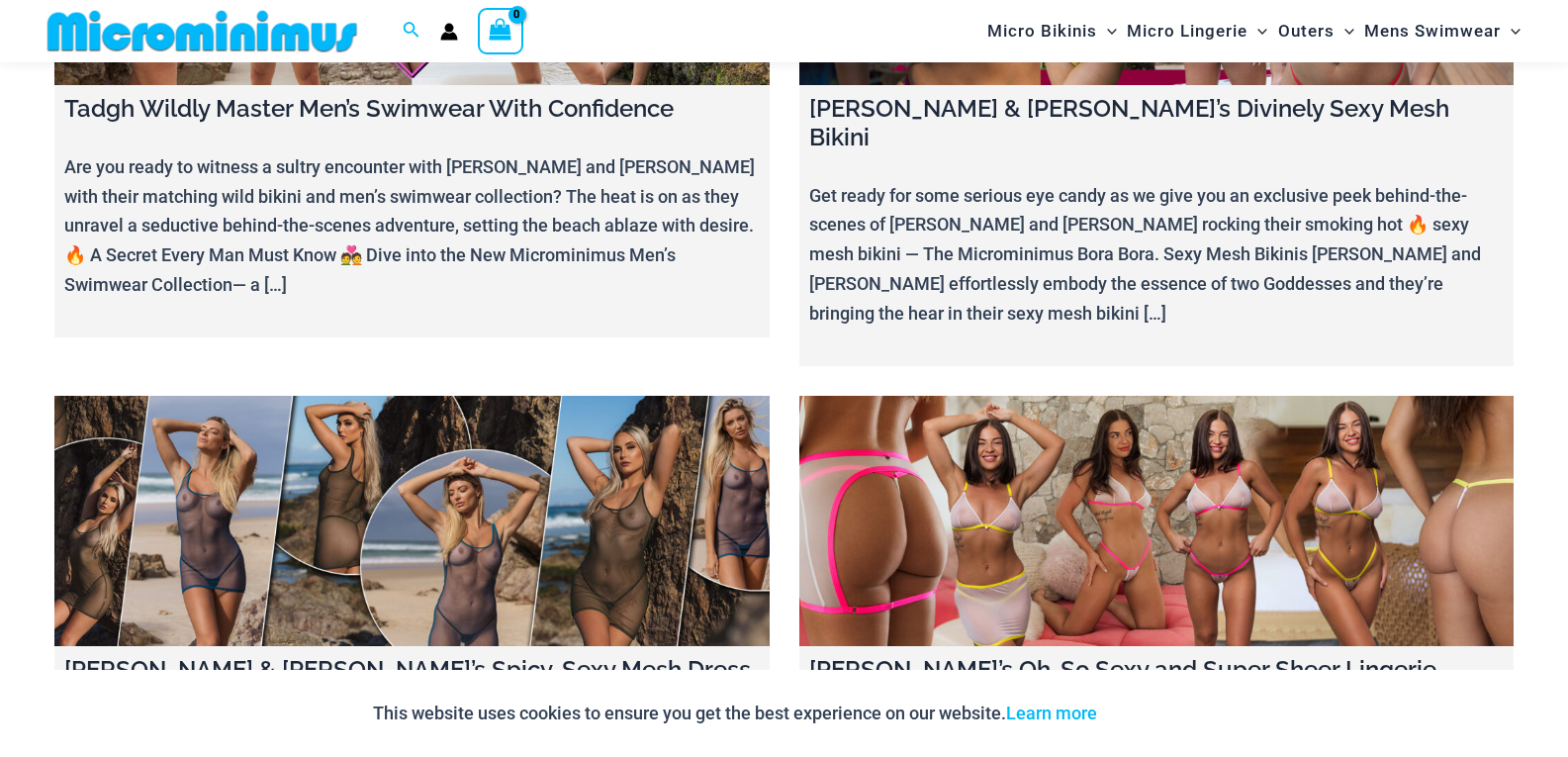
scroll to position [8987, 0]
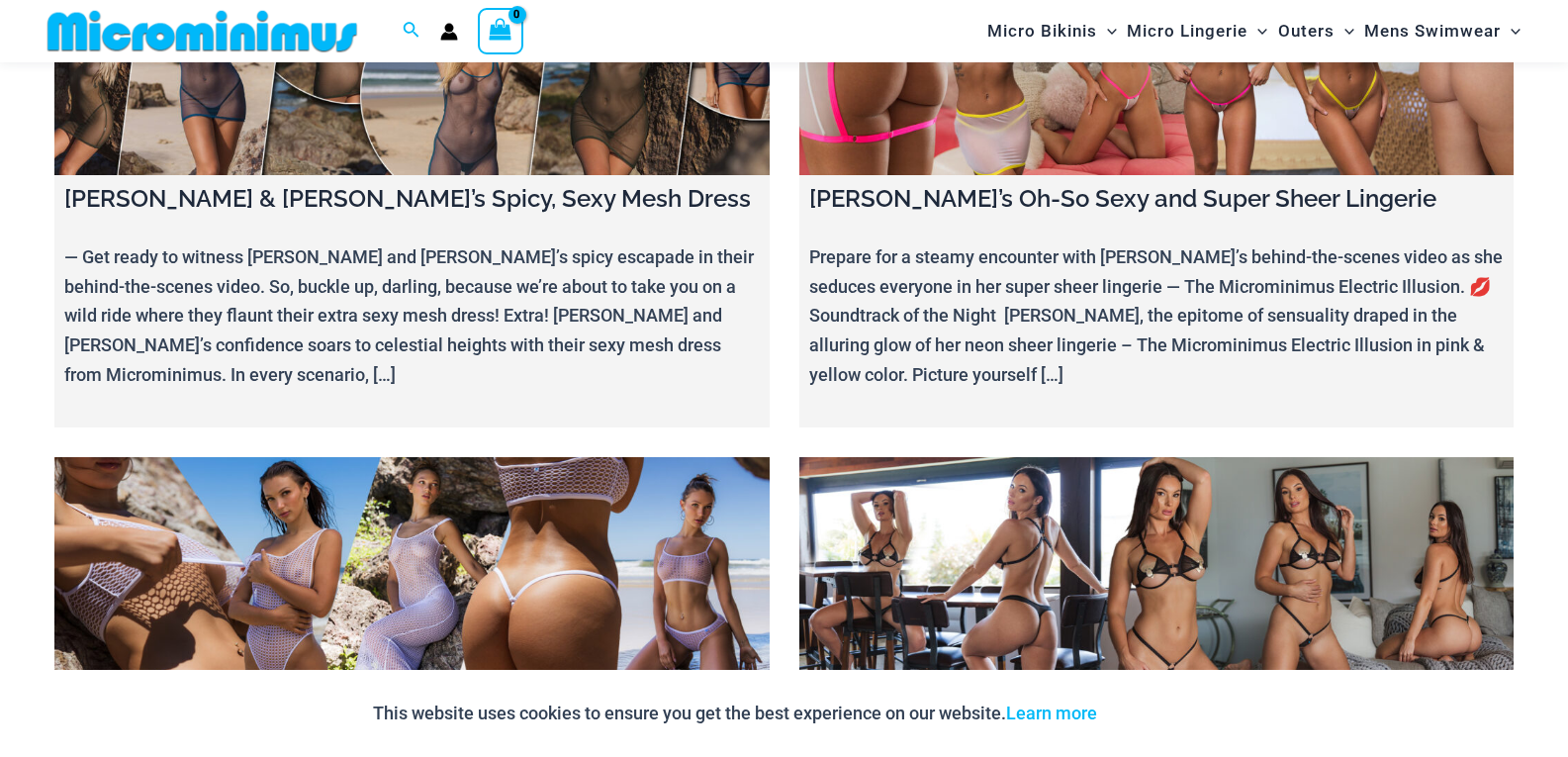
click at [998, 457] on link at bounding box center [1157, 582] width 715 height 251
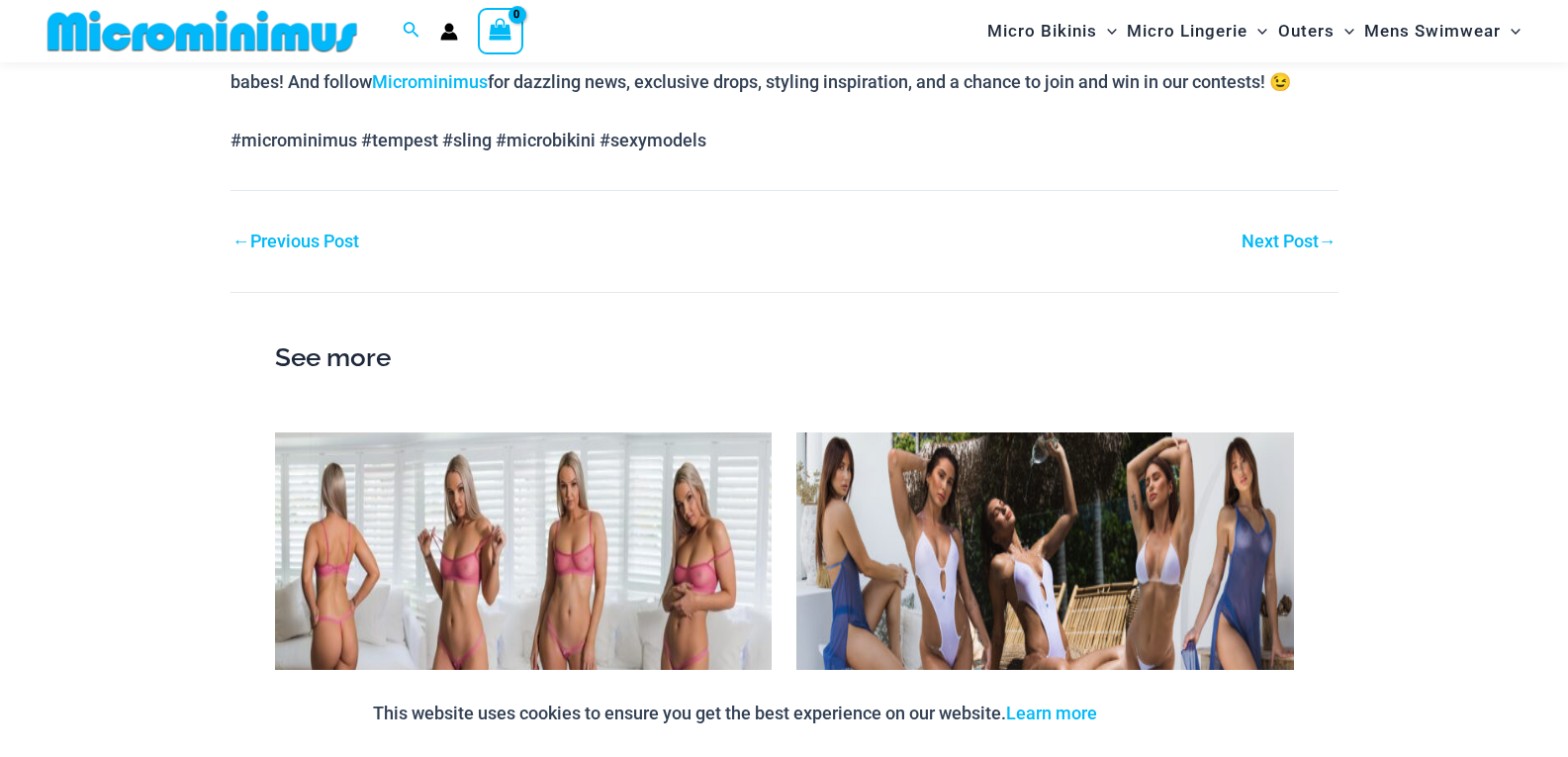
scroll to position [1763, 0]
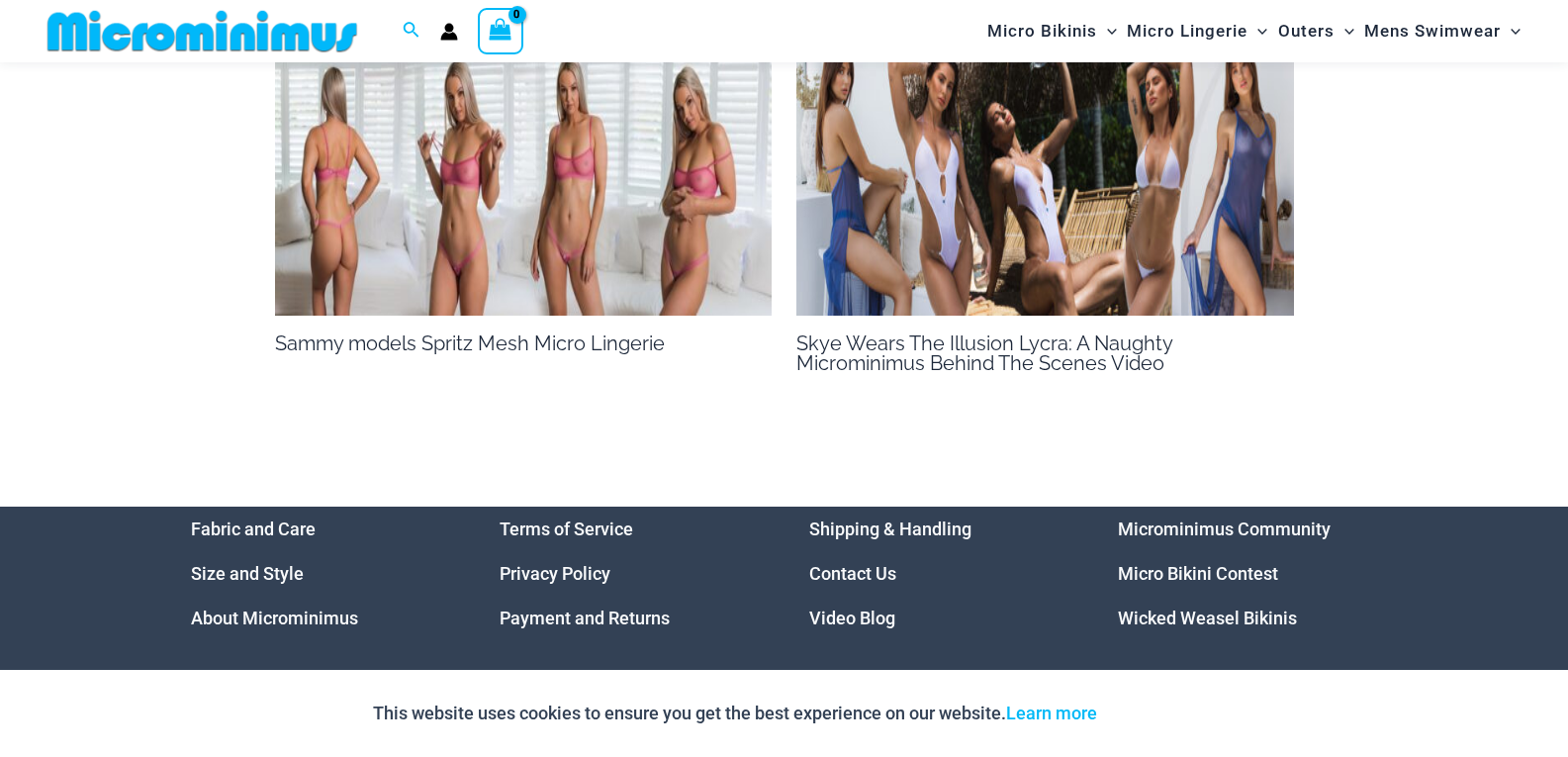
scroll to position [2627, 0]
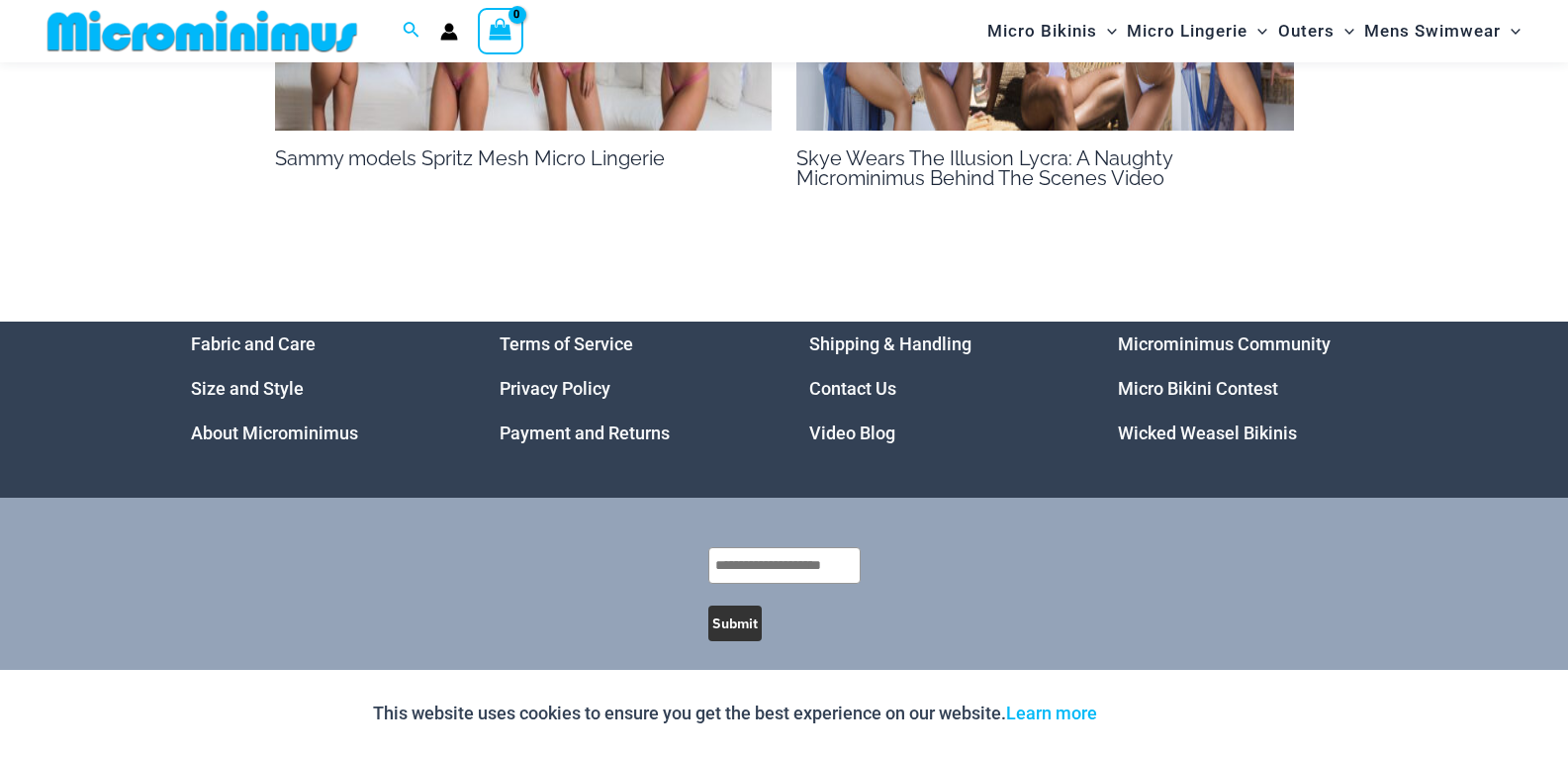
scroll to position [2307, 0]
